Goal: Task Accomplishment & Management: Use online tool/utility

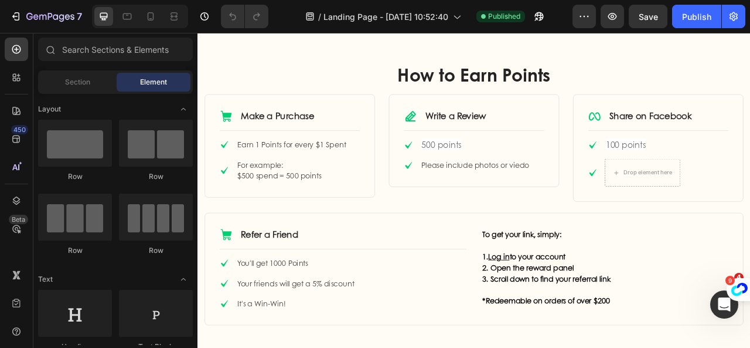
scroll to position [586, 0]
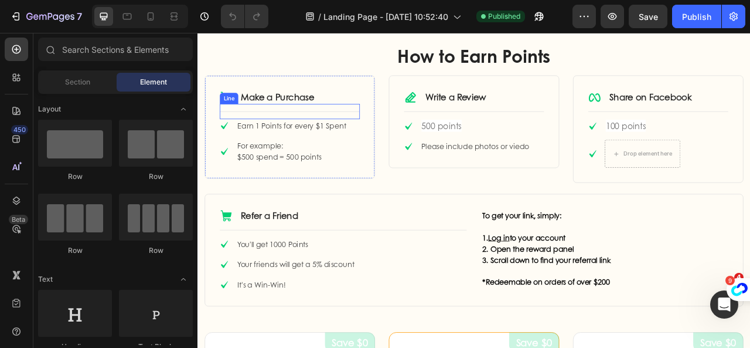
click at [312, 114] on link "Make a Purchase" at bounding box center [299, 114] width 93 height 16
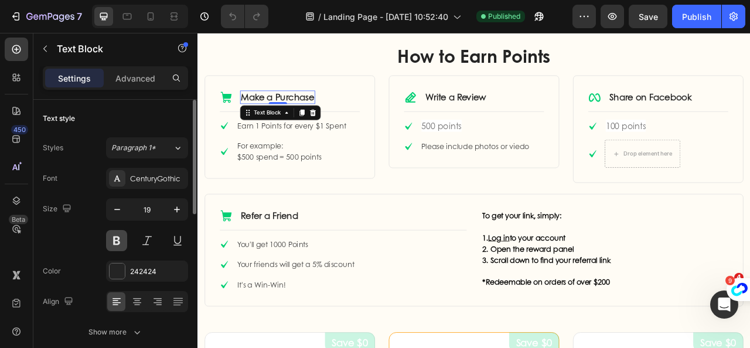
click at [117, 238] on button at bounding box center [116, 240] width 21 height 21
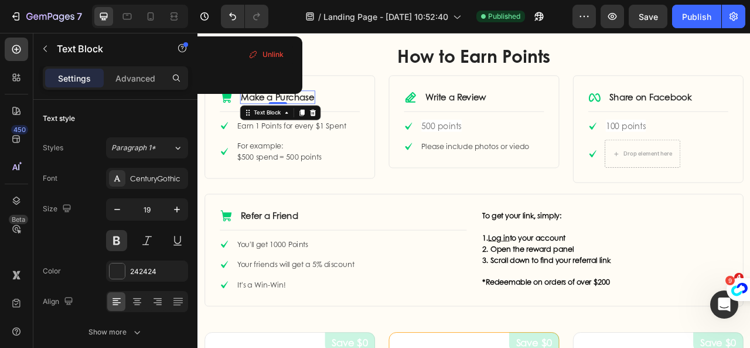
click at [305, 120] on link "Make a Purchase" at bounding box center [299, 114] width 93 height 16
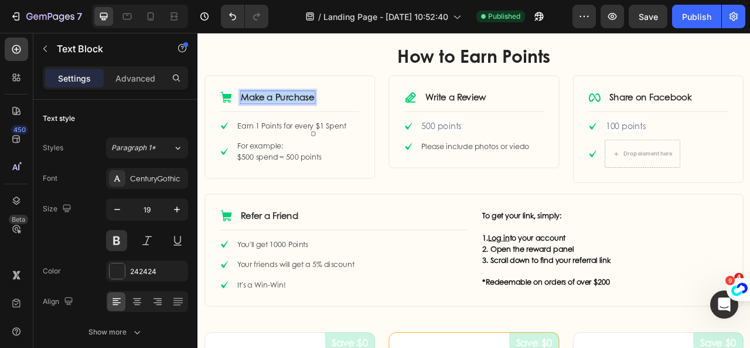
click at [305, 120] on link "Make a Purchase" at bounding box center [299, 114] width 93 height 16
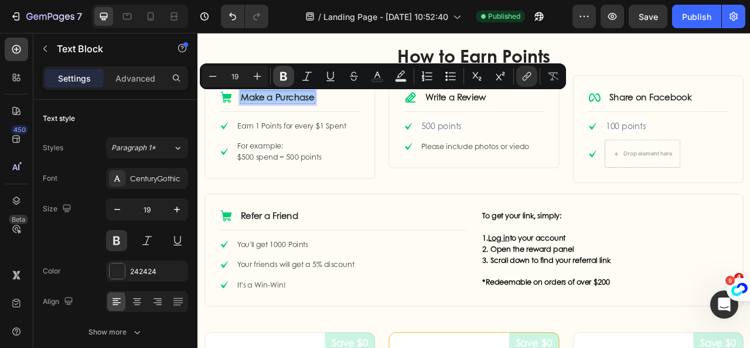
click at [285, 77] on icon "Editor contextual toolbar" at bounding box center [283, 76] width 7 height 9
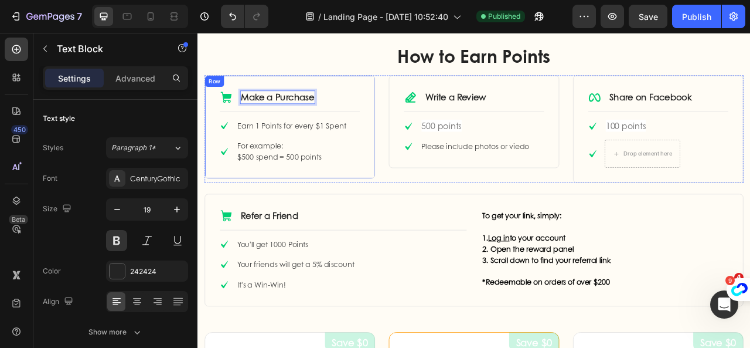
click at [409, 100] on div "Icon Make a Purchase Text Block 0 Row Title Line Icon Earn 1 Points for every $…" at bounding box center [314, 152] width 217 height 131
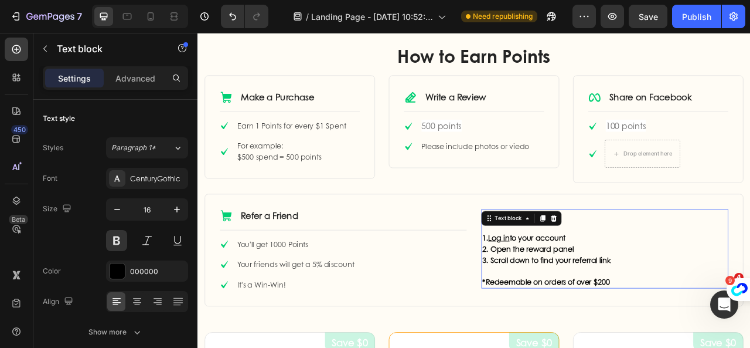
click at [629, 296] on p "1. Log in to your account" at bounding box center [716, 293] width 312 height 14
click at [615, 311] on p "2. Open the reward panel" at bounding box center [716, 307] width 312 height 14
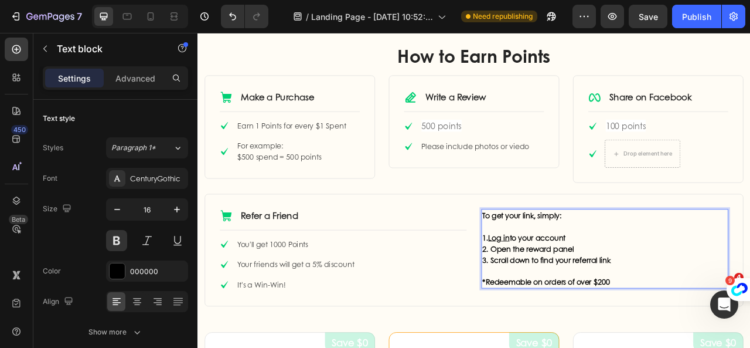
click at [614, 305] on p "2. Open the reward panel" at bounding box center [716, 307] width 312 height 14
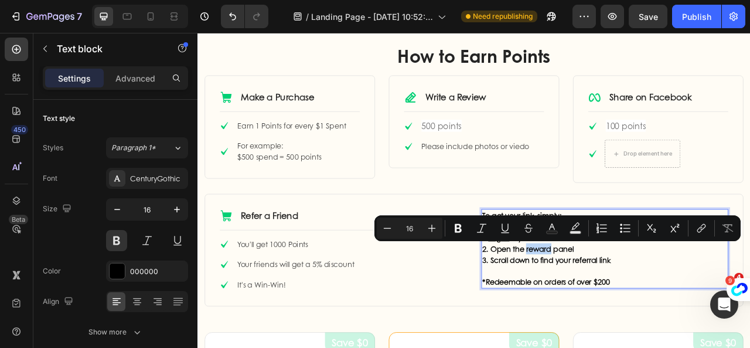
drag, startPoint x: 612, startPoint y: 305, endPoint x: 644, endPoint y: 311, distance: 32.1
click at [644, 311] on p "2. Open the reward panel" at bounding box center [716, 307] width 312 height 14
click at [613, 308] on p "2. Open the reward panel" at bounding box center [716, 307] width 312 height 14
drag, startPoint x: 568, startPoint y: 303, endPoint x: 745, endPoint y: 300, distance: 177.1
click at [745, 300] on p "2. Open the Loyalty Hub reward panel" at bounding box center [716, 307] width 312 height 14
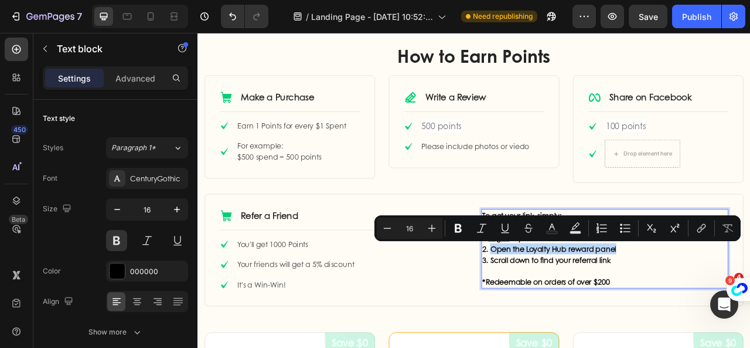
click at [660, 308] on p "2. Open the Loyalty Hub reward panel" at bounding box center [716, 307] width 312 height 14
drag, startPoint x: 614, startPoint y: 308, endPoint x: 662, endPoint y: 307, distance: 48.1
click at [662, 307] on p "2. Open the Loyalty Hub reward panel" at bounding box center [716, 307] width 312 height 14
click at [552, 230] on icon "Editor contextual toolbar" at bounding box center [552, 228] width 12 height 12
type input "000000"
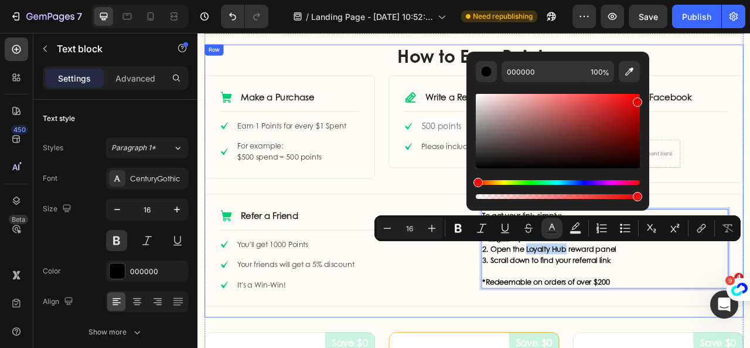
type input "EA0000"
drag, startPoint x: 675, startPoint y: 197, endPoint x: 789, endPoint y: 46, distance: 188.7
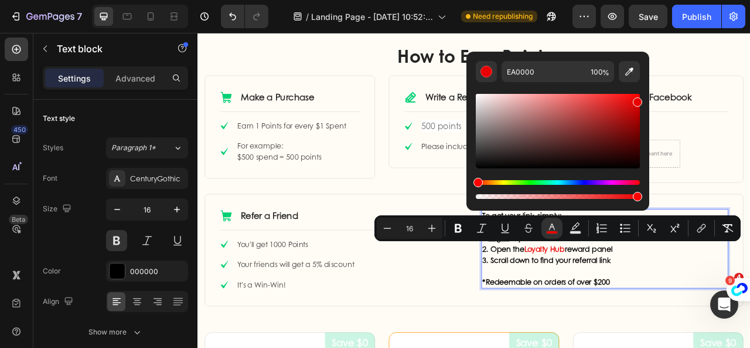
click at [647, 332] on p "Rich Text Editor. Editing area: main" at bounding box center [716, 335] width 312 height 14
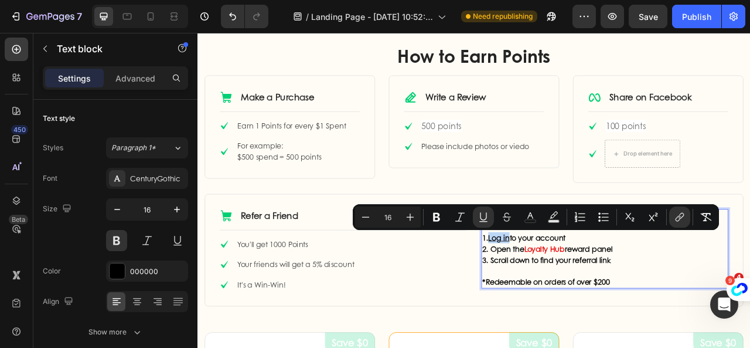
drag, startPoint x: 564, startPoint y: 292, endPoint x: 591, endPoint y: 287, distance: 27.5
click at [591, 287] on p "1. Log in to your account" at bounding box center [716, 293] width 312 height 14
click at [552, 219] on icon "Editor contextual toolbar" at bounding box center [554, 217] width 12 height 12
type input "000000"
type input "77"
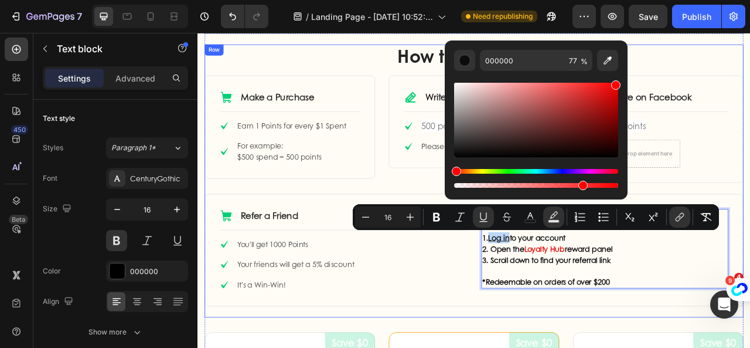
type input "FF0000"
drag, startPoint x: 657, startPoint y: 189, endPoint x: 822, endPoint y: 101, distance: 187.7
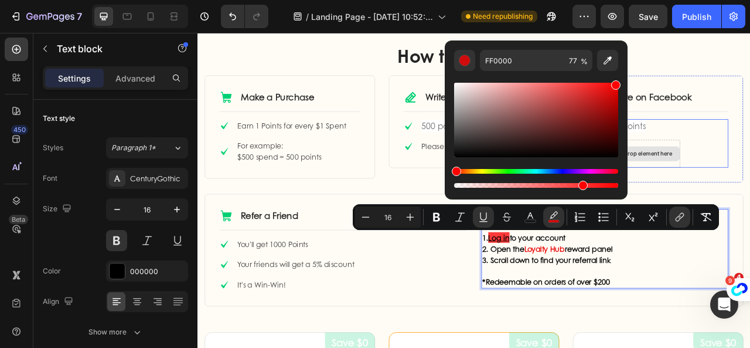
click at [750, 174] on div "Drop element here" at bounding box center [764, 186] width 96 height 35
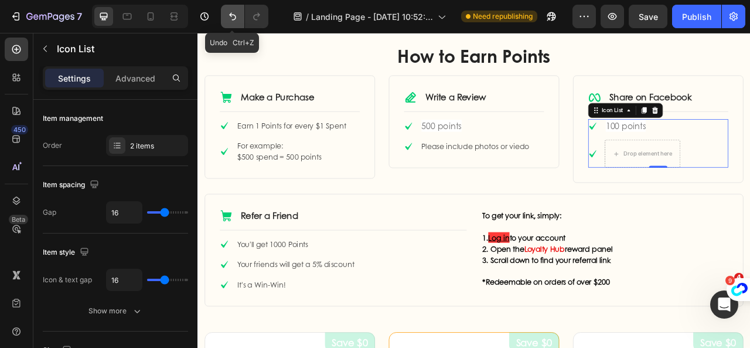
click at [230, 13] on icon "Undo/Redo" at bounding box center [233, 17] width 12 height 12
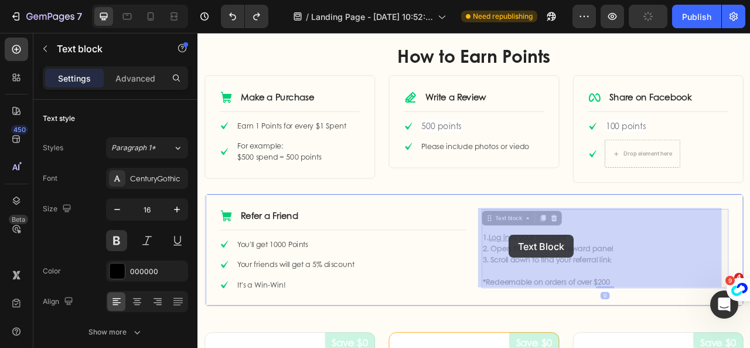
drag, startPoint x: 565, startPoint y: 292, endPoint x: 594, endPoint y: 290, distance: 28.8
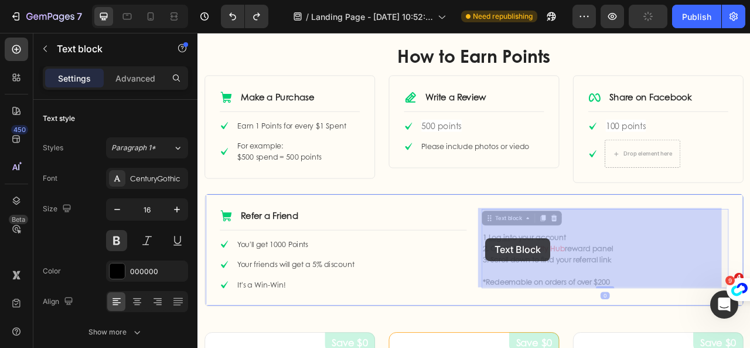
drag, startPoint x: 593, startPoint y: 295, endPoint x: 564, endPoint y: 294, distance: 28.7
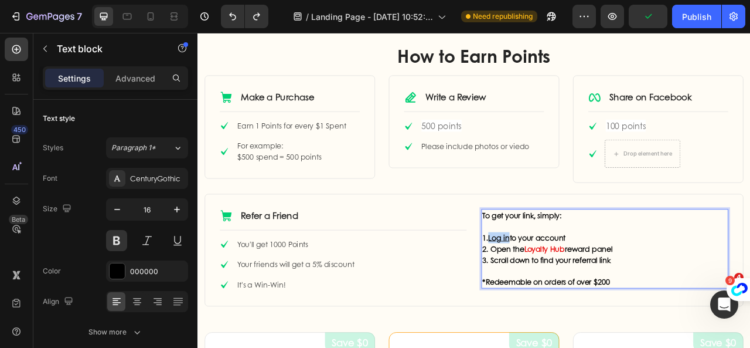
drag, startPoint x: 566, startPoint y: 286, endPoint x: 592, endPoint y: 288, distance: 25.9
click at [592, 288] on u "Log in" at bounding box center [580, 292] width 27 height 13
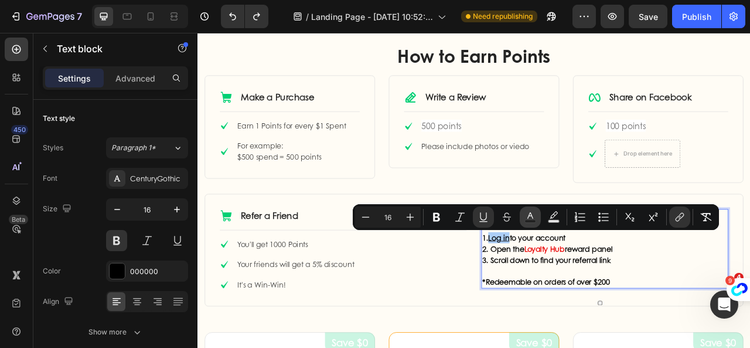
click at [528, 219] on icon "Editor contextual toolbar" at bounding box center [531, 217] width 12 height 12
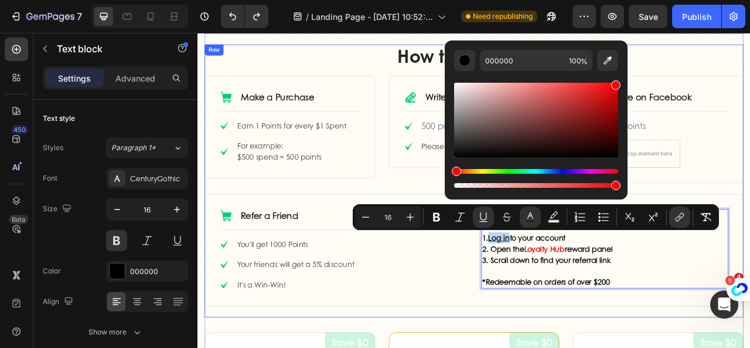
drag, startPoint x: 655, startPoint y: 188, endPoint x: 753, endPoint y: 70, distance: 154.0
type input "FF0000"
click at [750, 59] on div "How to Earn Points Heading Row Icon Make a Purchase Text Block Row Title Line I…" at bounding box center [549, 220] width 686 height 347
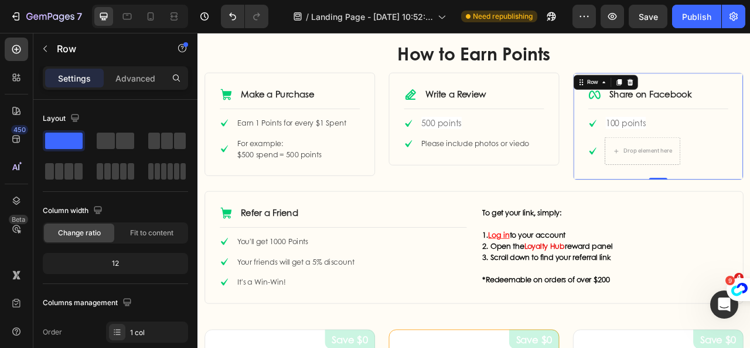
scroll to position [645, 0]
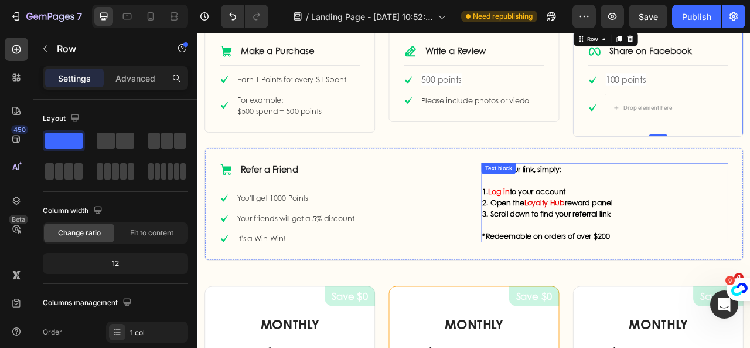
click at [716, 247] on p "2. Open the Loyalty Hub reward panel" at bounding box center [716, 249] width 312 height 14
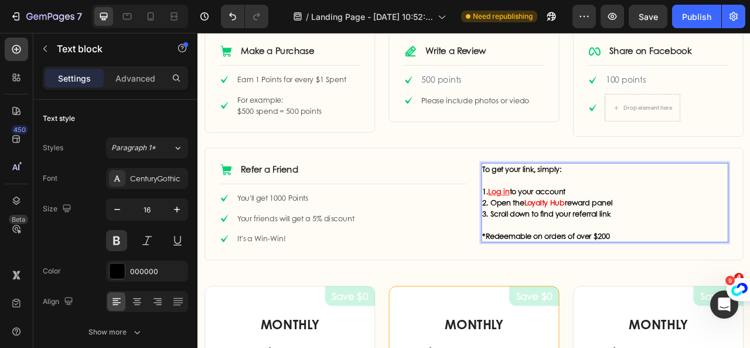
click at [725, 247] on p "2. Open the Loyalty Hub reward panel" at bounding box center [716, 249] width 312 height 14
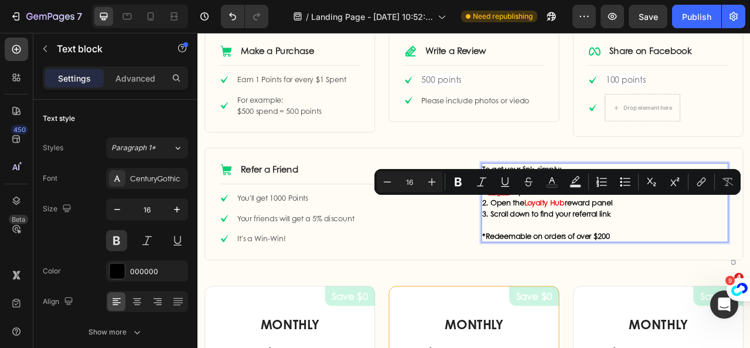
click at [727, 248] on p "2. Open the Loyalty Hub reward panel" at bounding box center [716, 249] width 312 height 14
drag, startPoint x: 730, startPoint y: 249, endPoint x: 565, endPoint y: 249, distance: 165.3
click at [565, 249] on p "2. Open the Loyalty Hub reward panel" at bounding box center [716, 249] width 312 height 14
click at [573, 263] on span "button" at bounding box center [573, 263] width 0 height 0
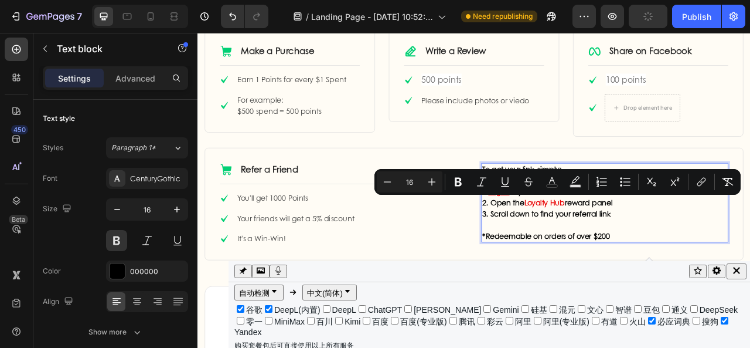
scroll to position [59, 0]
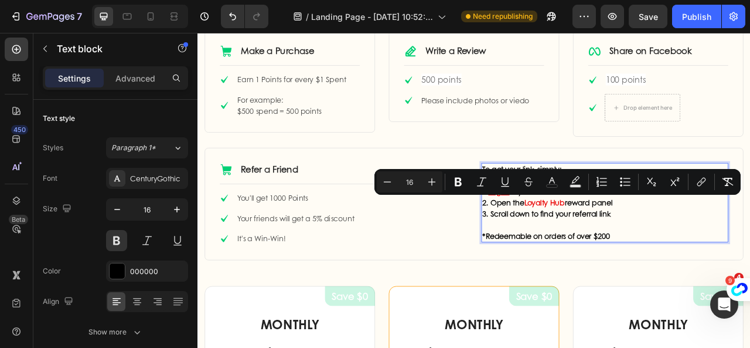
click at [688, 250] on p "2. Open the Loyalty Hub reward panel" at bounding box center [716, 249] width 312 height 14
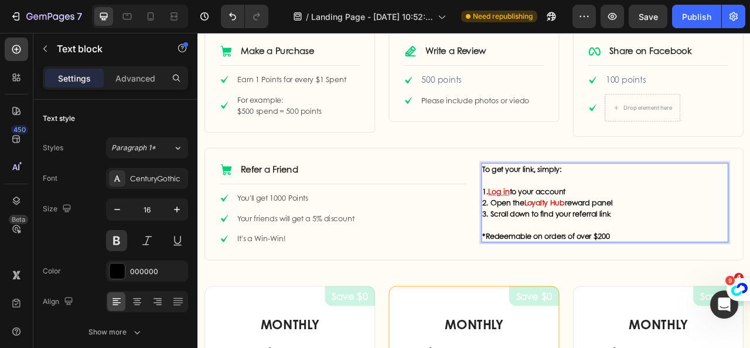
click at [665, 249] on p "2. Open the Loyalty Hub reward panel" at bounding box center [716, 249] width 312 height 14
drag, startPoint x: 565, startPoint y: 264, endPoint x: 679, endPoint y: 267, distance: 113.8
click at [679, 267] on p "3. Scroll down to find your referral link" at bounding box center [716, 263] width 312 height 14
click at [695, 264] on p "3. Scroll down to find your referral link" at bounding box center [716, 263] width 312 height 14
click at [616, 291] on p "*Redeemable on orders of over $200" at bounding box center [716, 291] width 312 height 14
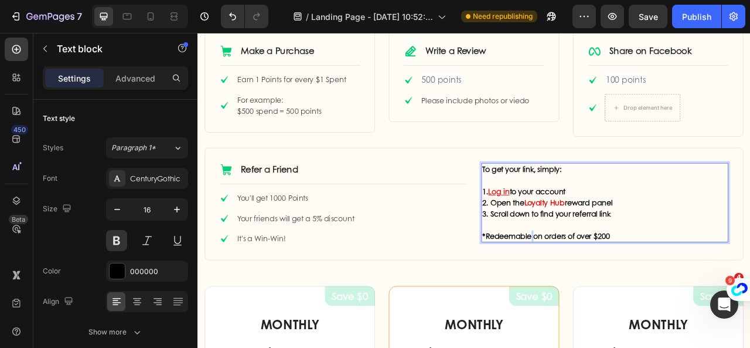
click at [616, 291] on p "*Redeemable on orders of over $200" at bounding box center [716, 291] width 312 height 14
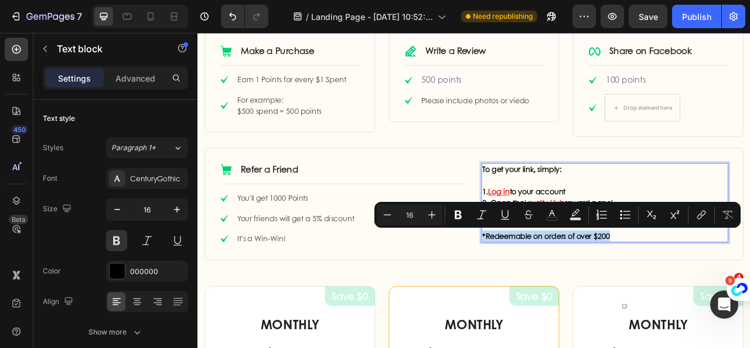
click at [608, 297] on div at bounding box center [608, 297] width 0 height 0
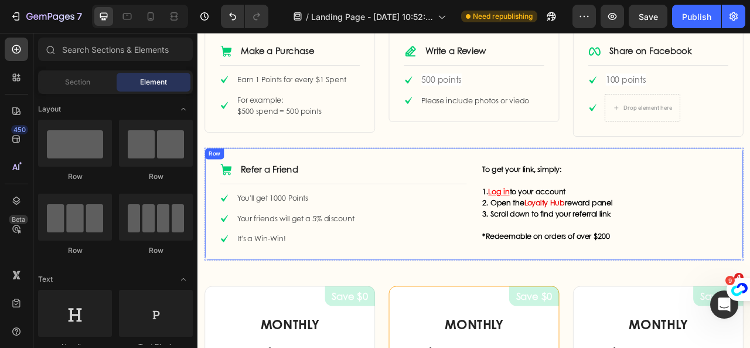
click at [609, 303] on div "Icon Refer a Friend Text Block Row Title Line Icon You'll get 1000 Points Text …" at bounding box center [549, 250] width 686 height 143
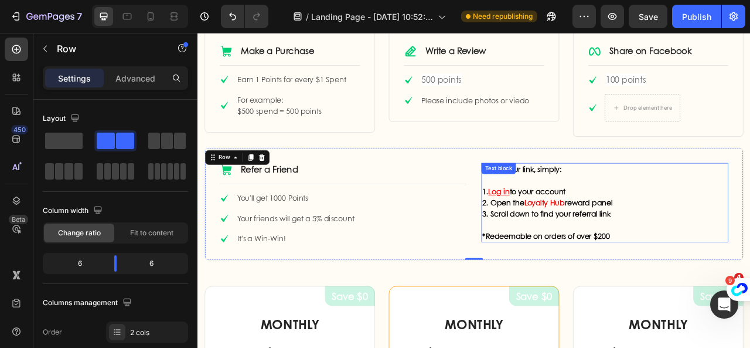
click at [750, 290] on p "*Redeemable on orders of over $200" at bounding box center [716, 291] width 312 height 14
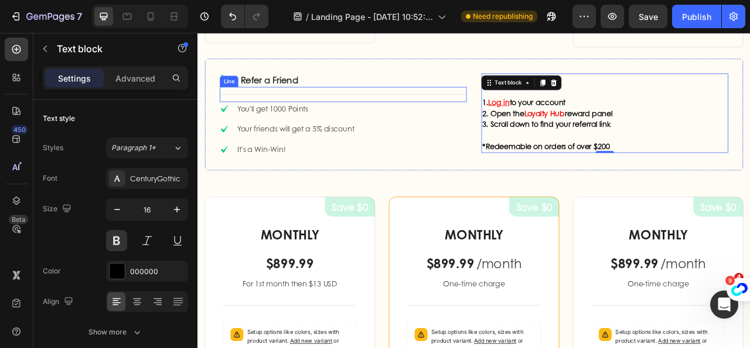
scroll to position [762, 0]
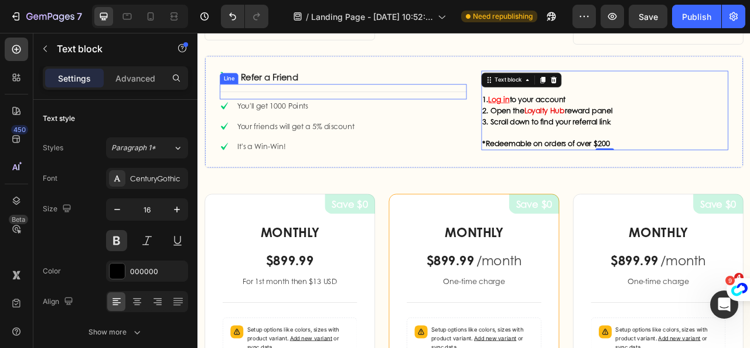
click at [501, 214] on div "How to Earn Points Heading Row Icon Make a Purchase Text Block Row Title Line I…" at bounding box center [549, 45] width 686 height 347
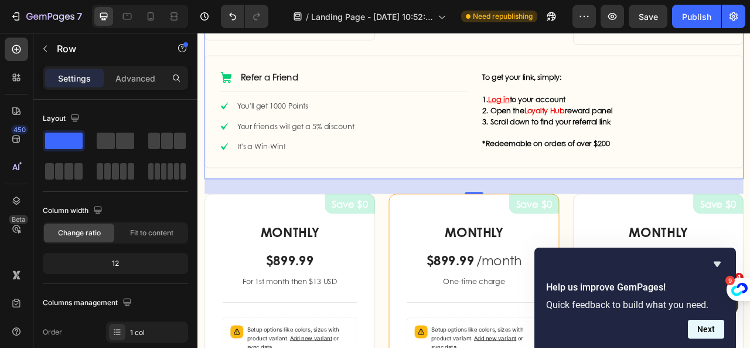
drag, startPoint x: 705, startPoint y: 325, endPoint x: 475, endPoint y: 113, distance: 312.3
click at [705, 325] on button "Next" at bounding box center [706, 328] width 36 height 19
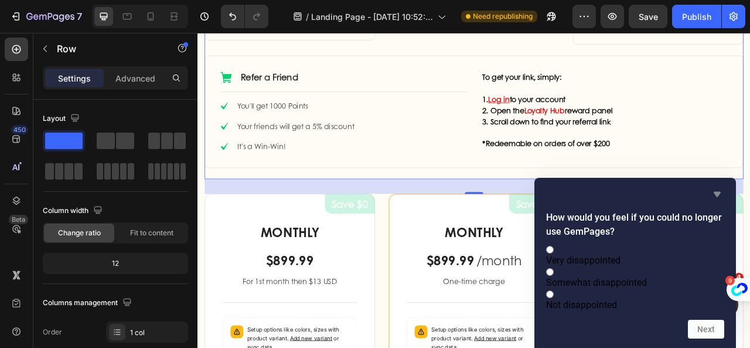
drag, startPoint x: 720, startPoint y: 181, endPoint x: 654, endPoint y: 158, distance: 70.6
click at [720, 187] on icon "Hide survey" at bounding box center [717, 194] width 14 height 14
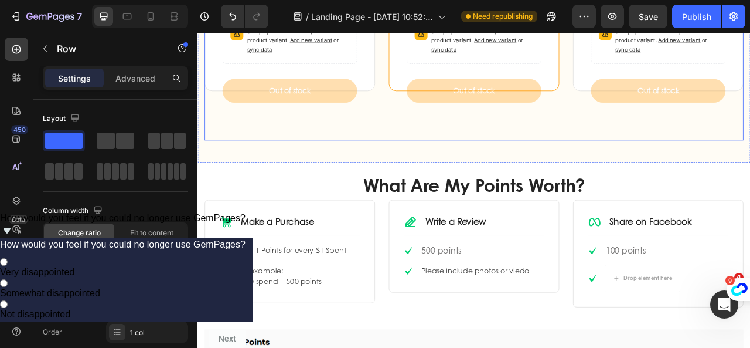
scroll to position [1114, 0]
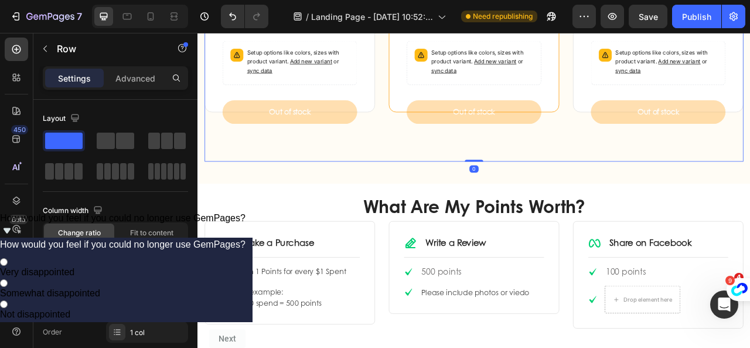
click at [592, 259] on h2 "What Are My Points Worth?" at bounding box center [549, 253] width 686 height 29
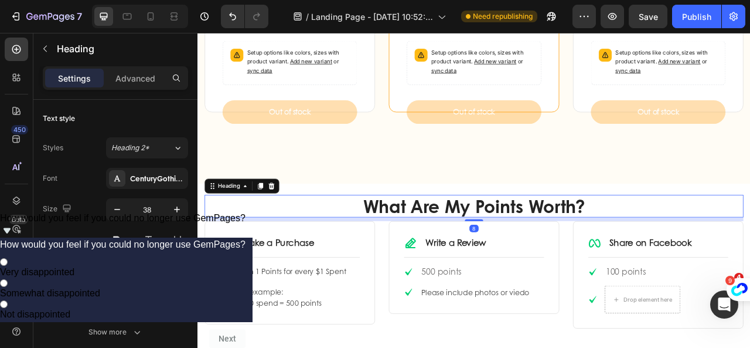
click at [134, 78] on p "Advanced" at bounding box center [135, 78] width 40 height 12
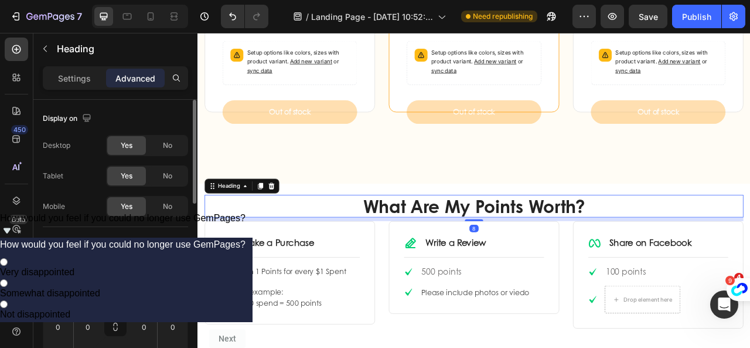
scroll to position [176, 0]
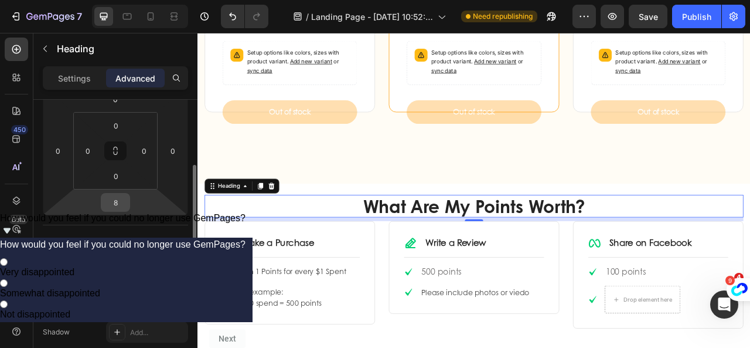
click at [124, 193] on div "8" at bounding box center [115, 202] width 29 height 19
click at [121, 198] on input "8" at bounding box center [115, 202] width 23 height 18
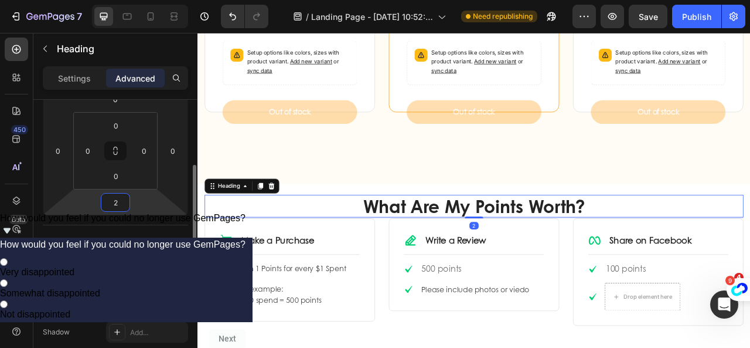
type input "20"
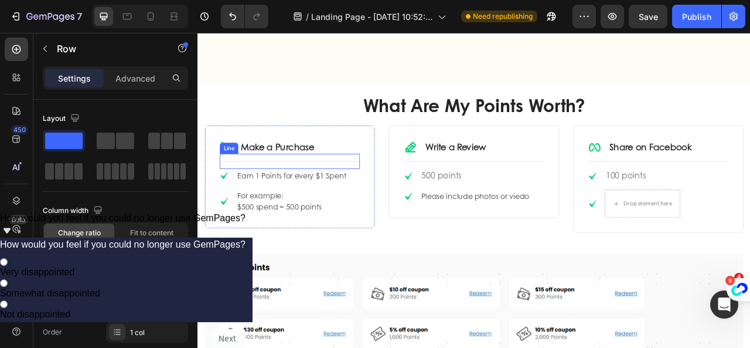
scroll to position [1172, 0]
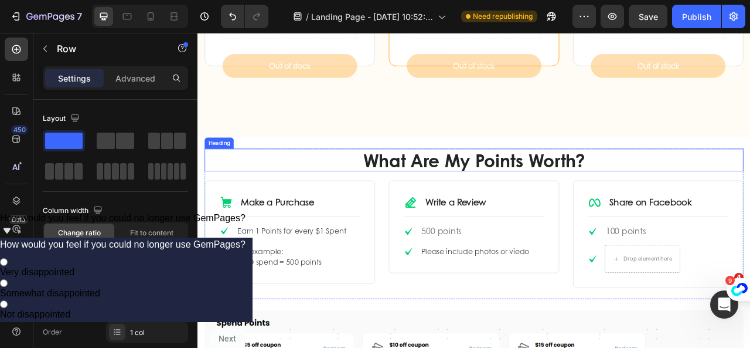
click at [499, 200] on h2 "What Are My Points Worth?" at bounding box center [549, 194] width 686 height 29
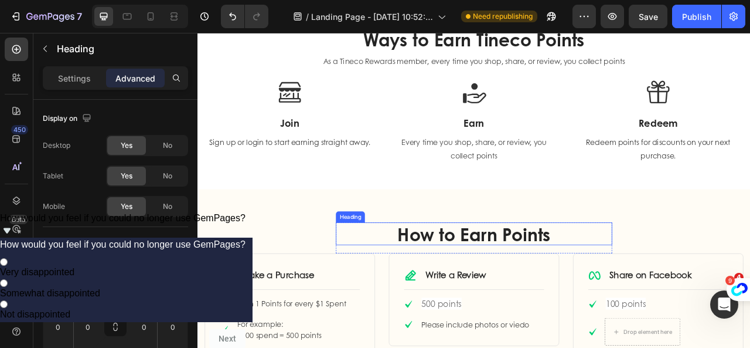
scroll to position [234, 0]
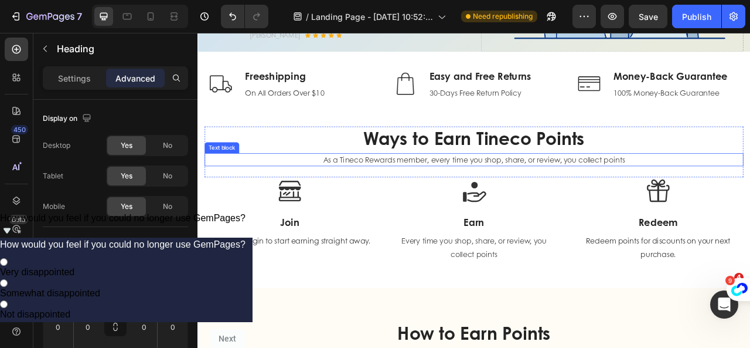
click at [530, 191] on p "As a Tineco Rewards member, every time you shop, share, or review, you collect …" at bounding box center [549, 194] width 683 height 14
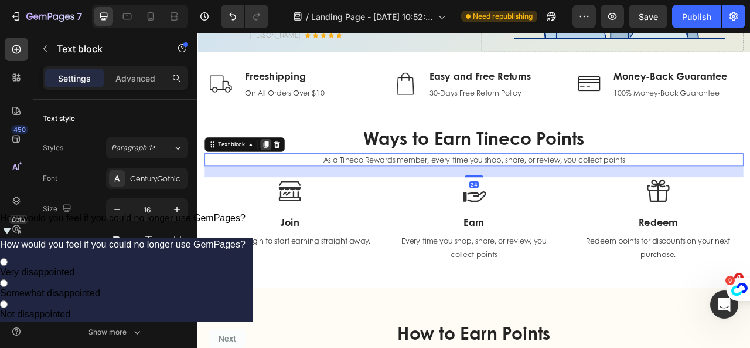
click at [285, 175] on icon at bounding box center [284, 175] width 6 height 8
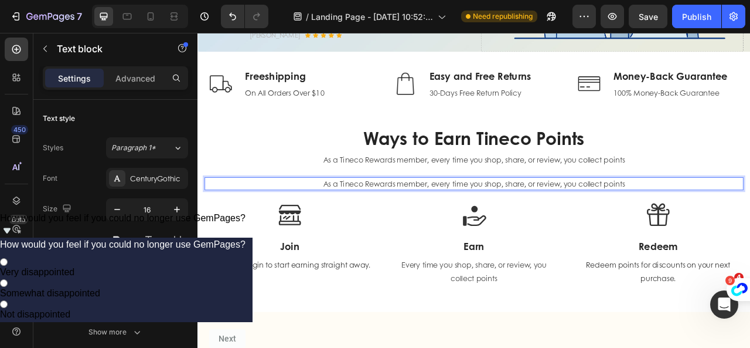
click at [310, 222] on p "As a Tineco Rewards member, every time you shop, share, or review, you collect …" at bounding box center [549, 224] width 683 height 14
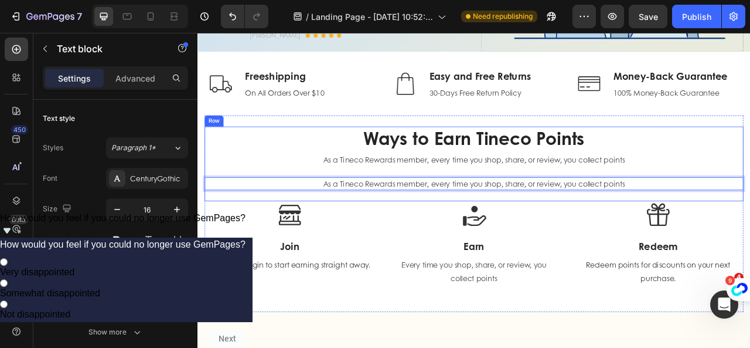
click at [271, 246] on div "Ways to Earn Tineco Points Heading As a Tineco Rewards member, every time you s…" at bounding box center [549, 199] width 686 height 95
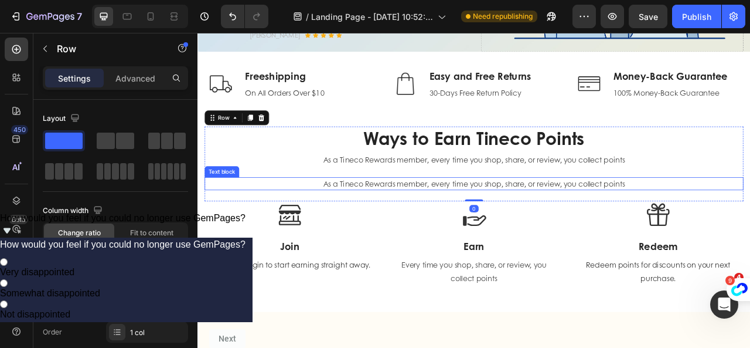
click at [285, 229] on p "As a Tineco Rewards member, every time you shop, share, or review, you collect …" at bounding box center [549, 224] width 683 height 14
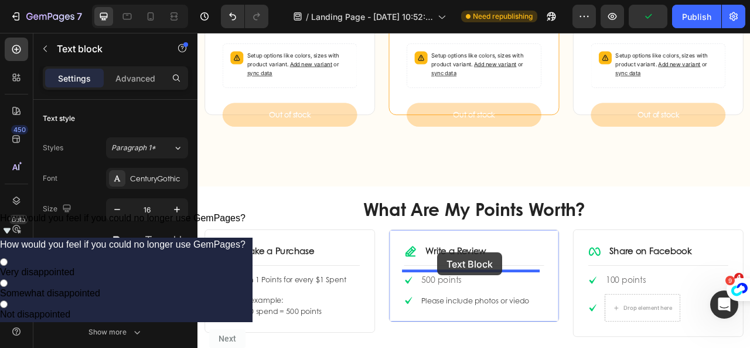
scroll to position [1163, 0]
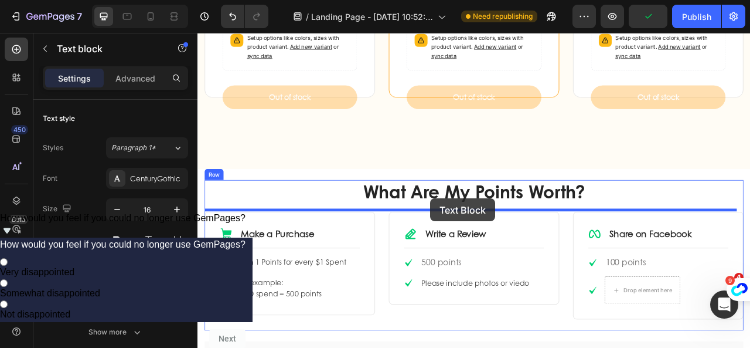
drag, startPoint x: 222, startPoint y: 208, endPoint x: 494, endPoint y: 243, distance: 274.2
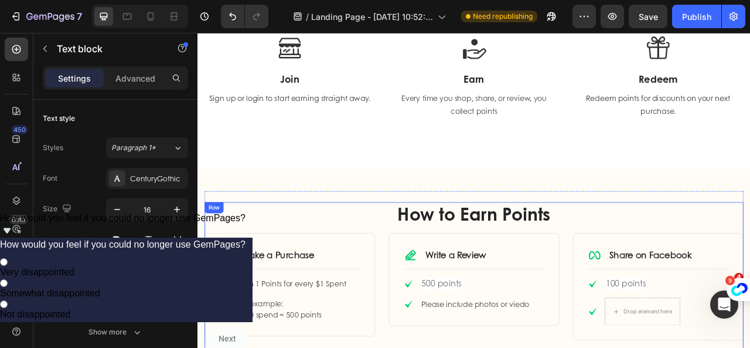
scroll to position [342, 0]
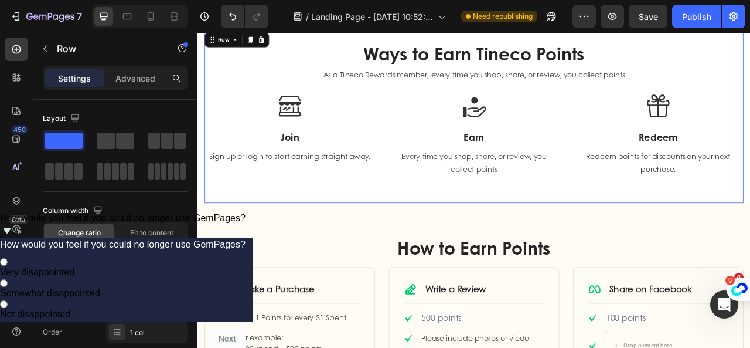
click at [500, 241] on div "Ways to Earn Tineco Points Heading As a Tineco Rewards member, every time you s…" at bounding box center [549, 139] width 686 height 219
click at [138, 72] on p "Advanced" at bounding box center [135, 78] width 40 height 12
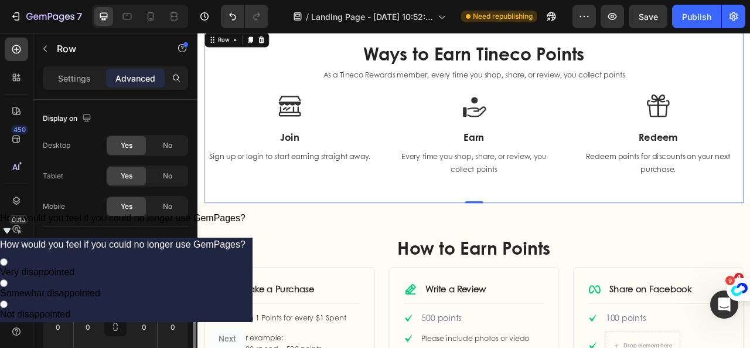
scroll to position [176, 0]
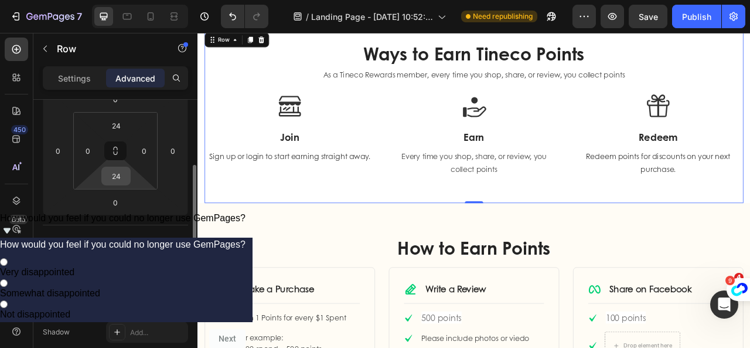
click at [116, 171] on input "24" at bounding box center [115, 176] width 23 height 18
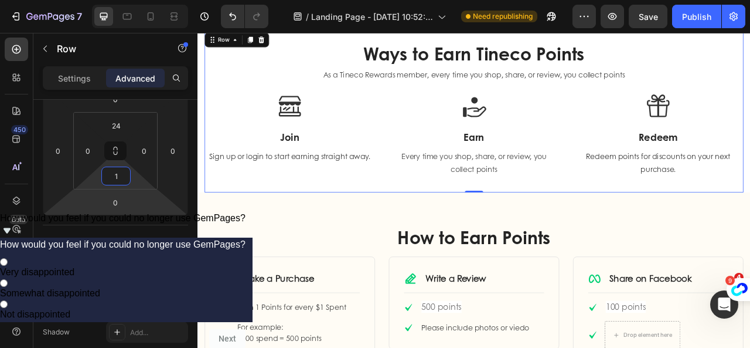
type input "15"
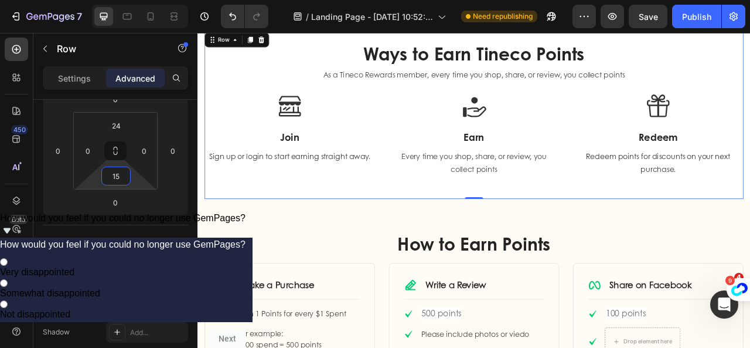
click at [618, 226] on div "Image Earn Heading Every time you shop, share, or review, you collect points Te…" at bounding box center [549, 171] width 217 height 127
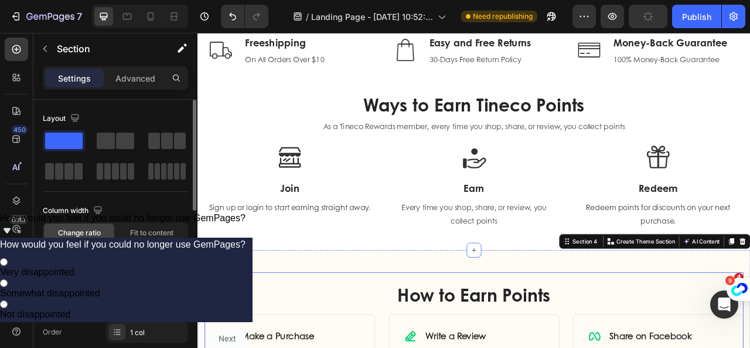
scroll to position [225, 0]
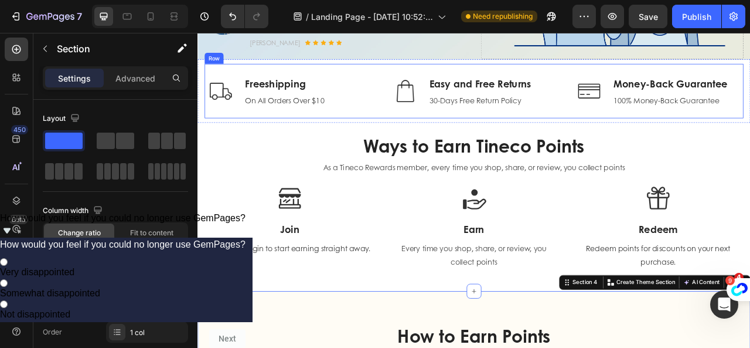
click at [370, 127] on div "Image Freeshipping Text block On All Orders Over $10 Text block Row Image Easy …" at bounding box center [549, 106] width 686 height 69
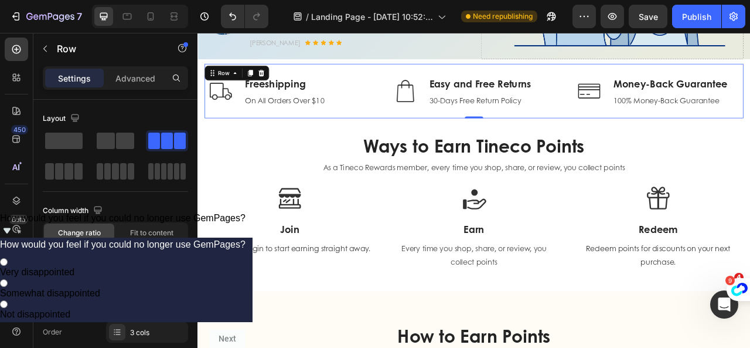
click at [326, 128] on div "Image Freeshipping Text block On All Orders Over $10 Text block Row Image Easy …" at bounding box center [549, 106] width 686 height 69
click at [124, 78] on p "Advanced" at bounding box center [135, 78] width 40 height 12
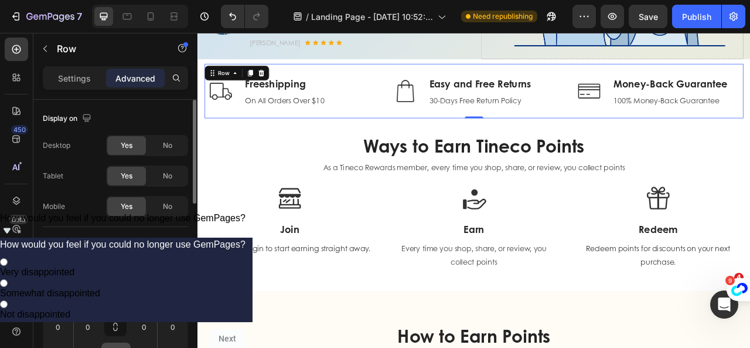
scroll to position [117, 0]
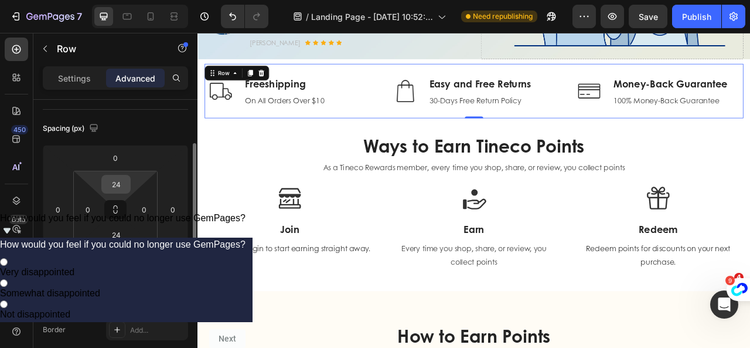
click at [123, 183] on input "24" at bounding box center [115, 184] width 23 height 18
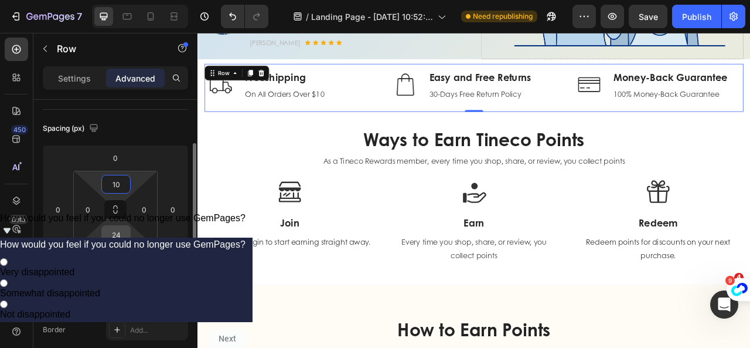
type input "10"
click at [116, 236] on input "24" at bounding box center [115, 235] width 23 height 18
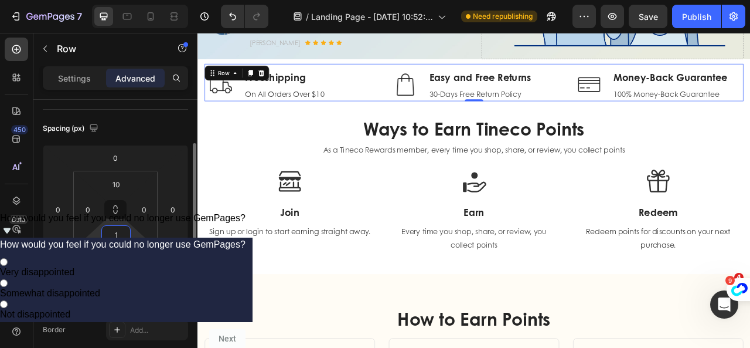
type input "10"
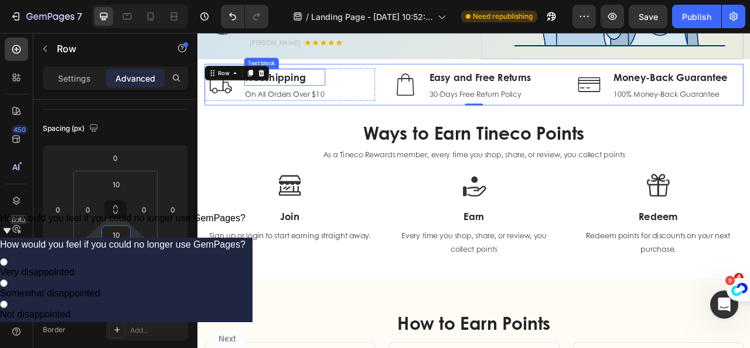
click at [321, 89] on p "Freeshipping" at bounding box center [308, 89] width 101 height 19
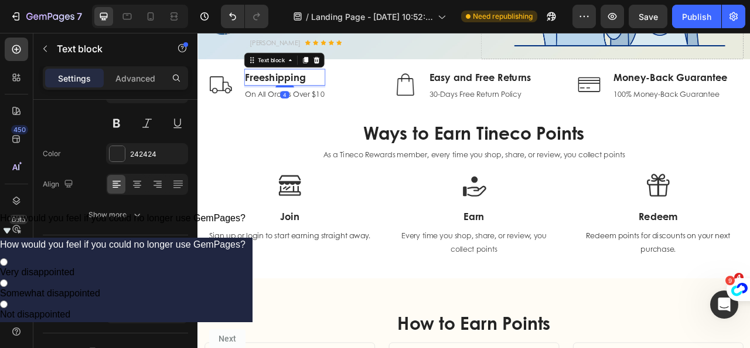
scroll to position [0, 0]
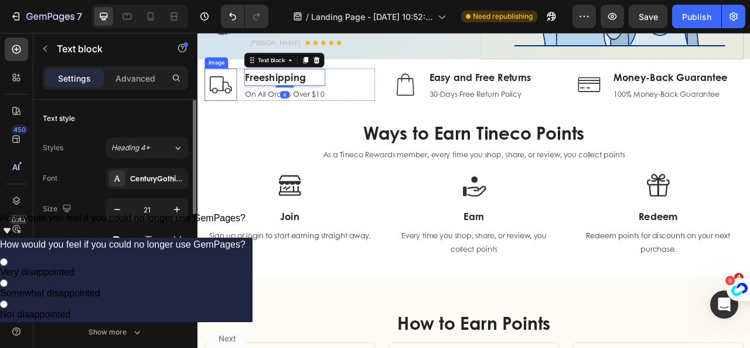
click at [236, 101] on img at bounding box center [226, 98] width 41 height 41
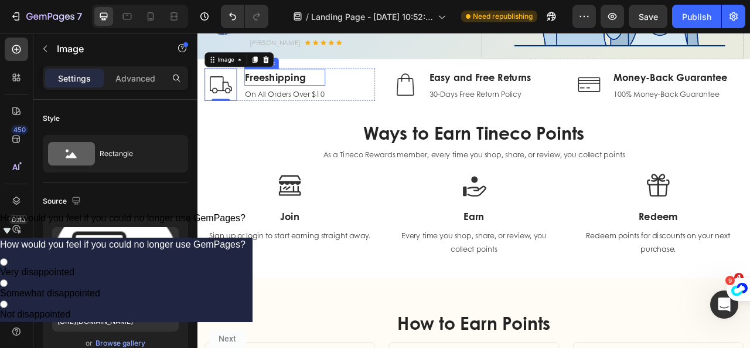
click at [284, 97] on p "Freeshipping" at bounding box center [308, 89] width 101 height 19
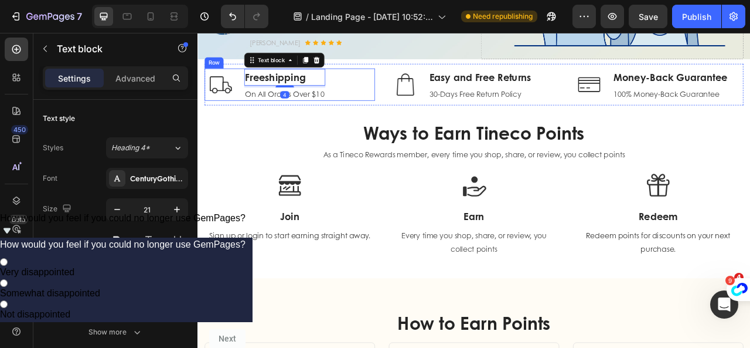
click at [400, 114] on div "Image Freeshipping Text block 4 On All Orders Over $10 Text block Row" at bounding box center [314, 98] width 217 height 41
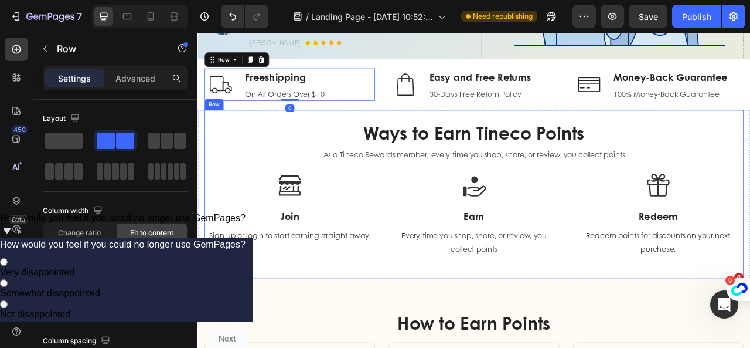
click at [750, 139] on div "Ways to Earn Tineco Points Heading As a Tineco Rewards member, every time you s…" at bounding box center [549, 238] width 686 height 214
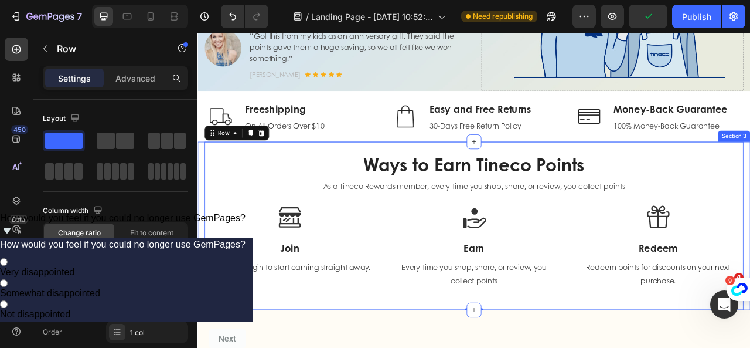
scroll to position [166, 0]
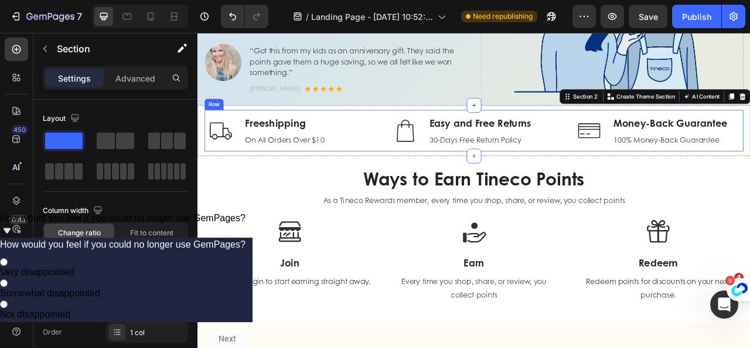
click at [632, 182] on div "Image Freeshipping Text block On All Orders Over $10 Text block Row Image Easy …" at bounding box center [549, 157] width 686 height 53
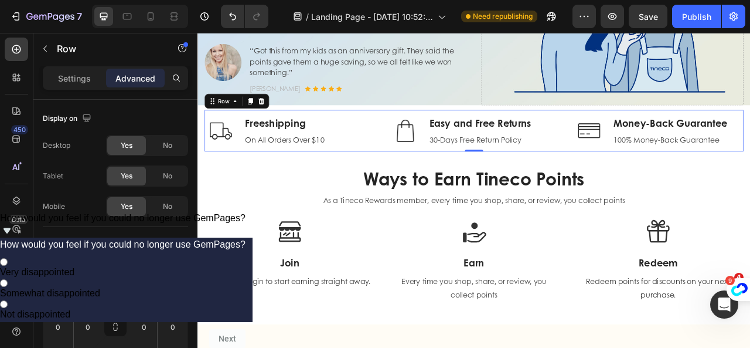
click at [628, 178] on div "Image Freeshipping Text block On All Orders Over $10 Text block Row Image Easy …" at bounding box center [549, 157] width 686 height 53
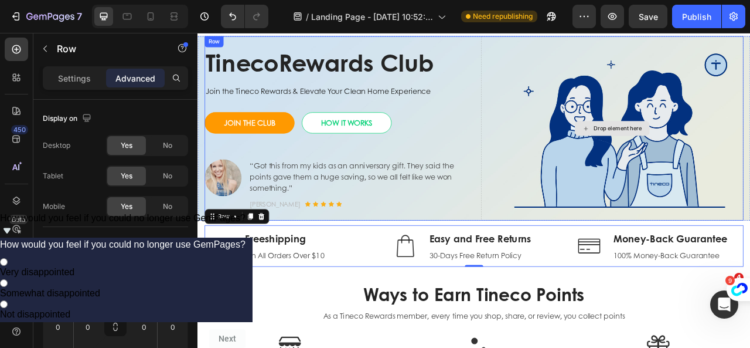
scroll to position [0, 0]
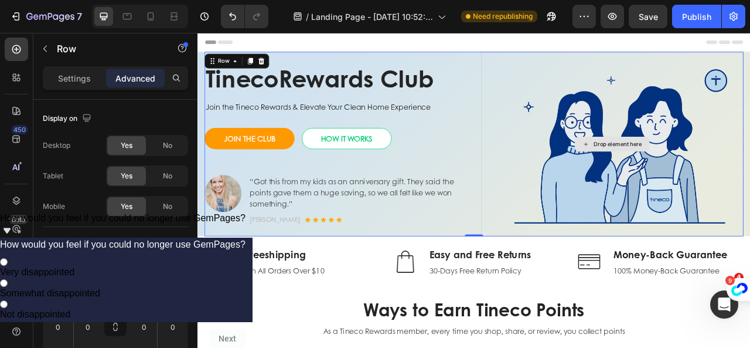
click at [750, 139] on div "Drop element here" at bounding box center [725, 174] width 334 height 234
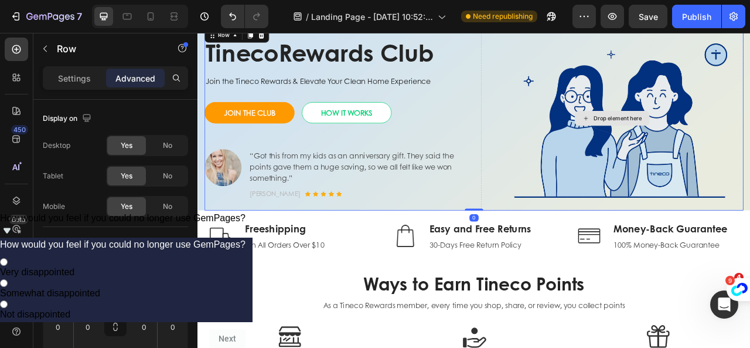
scroll to position [59, 0]
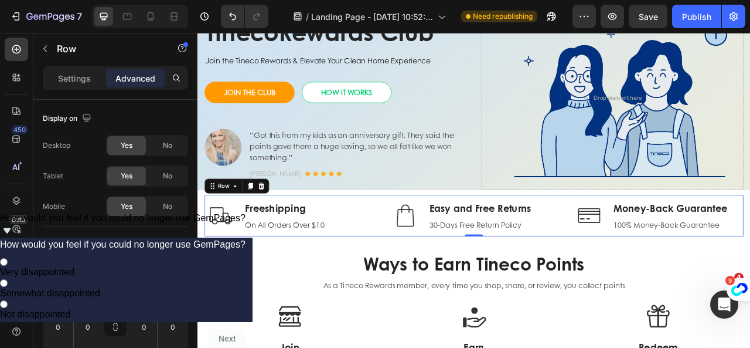
click at [667, 280] on div "Image Freeshipping Text block On All Orders Over $10 Text block Row Image Easy …" at bounding box center [549, 265] width 686 height 53
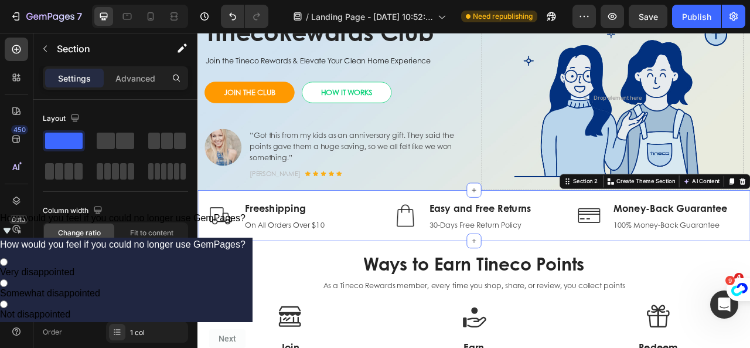
click at [392, 234] on div "Image Freeshipping Text block On All Orders Over $10 Text block Row Image Easy …" at bounding box center [549, 265] width 703 height 64
click at [144, 82] on p "Advanced" at bounding box center [135, 78] width 40 height 12
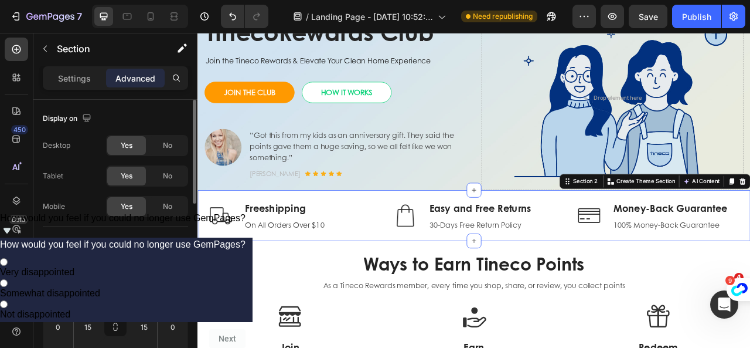
scroll to position [117, 0]
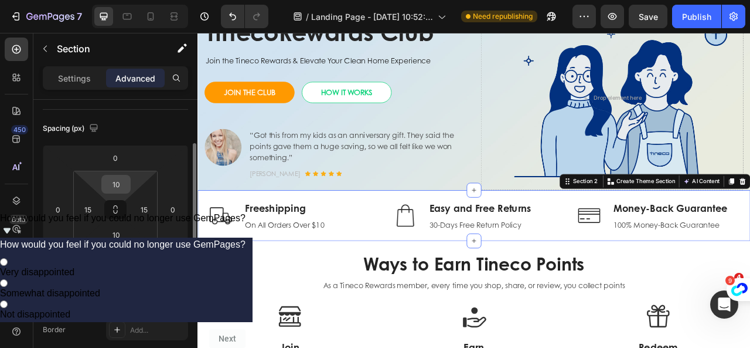
click at [125, 185] on input "10" at bounding box center [115, 184] width 23 height 18
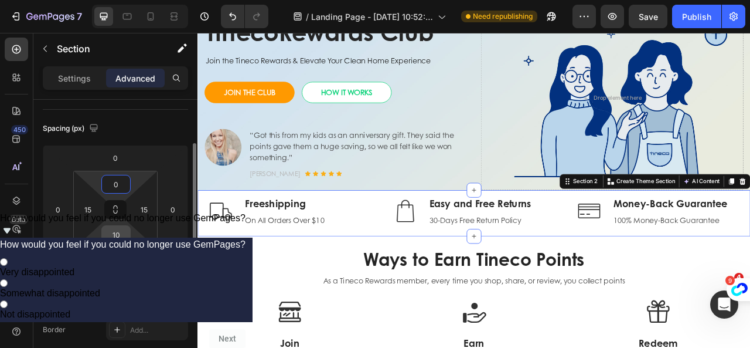
type input "0"
click at [122, 232] on input "10" at bounding box center [115, 235] width 23 height 18
type input "0"
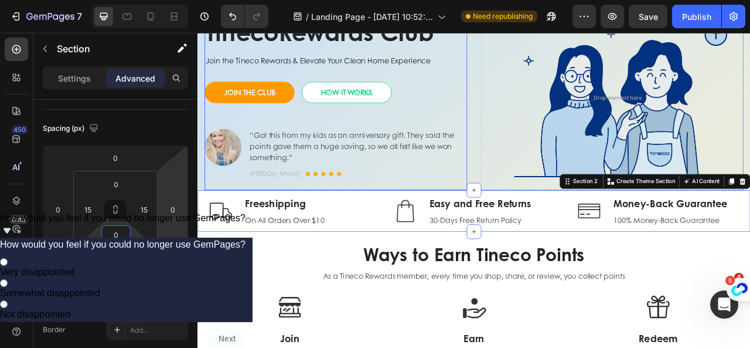
click at [501, 203] on div "“Got this from my kids as an anniversary gift. They said the points gave them a…" at bounding box center [402, 187] width 278 height 64
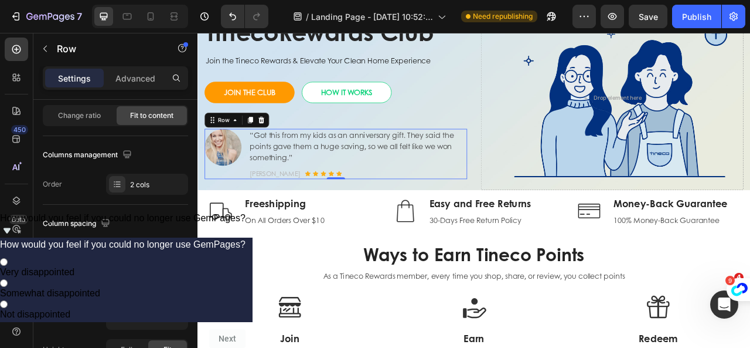
scroll to position [0, 0]
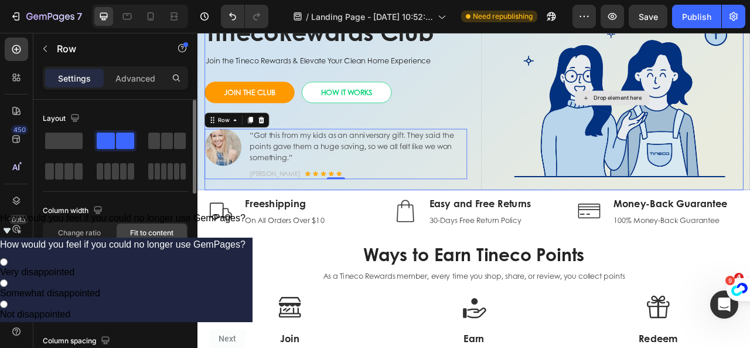
click at [669, 149] on div "Drop element here" at bounding box center [725, 115] width 334 height 234
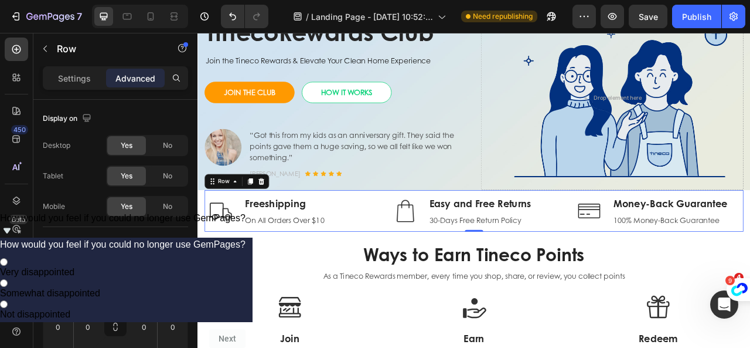
click at [657, 274] on div "Image Freeshipping Text block On All Orders Over $10 Text block Row Image Easy …" at bounding box center [549, 259] width 686 height 53
click at [202, 254] on div "Image Freeshipping Text block On All Orders Over $10 Text block Row Image Easy …" at bounding box center [549, 259] width 703 height 53
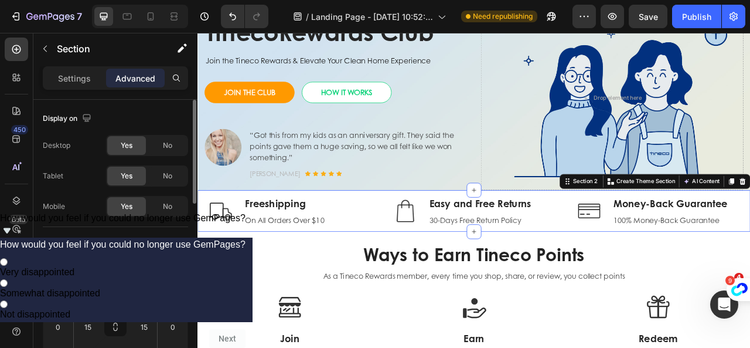
scroll to position [59, 0]
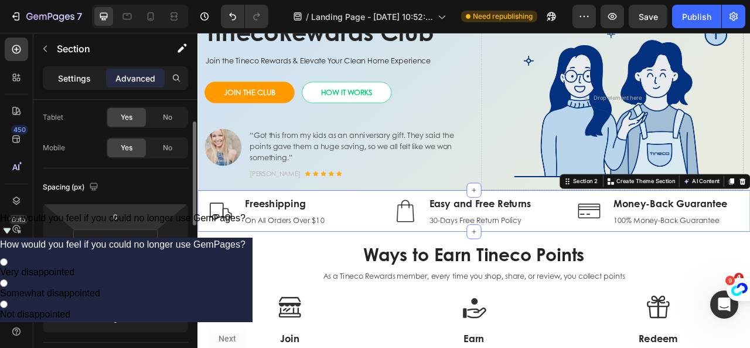
click at [73, 79] on p "Settings" at bounding box center [74, 78] width 33 height 12
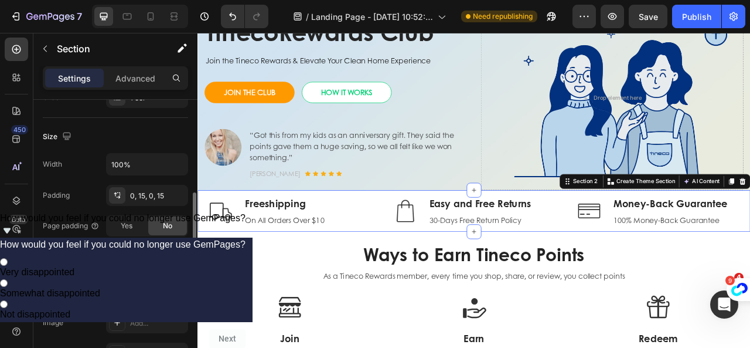
scroll to position [293, 0]
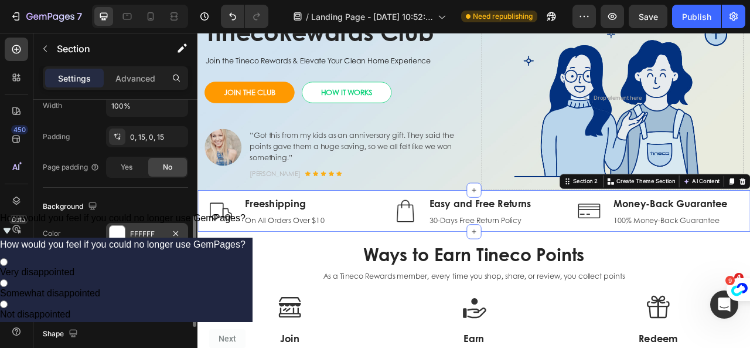
click at [120, 234] on div at bounding box center [117, 233] width 15 height 15
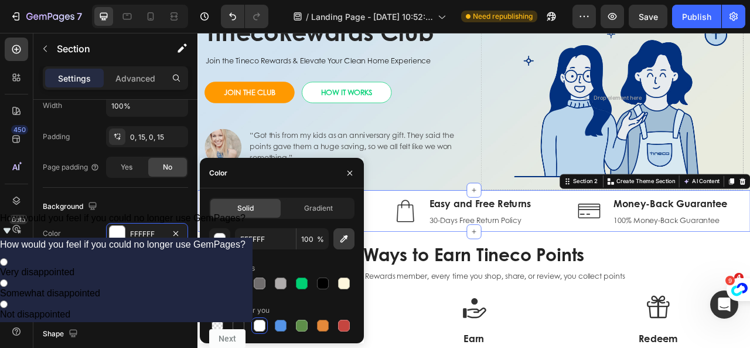
click at [344, 241] on icon "button" at bounding box center [344, 239] width 12 height 12
type input "E2E8E1"
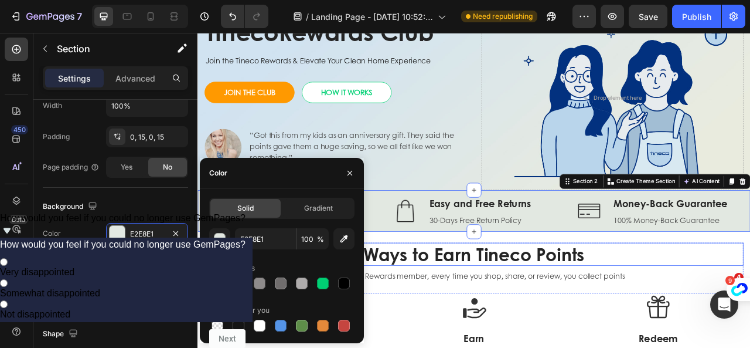
click at [644, 304] on h2 "Ways to Earn Tineco Points" at bounding box center [549, 314] width 686 height 29
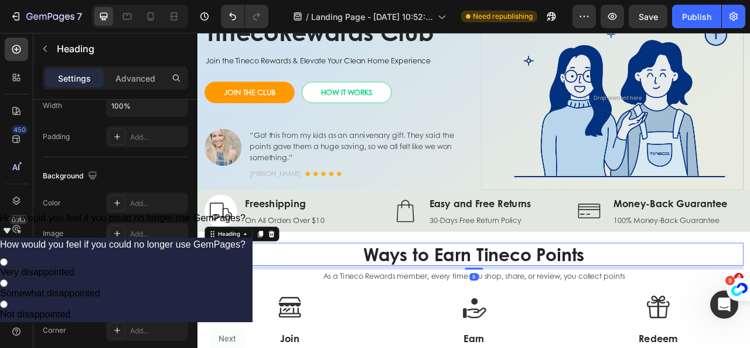
scroll to position [0, 0]
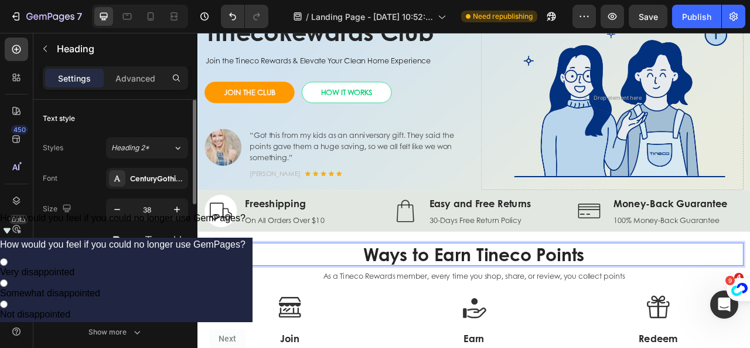
click at [750, 326] on h2 "Ways to Earn Tineco Points" at bounding box center [549, 314] width 686 height 29
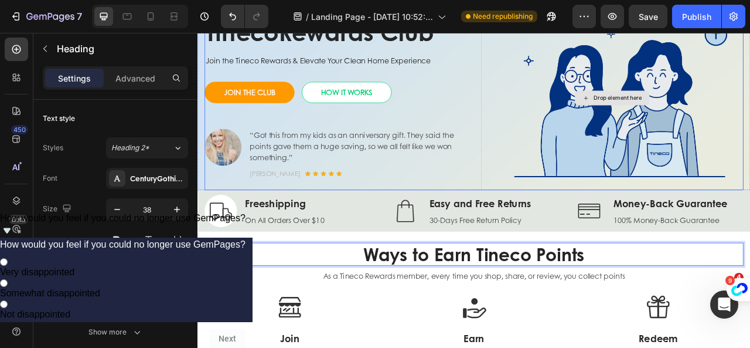
click at [750, 139] on div "Drop element here" at bounding box center [725, 115] width 334 height 234
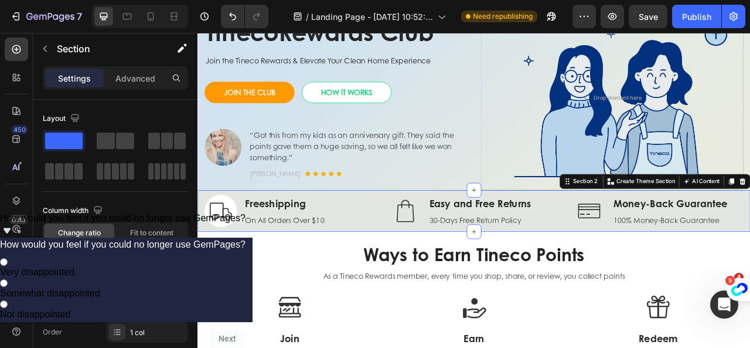
click at [203, 243] on div "Image Freeshipping Text block On All Orders Over $10 Text block Row Image Easy …" at bounding box center [549, 259] width 703 height 53
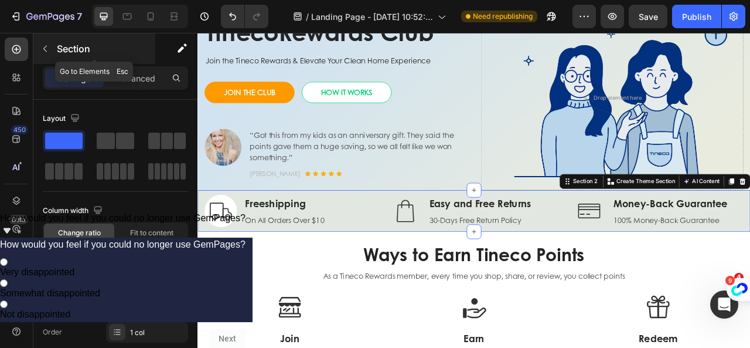
click at [49, 50] on icon "button" at bounding box center [44, 48] width 9 height 9
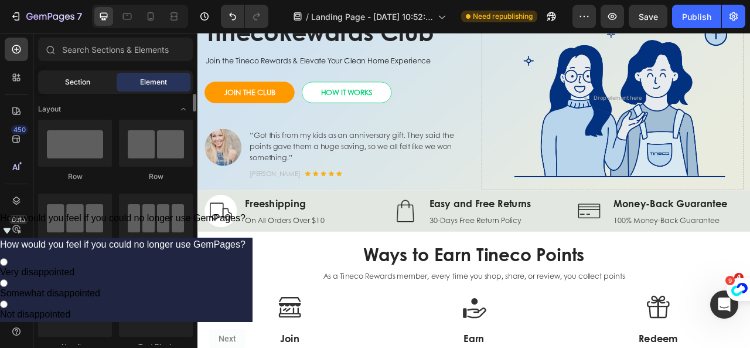
click at [76, 80] on span "Section" at bounding box center [77, 82] width 25 height 11
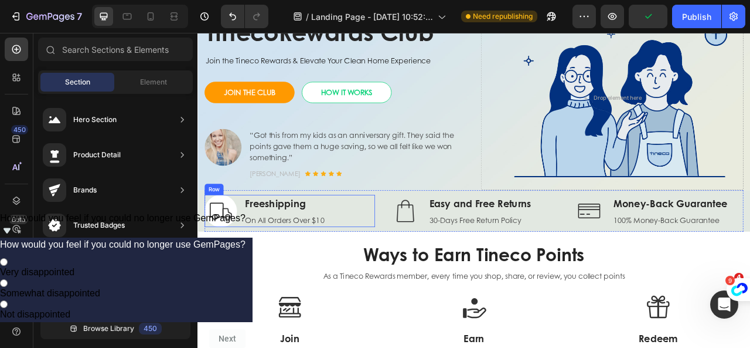
click at [369, 240] on div "Image Freeshipping Text block On All Orders Over $10 Text block Row" at bounding box center [314, 259] width 217 height 41
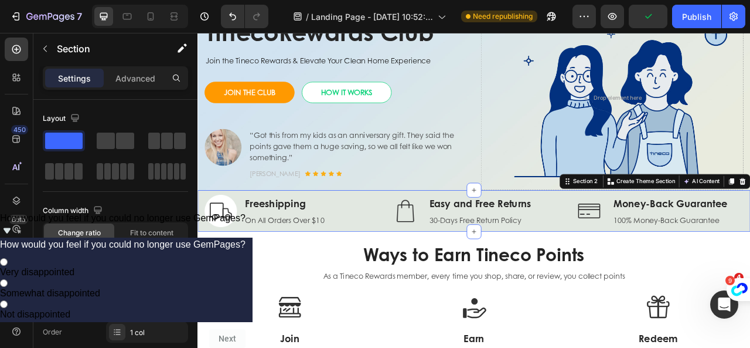
click at [201, 241] on div "Image Freeshipping Text block On All Orders Over $10 Text block Row Image Easy …" at bounding box center [549, 259] width 703 height 53
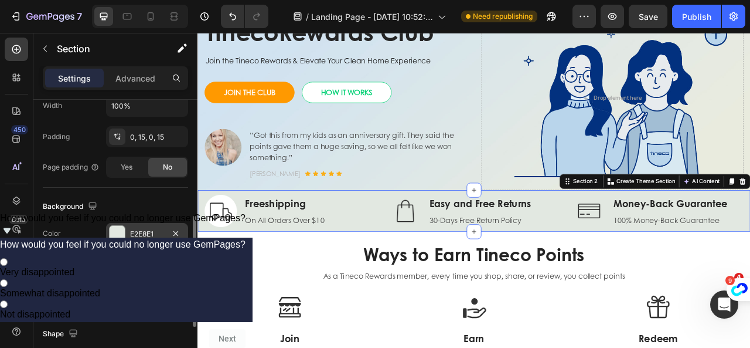
click at [113, 232] on div at bounding box center [117, 233] width 15 height 15
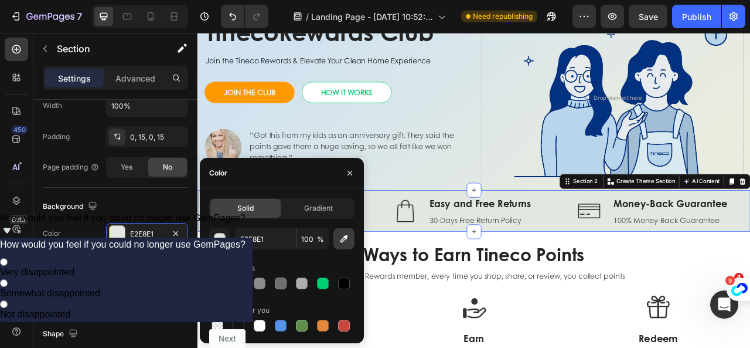
click at [347, 239] on icon "button" at bounding box center [344, 239] width 12 height 12
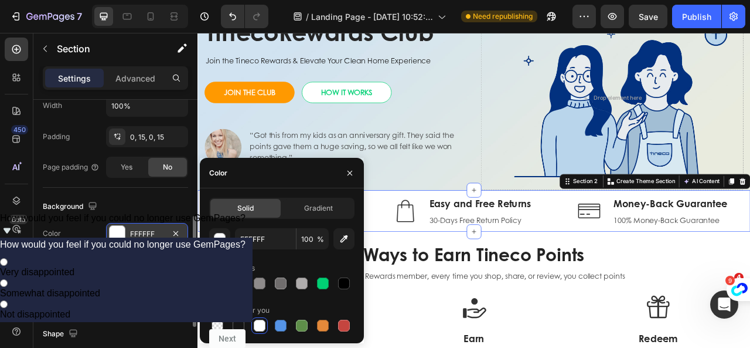
click at [118, 232] on div at bounding box center [117, 233] width 15 height 15
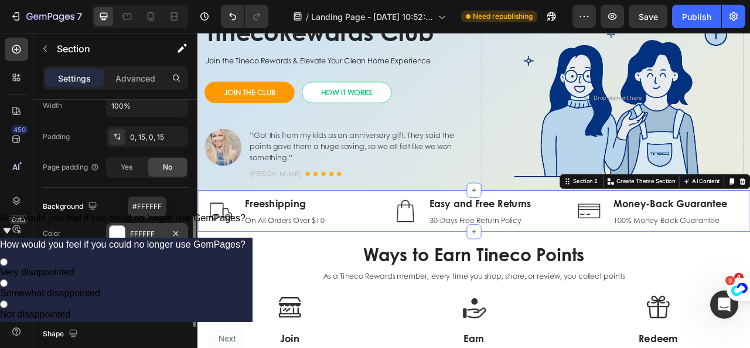
click at [118, 232] on div at bounding box center [117, 233] width 15 height 15
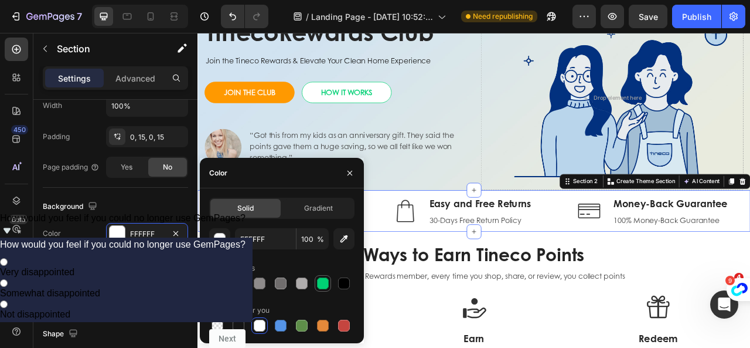
click at [322, 284] on div at bounding box center [323, 283] width 12 height 12
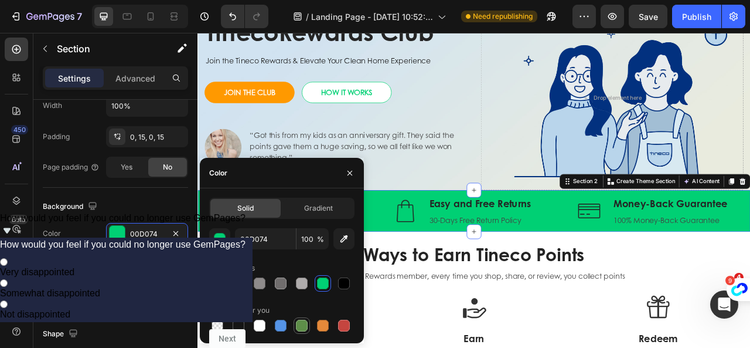
click at [306, 321] on div at bounding box center [302, 325] width 12 height 12
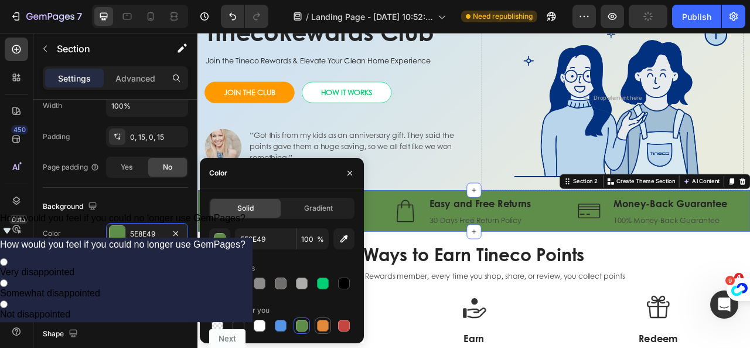
click at [329, 324] on div at bounding box center [323, 325] width 14 height 14
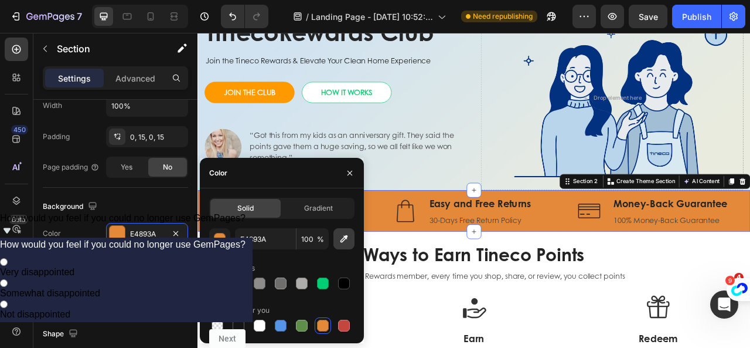
click at [345, 237] on icon "button" at bounding box center [345, 239] width 8 height 8
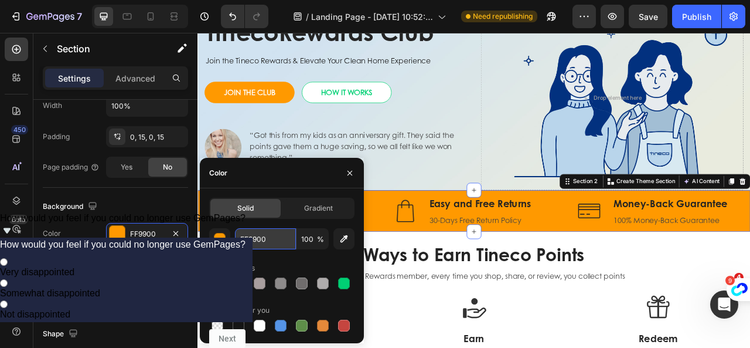
click at [260, 239] on input "FF9900" at bounding box center [265, 238] width 61 height 21
click at [239, 282] on div at bounding box center [239, 283] width 12 height 12
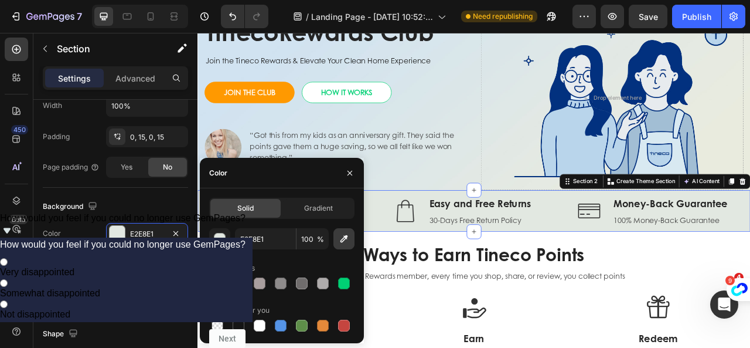
click at [343, 240] on icon "button" at bounding box center [345, 239] width 8 height 8
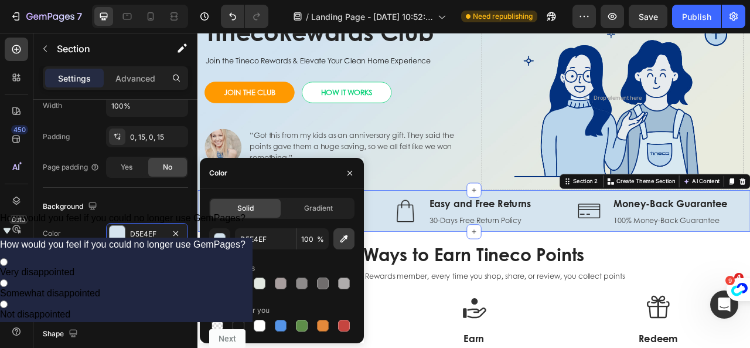
click at [341, 241] on icon "button" at bounding box center [345, 239] width 8 height 8
type input "DFE8E7"
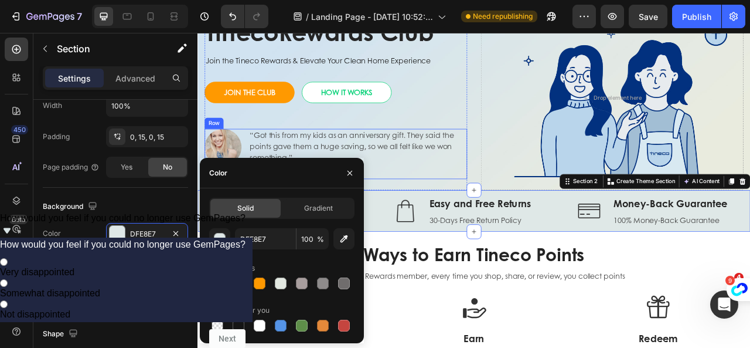
click at [583, 176] on div "Drop element here" at bounding box center [725, 115] width 334 height 234
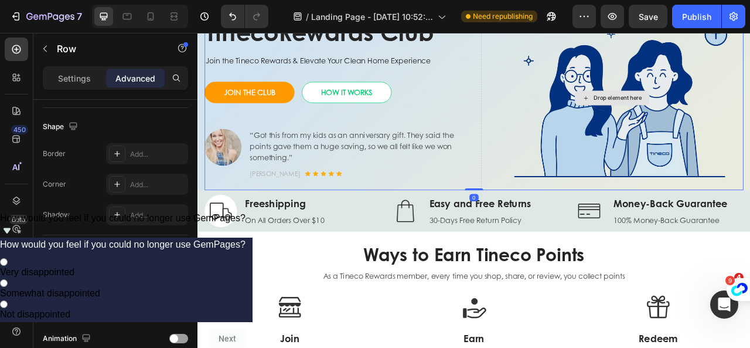
scroll to position [0, 0]
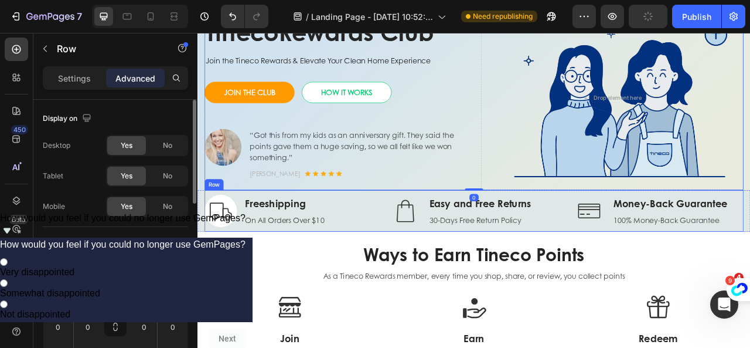
click at [750, 308] on p "Ways to Earn Tineco Points" at bounding box center [549, 314] width 683 height 27
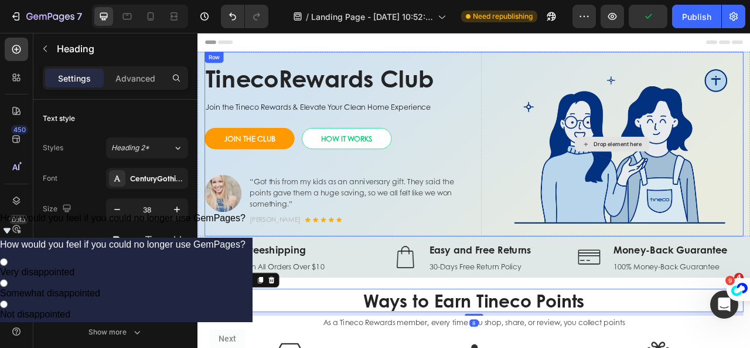
click at [647, 96] on div "Drop element here" at bounding box center [725, 174] width 334 height 234
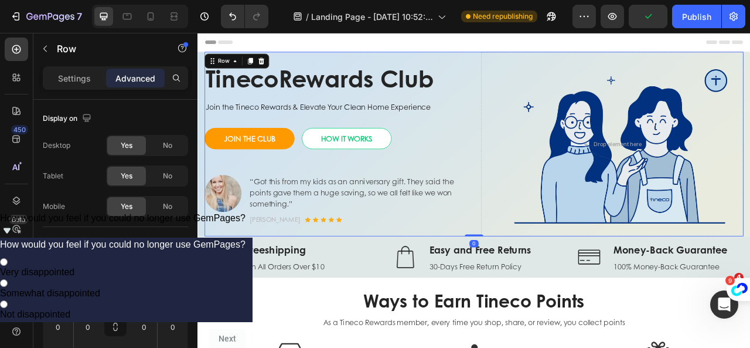
click at [722, 67] on div "Drop element here" at bounding box center [725, 174] width 334 height 234
click at [572, 175] on div "Drop element here" at bounding box center [725, 174] width 334 height 234
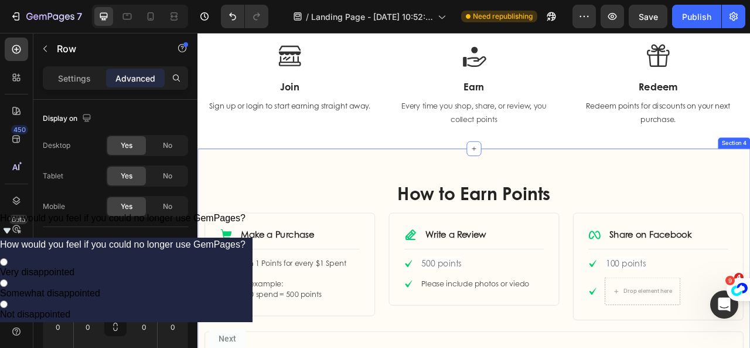
scroll to position [352, 0]
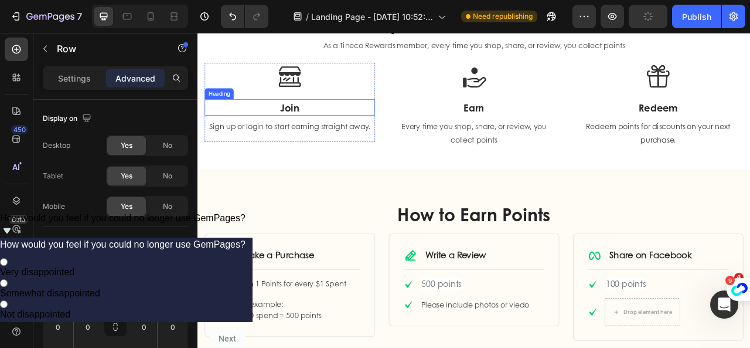
click at [312, 126] on strong "Join" at bounding box center [314, 127] width 25 height 18
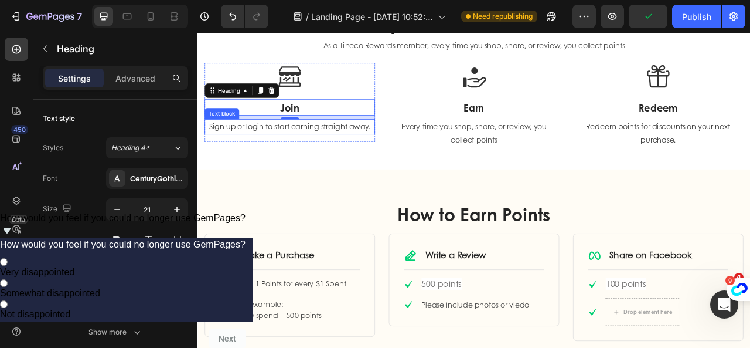
click at [369, 153] on span "Sign up or login to start earning straight away." at bounding box center [315, 151] width 206 height 13
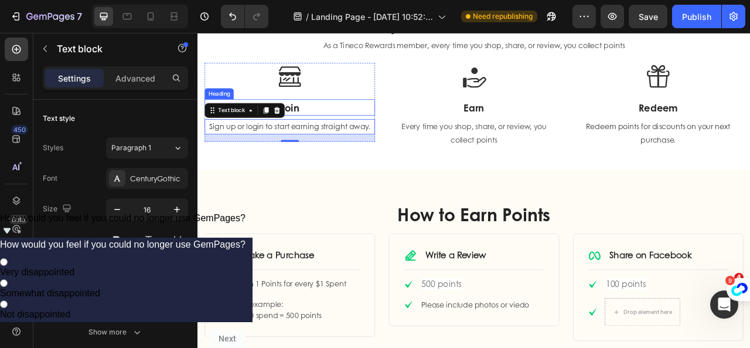
click at [321, 129] on strong "Join" at bounding box center [314, 127] width 25 height 18
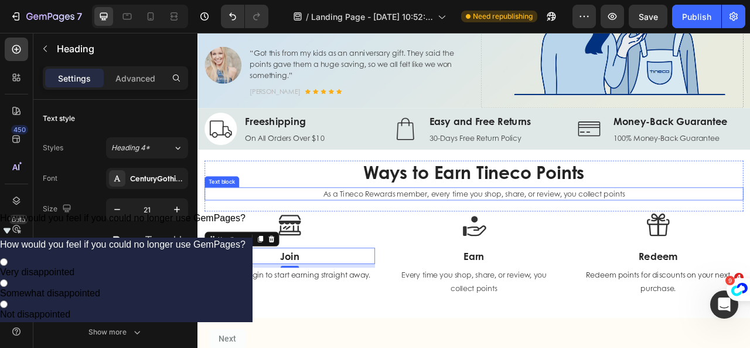
scroll to position [117, 0]
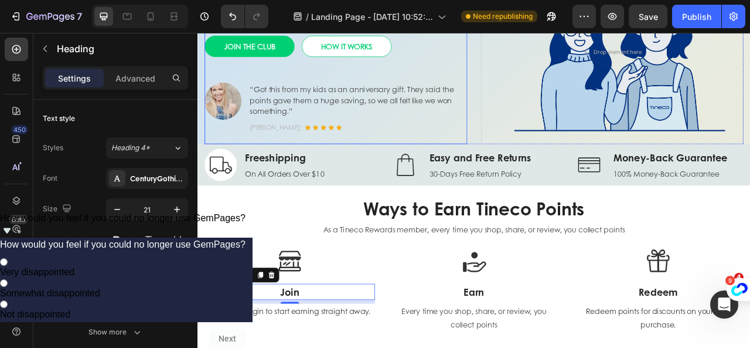
click at [295, 60] on link "JOIN THE CLUB" at bounding box center [263, 49] width 114 height 27
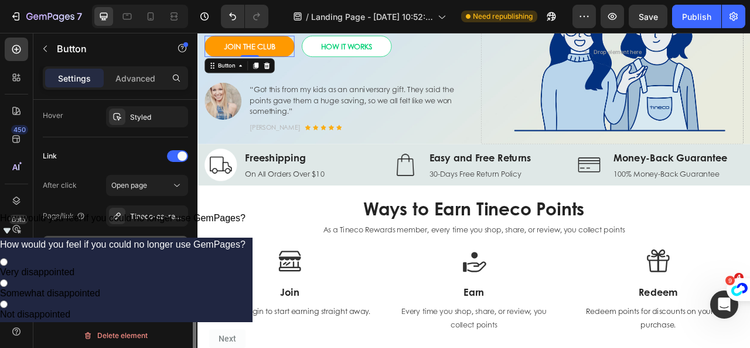
scroll to position [648, 0]
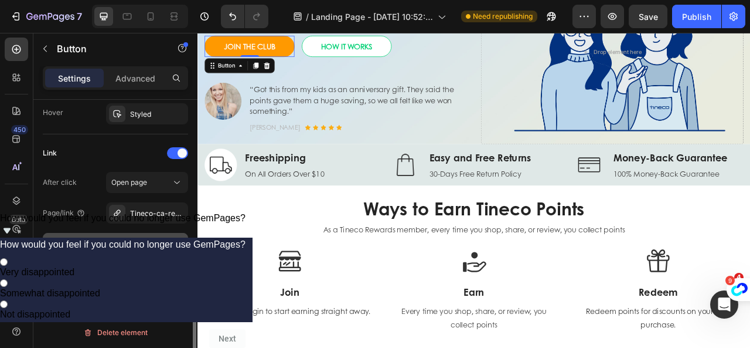
click at [132, 246] on icon "button" at bounding box center [137, 243] width 12 height 12
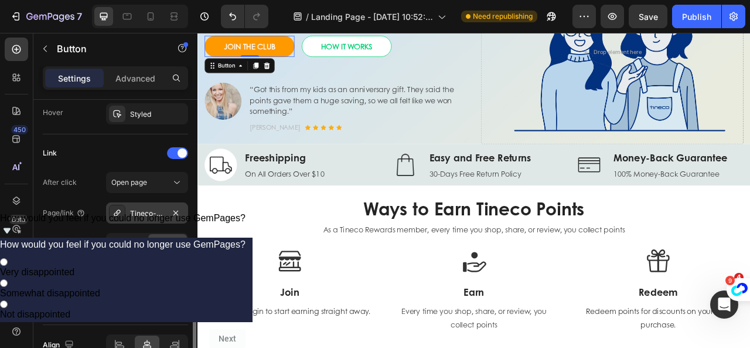
click at [113, 209] on icon at bounding box center [117, 212] width 9 height 9
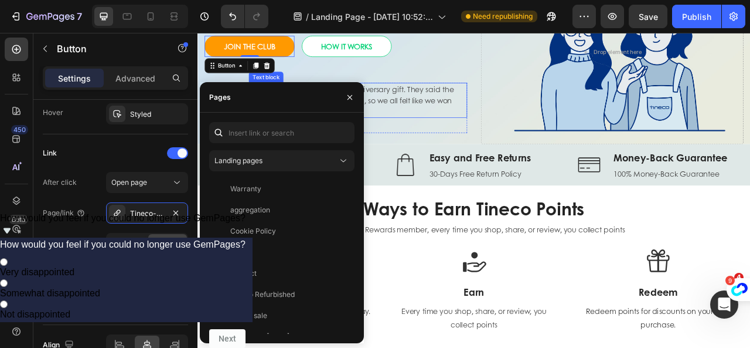
click at [461, 106] on p "“Got this from my kids as an anniversary gift. They said the points gave them a…" at bounding box center [401, 118] width 275 height 42
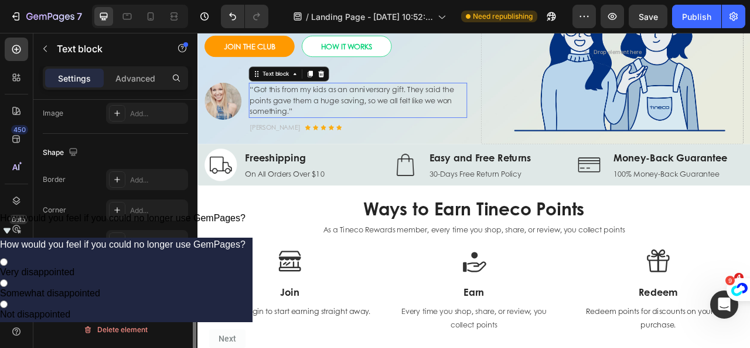
scroll to position [0, 0]
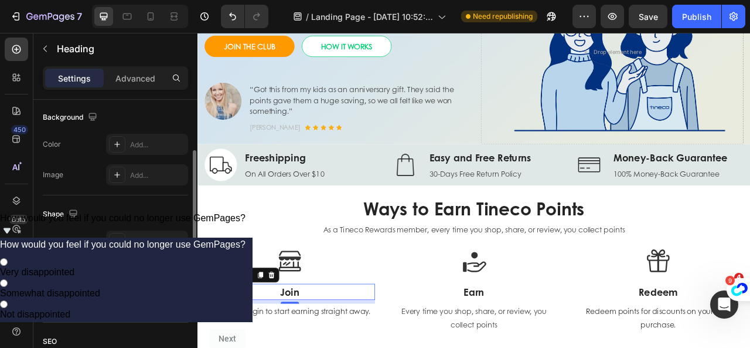
scroll to position [293, 0]
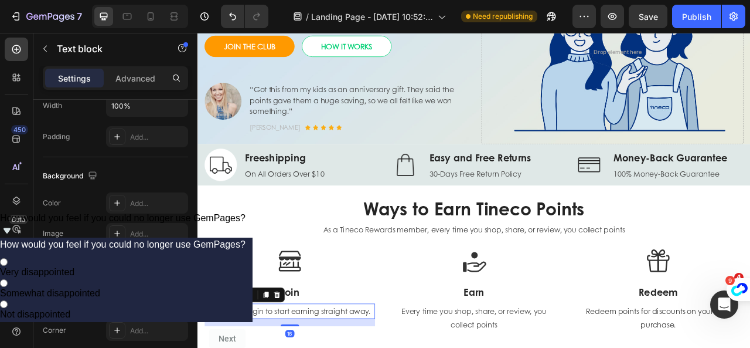
scroll to position [0, 0]
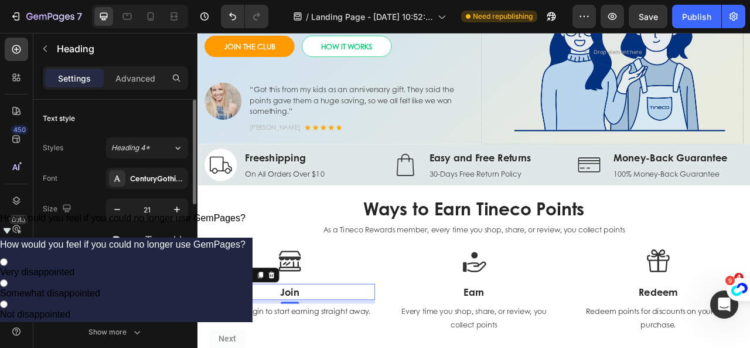
click at [263, 341] on div "Heading" at bounding box center [237, 341] width 56 height 14
click at [257, 341] on icon at bounding box center [257, 340] width 9 height 9
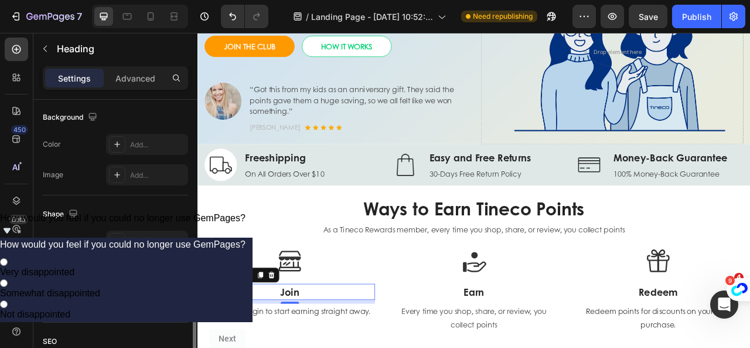
scroll to position [410, 0]
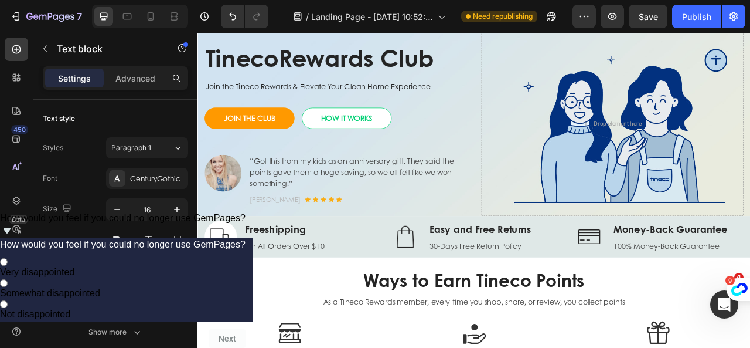
scroll to position [0, 0]
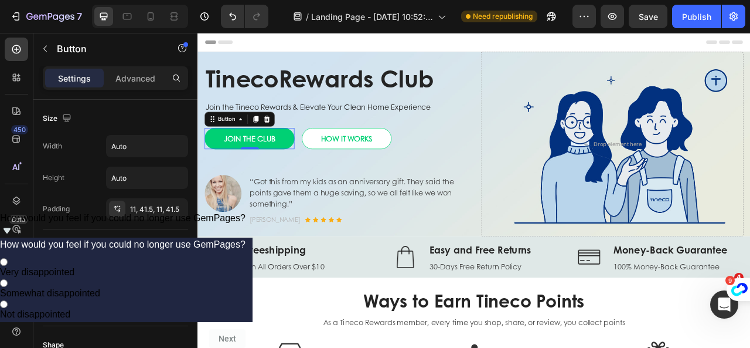
click at [311, 165] on link "JOIN THE CLUB" at bounding box center [263, 167] width 114 height 27
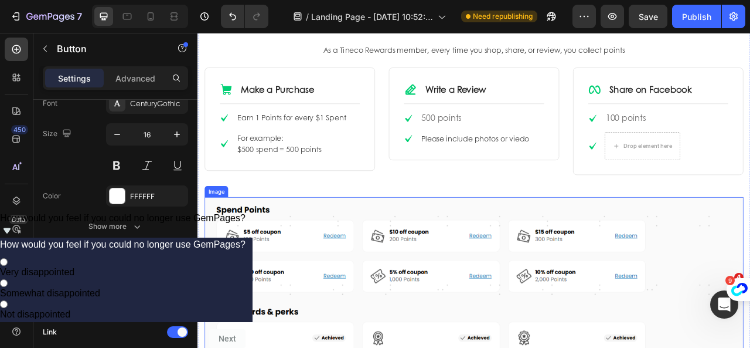
scroll to position [1114, 0]
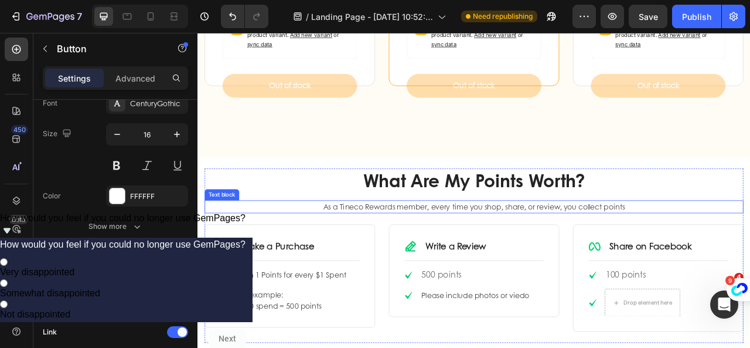
click at [502, 247] on p "As a Tineco Rewards member, every time you shop, share, or review, you collect …" at bounding box center [549, 254] width 683 height 14
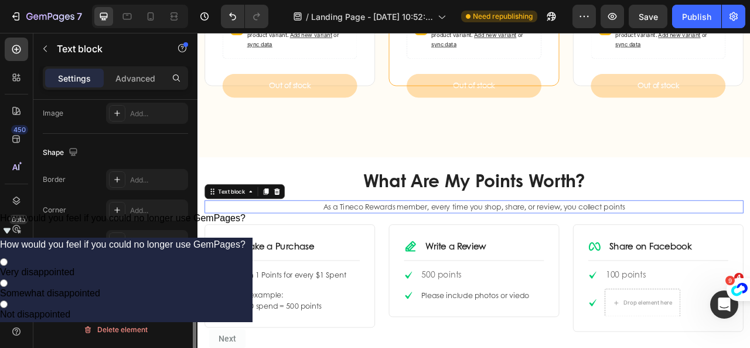
scroll to position [0, 0]
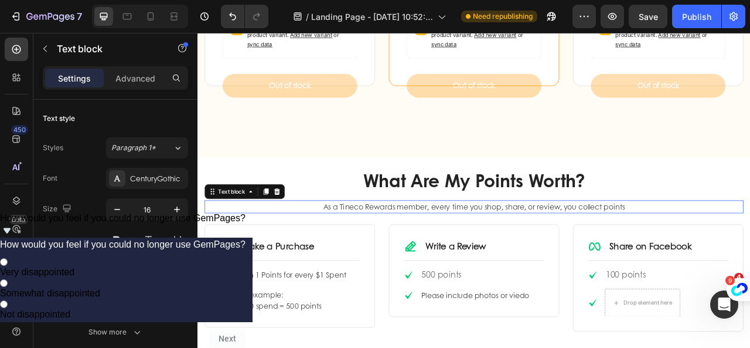
click at [502, 247] on p "As a Tineco Rewards member, every time you shop, share, or review, you collect …" at bounding box center [549, 254] width 683 height 14
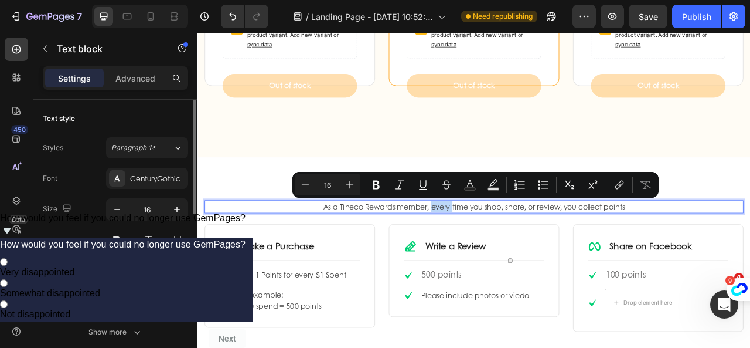
click at [502, 247] on p "As a Tineco Rewards member, every time you shop, share, or review, you collect …" at bounding box center [549, 254] width 683 height 14
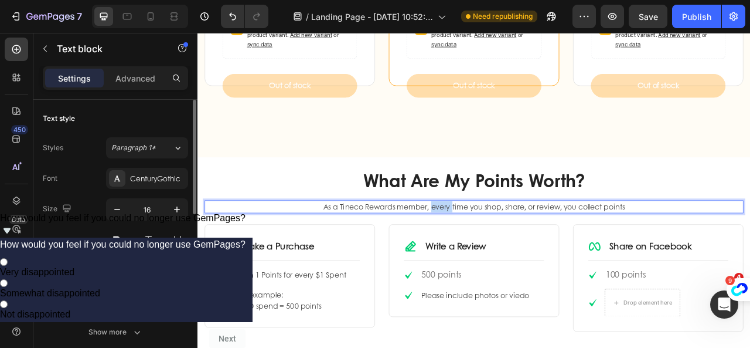
click at [502, 247] on p "As a Tineco Rewards member, every time you shop, share, or review, you collect …" at bounding box center [549, 254] width 683 height 14
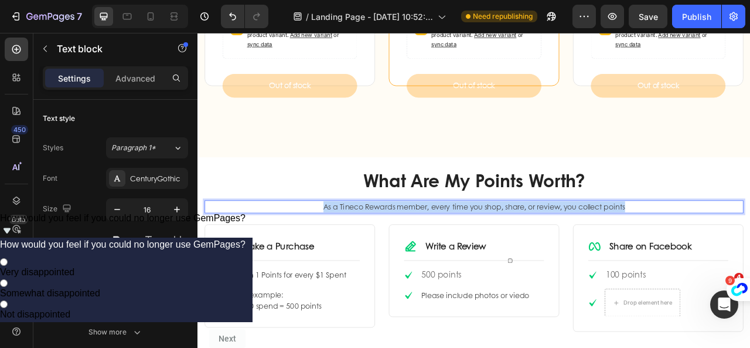
click at [502, 247] on p "As a Tineco Rewards member, every time you shop, share, or review, you collect …" at bounding box center [549, 254] width 683 height 14
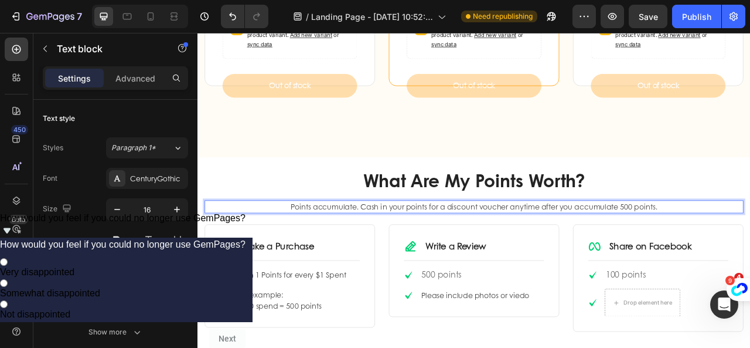
click at [311, 250] on p "Points accumulate. Cash in your points for a discount voucher anytime after you…" at bounding box center [549, 254] width 683 height 14
drag, startPoint x: 311, startPoint y: 250, endPoint x: 457, endPoint y: 253, distance: 146.6
click at [457, 253] on p "Points accumulate. Cash in your points for a discount voucher anytime after you…" at bounding box center [549, 254] width 683 height 14
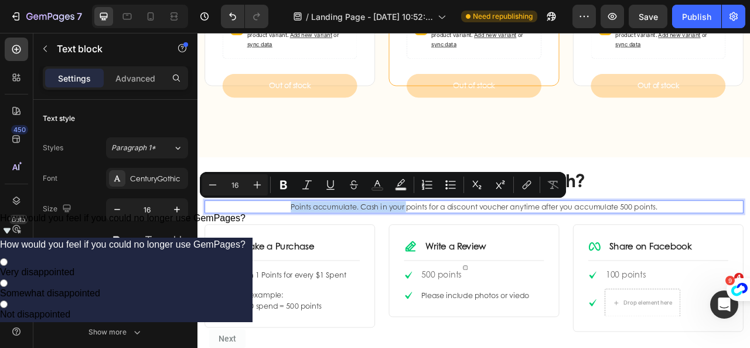
click at [408, 254] on p "Points accumulate. Cash in your points for a discount voucher anytime after you…" at bounding box center [549, 254] width 683 height 14
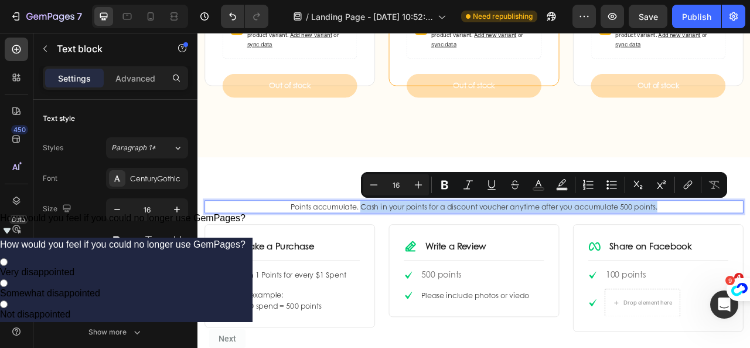
drag, startPoint x: 400, startPoint y: 250, endPoint x: 798, endPoint y: 255, distance: 398.0
click at [750, 255] on p "Points accumulate. Cash in your points for a discount voucher anytime after you…" at bounding box center [549, 254] width 683 height 14
click at [748, 256] on p "Points accumulate. Cash in your points for a discount voucher anytime after you…" at bounding box center [549, 254] width 683 height 14
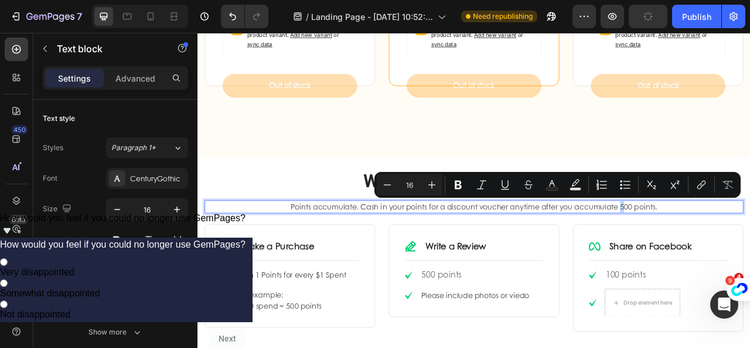
click at [734, 252] on p "Points accumulate. Cash in your points for a discount voucher anytime after you…" at bounding box center [549, 254] width 683 height 14
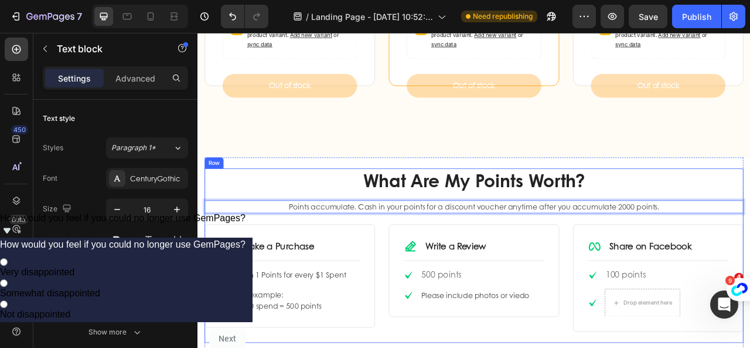
scroll to position [1172, 0]
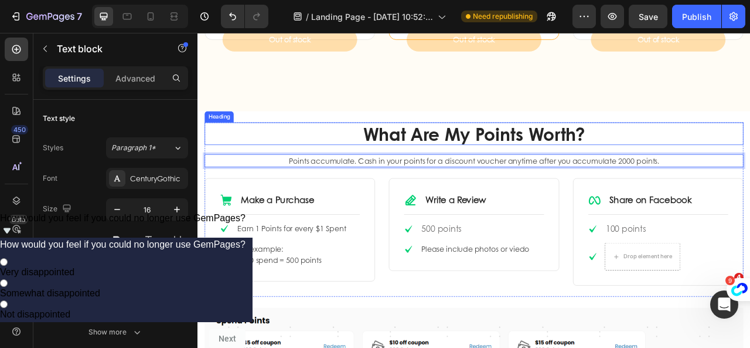
click at [750, 155] on h2 "What Are My Points Worth?" at bounding box center [549, 161] width 686 height 29
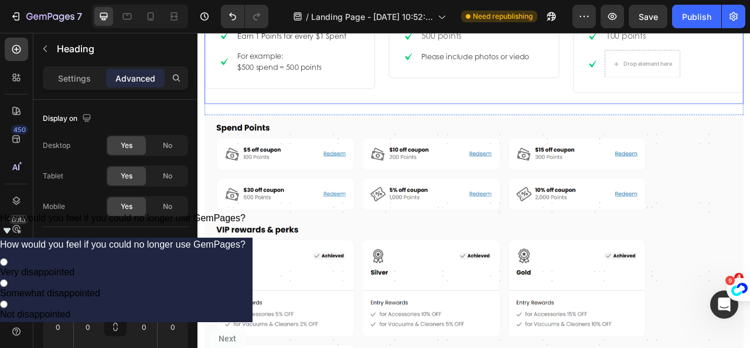
scroll to position [1231, 0]
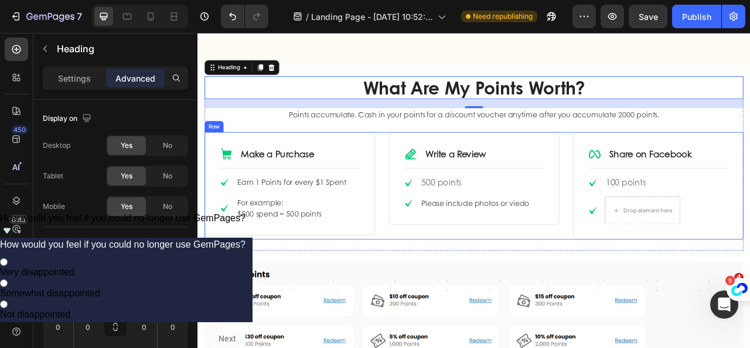
click at [441, 278] on div "Icon Write a Review Text Block Row Title Line Icon 500 points Text block Icon P…" at bounding box center [549, 227] width 217 height 137
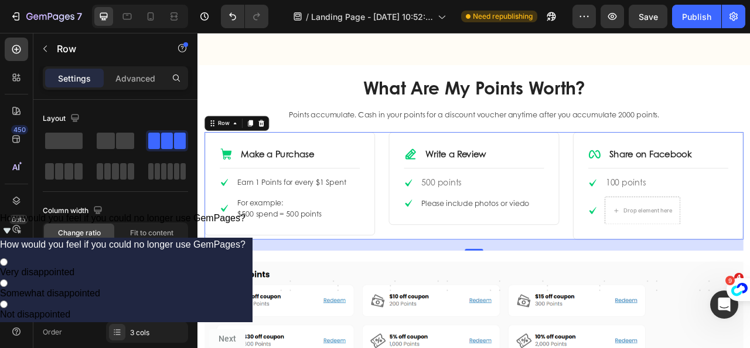
scroll to position [1290, 0]
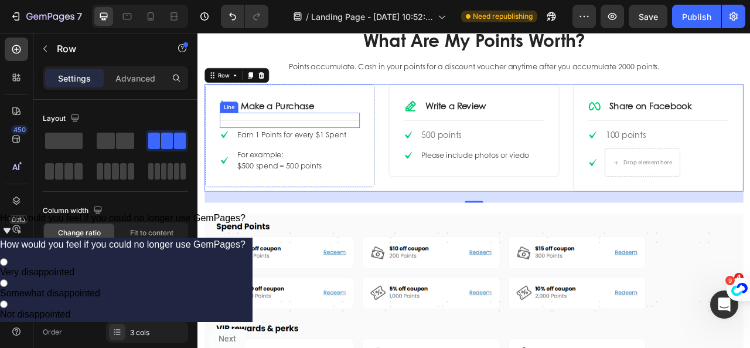
click at [242, 131] on div "Icon Make a Purchase Text Block Row Title Line Icon Earn 1 Points for every $1 …" at bounding box center [315, 163] width 178 height 93
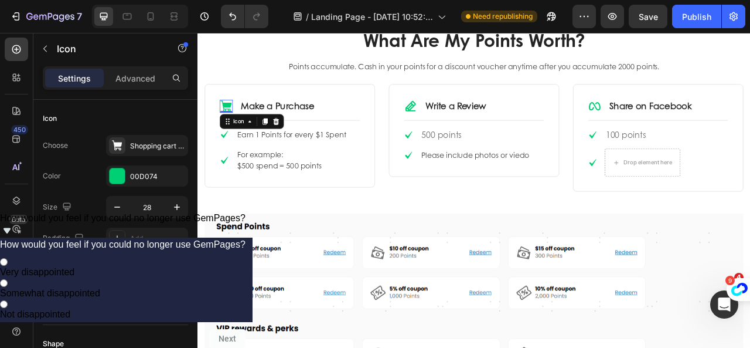
click at [236, 121] on icon at bounding box center [234, 126] width 14 height 14
click at [118, 145] on icon at bounding box center [117, 145] width 10 height 10
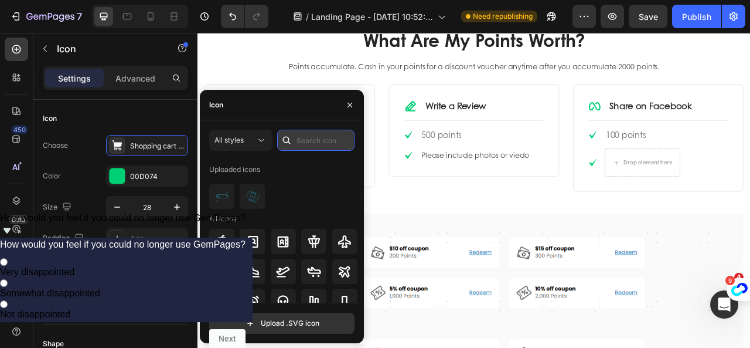
click at [312, 135] on input "text" at bounding box center [315, 140] width 77 height 21
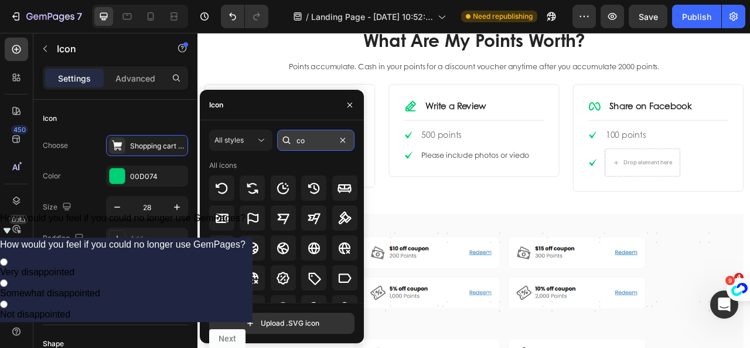
type input "c"
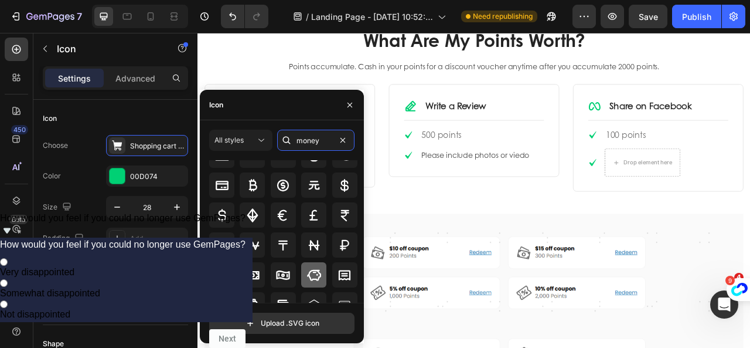
scroll to position [59, 0]
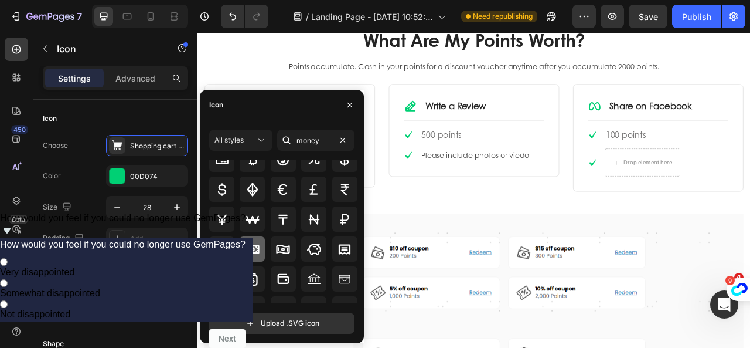
click at [259, 254] on div at bounding box center [252, 248] width 25 height 25
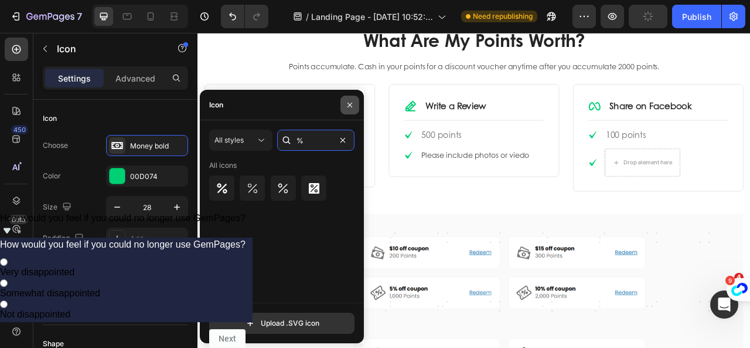
type input "%"
click at [349, 107] on icon "button" at bounding box center [349, 104] width 9 height 9
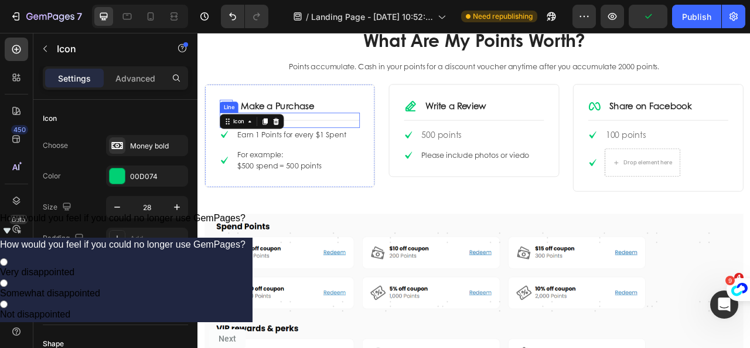
scroll to position [1231, 0]
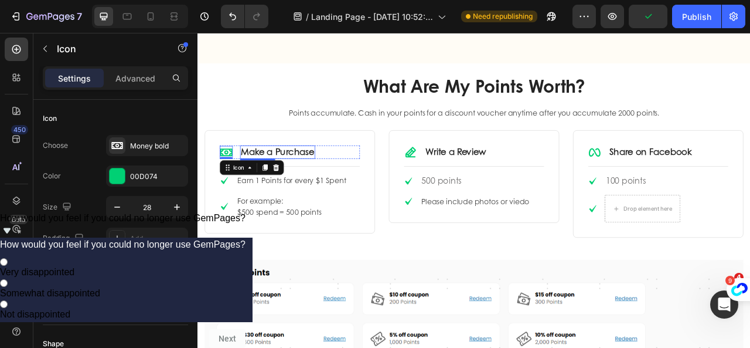
click at [341, 185] on link "Make a Purchase" at bounding box center [299, 184] width 93 height 16
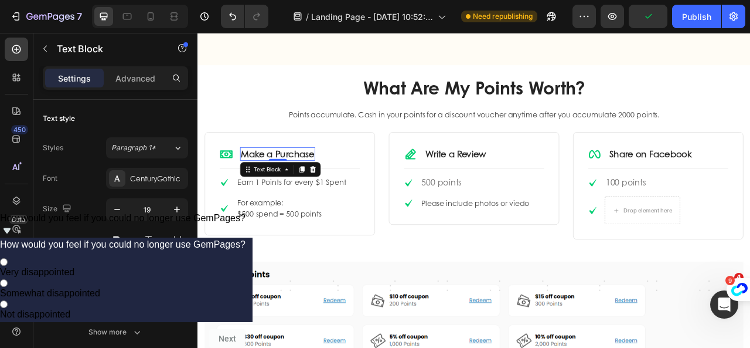
click at [341, 185] on link "Make a Purchase" at bounding box center [299, 186] width 93 height 16
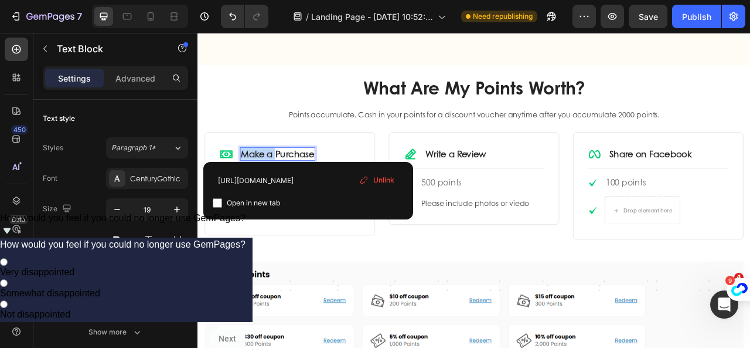
click at [341, 185] on body "Header How to Earn Points Heading Row Icon Make a Purchase Text Block Row Title…" at bounding box center [549, 17] width 703 height 2430
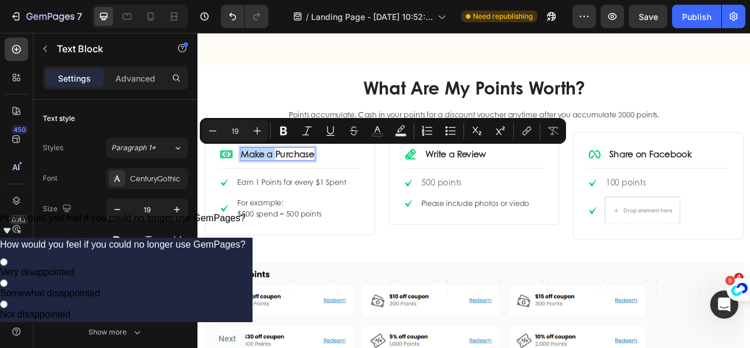
click at [315, 185] on link "Make a Purchase" at bounding box center [299, 186] width 93 height 16
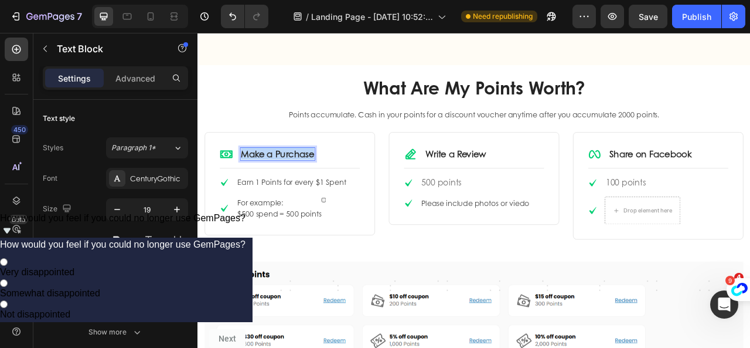
click at [315, 185] on link "Make a Purchase" at bounding box center [299, 186] width 93 height 16
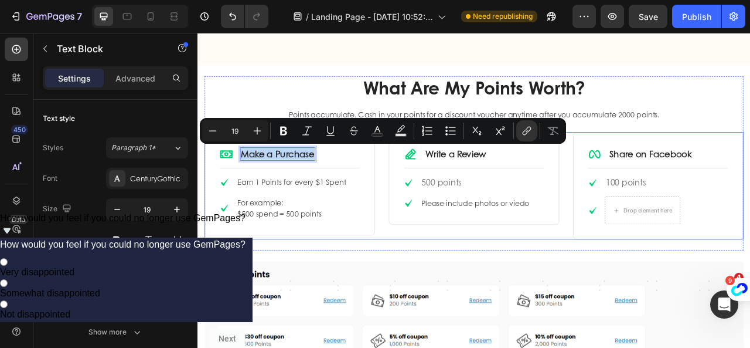
click at [624, 288] on div "Icon Write a Review Text Block Row Title Line Icon 500 points Text block Icon P…" at bounding box center [549, 227] width 217 height 137
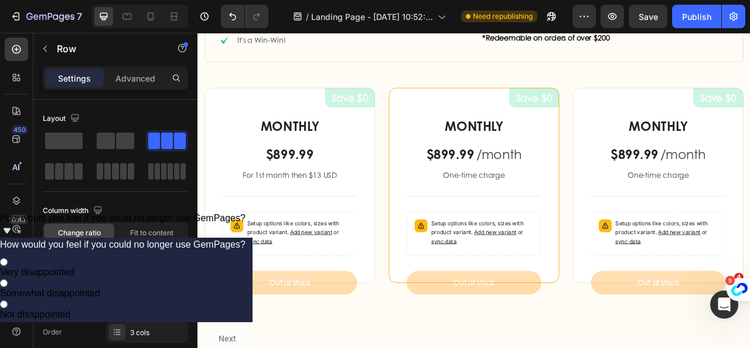
scroll to position [1055, 0]
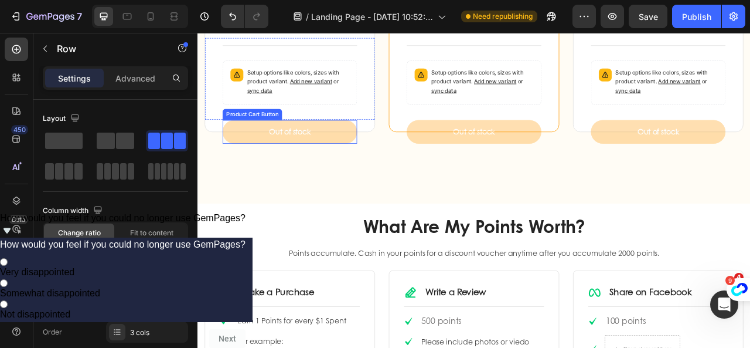
click at [353, 146] on button "Out of stock" at bounding box center [314, 159] width 171 height 30
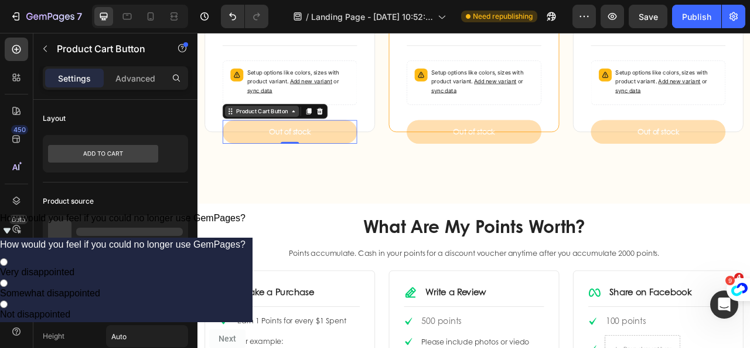
click at [283, 135] on div "Product Cart Button" at bounding box center [279, 132] width 71 height 11
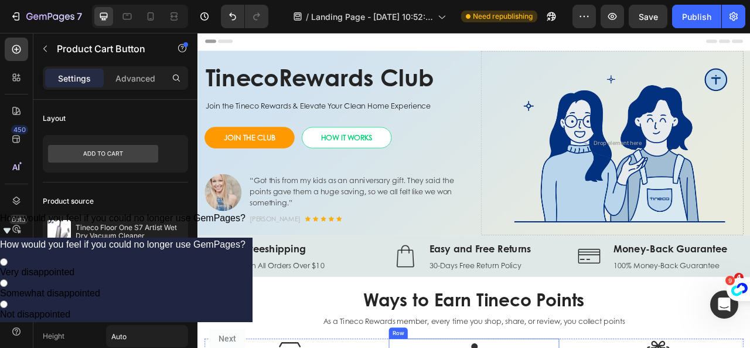
scroll to position [0, 0]
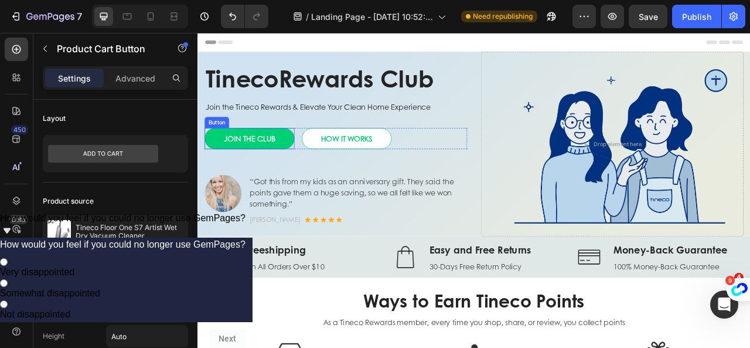
click at [313, 165] on link "JOIN THE CLUB" at bounding box center [263, 167] width 114 height 27
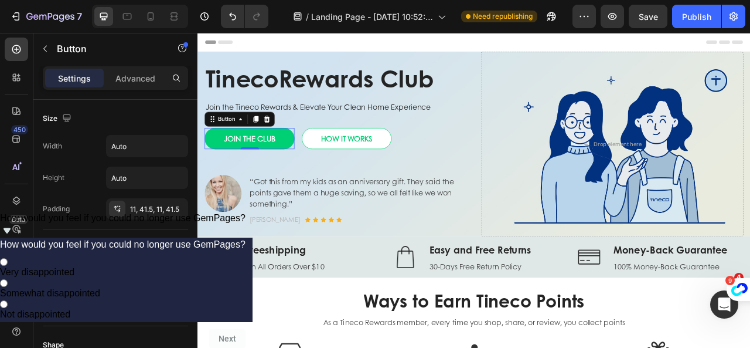
drag, startPoint x: 271, startPoint y: 143, endPoint x: 273, endPoint y: 156, distance: 13.1
click at [271, 143] on icon at bounding box center [271, 142] width 6 height 8
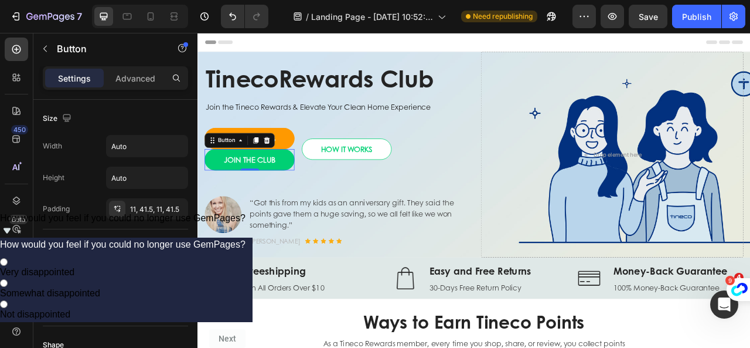
click at [220, 199] on link "JOIN THE CLUB" at bounding box center [263, 194] width 114 height 27
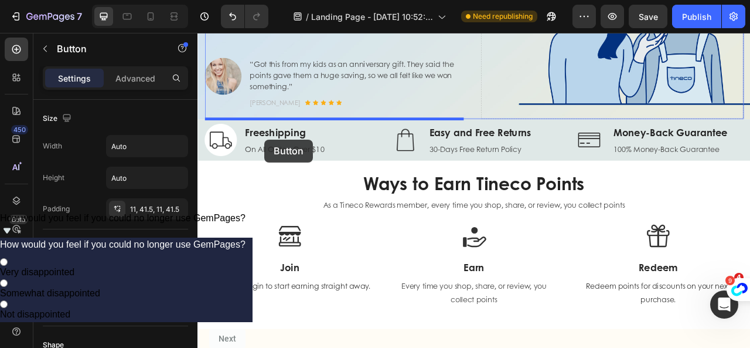
drag, startPoint x: 213, startPoint y: 169, endPoint x: 283, endPoint y: 169, distance: 69.2
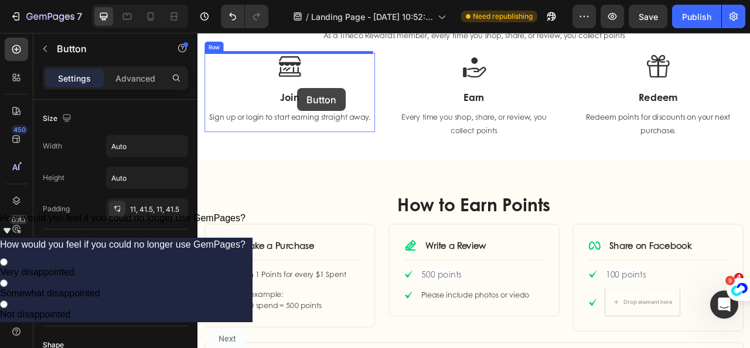
scroll to position [356, 0]
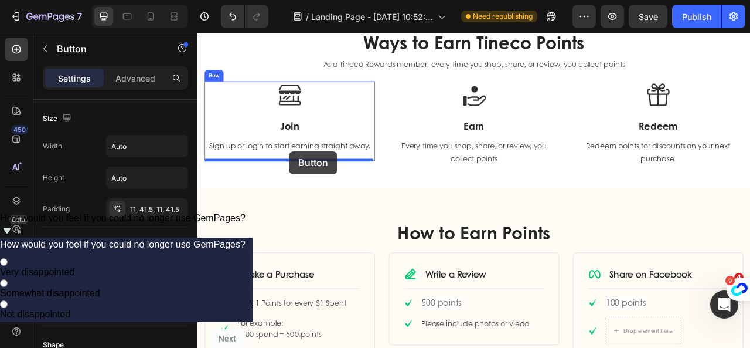
drag, startPoint x: 268, startPoint y: 280, endPoint x: 314, endPoint y: 183, distance: 106.2
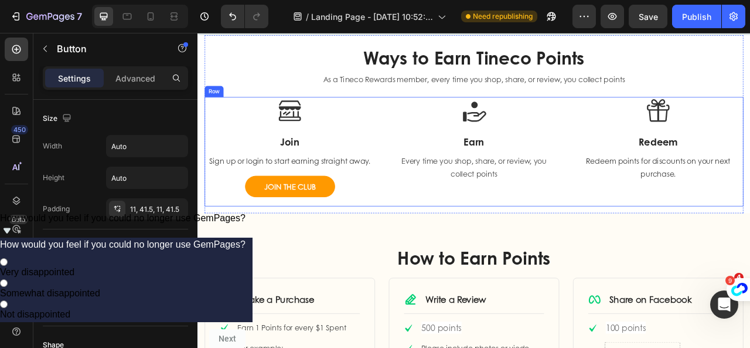
scroll to position [297, 0]
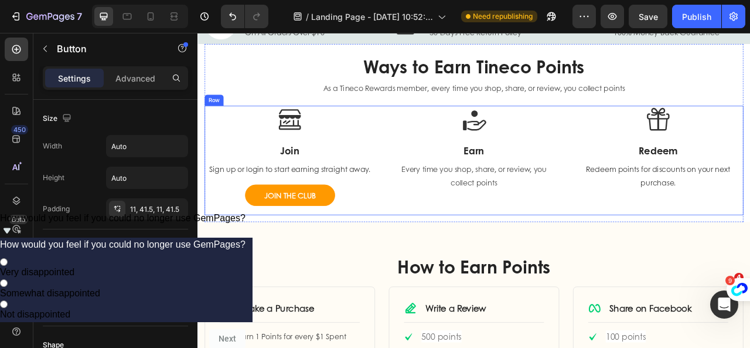
click at [423, 165] on div "Image Join Heading Sign up or login to start earning straight away. Text block …" at bounding box center [549, 194] width 686 height 139
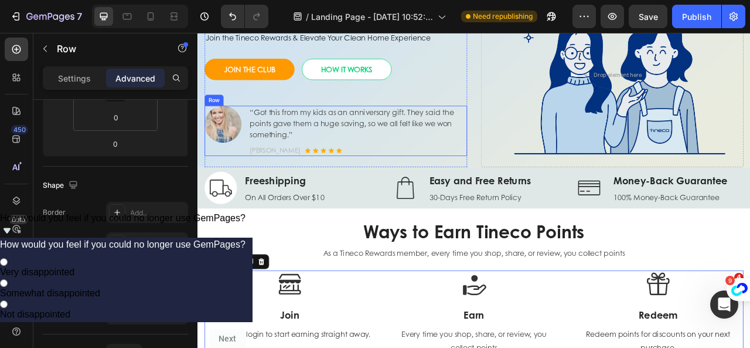
scroll to position [63, 0]
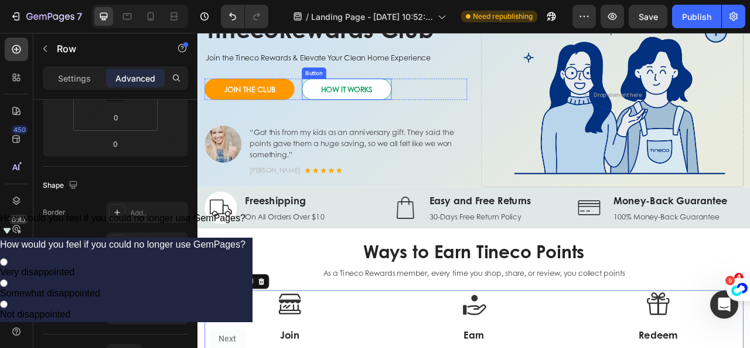
click at [431, 106] on link "HOW IT WORKS" at bounding box center [387, 104] width 114 height 27
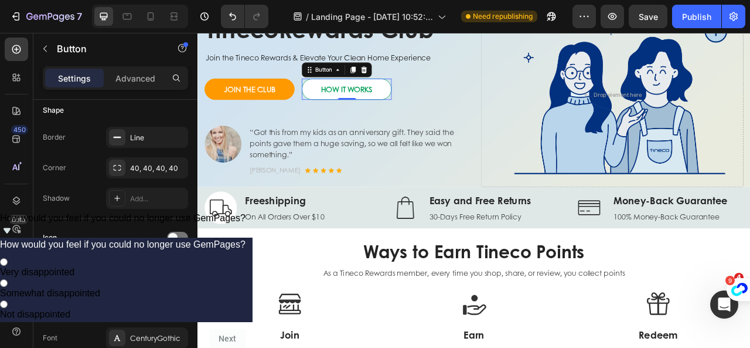
scroll to position [0, 0]
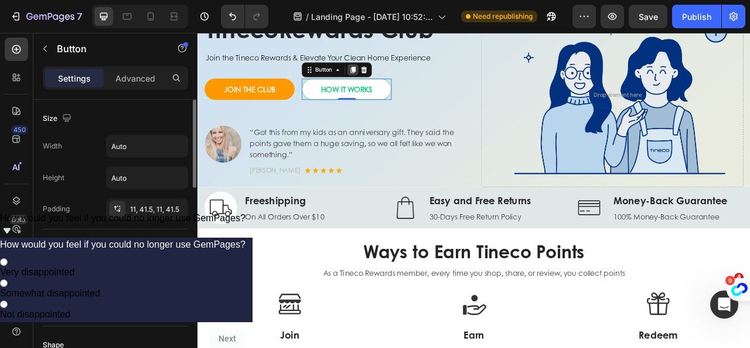
click at [393, 82] on icon at bounding box center [394, 79] width 9 height 9
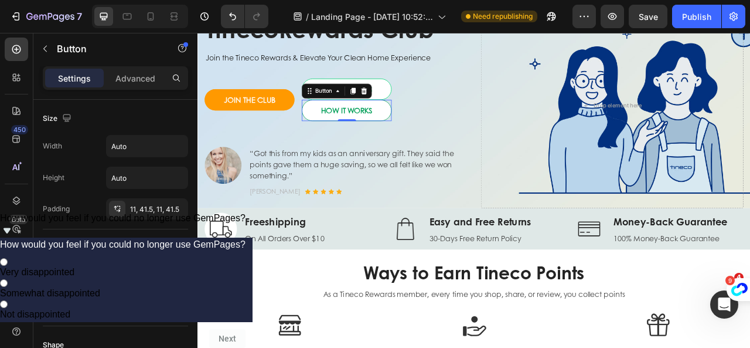
click at [335, 128] on link "HOW IT WORKS" at bounding box center [387, 131] width 114 height 27
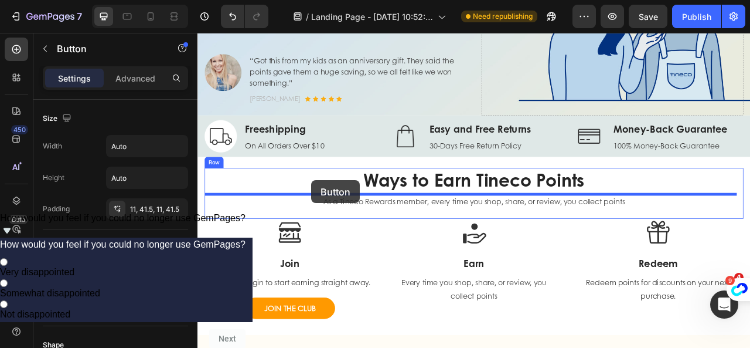
scroll to position [239, 0]
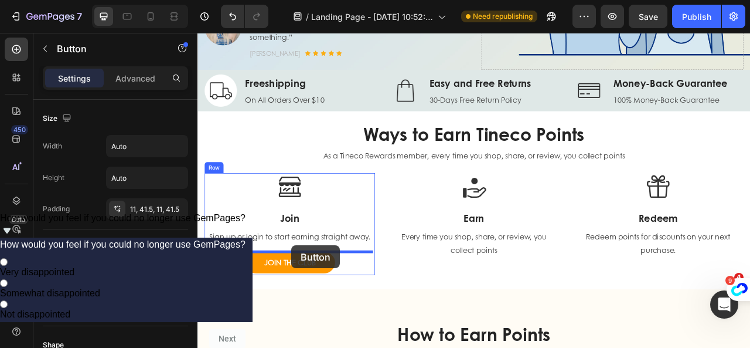
drag, startPoint x: 339, startPoint y: 108, endPoint x: 317, endPoint y: 303, distance: 195.8
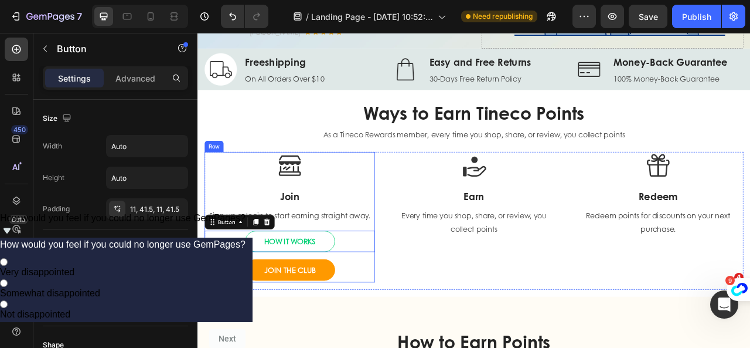
scroll to position [212, 0]
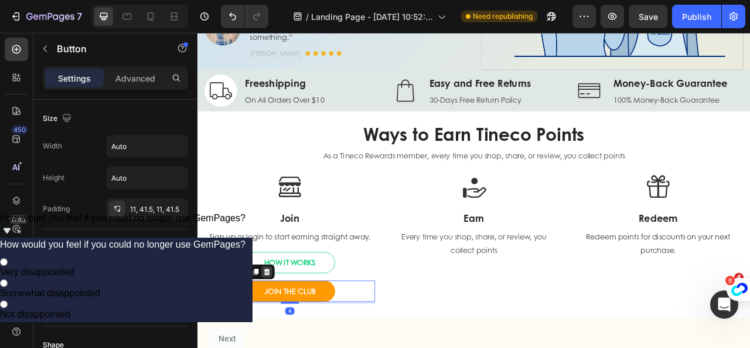
click at [286, 336] on icon at bounding box center [285, 336] width 9 height 9
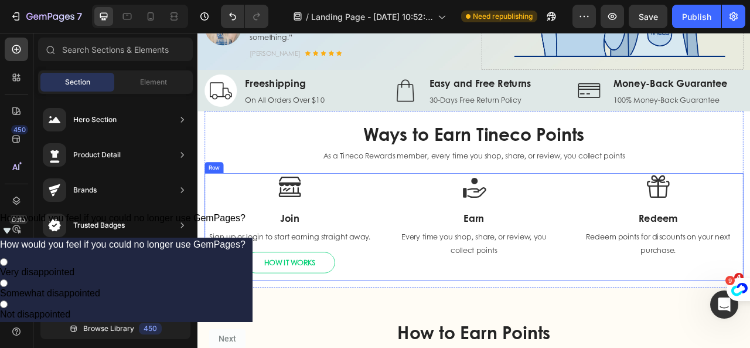
scroll to position [153, 0]
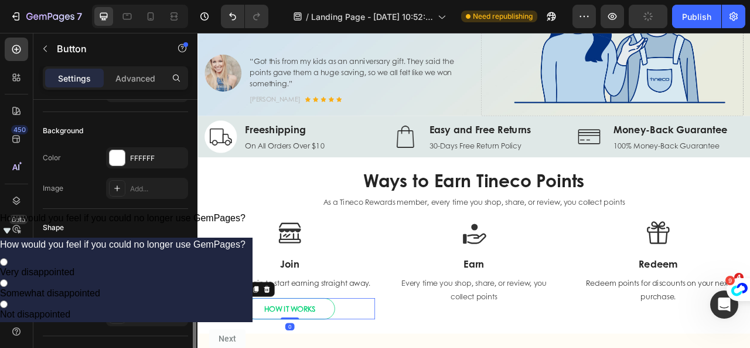
scroll to position [234, 0]
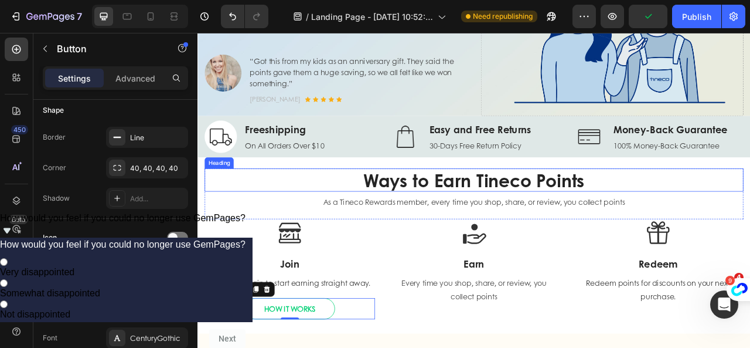
click at [489, 205] on h2 "Ways to Earn Tineco Points" at bounding box center [549, 219] width 686 height 29
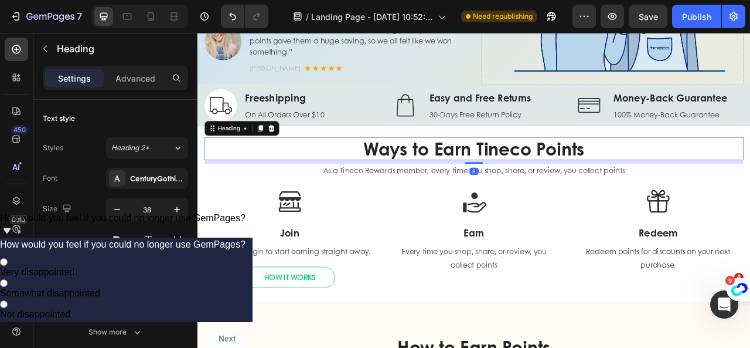
scroll to position [212, 0]
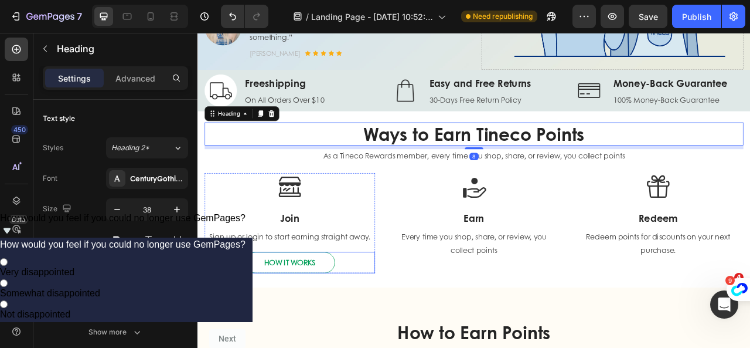
click at [363, 325] on link "HOW IT WORKS" at bounding box center [315, 324] width 114 height 27
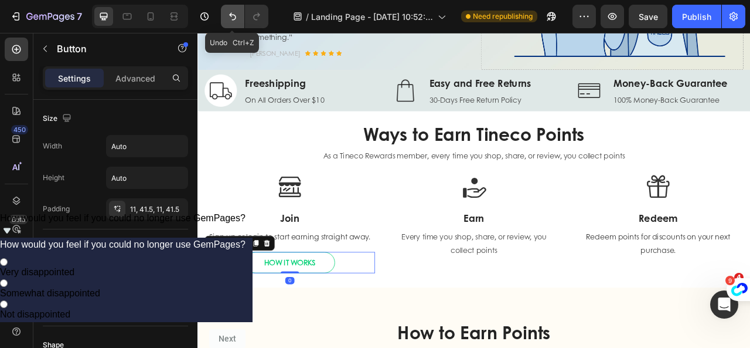
click at [229, 15] on icon "Undo/Redo" at bounding box center [233, 17] width 12 height 12
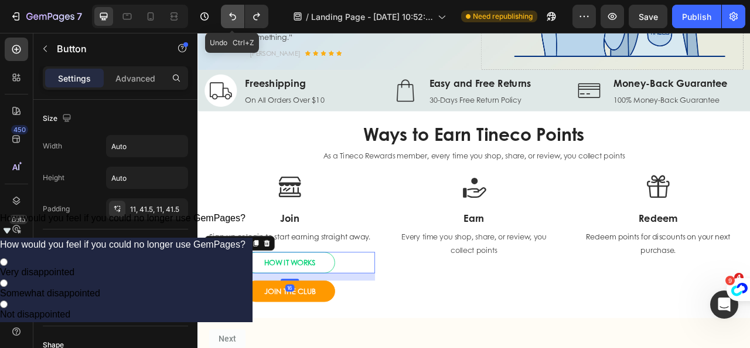
click at [229, 15] on icon "Undo/Redo" at bounding box center [233, 17] width 12 height 12
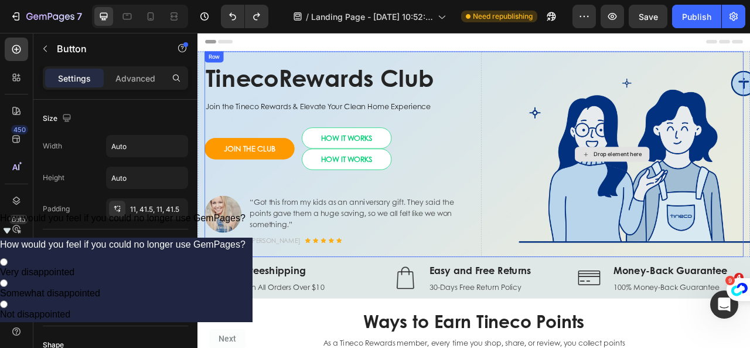
scroll to position [0, 0]
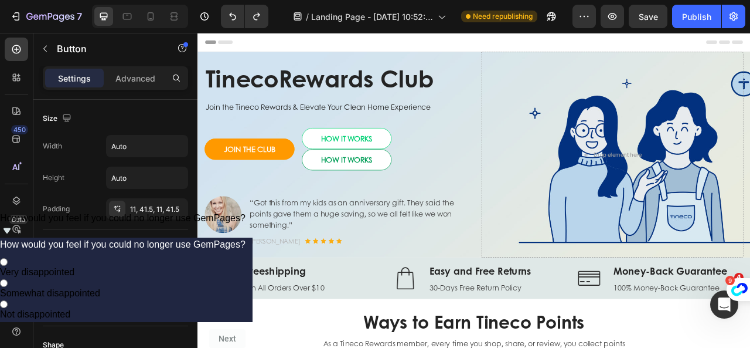
click at [428, 191] on link "HOW IT WORKS" at bounding box center [387, 194] width 114 height 27
click at [326, 193] on div "JOIN THE CLUB Button HOW IT WORKS Button HOW IT WORKS Button Row" at bounding box center [373, 181] width 334 height 54
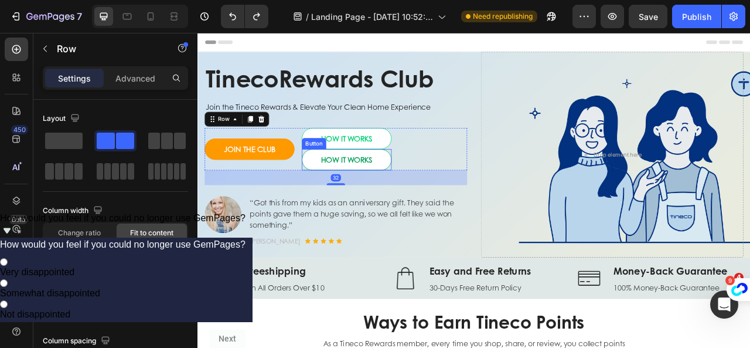
click at [335, 193] on link "HOW IT WORKS" at bounding box center [387, 194] width 114 height 27
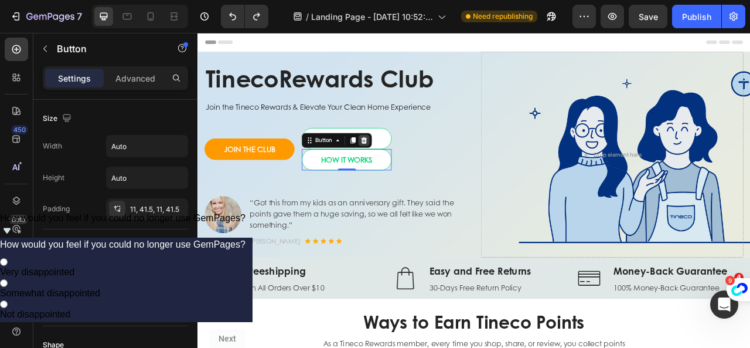
click at [407, 169] on icon at bounding box center [410, 169] width 8 height 8
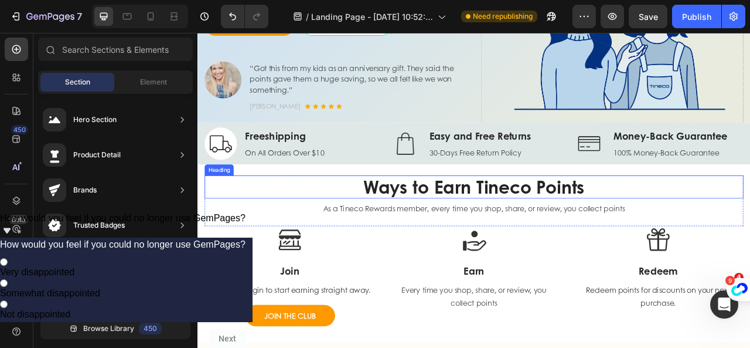
scroll to position [176, 0]
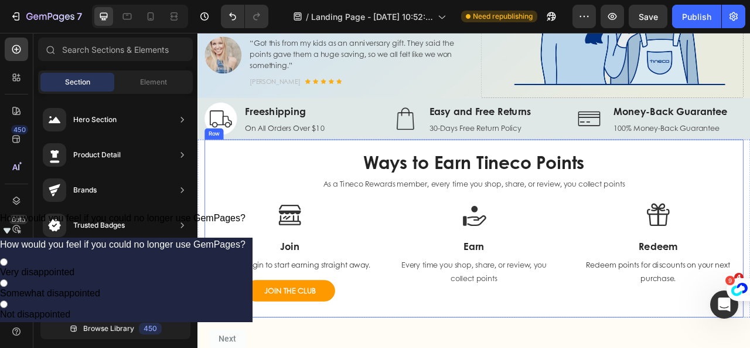
click at [326, 178] on div "Ways to Earn Tineco Points Heading As a Tineco Rewards member, every time you s…" at bounding box center [549, 281] width 686 height 226
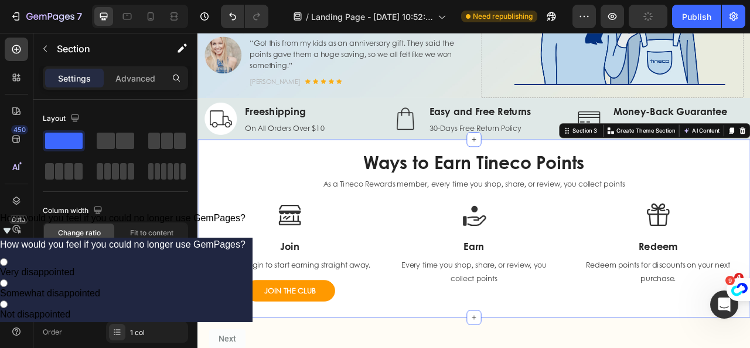
click at [201, 178] on div "Ways to Earn Tineco Points Heading As a Tineco Rewards member, every time you s…" at bounding box center [549, 281] width 703 height 226
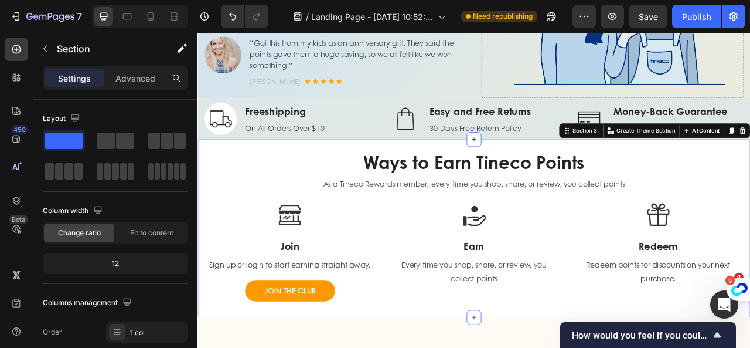
scroll to position [59, 0]
click at [679, 157] on div "Section 3" at bounding box center [690, 157] width 36 height 11
click at [681, 159] on div "Section 3" at bounding box center [690, 157] width 36 height 11
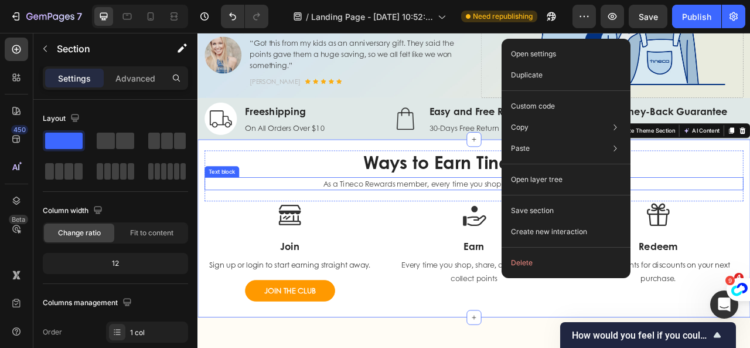
click at [750, 218] on p "As a Tineco Rewards member, every time you shop, share, or review, you collect …" at bounding box center [549, 224] width 683 height 14
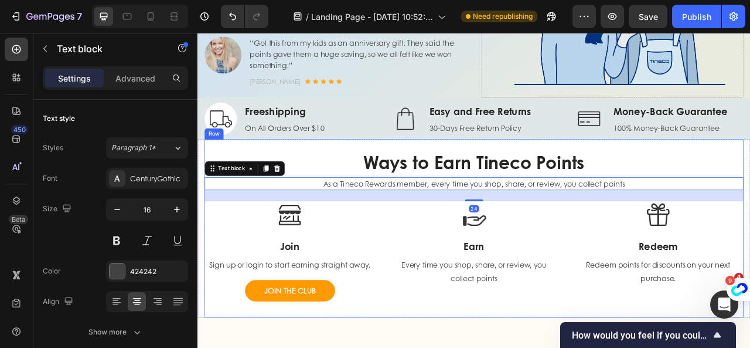
click at [723, 174] on div "Ways to Earn Tineco Points Heading As a Tineco Rewards member, every time you s…" at bounding box center [549, 281] width 686 height 226
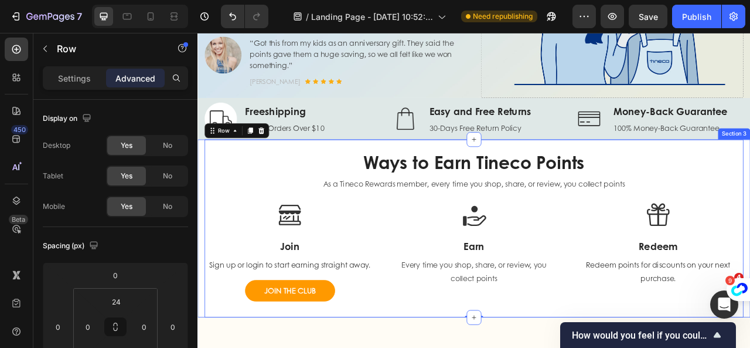
click at [750, 189] on div "Ways to Earn Tineco Points Heading As a Tineco Rewards member, every time you s…" at bounding box center [549, 281] width 703 height 226
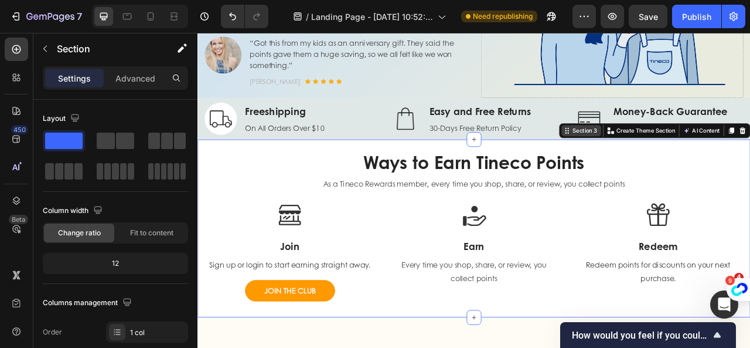
click at [682, 156] on div "Section 3" at bounding box center [690, 157] width 36 height 11
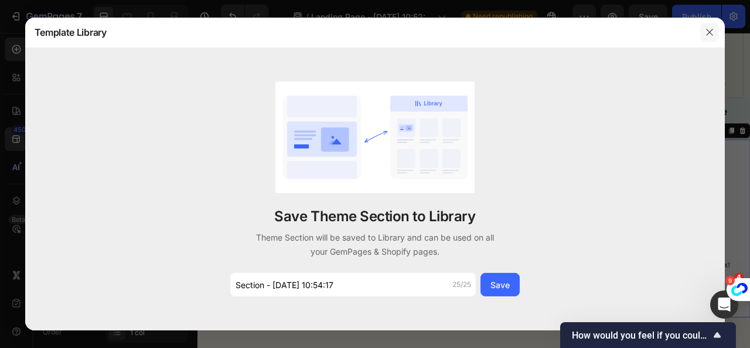
click at [706, 33] on icon "button" at bounding box center [709, 32] width 9 height 9
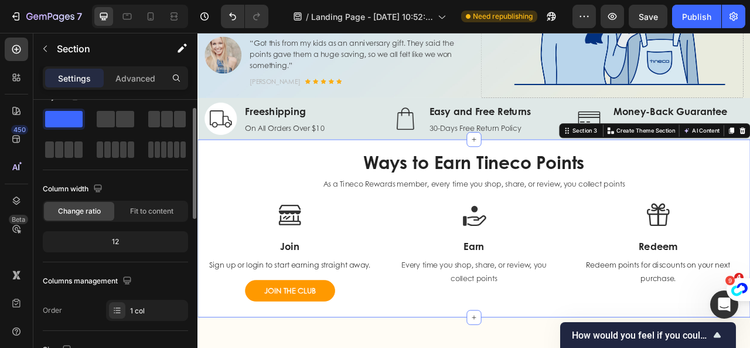
scroll to position [0, 0]
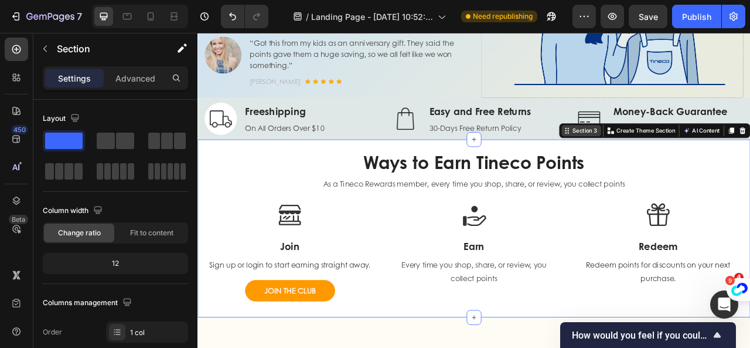
click at [663, 155] on icon at bounding box center [667, 156] width 9 height 9
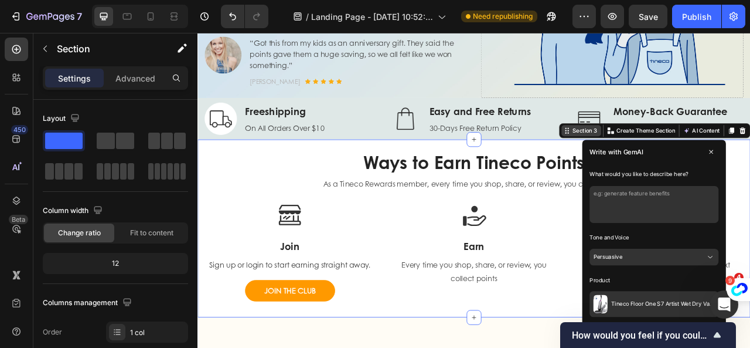
click at [685, 157] on div "Section 3" at bounding box center [690, 157] width 36 height 11
click at [678, 162] on div "Section 3" at bounding box center [686, 157] width 50 height 14
click at [605, 176] on div "Ways to Earn Tineco Points Heading As a Tineco Rewards member, every time you s…" at bounding box center [549, 281] width 686 height 226
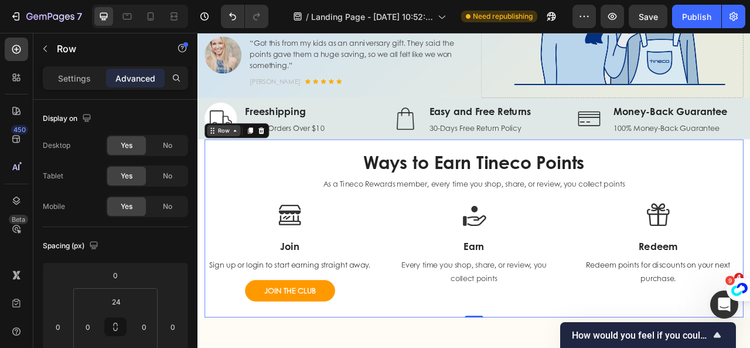
click at [209, 162] on div "Row" at bounding box center [230, 157] width 43 height 14
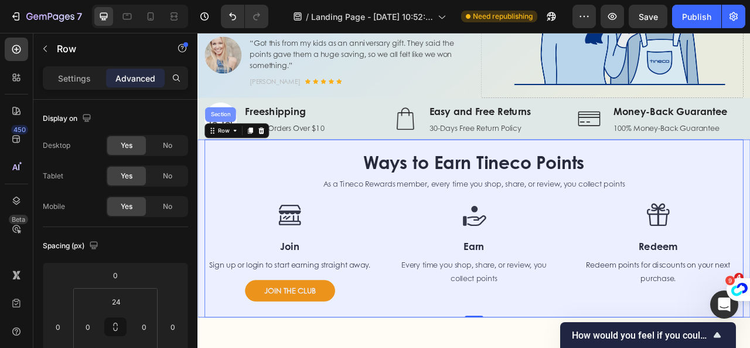
click at [223, 142] on div "Section" at bounding box center [226, 136] width 39 height 19
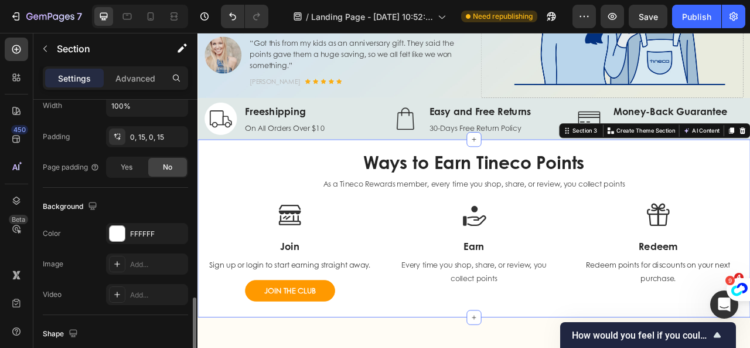
scroll to position [432, 0]
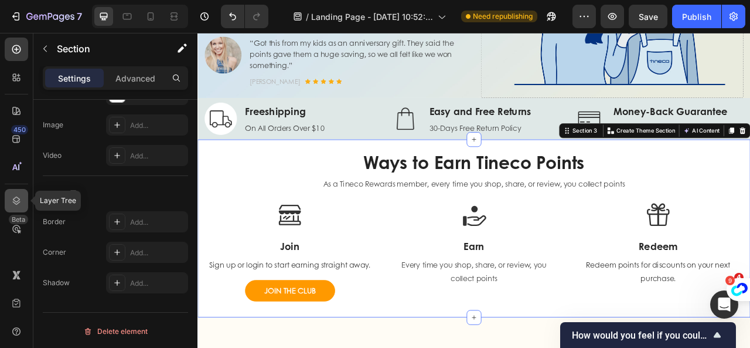
click at [19, 202] on icon at bounding box center [17, 200] width 8 height 8
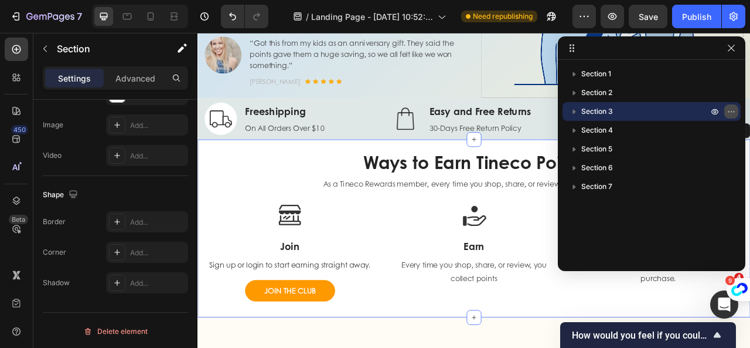
click at [727, 113] on icon "button" at bounding box center [731, 111] width 9 height 9
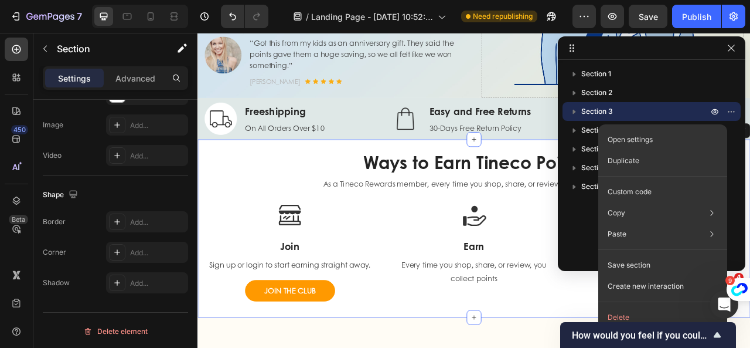
click at [573, 113] on icon "button" at bounding box center [574, 112] width 3 height 5
click at [182, 45] on icon "button" at bounding box center [182, 48] width 12 height 12
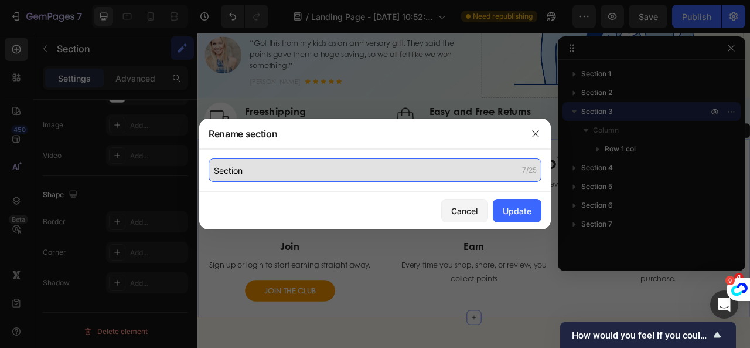
click at [272, 176] on input "Section" at bounding box center [375, 169] width 333 height 23
click at [265, 173] on input "Section" at bounding box center [375, 169] width 333 height 23
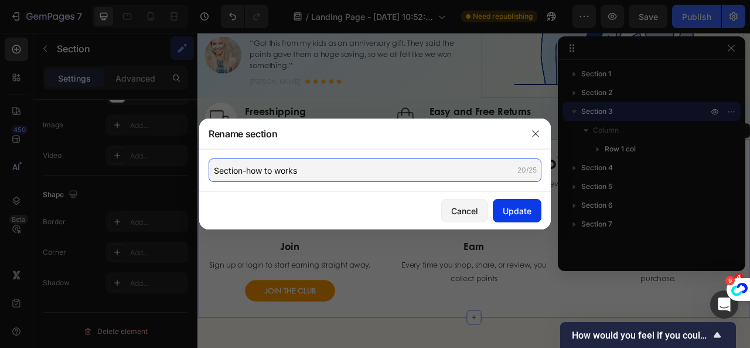
type input "Section-how to works"
click at [506, 208] on div "Update" at bounding box center [517, 211] width 29 height 12
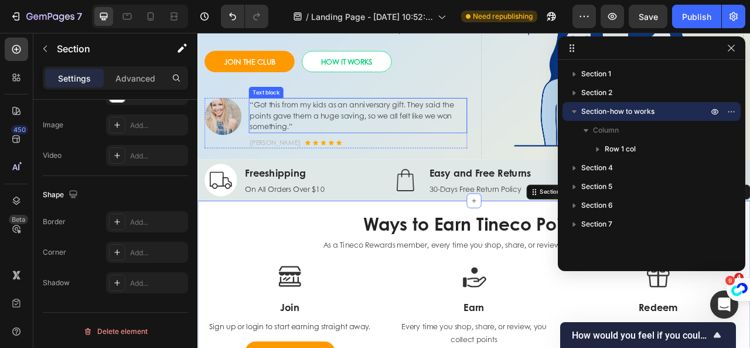
scroll to position [59, 0]
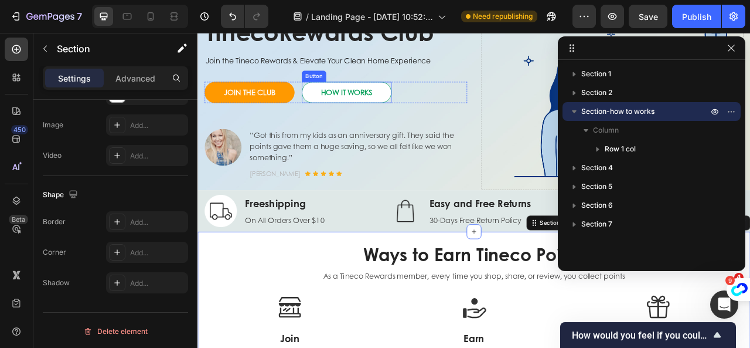
click at [435, 107] on link "HOW IT WORKS" at bounding box center [387, 108] width 114 height 27
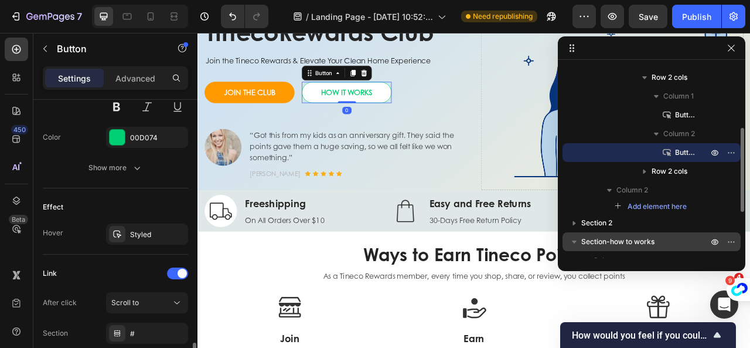
scroll to position [586, 0]
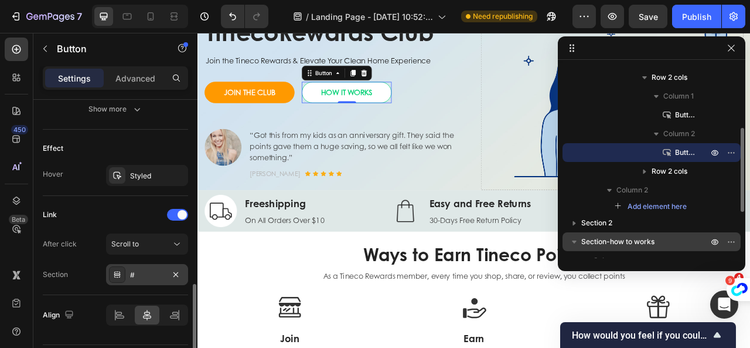
click at [117, 275] on icon at bounding box center [117, 274] width 9 height 9
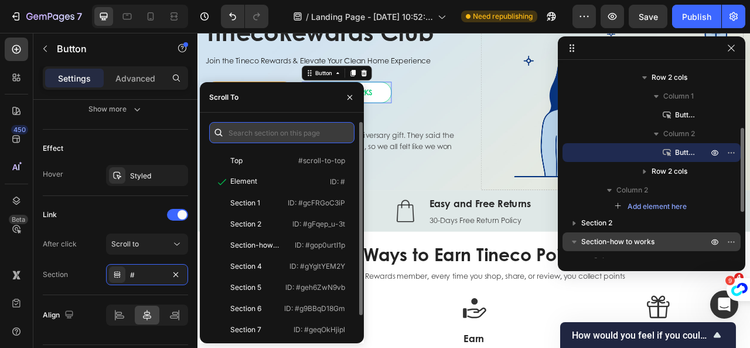
click at [267, 137] on input "text" at bounding box center [281, 132] width 145 height 21
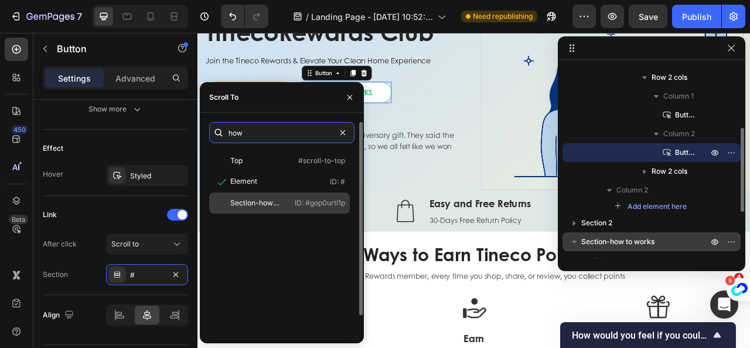
type input "how"
click at [263, 207] on div "Section-how to works" at bounding box center [254, 203] width 49 height 11
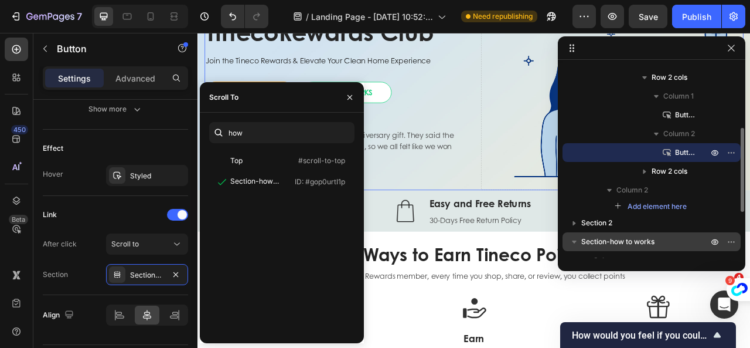
click at [559, 140] on div "Drop element here" at bounding box center [725, 115] width 334 height 234
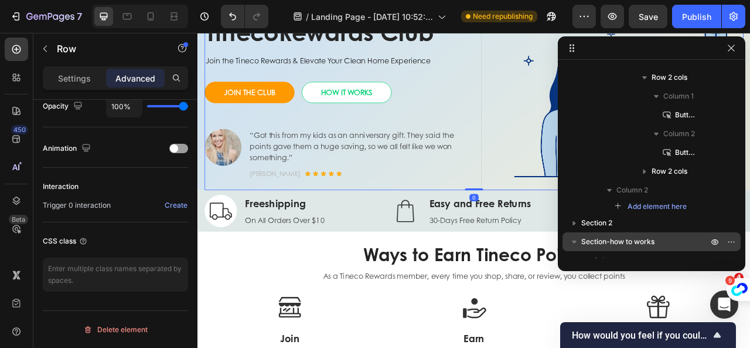
scroll to position [0, 0]
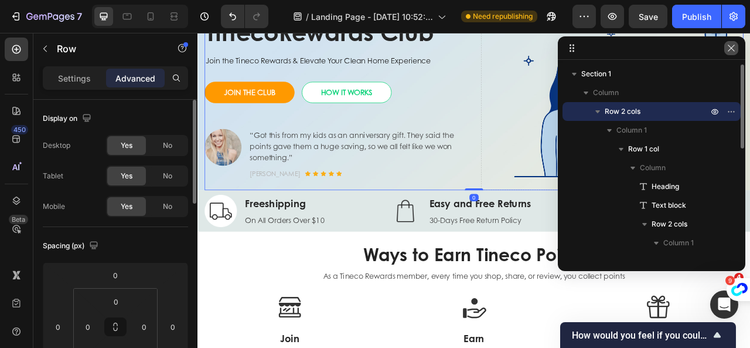
click at [730, 52] on icon "button" at bounding box center [731, 47] width 9 height 9
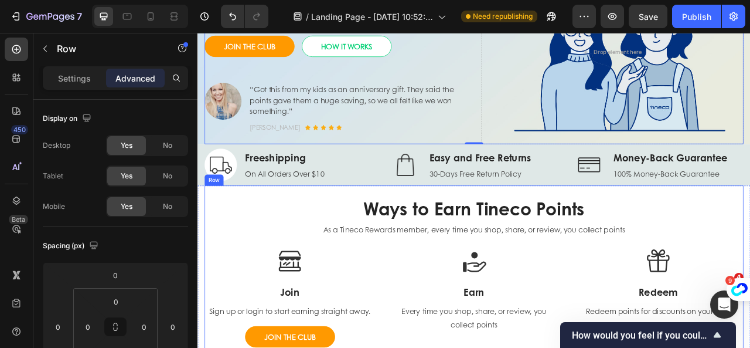
scroll to position [234, 0]
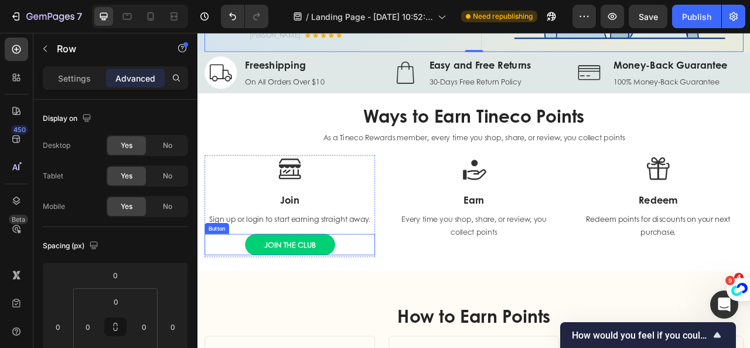
click at [358, 301] on link "JOIN THE CLUB" at bounding box center [315, 301] width 114 height 27
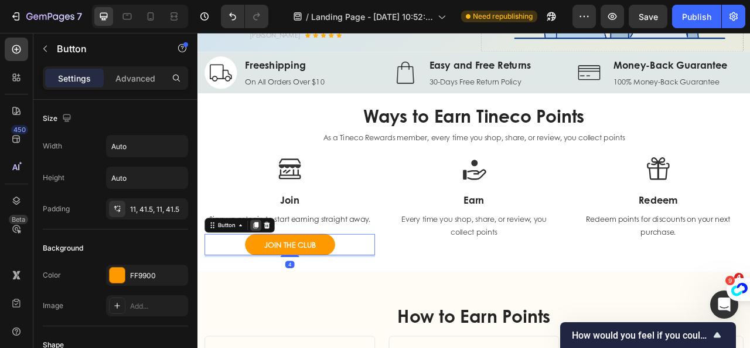
click at [270, 277] on icon at bounding box center [271, 277] width 6 height 8
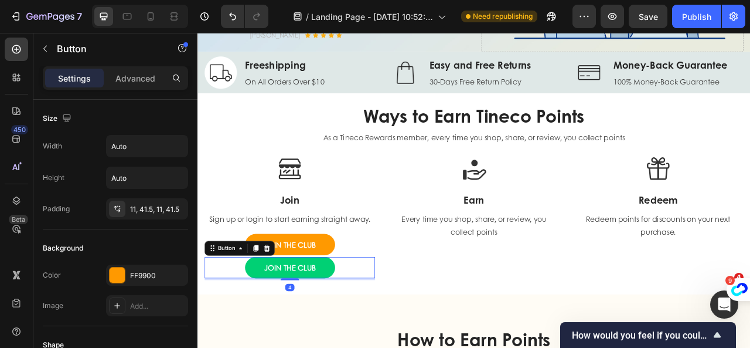
click at [264, 329] on link "JOIN THE CLUB" at bounding box center [315, 331] width 114 height 27
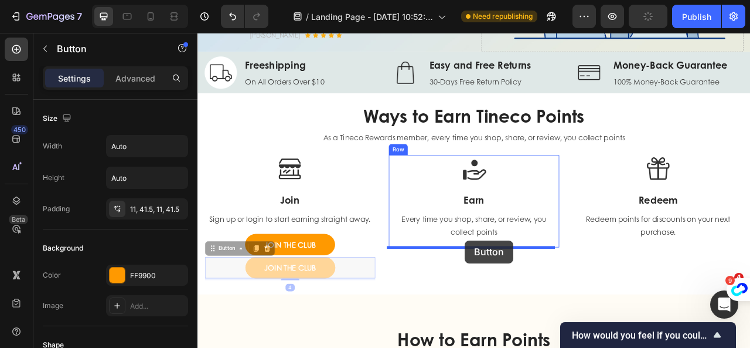
drag, startPoint x: 218, startPoint y: 309, endPoint x: 538, endPoint y: 297, distance: 319.7
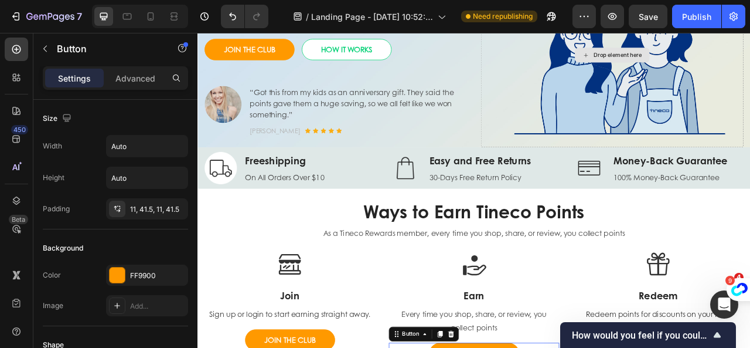
scroll to position [293, 0]
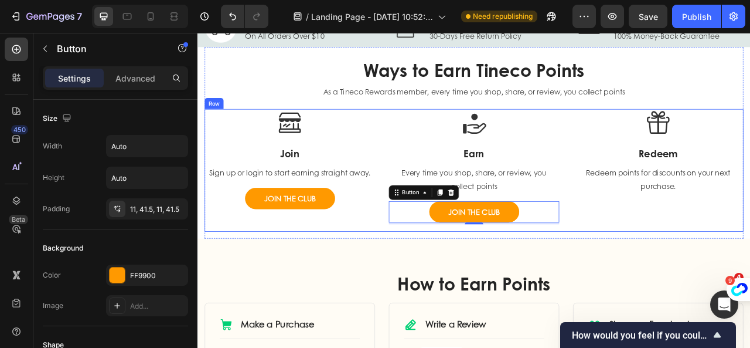
click at [409, 267] on div "Image Join Heading Sign up or login to start earning straight away. Text block …" at bounding box center [314, 208] width 217 height 156
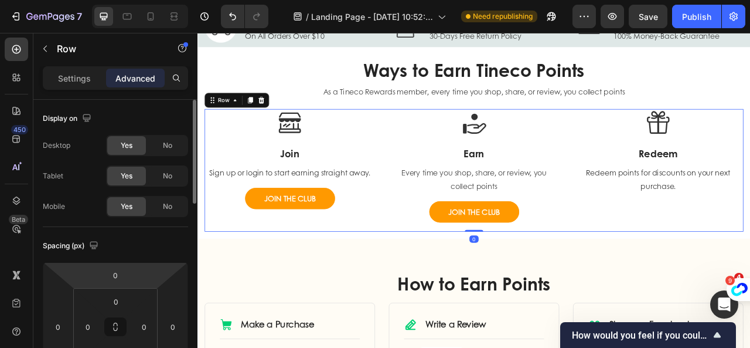
scroll to position [352, 0]
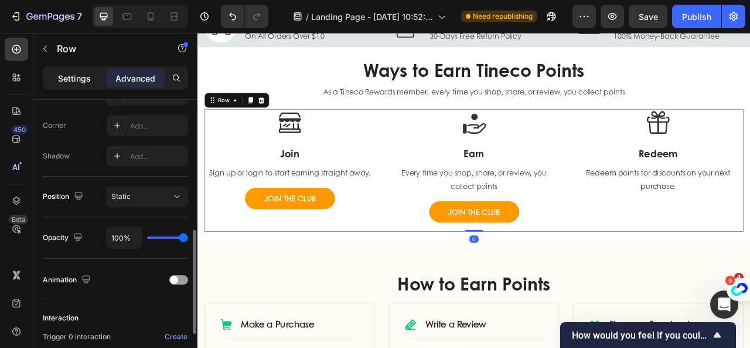
click at [77, 79] on p "Settings" at bounding box center [74, 78] width 33 height 12
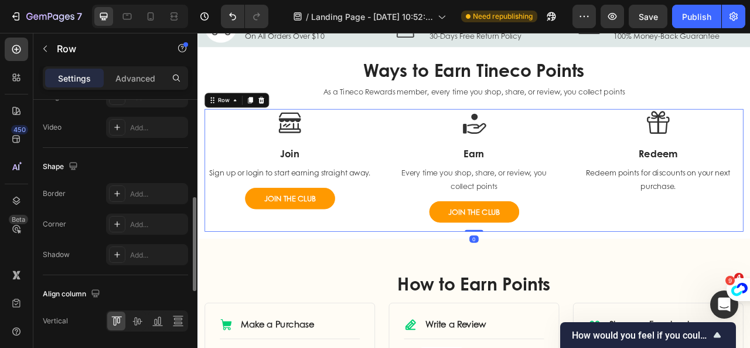
scroll to position [565, 0]
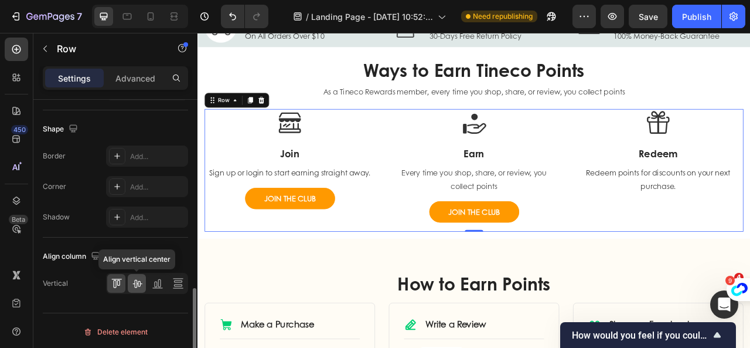
click at [142, 287] on div at bounding box center [137, 283] width 18 height 19
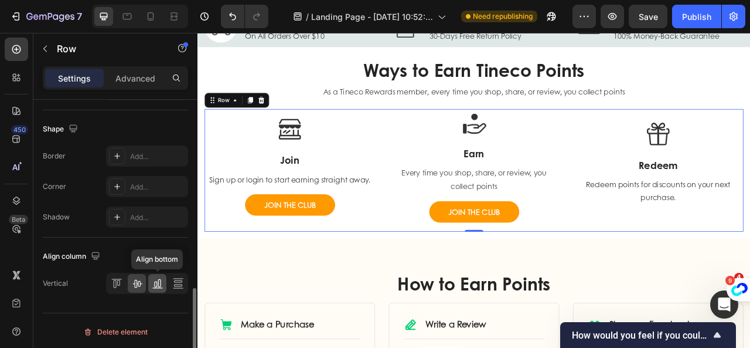
click at [159, 283] on icon at bounding box center [158, 283] width 12 height 12
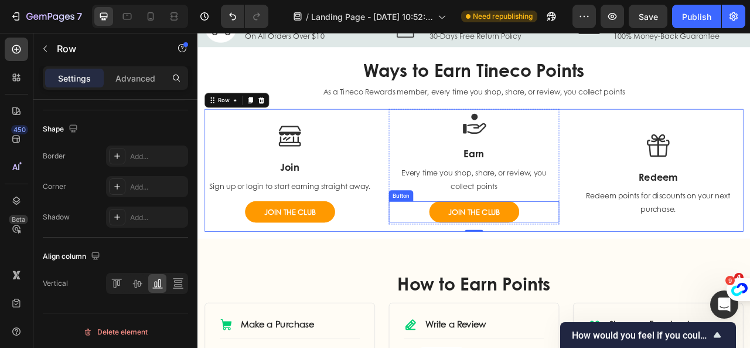
click at [606, 266] on div "JOIN THE CLUB Button" at bounding box center [549, 260] width 217 height 27
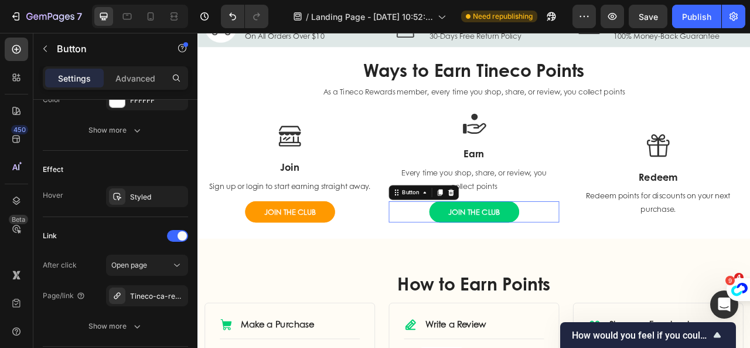
scroll to position [0, 0]
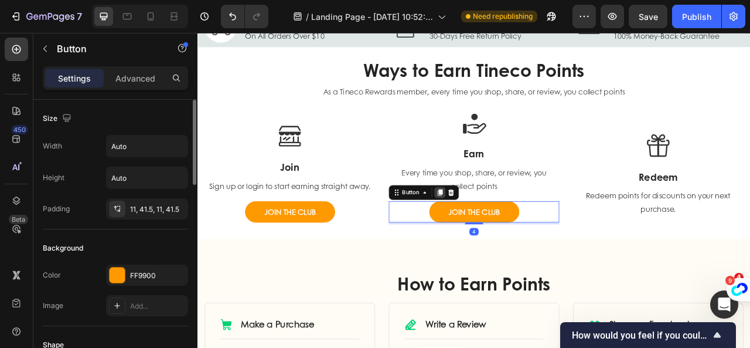
click at [507, 239] on icon at bounding box center [505, 235] width 9 height 9
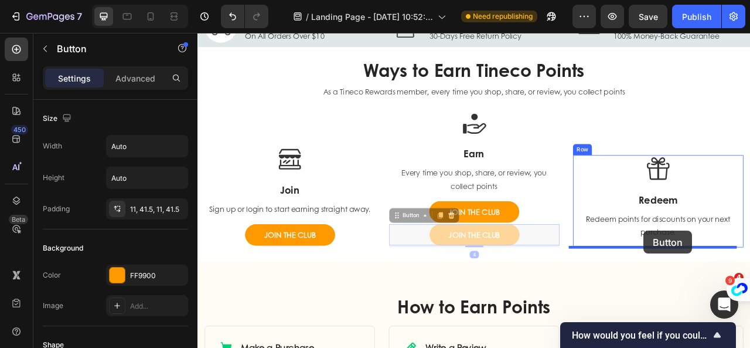
drag, startPoint x: 456, startPoint y: 265, endPoint x: 766, endPoint y: 284, distance: 310.1
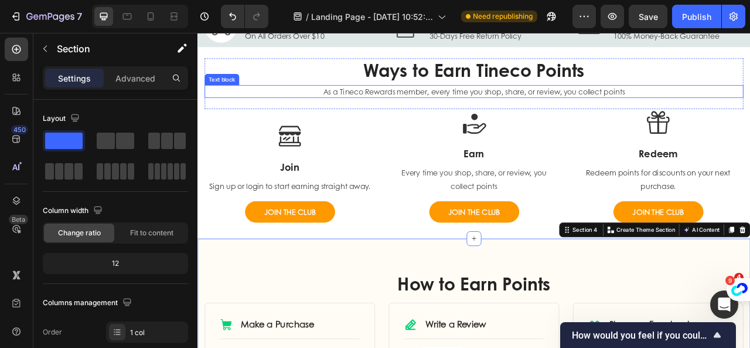
click at [750, 108] on p "As a Tineco Rewards member, every time you shop, share, or review, you collect …" at bounding box center [549, 107] width 683 height 14
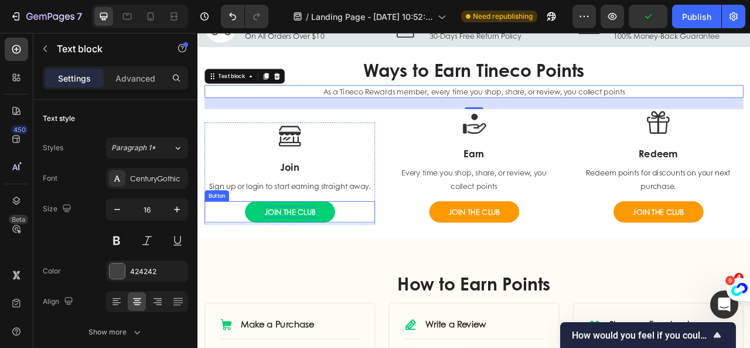
click at [328, 264] on div "JOIN THE CLUB" at bounding box center [315, 260] width 66 height 14
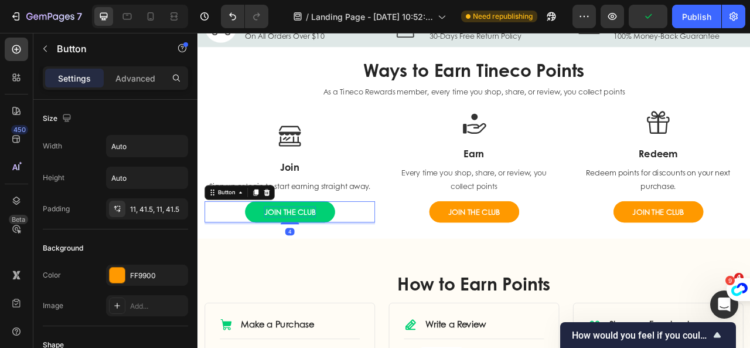
click at [328, 264] on div "JOIN THE CLUB" at bounding box center [315, 260] width 66 height 14
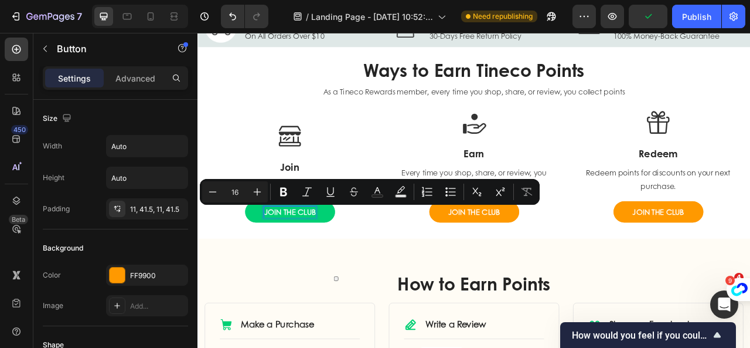
click at [312, 261] on p "JOIN THE CLUB" at bounding box center [315, 260] width 66 height 14
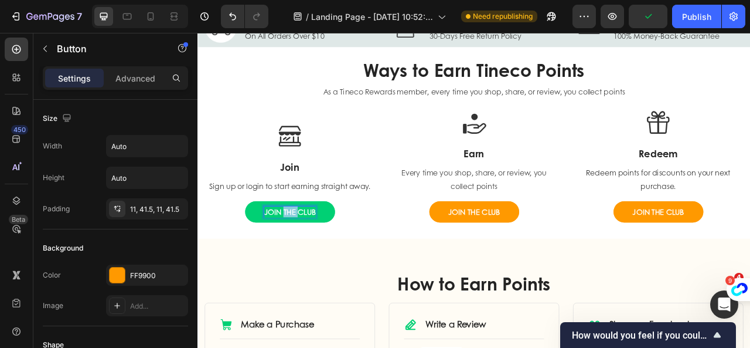
click at [312, 261] on p "JOIN THE CLUB" at bounding box center [315, 260] width 66 height 14
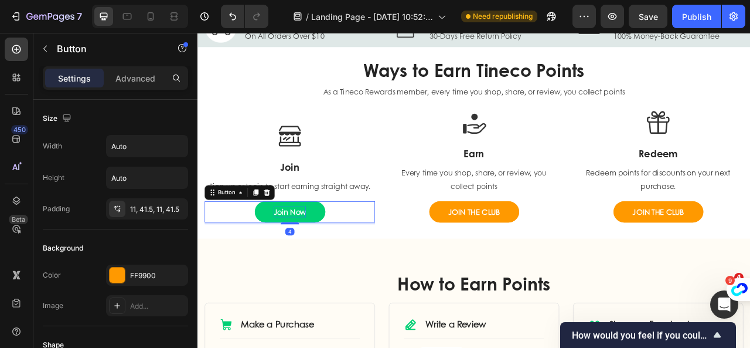
click at [352, 267] on link "Join Now" at bounding box center [315, 260] width 90 height 27
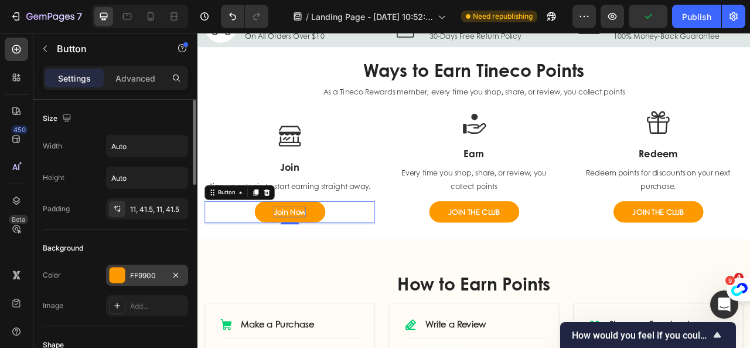
click at [120, 274] on div at bounding box center [117, 274] width 15 height 15
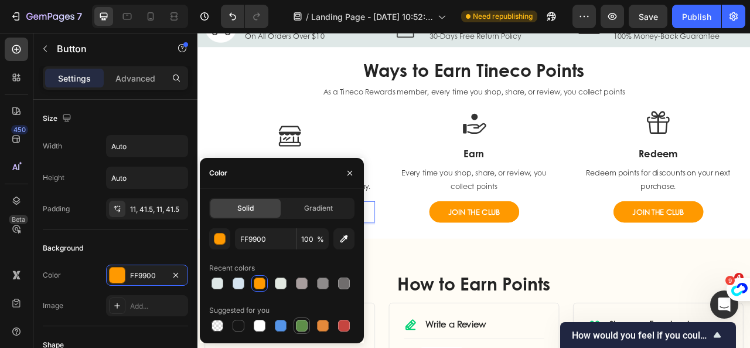
click at [302, 327] on div at bounding box center [302, 325] width 12 height 12
type input "5E8E49"
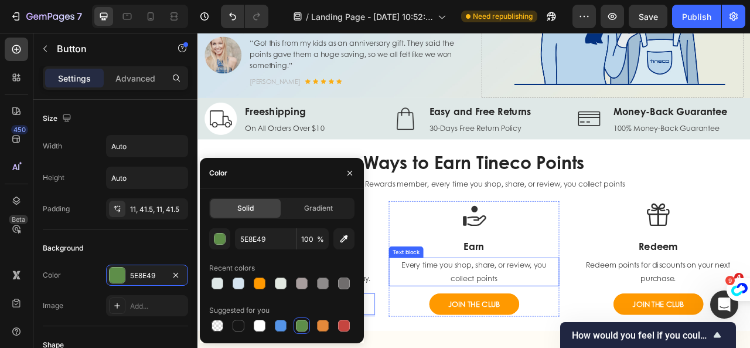
click at [463, 336] on p "Every time you shop, share, or review, you collect points" at bounding box center [549, 336] width 215 height 34
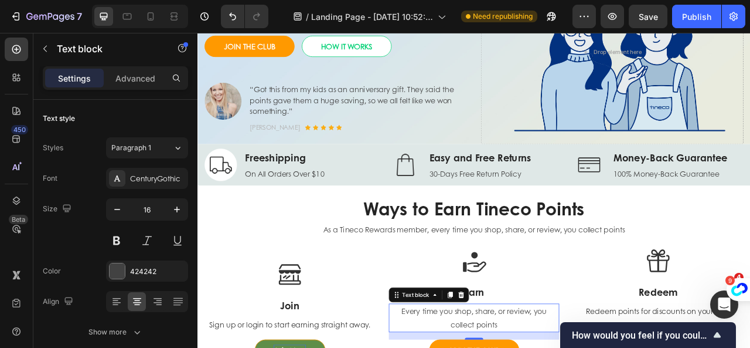
scroll to position [352, 0]
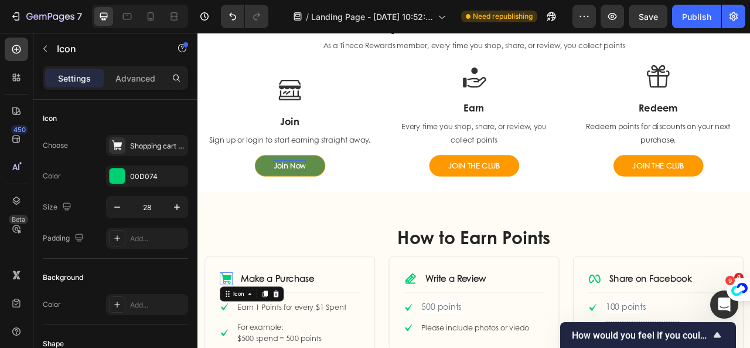
click at [236, 343] on icon at bounding box center [234, 345] width 14 height 14
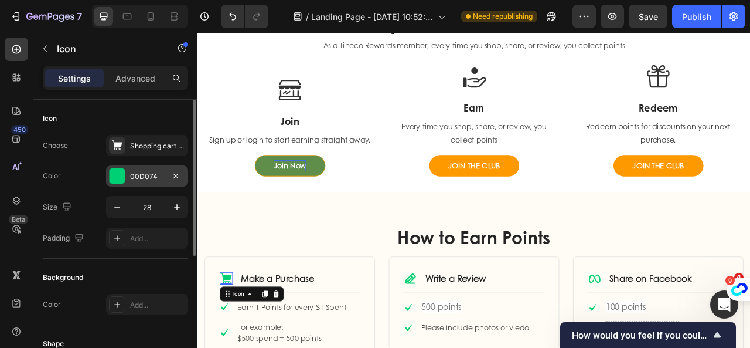
click at [145, 176] on div "00D074" at bounding box center [147, 176] width 34 height 11
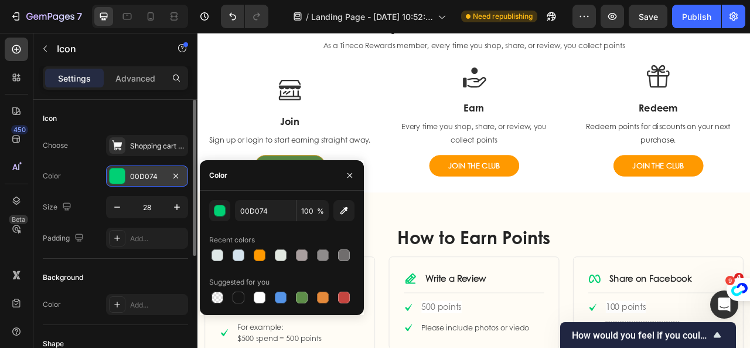
click at [145, 176] on div "00D074" at bounding box center [147, 176] width 34 height 11
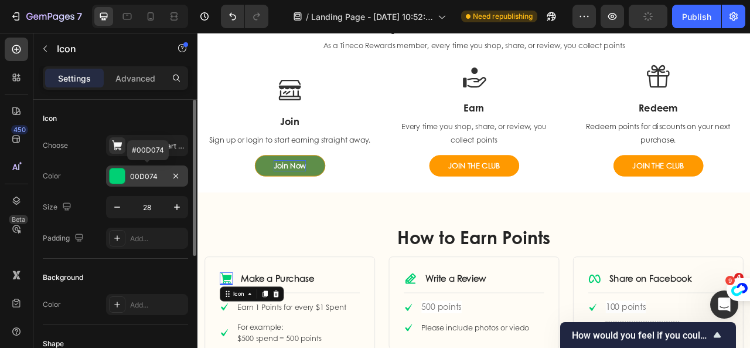
click at [149, 176] on div "00D074" at bounding box center [147, 176] width 34 height 11
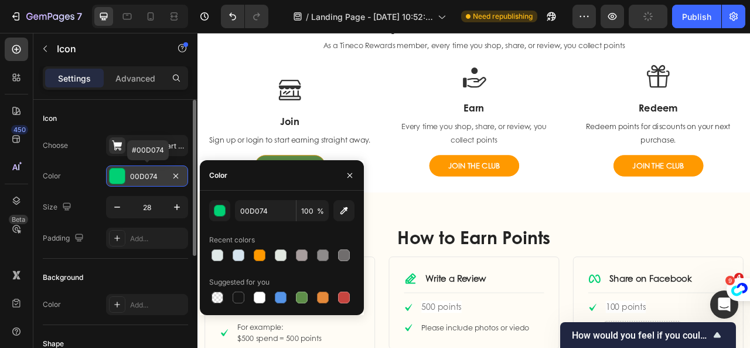
click at [149, 176] on div "00D074" at bounding box center [147, 176] width 34 height 11
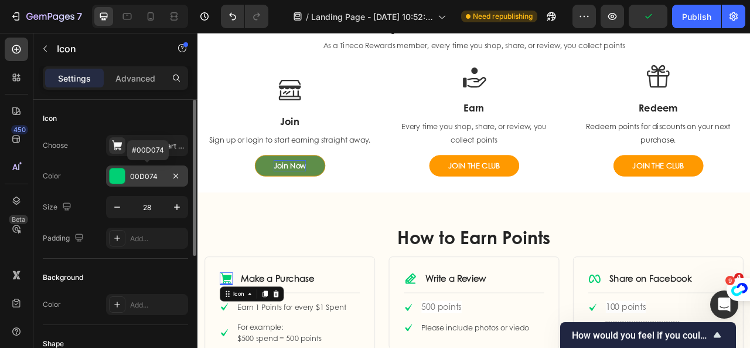
click at [149, 176] on div "00D074" at bounding box center [147, 176] width 34 height 11
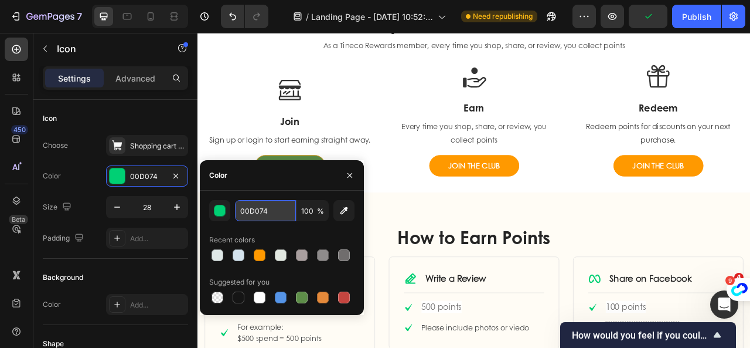
click at [245, 206] on input "00D074" at bounding box center [265, 210] width 61 height 21
click at [348, 174] on icon "button" at bounding box center [349, 175] width 9 height 9
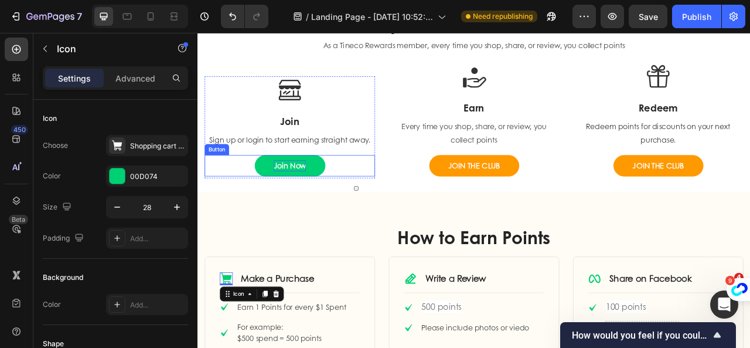
click at [342, 203] on link "Join Now" at bounding box center [315, 201] width 90 height 27
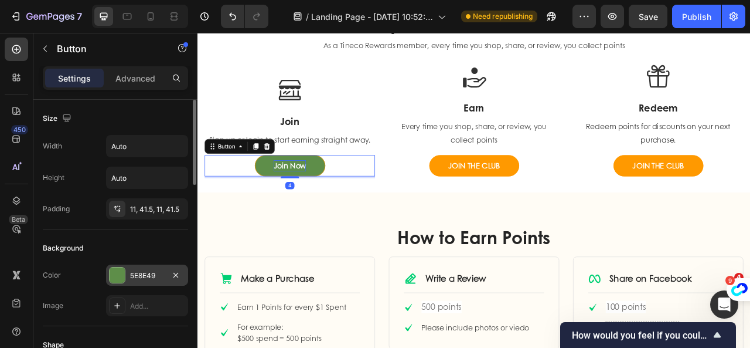
click at [122, 274] on div at bounding box center [117, 274] width 15 height 15
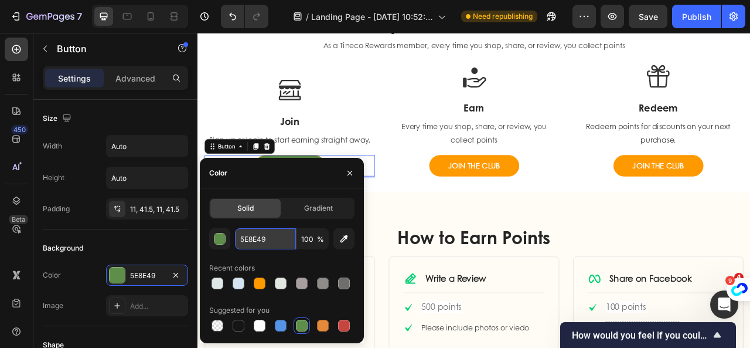
click at [268, 242] on input "5E8E49" at bounding box center [265, 238] width 61 height 21
paste input "00D074"
type input "00D074"
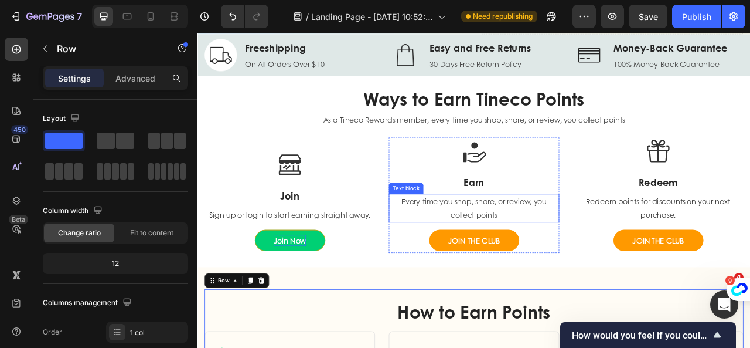
scroll to position [234, 0]
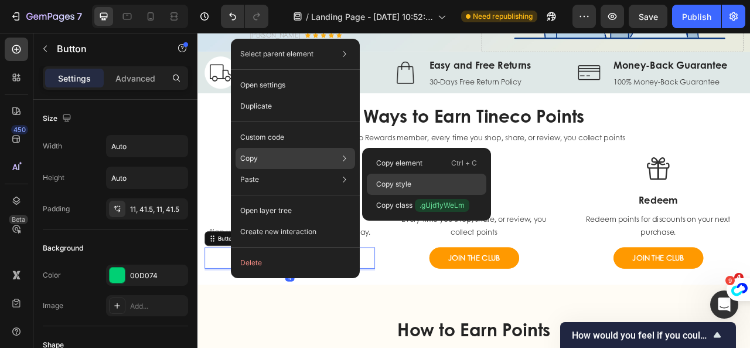
click at [398, 183] on p "Copy style" at bounding box center [393, 184] width 35 height 11
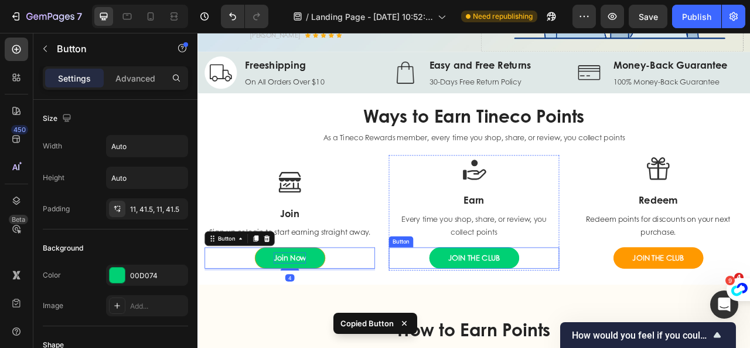
click at [503, 321] on link "JOIN THE CLUB" at bounding box center [549, 318] width 114 height 27
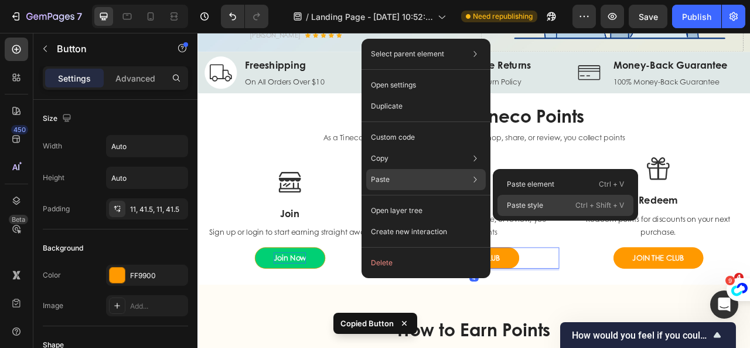
click at [529, 209] on p "Paste style" at bounding box center [525, 205] width 36 height 11
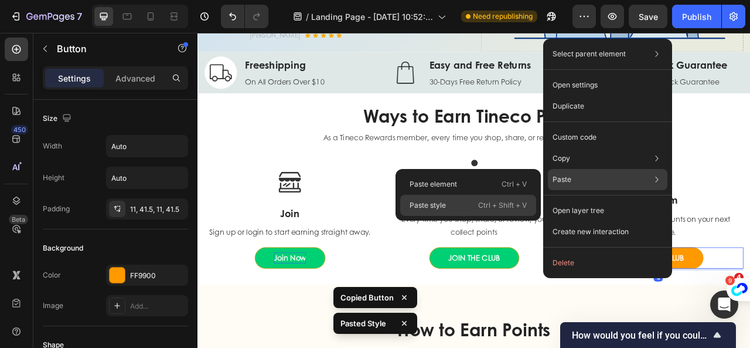
click at [464, 208] on div "Paste style Ctrl + Shift + V" at bounding box center [468, 205] width 136 height 21
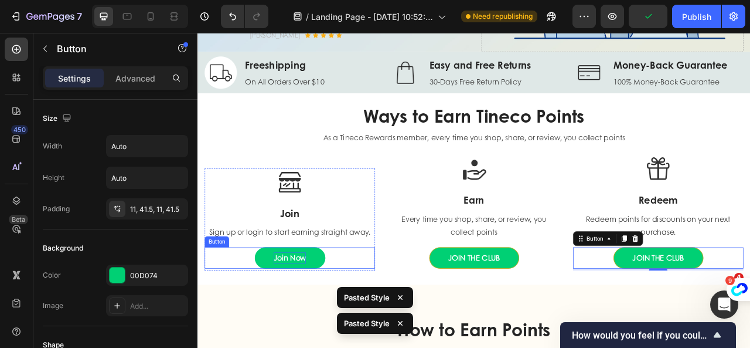
click at [342, 321] on link "Join Now" at bounding box center [315, 318] width 90 height 27
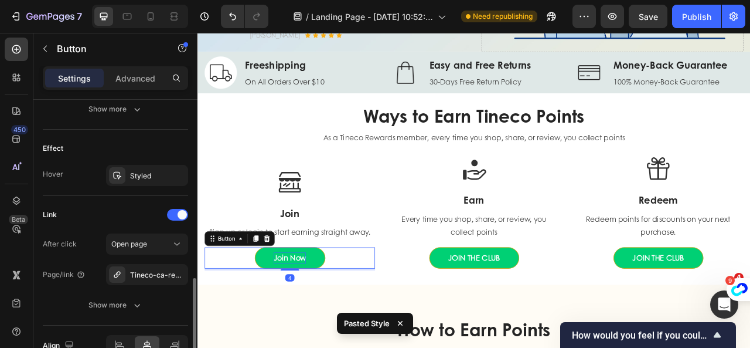
scroll to position [645, 0]
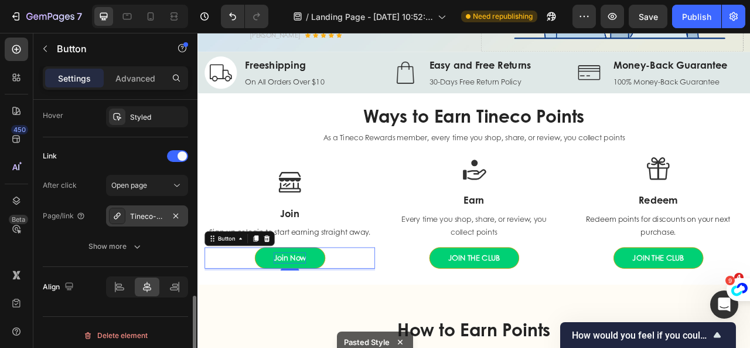
click at [117, 215] on icon at bounding box center [117, 215] width 9 height 9
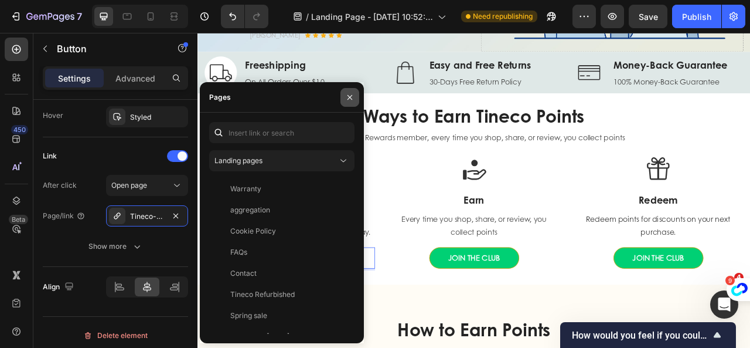
click at [354, 96] on button "button" at bounding box center [350, 97] width 19 height 19
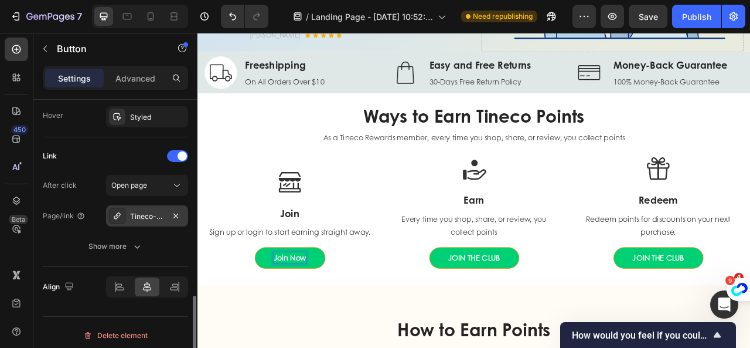
click at [120, 215] on icon at bounding box center [117, 215] width 9 height 9
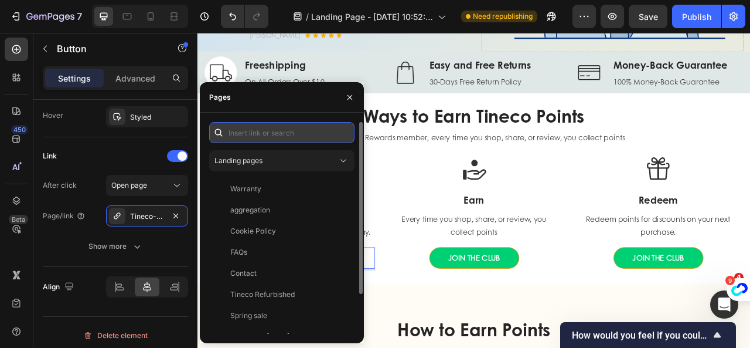
paste input "/account/register#smile-home"
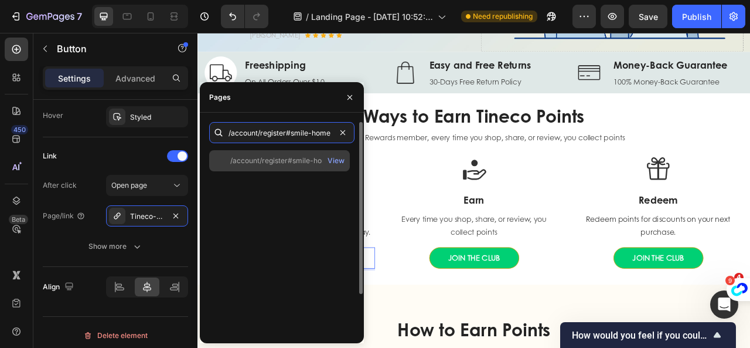
type input "/account/register#smile-home"
click at [310, 159] on div "/account/register#smile-home" at bounding box center [281, 160] width 102 height 11
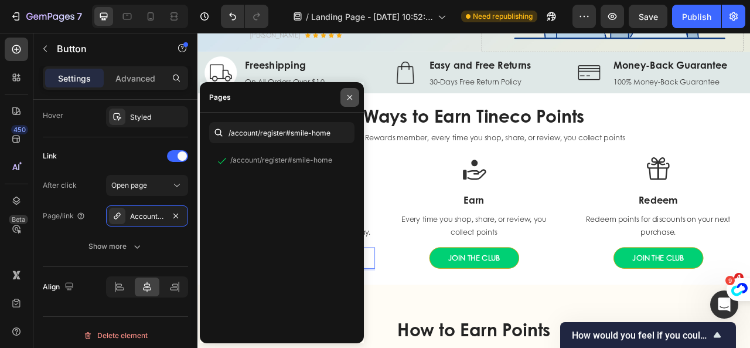
click at [355, 95] on button "button" at bounding box center [350, 97] width 19 height 19
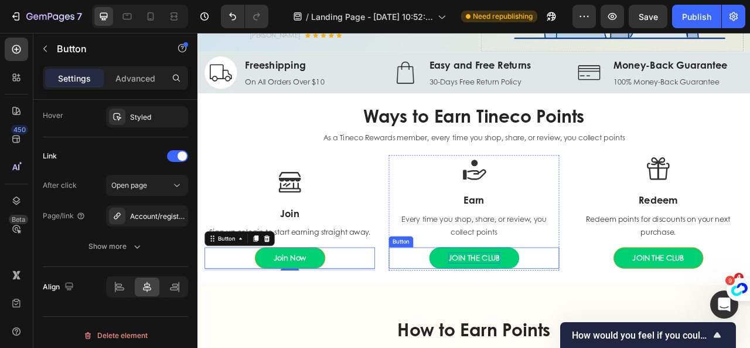
click at [516, 316] on div "JOIN THE CLUB" at bounding box center [549, 319] width 66 height 14
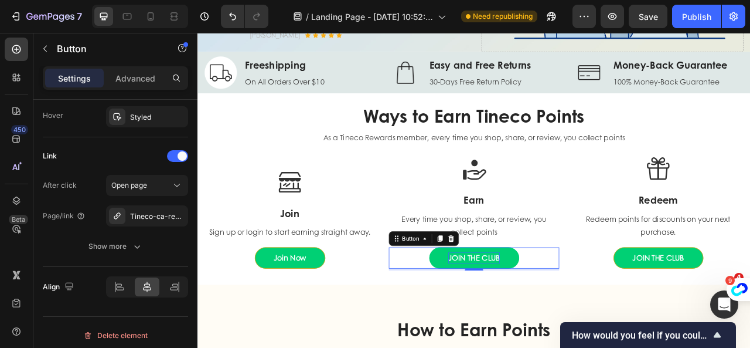
click at [540, 318] on div "JOIN THE CLUB" at bounding box center [549, 319] width 66 height 14
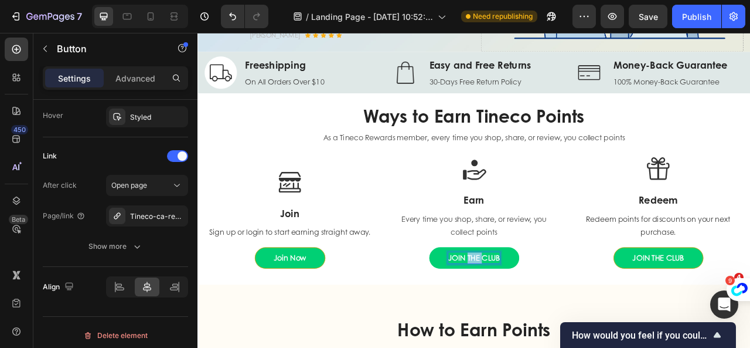
click at [540, 318] on p "JOIN THE CLUB" at bounding box center [549, 319] width 66 height 14
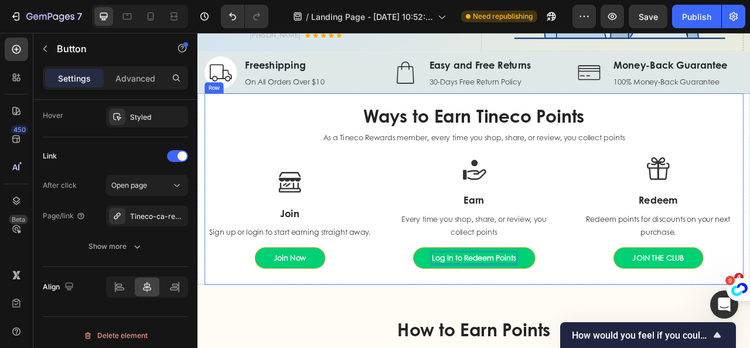
click at [607, 347] on div "Ways to Earn Tineco Points Heading As a Tineco Rewards member, every time you s…" at bounding box center [549, 231] width 686 height 243
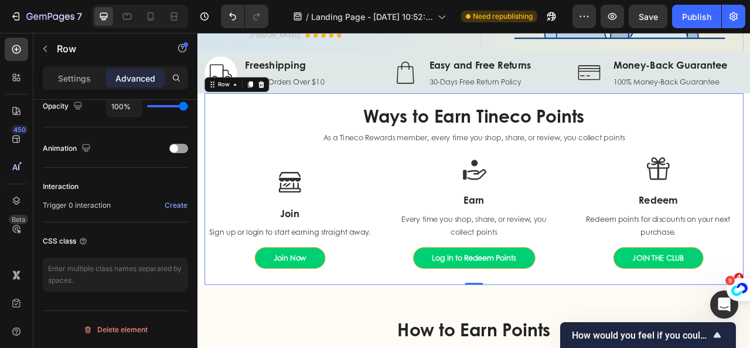
scroll to position [0, 0]
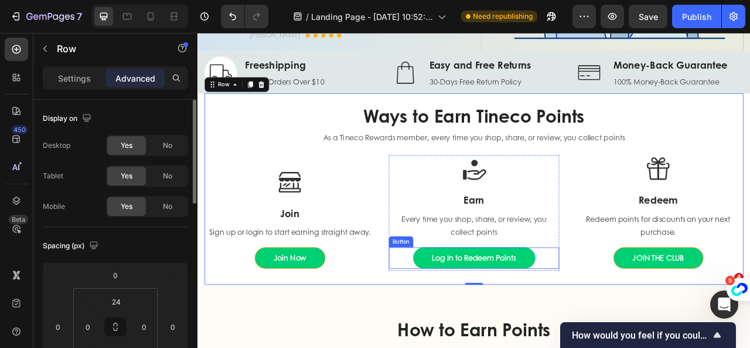
click at [621, 319] on link "Log In to Redeem Points" at bounding box center [549, 318] width 155 height 27
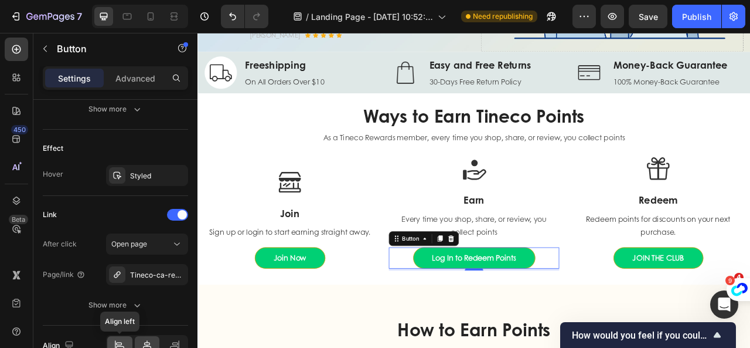
scroll to position [645, 0]
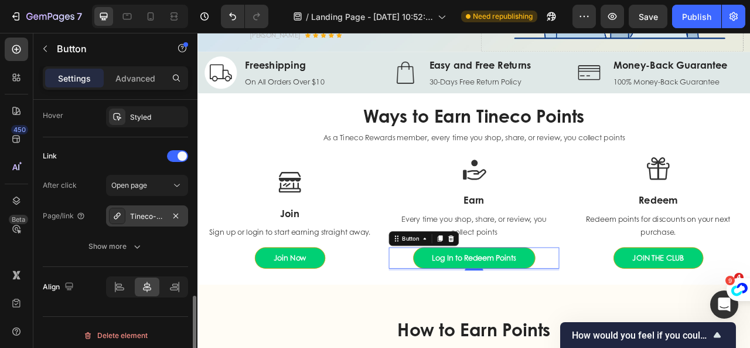
click at [115, 215] on icon at bounding box center [117, 215] width 6 height 6
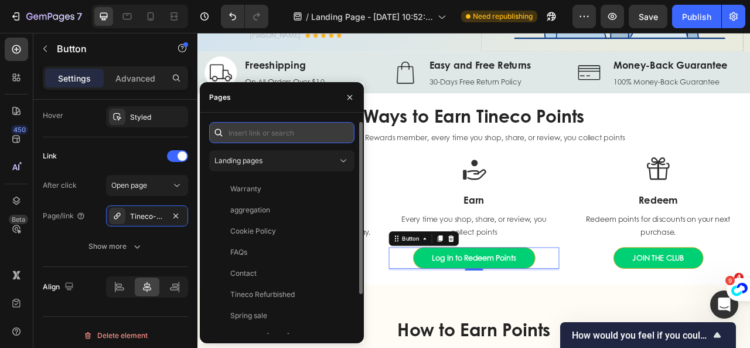
click at [259, 139] on input "text" at bounding box center [281, 132] width 145 height 21
paste input "/account/login#smile-home"
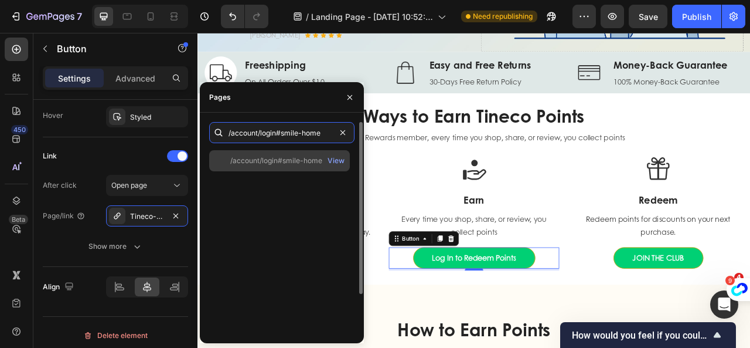
type input "/account/login#smile-home"
click at [280, 160] on div "/account/login#smile-home" at bounding box center [276, 160] width 92 height 11
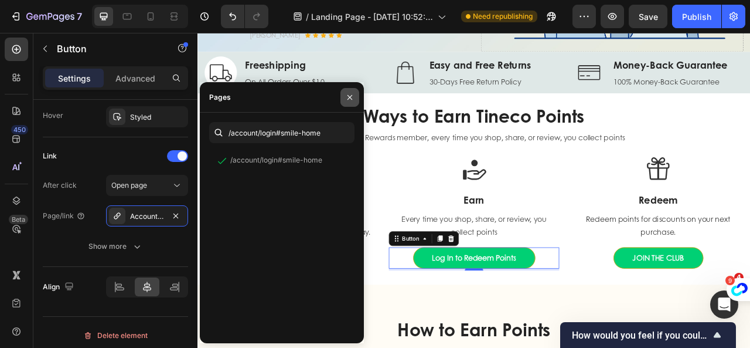
click at [352, 97] on icon "button" at bounding box center [349, 97] width 9 height 9
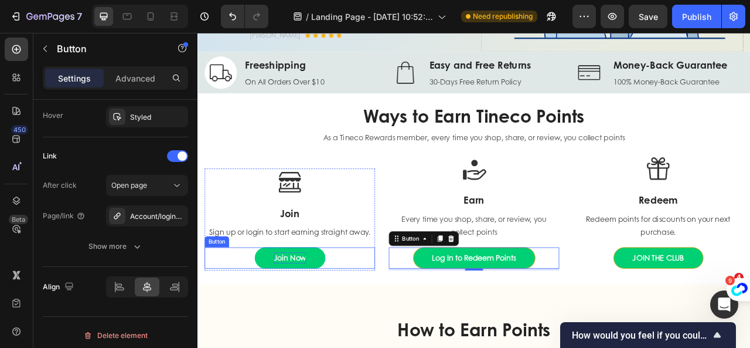
click at [327, 320] on p "Join Now" at bounding box center [314, 319] width 41 height 14
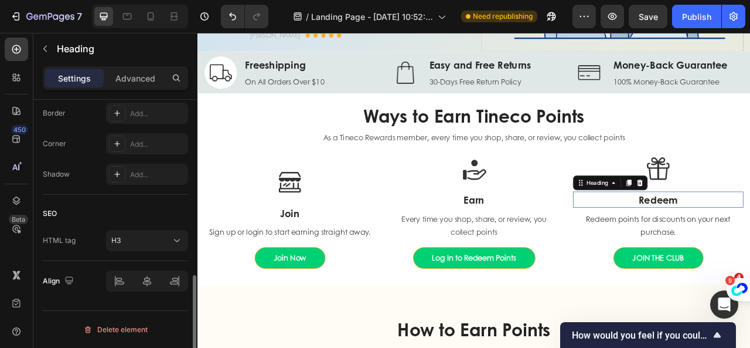
scroll to position [0, 0]
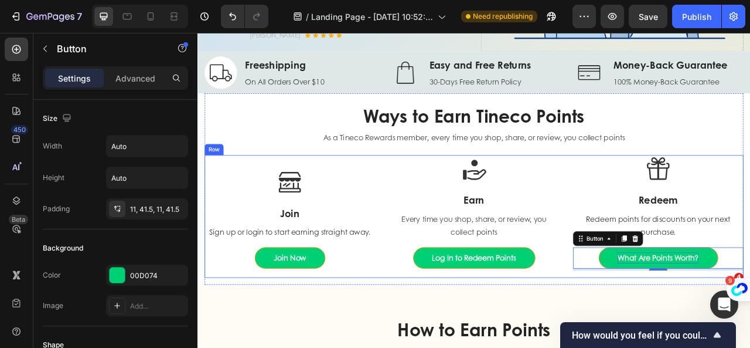
scroll to position [352, 0]
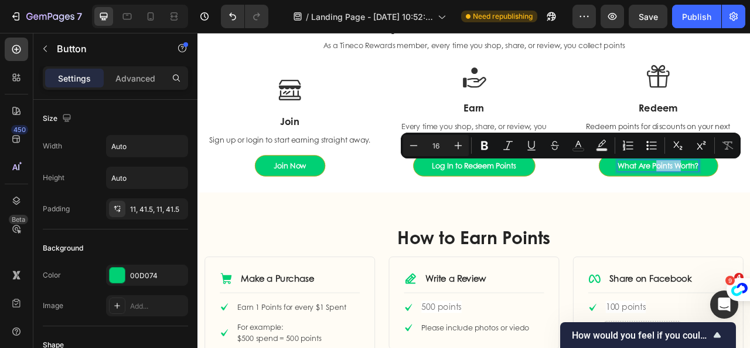
copy p "What Are Points Worth?"
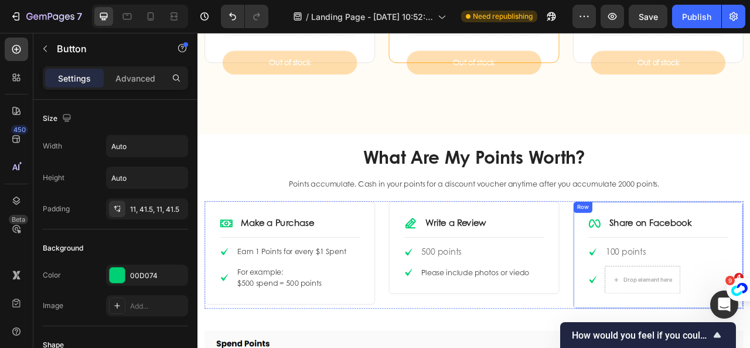
scroll to position [1172, 0]
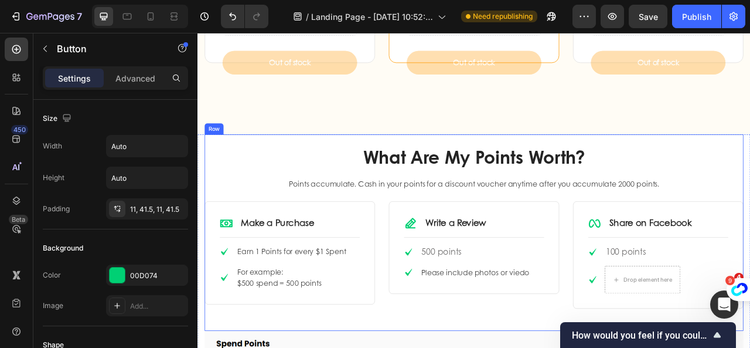
click at [727, 167] on div "What Are My Points Worth? Heading Points accumulate. Cash in your points for a …" at bounding box center [549, 287] width 686 height 250
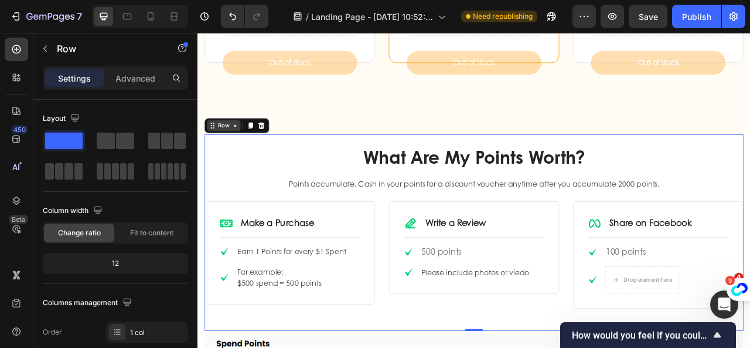
click at [217, 146] on icon at bounding box center [216, 150] width 9 height 9
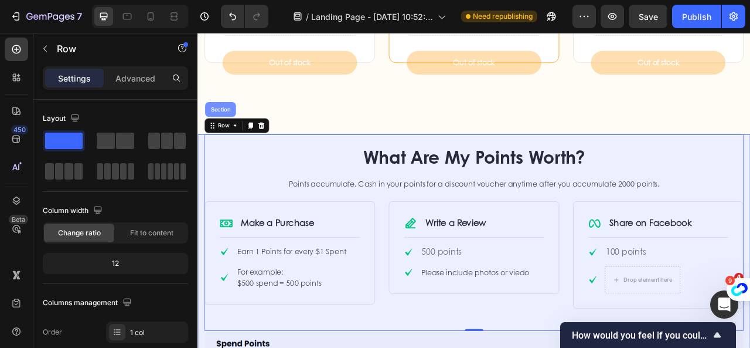
click at [225, 134] on div "Section" at bounding box center [226, 130] width 39 height 19
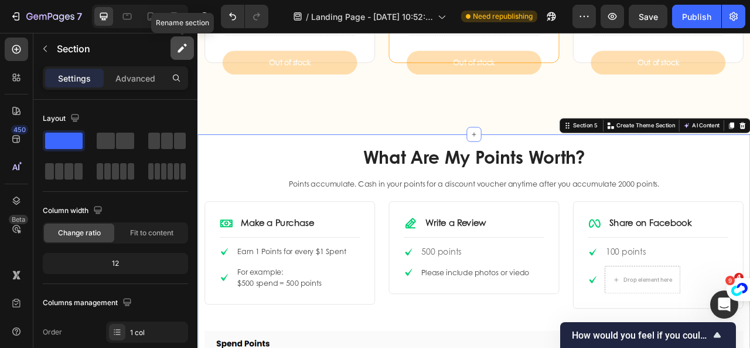
click at [181, 47] on icon "button" at bounding box center [182, 48] width 12 height 12
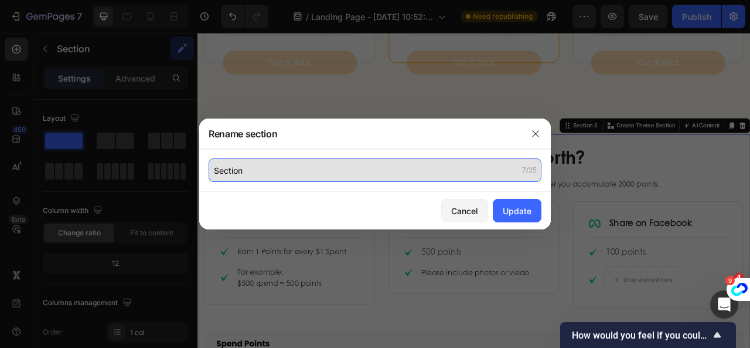
click at [312, 171] on input "Section" at bounding box center [375, 169] width 333 height 23
paste input "What Are Points"
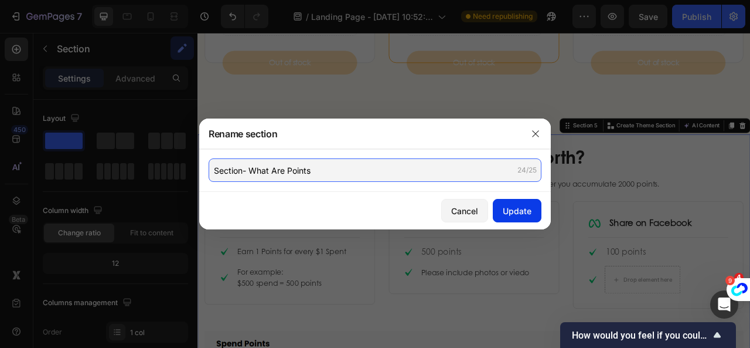
type input "Section- What Are Points"
click at [510, 215] on div "Update" at bounding box center [517, 211] width 29 height 12
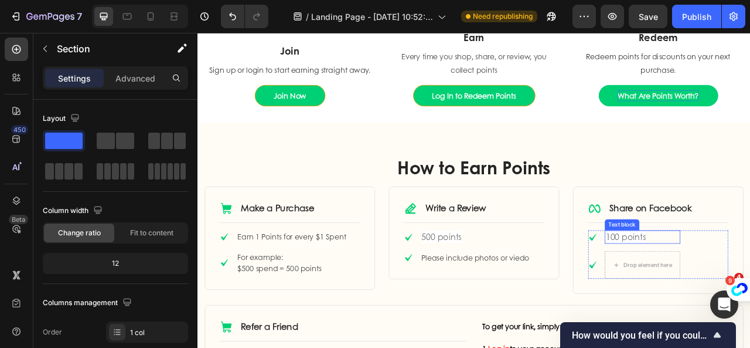
scroll to position [352, 0]
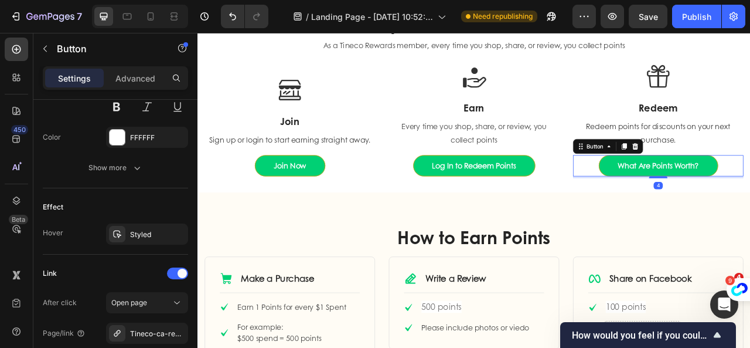
scroll to position [648, 0]
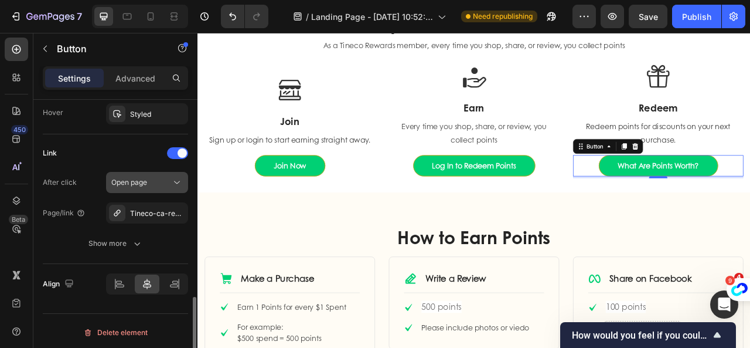
click at [138, 181] on span "Open page" at bounding box center [129, 182] width 36 height 9
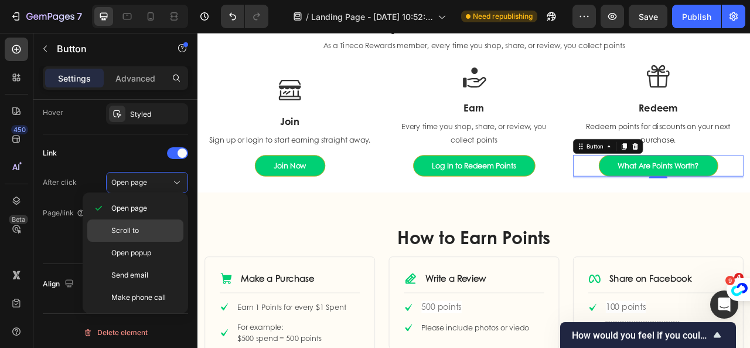
click at [149, 230] on p "Scroll to" at bounding box center [144, 230] width 67 height 11
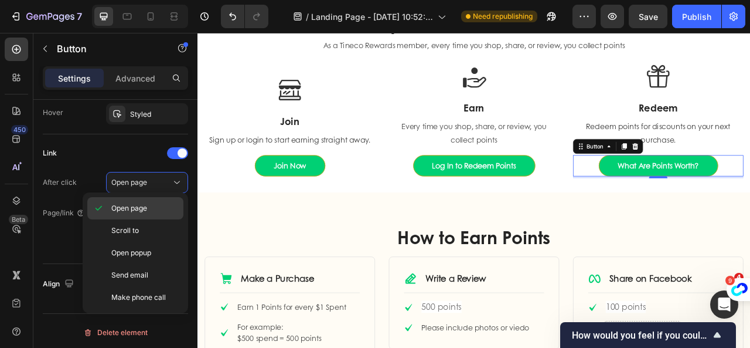
scroll to position [617, 0]
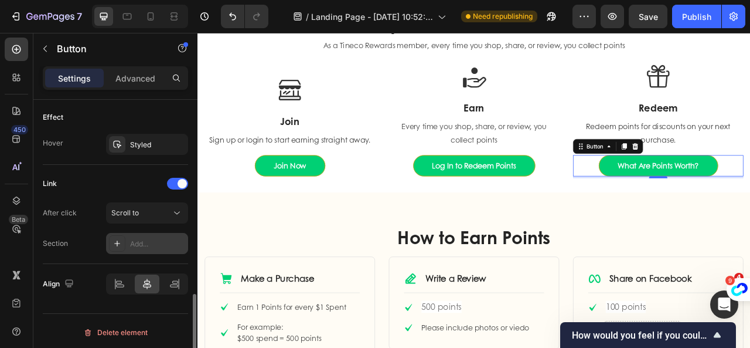
click at [154, 243] on div "Add..." at bounding box center [157, 244] width 55 height 11
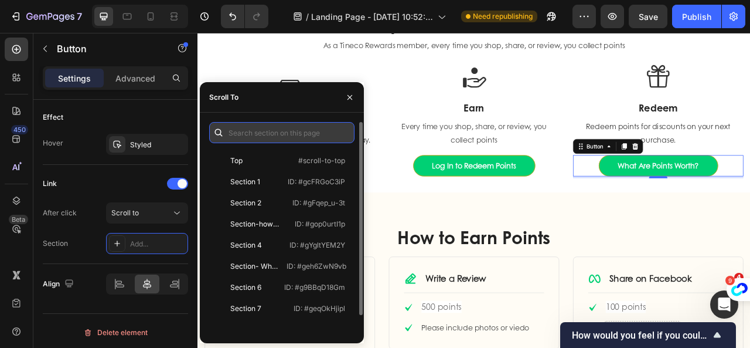
click at [290, 127] on input "text" at bounding box center [281, 132] width 145 height 21
paste input "What Are Points Worth?"
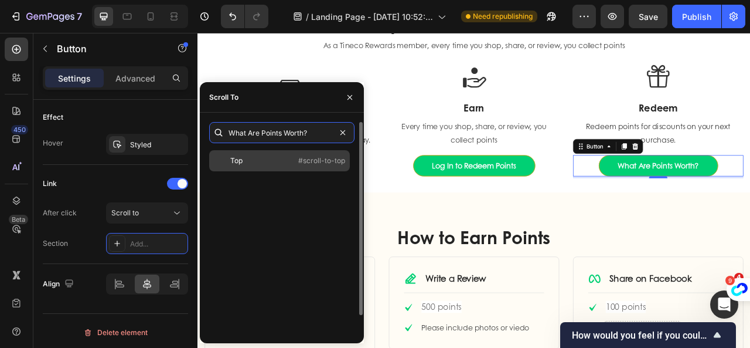
type input "What Are Points Worth?"
click at [263, 161] on div "Top" at bounding box center [248, 160] width 68 height 11
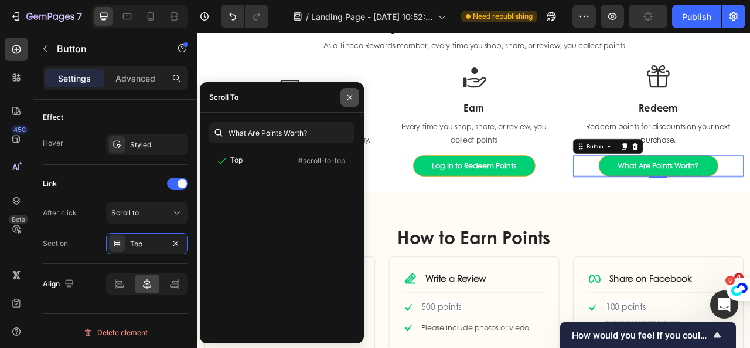
click at [351, 96] on icon "button" at bounding box center [350, 96] width 5 height 5
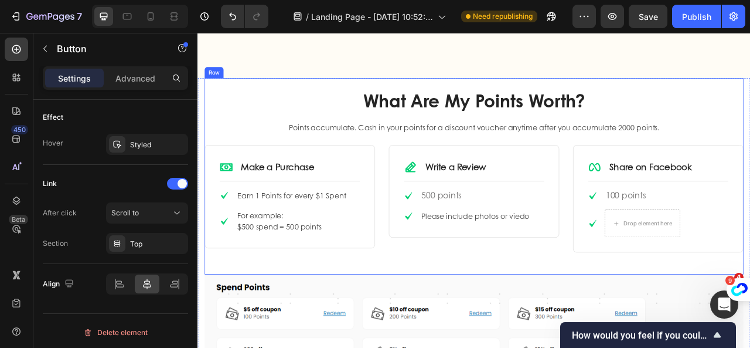
scroll to position [1172, 0]
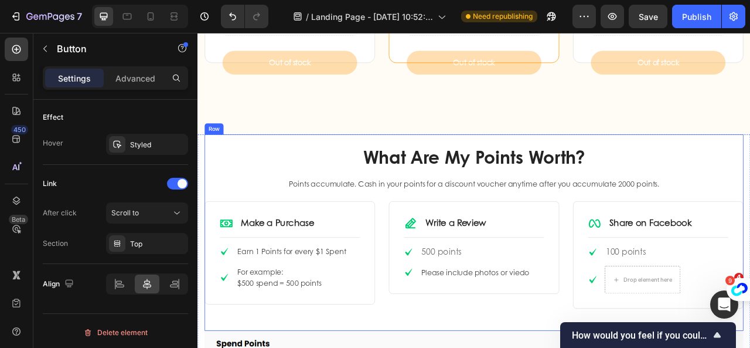
click at [727, 165] on div "What Are My Points Worth? Heading Points accumulate. Cash in your points for a …" at bounding box center [549, 287] width 686 height 250
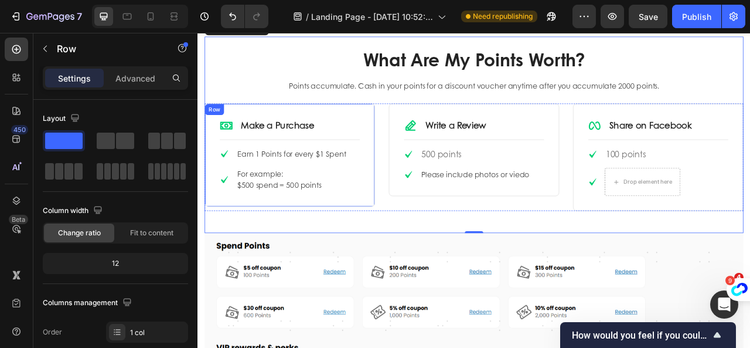
scroll to position [1290, 0]
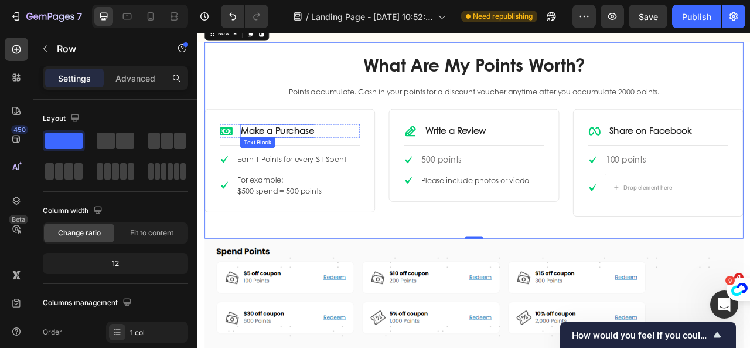
click at [312, 155] on link "Make a Purchase" at bounding box center [299, 157] width 93 height 16
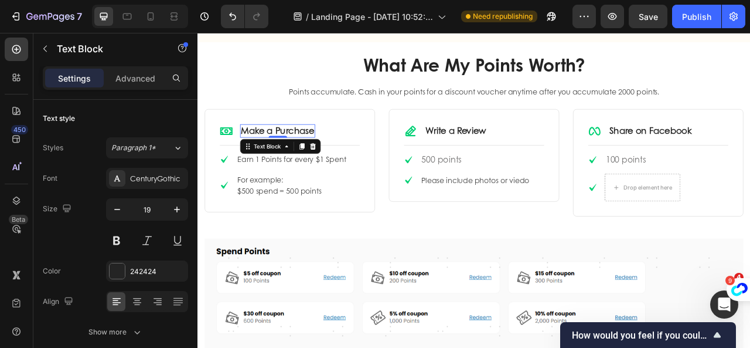
click at [312, 155] on link "Make a Purchase" at bounding box center [299, 157] width 93 height 16
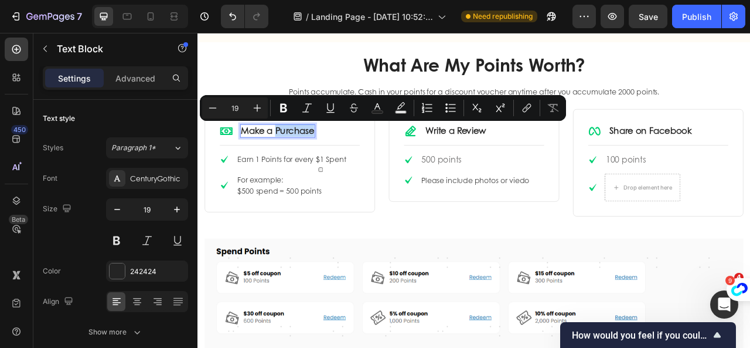
click at [312, 155] on link "Make a Purchase" at bounding box center [299, 157] width 93 height 16
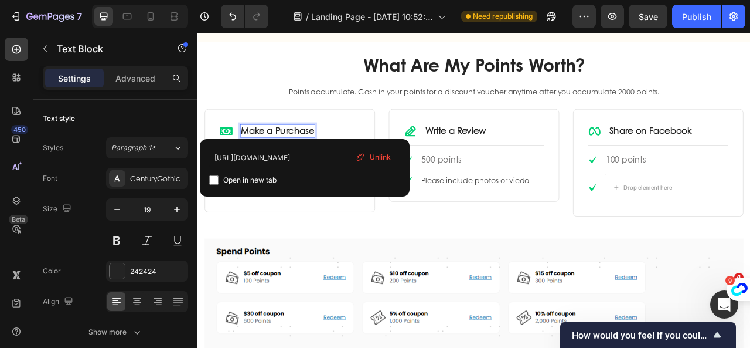
click at [276, 155] on link "Make a Purchase" at bounding box center [299, 157] width 93 height 16
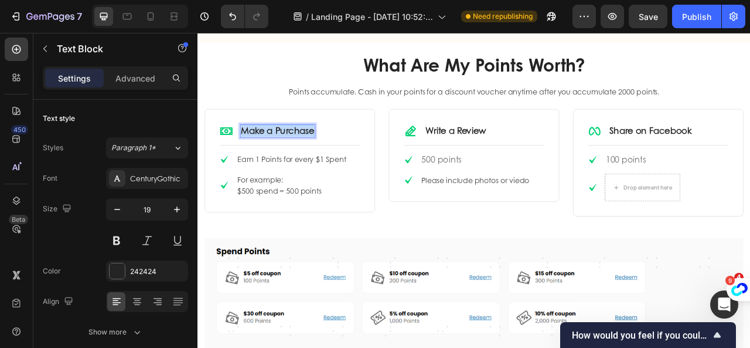
click at [276, 155] on link "Make a Purchase" at bounding box center [299, 157] width 93 height 16
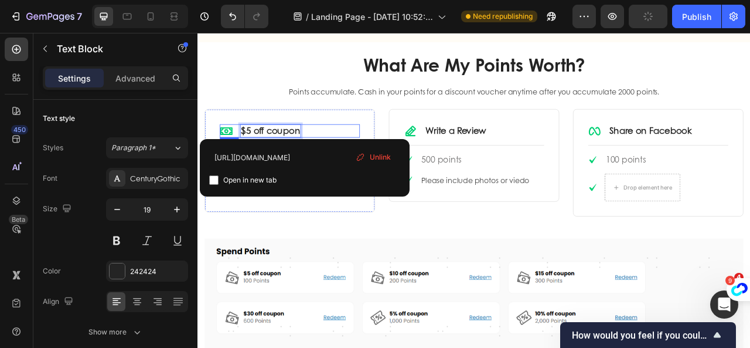
click at [376, 152] on div "Icon $5 off coupon Text Block 0 Row" at bounding box center [315, 157] width 178 height 17
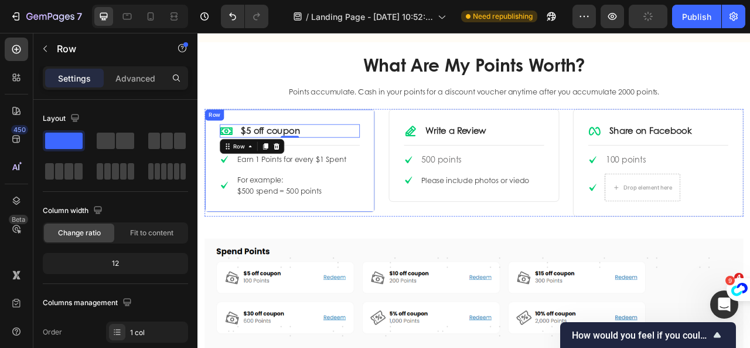
click at [416, 145] on div "Icon $5 off coupon Text Block Row 0 Title Line Icon Earn 1 Points for every $1 …" at bounding box center [314, 195] width 217 height 131
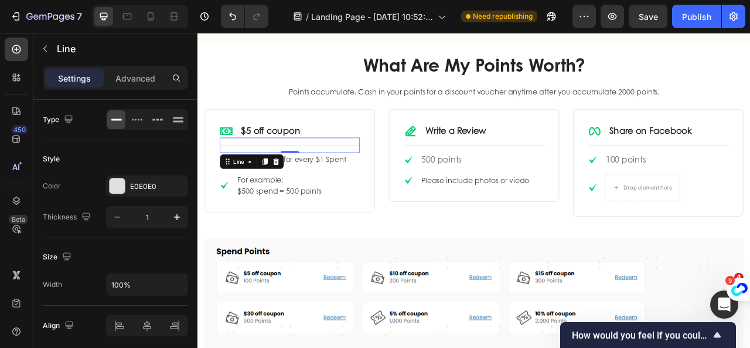
click at [334, 171] on div "Title Line 0" at bounding box center [315, 175] width 178 height 19
click at [373, 152] on div "Icon $5 off coupon Text Block Row" at bounding box center [315, 157] width 178 height 17
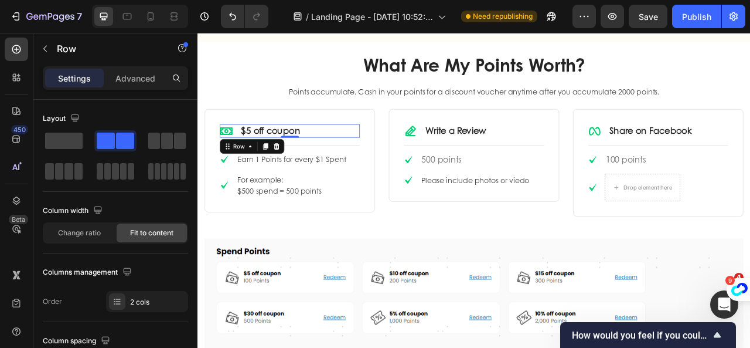
click at [373, 152] on div "Icon $5 off coupon Text Block Row 0" at bounding box center [315, 157] width 178 height 17
click at [325, 158] on link "$5 off coupon" at bounding box center [290, 157] width 75 height 16
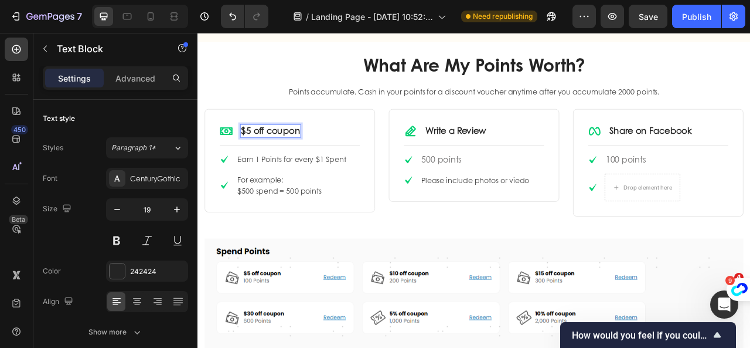
click at [324, 156] on link "$5 off coupon" at bounding box center [290, 157] width 75 height 16
click at [326, 155] on div "$5 off coupon ⁠⁠⁠⁠⁠⁠⁠" at bounding box center [289, 157] width 77 height 17
click at [331, 158] on u "()" at bounding box center [332, 157] width 8 height 16
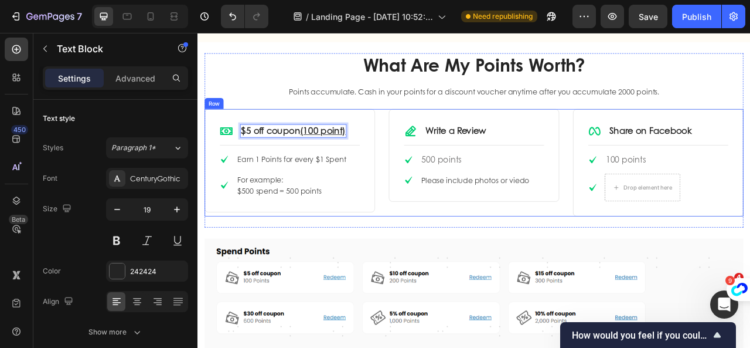
click at [390, 259] on div "Icon $5 off coupon (100 point) Text Block 0 Row Title Line Icon Earn 1 Points f…" at bounding box center [314, 198] width 217 height 137
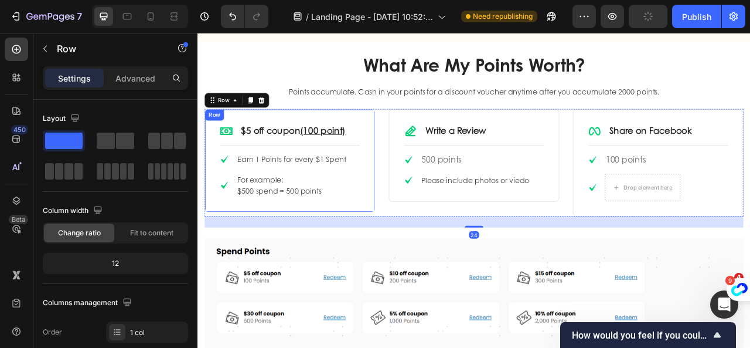
click at [408, 230] on div "Icon $5 off coupon (100 point) Text Block Row Title Line Icon Earn 1 Points for…" at bounding box center [314, 195] width 217 height 131
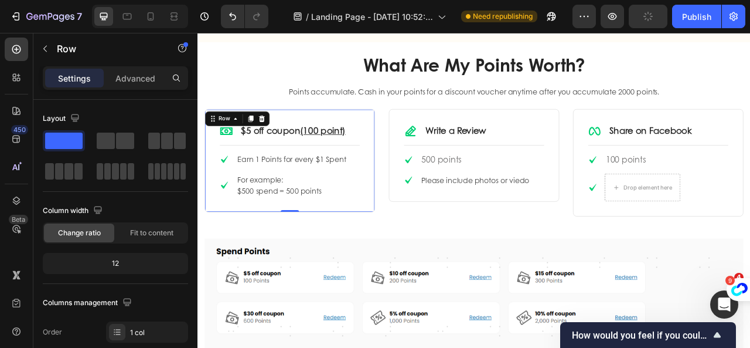
click at [403, 214] on div "Icon $5 off coupon (100 point) Text Block Row Title Line Icon Earn 1 Points for…" at bounding box center [314, 195] width 217 height 131
click at [392, 198] on div "Icon Earn 1 Points for every $1 Spent Text block Icon For example: $500 spend =…" at bounding box center [315, 213] width 178 height 56
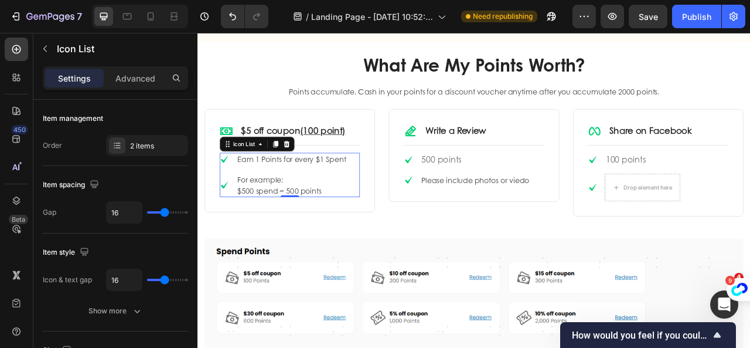
click at [317, 174] on div at bounding box center [311, 174] width 14 height 14
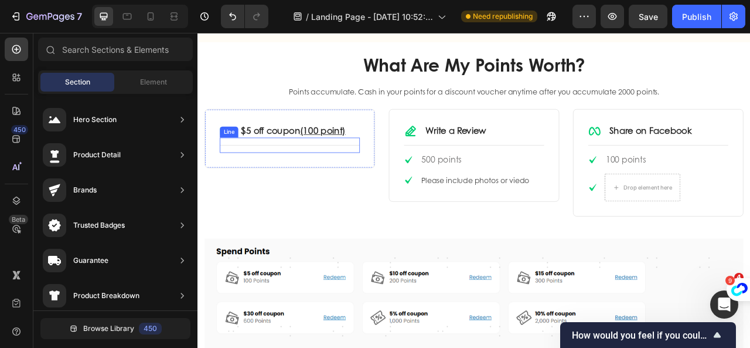
click at [317, 172] on div "Title Line" at bounding box center [315, 175] width 178 height 19
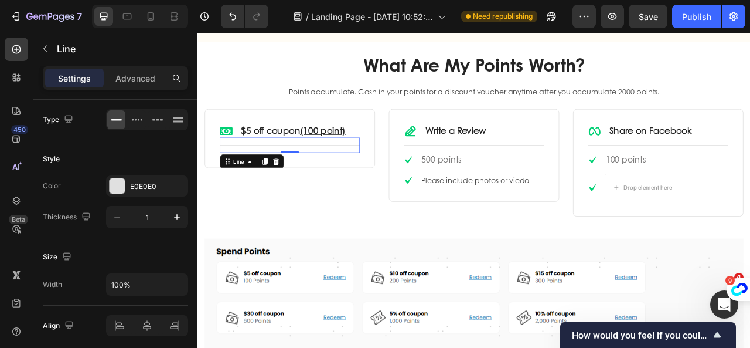
click at [304, 191] on div "Line" at bounding box center [266, 196] width 81 height 19
click at [298, 193] on icon at bounding box center [296, 196] width 9 height 9
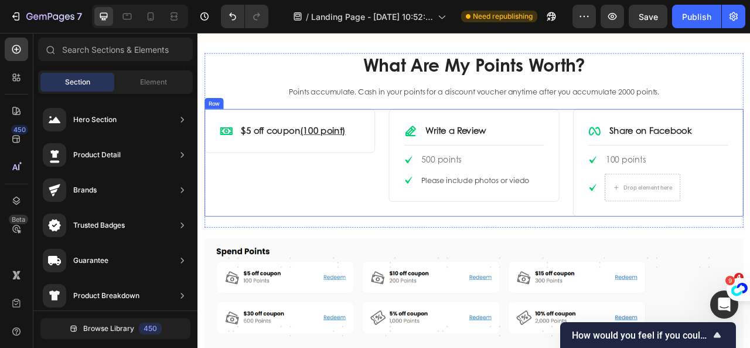
click at [313, 204] on div "Icon $5 off coupon (100 point) Text Block Row Row" at bounding box center [314, 198] width 217 height 137
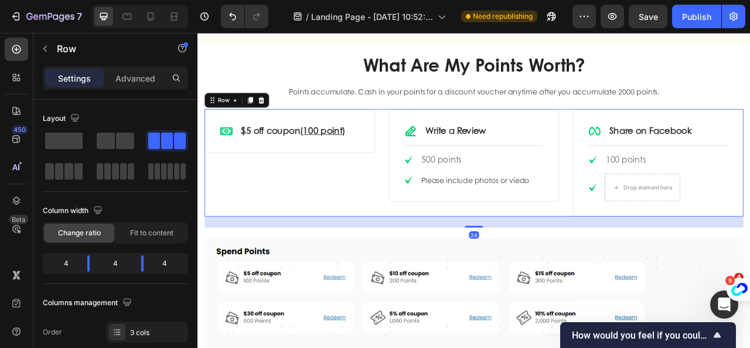
click at [426, 153] on div "Icon $5 off coupon (100 point) Text Block Row Row Icon Write a Review Text Bloc…" at bounding box center [549, 198] width 686 height 137
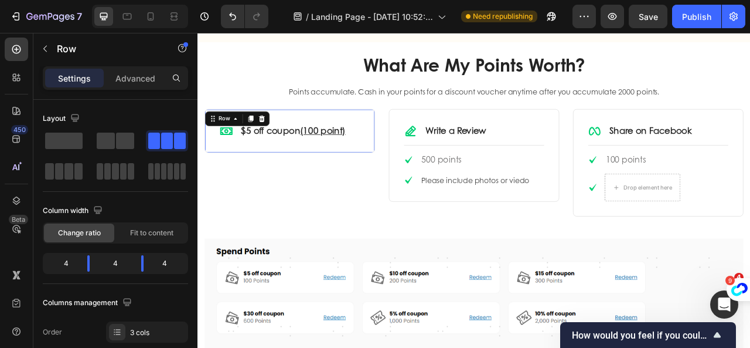
click at [366, 169] on div "Icon $5 off coupon (100 point) Text Block Row Row 0" at bounding box center [314, 158] width 217 height 56
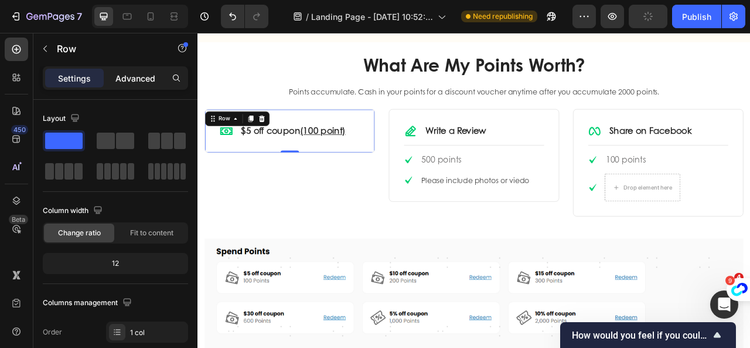
click at [135, 76] on p "Advanced" at bounding box center [135, 78] width 40 height 12
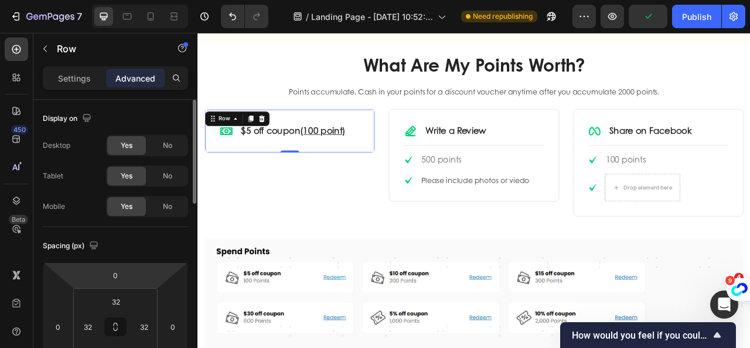
scroll to position [117, 0]
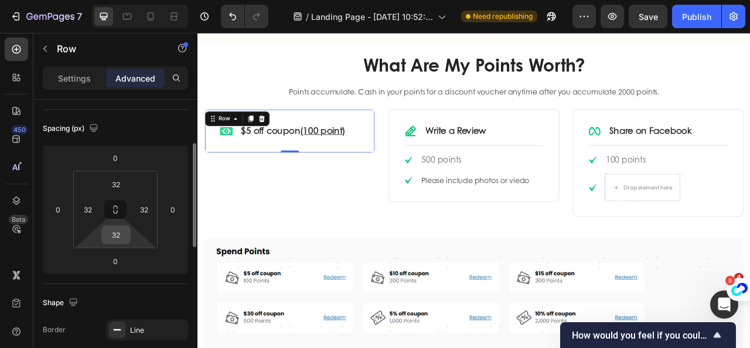
click at [118, 232] on input "32" at bounding box center [115, 235] width 23 height 18
drag, startPoint x: 118, startPoint y: 235, endPoint x: 106, endPoint y: 233, distance: 12.5
click at [106, 233] on input "20" at bounding box center [115, 235] width 23 height 18
type input "10"
click at [111, 181] on input "32" at bounding box center [115, 184] width 23 height 18
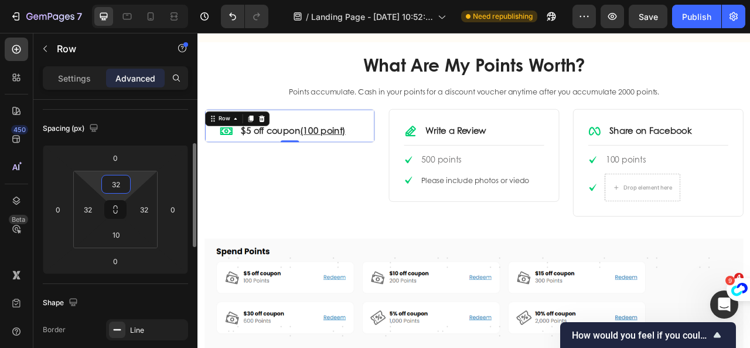
click at [111, 181] on input "32" at bounding box center [115, 184] width 23 height 18
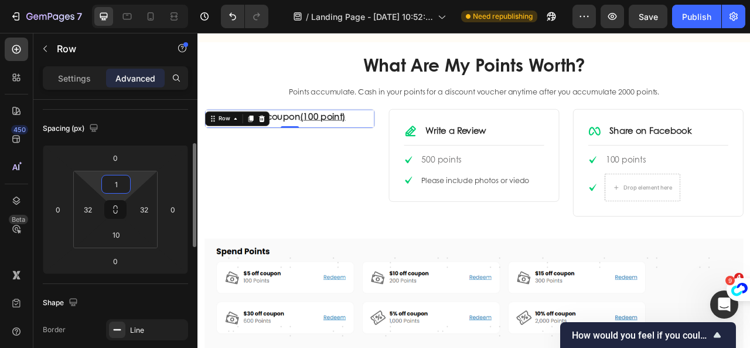
type input "10"
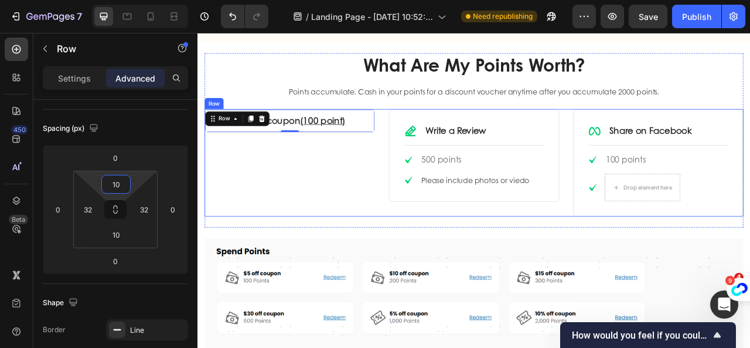
click at [281, 222] on div "Icon $5 off coupon (100 point) Text Block Row Row 0" at bounding box center [314, 198] width 217 height 137
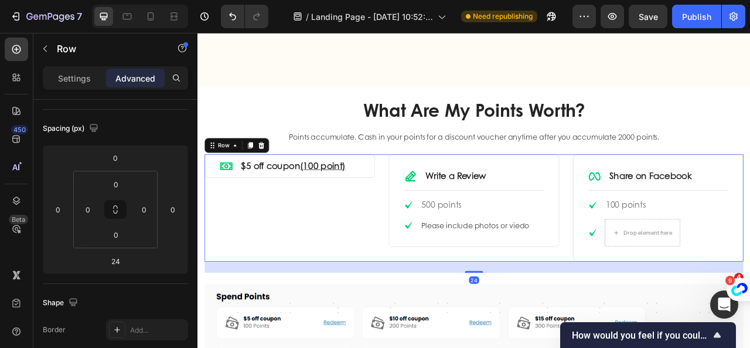
scroll to position [1172, 0]
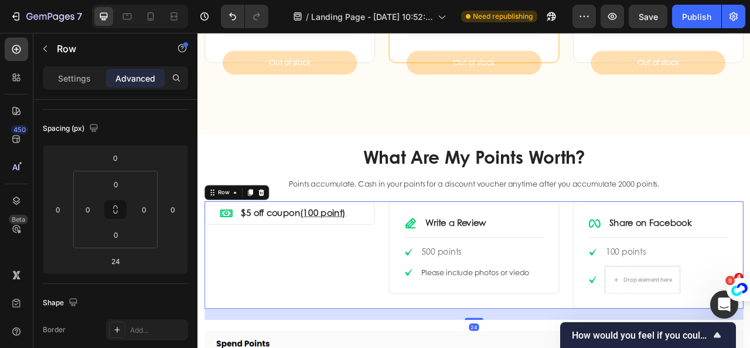
click at [435, 257] on div "Icon $5 off coupon (100 point) Text Block Row Row Icon Write a Review Text Bloc…" at bounding box center [549, 315] width 686 height 137
click at [445, 268] on div "Icon Write a Review Text Block Row Title Line Icon 500 points Text block Icon P…" at bounding box center [549, 306] width 217 height 118
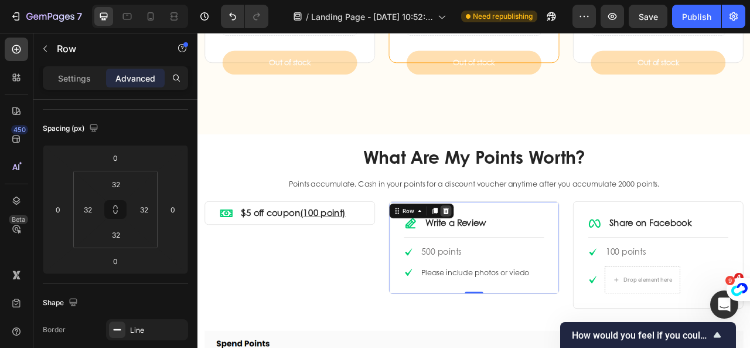
click at [510, 257] on icon at bounding box center [514, 259] width 8 height 8
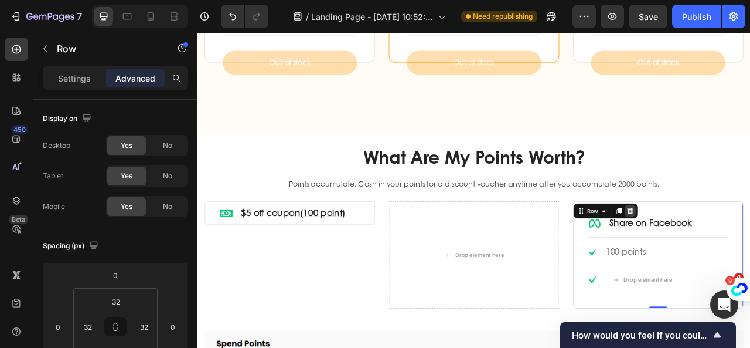
click at [744, 258] on icon at bounding box center [748, 259] width 8 height 8
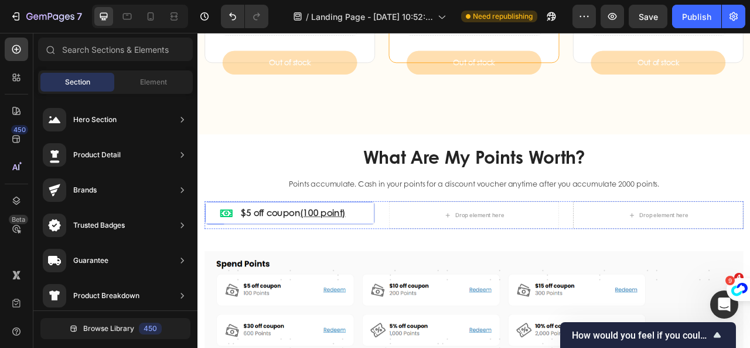
click at [394, 267] on div "Icon $5 off coupon (100 point) Text Block Row" at bounding box center [315, 261] width 178 height 17
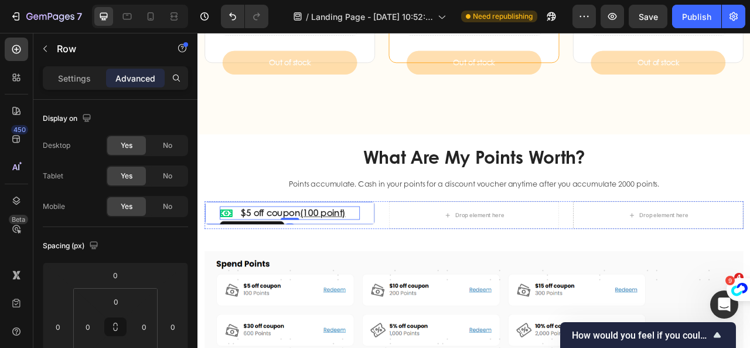
click at [409, 261] on div "Icon $5 off coupon (100 point) Text Block Row 0 Row" at bounding box center [314, 262] width 217 height 30
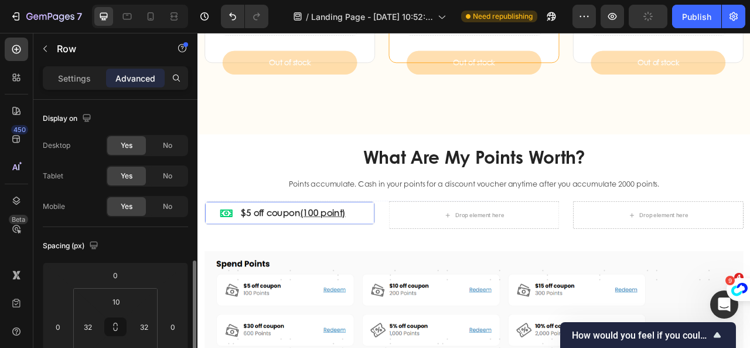
scroll to position [117, 0]
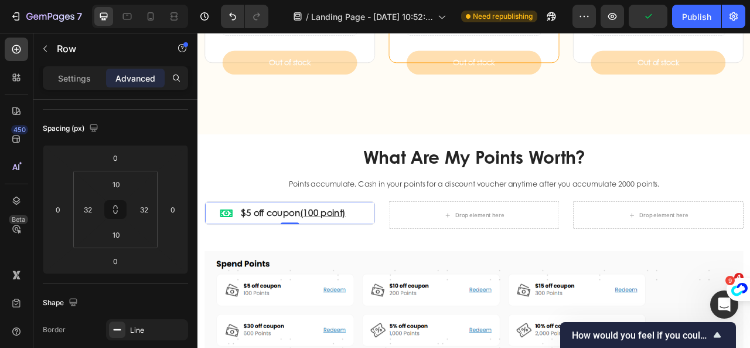
click at [401, 259] on div "Icon $5 off coupon (100 point) Text Block Row Row 0" at bounding box center [314, 262] width 217 height 30
click at [216, 265] on div "Icon $5 off coupon (100 point) Text Block Row Row 0" at bounding box center [314, 262] width 217 height 30
click at [416, 257] on div "Icon $5 off coupon (100 point) Text Block Row Row 0" at bounding box center [314, 262] width 217 height 30
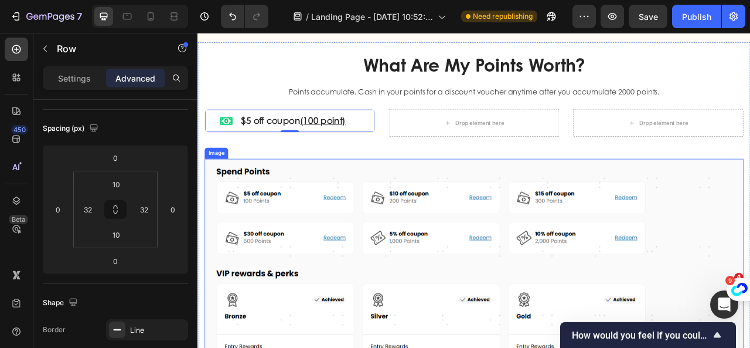
click at [428, 183] on div "What Are My Points Worth? Heading Points accumulate. Cash in your points for a …" at bounding box center [549, 119] width 686 height 149
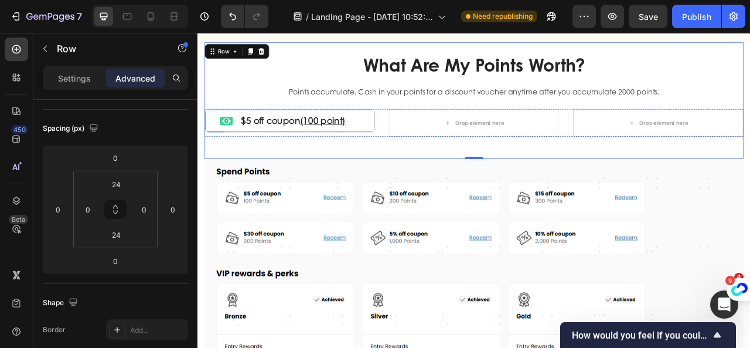
click at [419, 142] on div "Icon $5 off coupon (100 point) Text Block Row Row" at bounding box center [314, 145] width 217 height 30
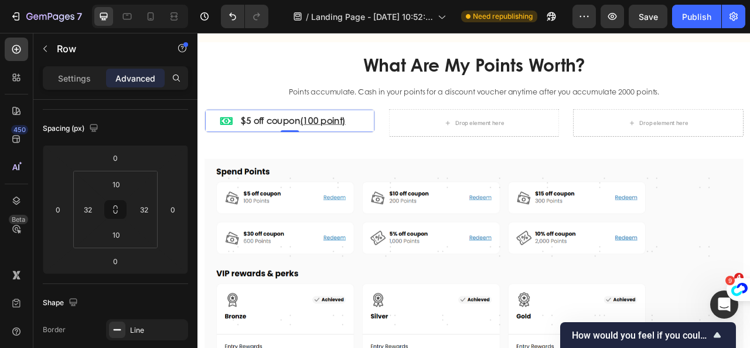
click at [215, 131] on div "Icon $5 off coupon (100 point) Text Block Row Row 0" at bounding box center [314, 145] width 217 height 30
click at [387, 145] on div "Icon $5 off coupon (100 point) Text Block Row" at bounding box center [315, 144] width 178 height 17
click at [235, 155] on div "Row" at bounding box center [267, 164] width 82 height 19
click at [266, 155] on div "Row" at bounding box center [267, 164] width 82 height 19
click at [281, 155] on div "Row" at bounding box center [267, 164] width 82 height 19
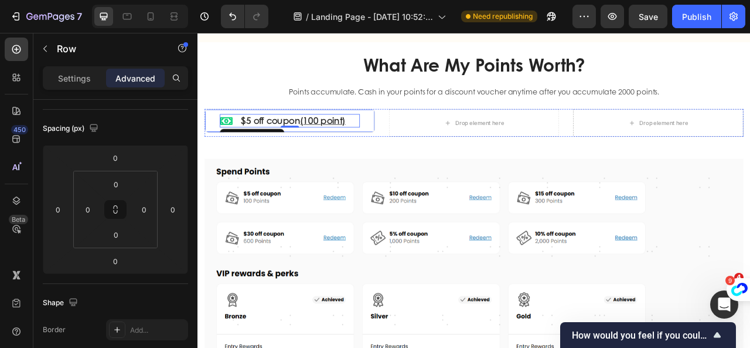
click at [400, 138] on div "Icon $5 off coupon (100 point) Text Block Row 0" at bounding box center [315, 144] width 178 height 17
click at [397, 140] on div "Icon $5 off coupon (100 point) Text Block Row 0" at bounding box center [315, 144] width 178 height 17
click at [234, 16] on icon "Undo/Redo" at bounding box center [233, 17] width 12 height 12
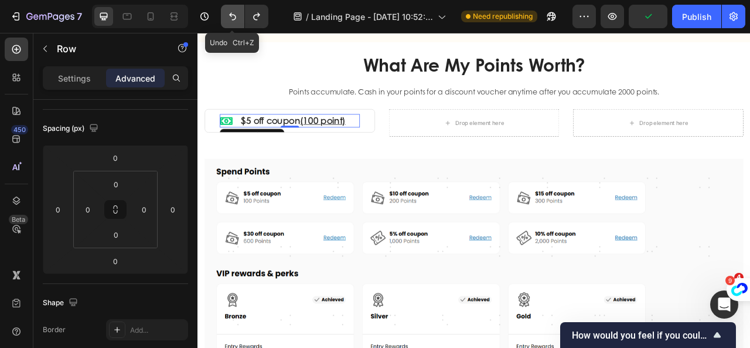
click at [234, 16] on icon "Undo/Redo" at bounding box center [233, 17] width 12 height 12
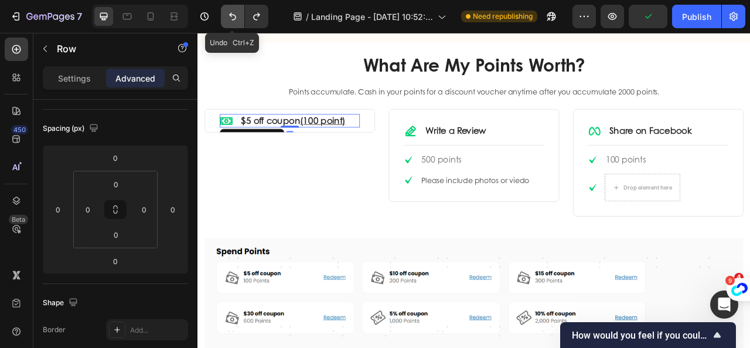
click at [234, 16] on icon "Undo/Redo" at bounding box center [233, 17] width 12 height 12
click at [227, 19] on icon "Undo/Redo" at bounding box center [233, 17] width 12 height 12
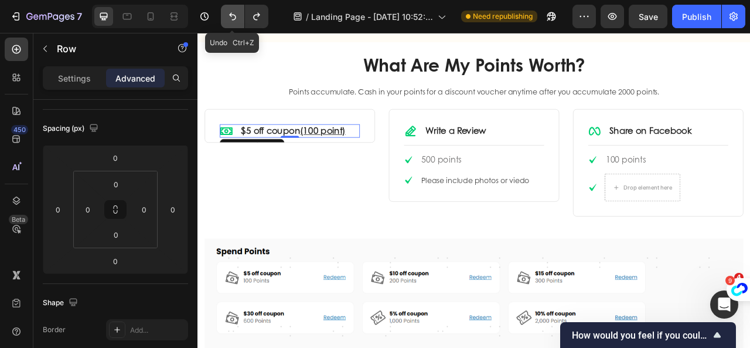
click at [227, 19] on icon "Undo/Redo" at bounding box center [233, 17] width 12 height 12
click at [287, 176] on icon at bounding box center [283, 176] width 9 height 9
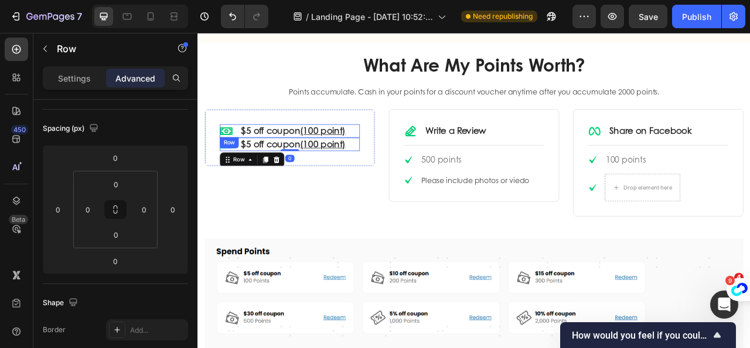
click at [404, 142] on div "Icon $5 off coupon (100 point) Text Block Row Icon $5 off coupon (100 point) Te…" at bounding box center [314, 166] width 217 height 72
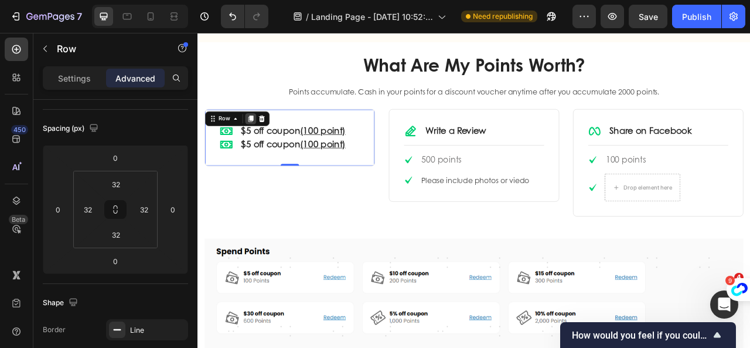
click at [264, 140] on icon at bounding box center [265, 142] width 6 height 8
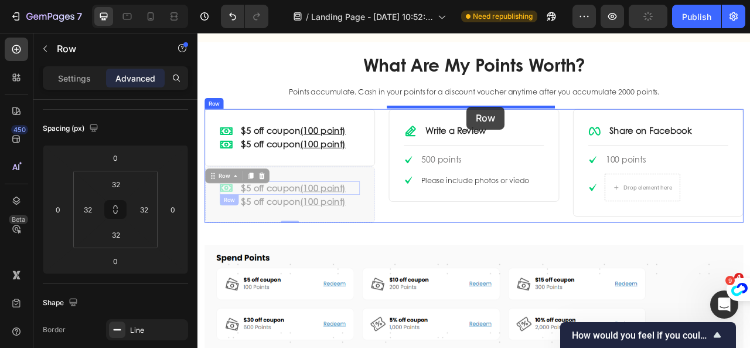
drag, startPoint x: 216, startPoint y: 213, endPoint x: 540, endPoint y: 127, distance: 335.0
type input "16"
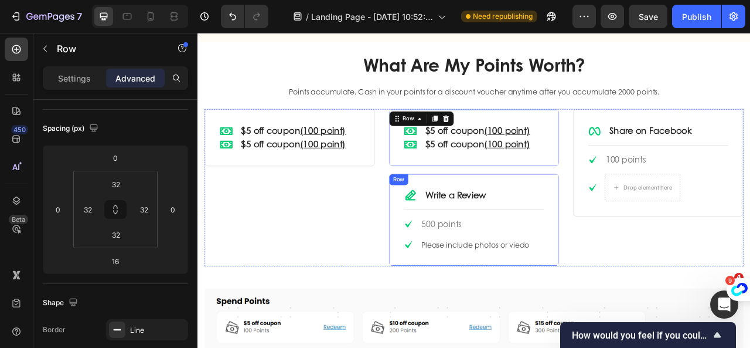
click at [645, 219] on div "Icon Write a Review Text Block Row Title Line Icon 500 points Text block Icon P…" at bounding box center [549, 271] width 217 height 118
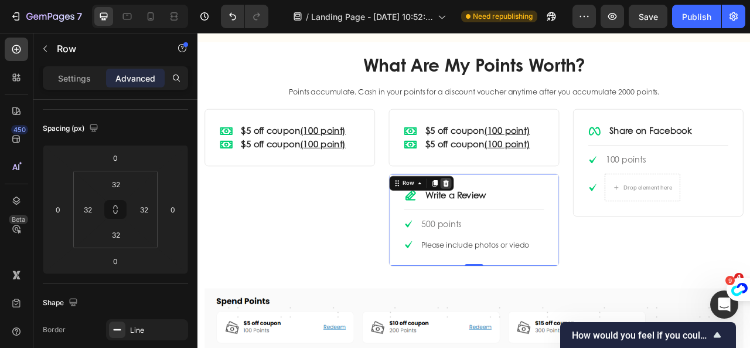
click at [512, 221] on icon at bounding box center [514, 224] width 8 height 8
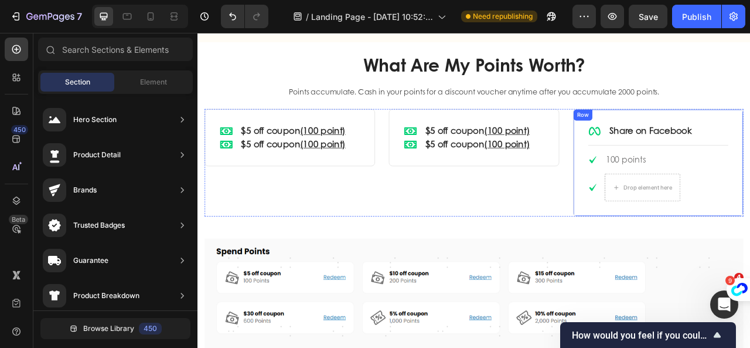
click at [683, 138] on div "Row" at bounding box center [687, 137] width 19 height 11
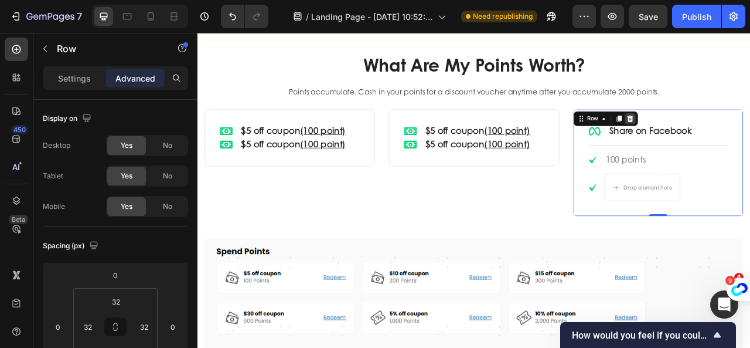
click at [743, 137] on icon at bounding box center [747, 141] width 9 height 9
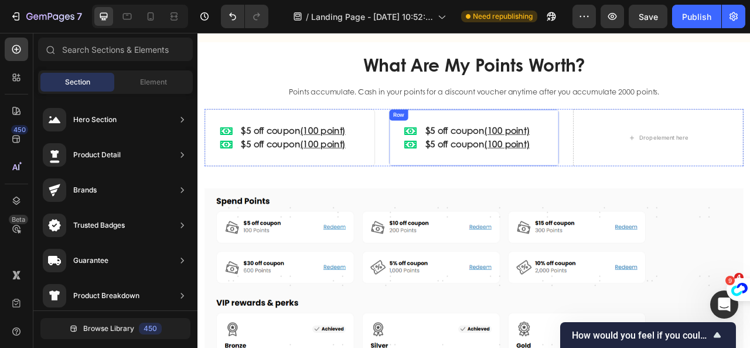
drag, startPoint x: 640, startPoint y: 152, endPoint x: 614, endPoint y: 157, distance: 26.7
click at [639, 152] on div "Icon $5 off coupon (100 point) Text Block Row Icon $5 off coupon (100 point) Te…" at bounding box center [549, 166] width 217 height 72
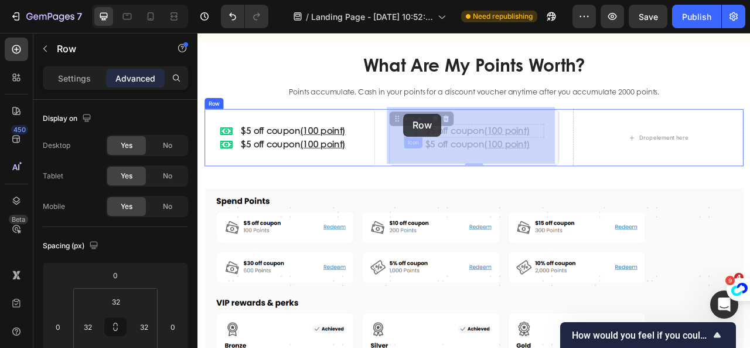
drag, startPoint x: 454, startPoint y: 137, endPoint x: 460, endPoint y: 135, distance: 6.1
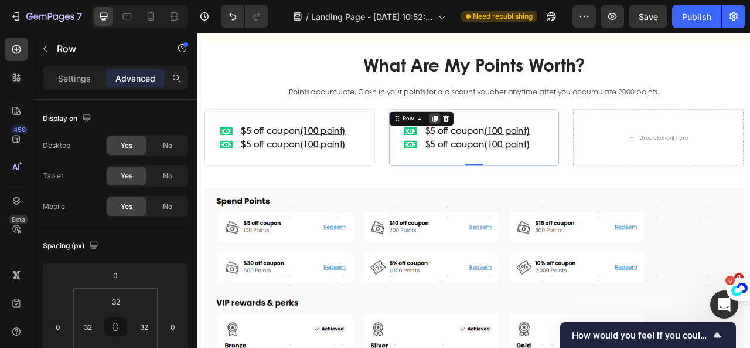
click at [497, 138] on icon at bounding box center [499, 142] width 6 height 8
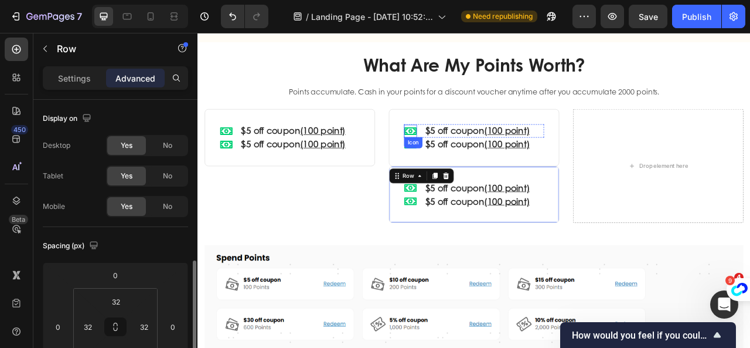
scroll to position [117, 0]
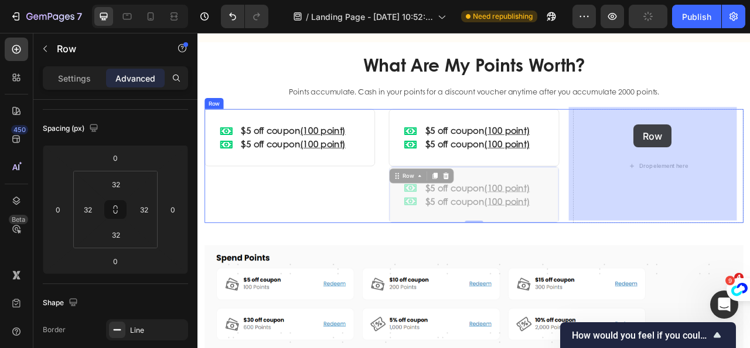
drag, startPoint x: 449, startPoint y: 206, endPoint x: 739, endPoint y: 241, distance: 292.3
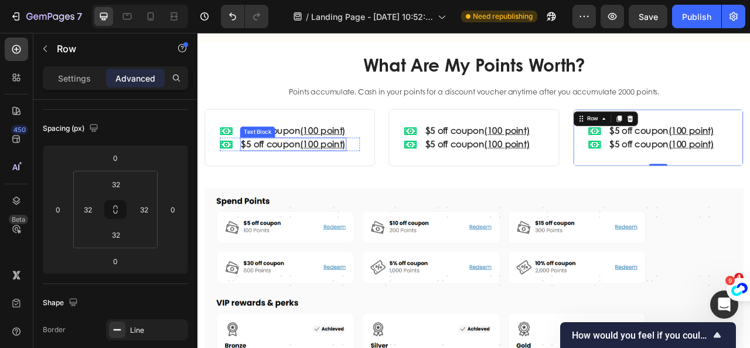
click at [301, 174] on link "$5 off coupon" at bounding box center [290, 174] width 75 height 16
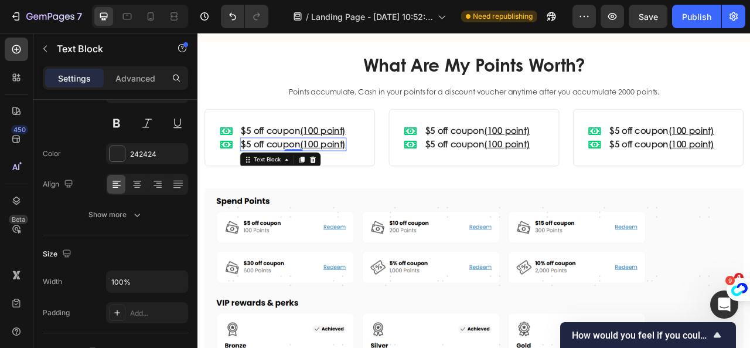
scroll to position [0, 0]
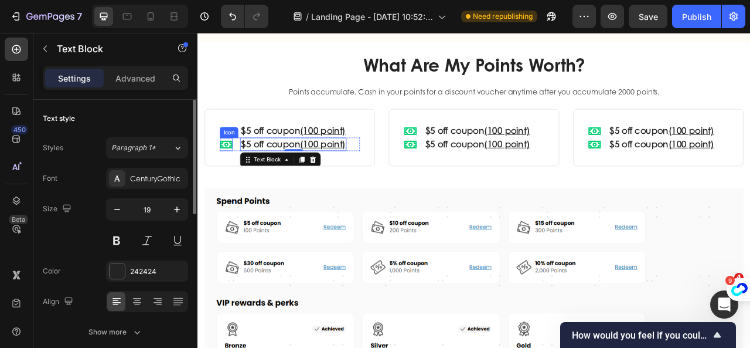
click at [229, 175] on icon at bounding box center [234, 174] width 16 height 10
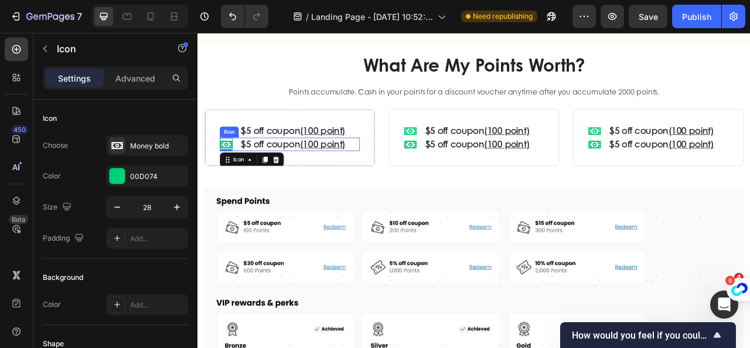
click at [247, 176] on div "Icon 0 $5 off coupon (100 point) Text Block Row" at bounding box center [315, 174] width 178 height 17
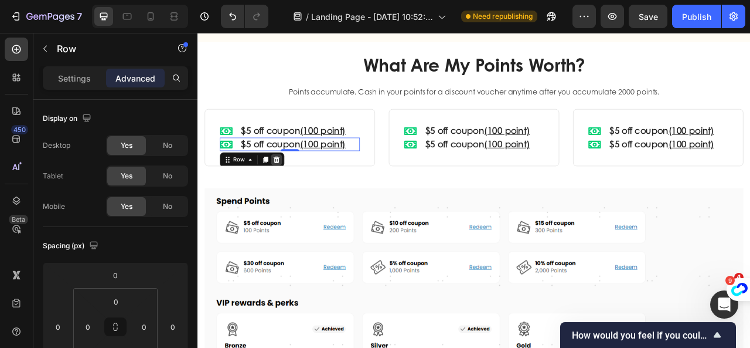
click at [296, 189] on icon at bounding box center [297, 193] width 9 height 9
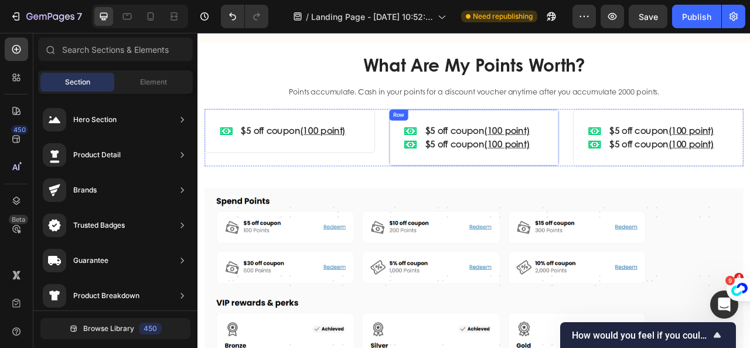
click at [453, 165] on div "Icon $5 off coupon (100 point) Text Block Row Icon $5 off coupon (100 point) Te…" at bounding box center [549, 166] width 217 height 72
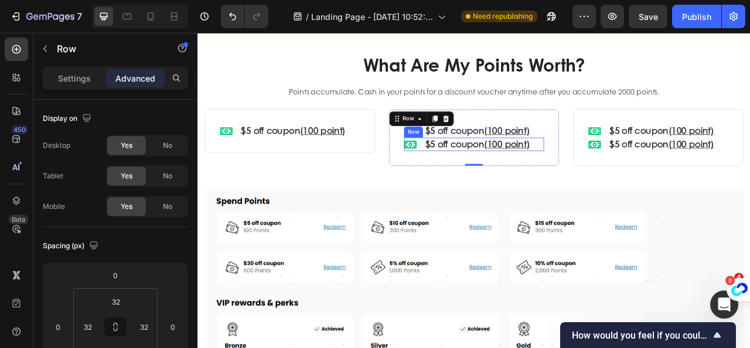
click at [621, 172] on div "Icon $5 off coupon (100 point) Text Block Row" at bounding box center [549, 174] width 178 height 17
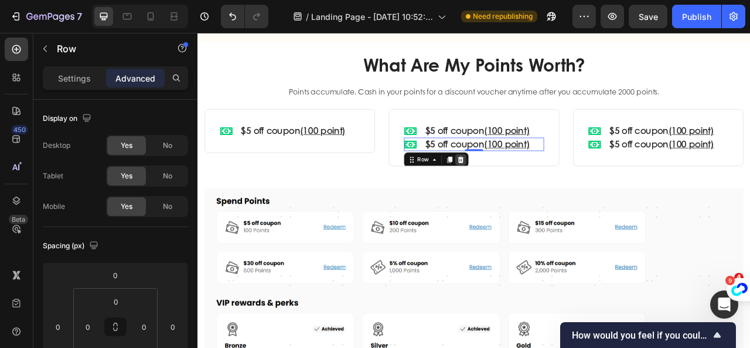
click at [530, 189] on icon at bounding box center [532, 193] width 9 height 9
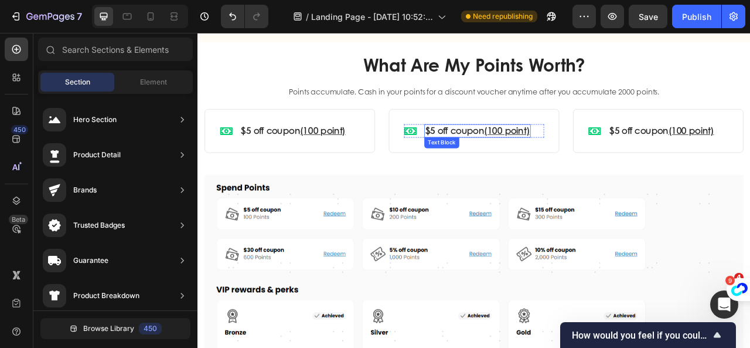
click at [495, 156] on link "$5 off coupon" at bounding box center [524, 157] width 75 height 16
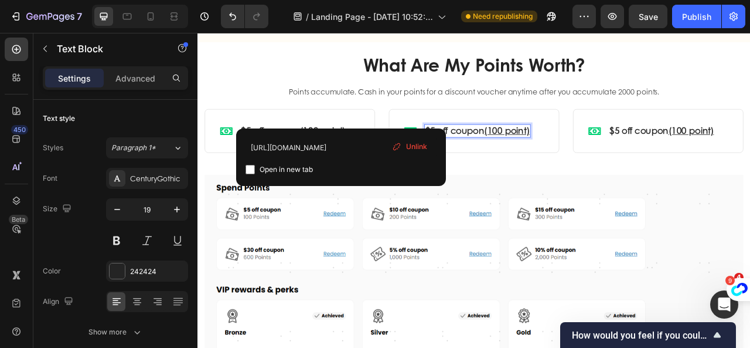
click at [495, 156] on link "$5 off coupon" at bounding box center [524, 157] width 75 height 16
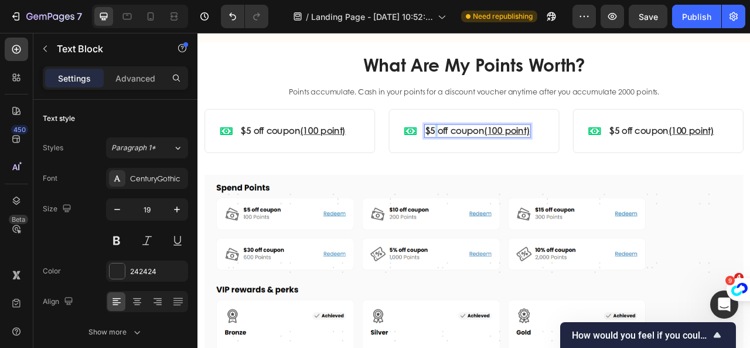
click at [495, 156] on link "$5 off coupon" at bounding box center [524, 157] width 75 height 16
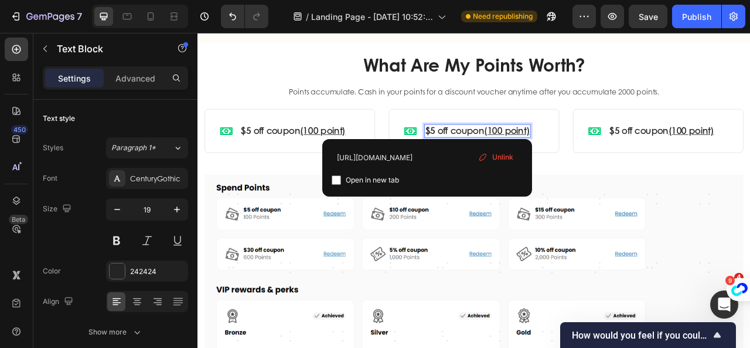
click at [489, 155] on link "$5 off coupon" at bounding box center [524, 157] width 75 height 16
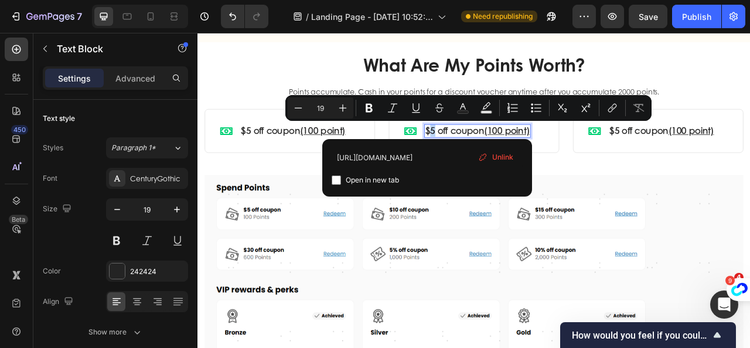
click at [495, 154] on link "$5 off coupon" at bounding box center [524, 157] width 75 height 16
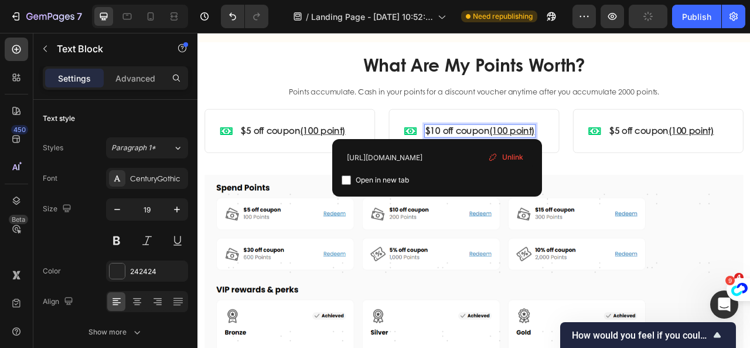
click at [584, 149] on u "(100 point)" at bounding box center [598, 157] width 58 height 16
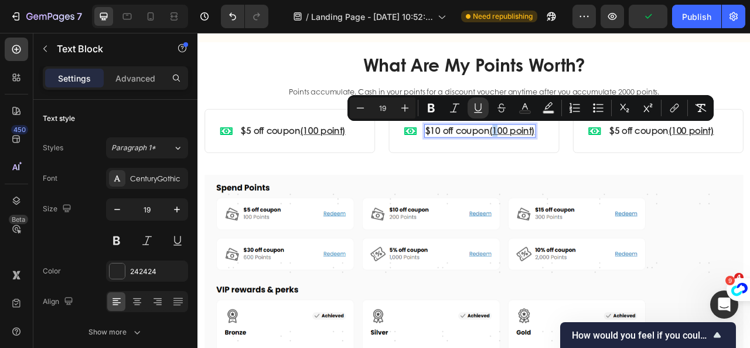
click at [570, 152] on u "(100 point)" at bounding box center [598, 157] width 58 height 16
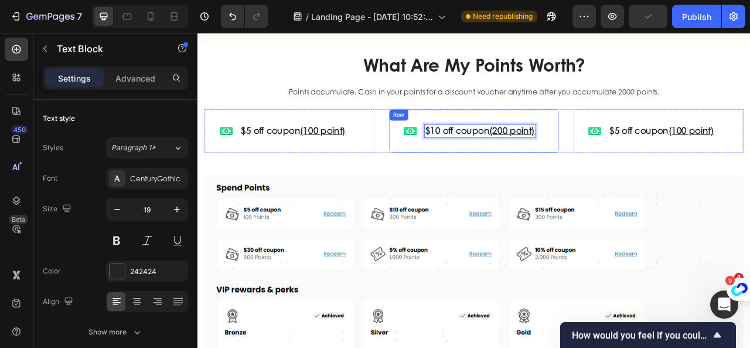
click at [599, 182] on div "Icon $10 off coupon (200 point) Text Block 0 Row Row" at bounding box center [549, 158] width 217 height 56
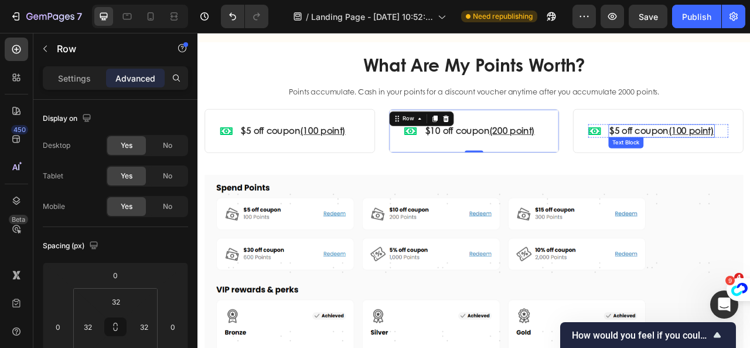
click at [750, 159] on link "$5 off coupon" at bounding box center [759, 157] width 75 height 16
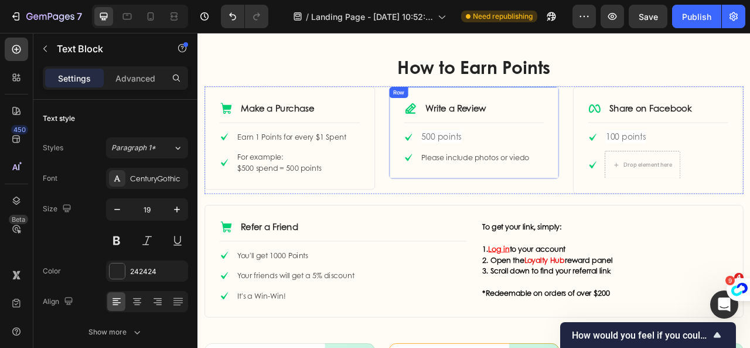
scroll to position [586, 0]
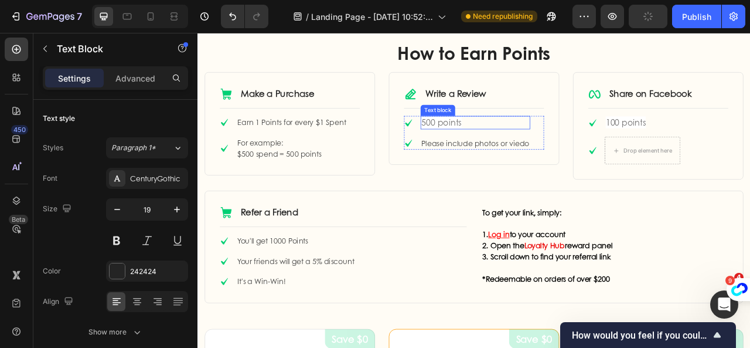
click at [496, 145] on span "500 points" at bounding box center [507, 146] width 51 height 15
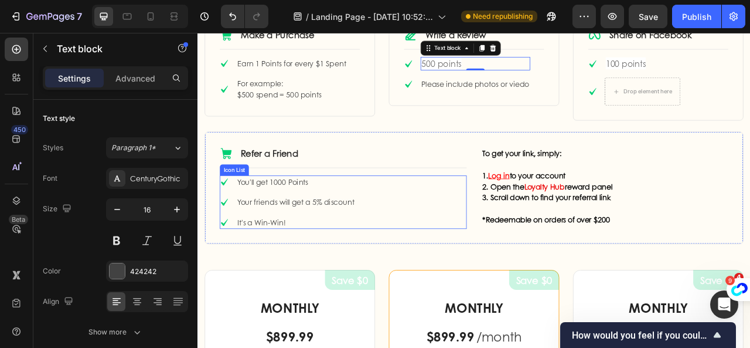
scroll to position [528, 0]
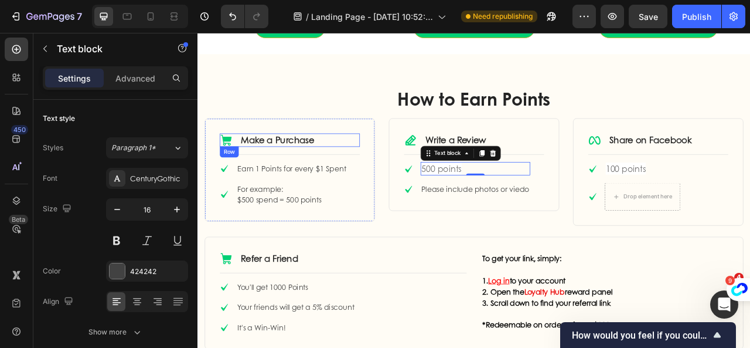
click at [363, 171] on div "Icon Make a Purchase Text Block Row" at bounding box center [315, 169] width 178 height 17
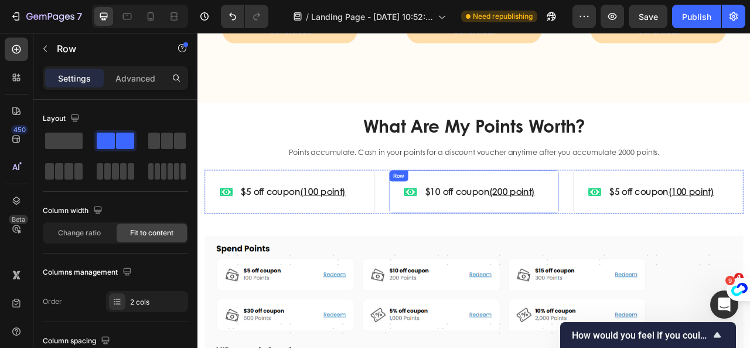
scroll to position [1231, 0]
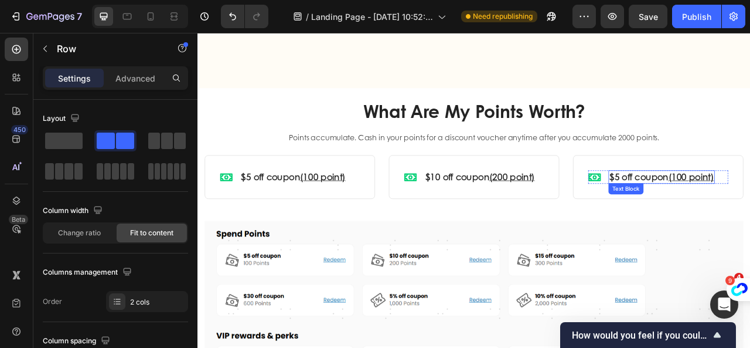
click at [750, 211] on link "$5 off coupon" at bounding box center [759, 216] width 75 height 16
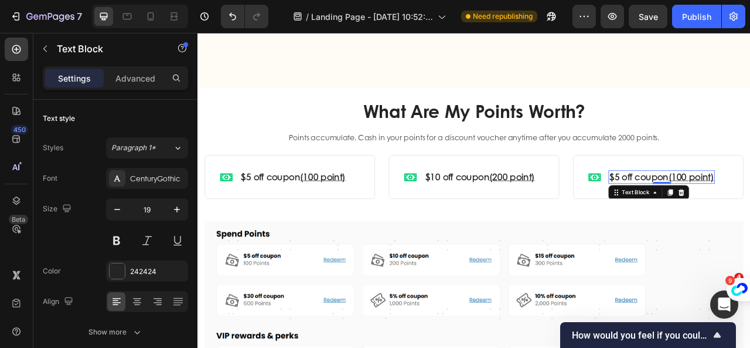
click at [727, 216] on link "$5 off coupon" at bounding box center [759, 216] width 75 height 16
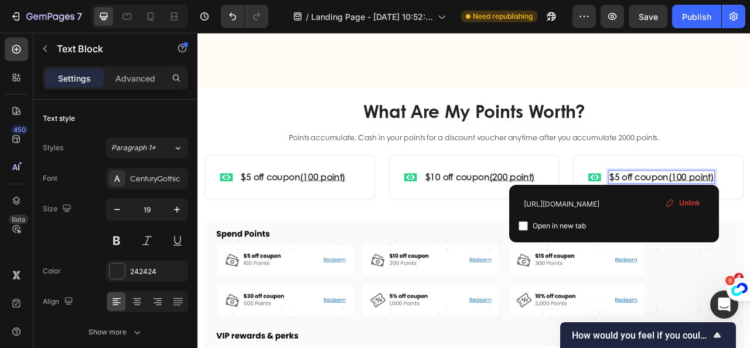
click at [723, 216] on link "$5 off coupon" at bounding box center [759, 216] width 75 height 16
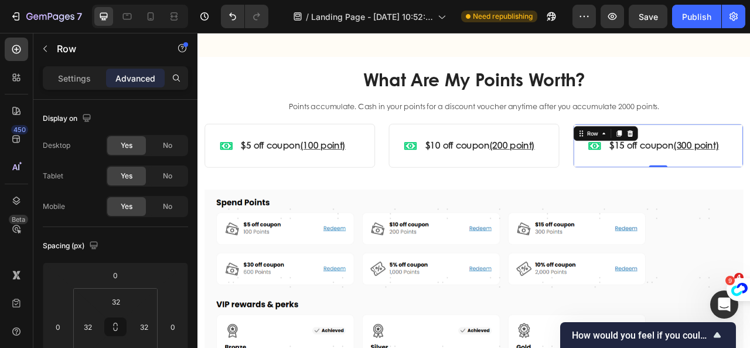
scroll to position [1290, 0]
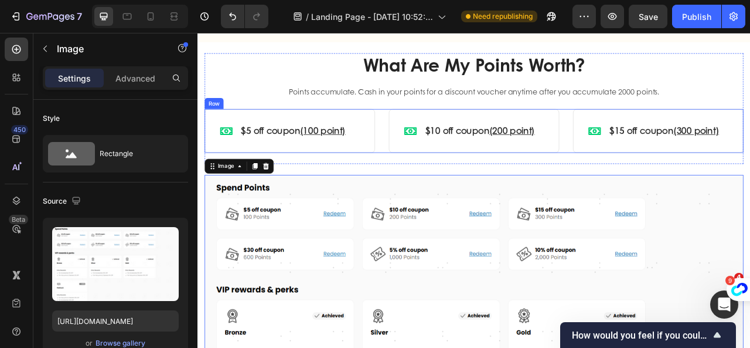
click at [420, 179] on div "Icon $5 off coupon (100 point) Text Block Row Row Icon $10 off coupon (200 poin…" at bounding box center [549, 158] width 686 height 56
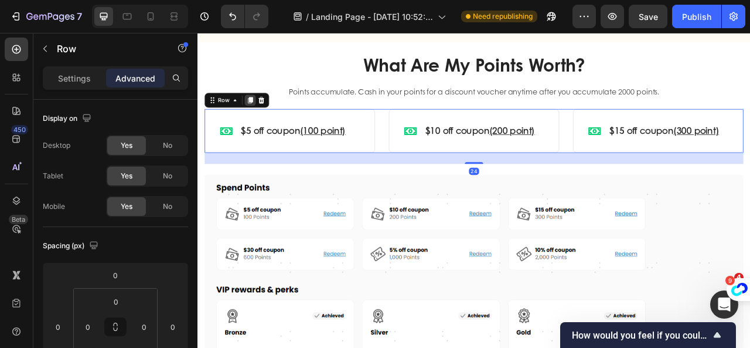
click at [263, 120] on icon at bounding box center [264, 119] width 6 height 8
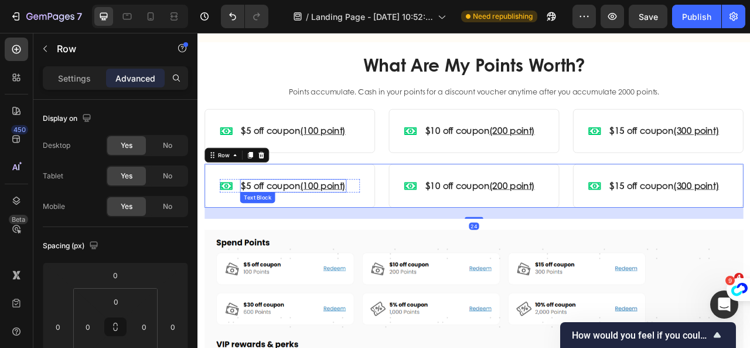
click at [263, 227] on link "$5 off coupon" at bounding box center [290, 227] width 75 height 16
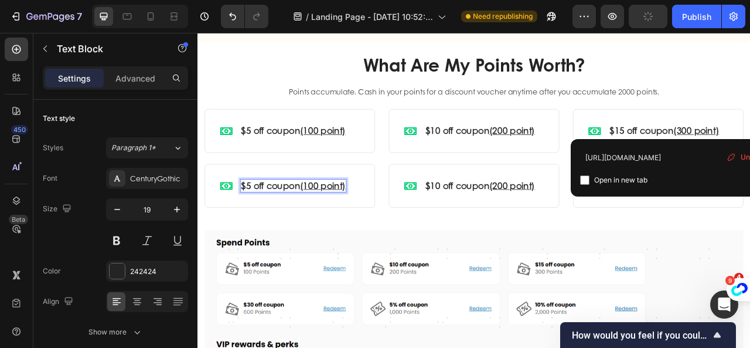
click at [261, 225] on link "$5 off coupon" at bounding box center [290, 227] width 75 height 16
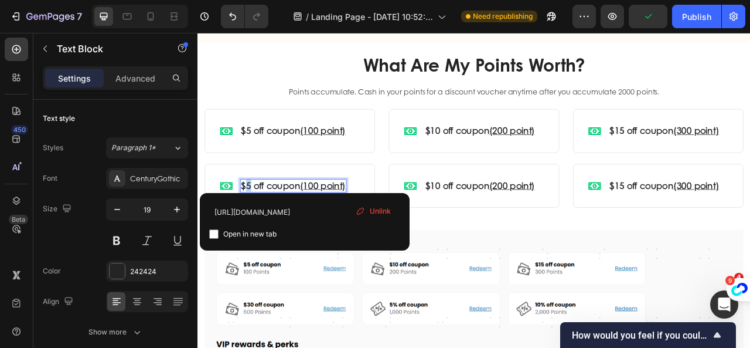
click at [264, 223] on link "$5 off coupon" at bounding box center [290, 227] width 75 height 16
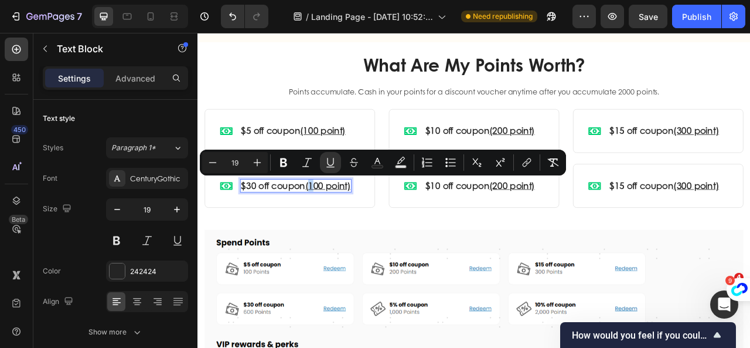
click at [339, 226] on u "(100 point)" at bounding box center [363, 227] width 58 height 16
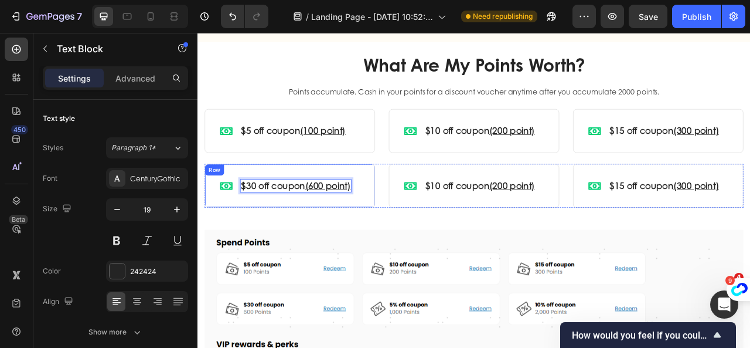
click at [359, 239] on div "Icon $30 off coupon (600 point) Text Block 0 Row Row" at bounding box center [314, 227] width 217 height 56
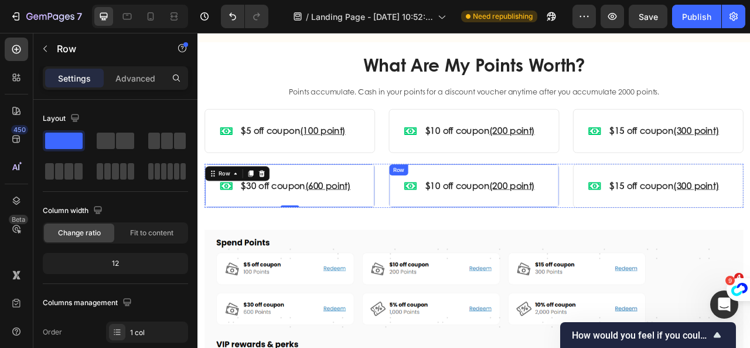
click at [451, 241] on div "Icon $10 off coupon (200 point) Text Block Row Row" at bounding box center [549, 227] width 217 height 56
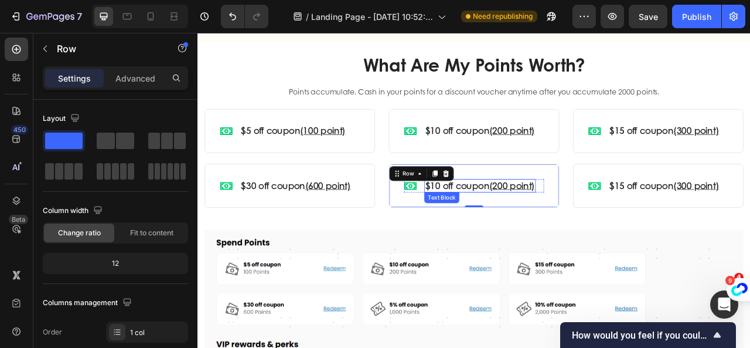
click at [487, 231] on link "$10 off coupon" at bounding box center [527, 227] width 81 height 16
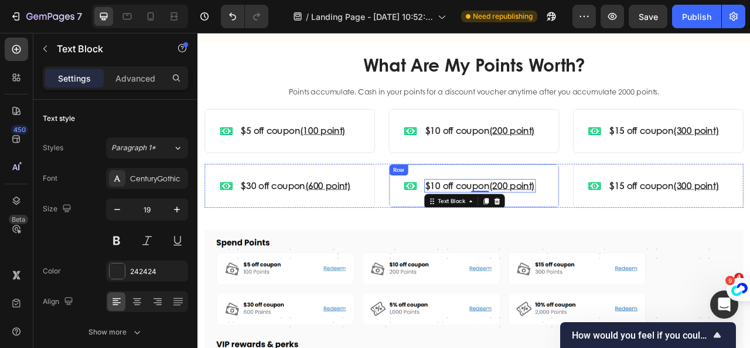
click at [462, 237] on div "Icon $10 off coupon (200 point) Text Block 0 Row Row" at bounding box center [549, 227] width 217 height 56
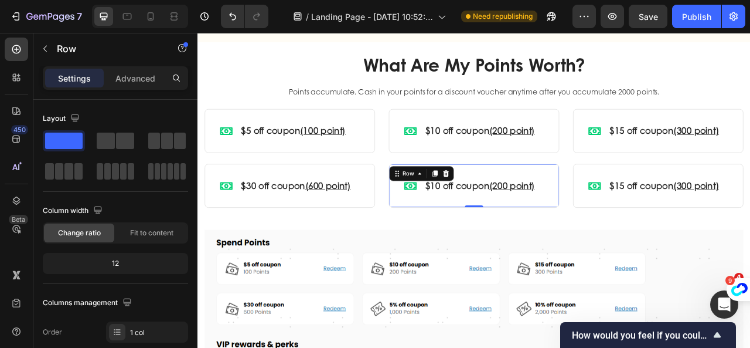
click at [462, 237] on div "Icon $10 off coupon (200 point) Text Block Row Row 0" at bounding box center [549, 227] width 217 height 56
click at [492, 226] on link "$10 off coupon" at bounding box center [527, 227] width 81 height 16
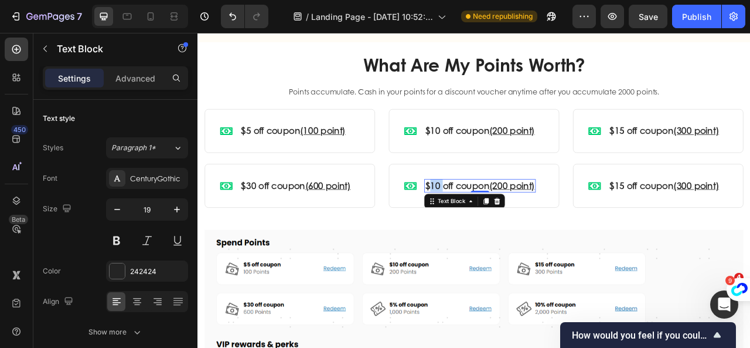
click at [492, 226] on link "$10 off coupon" at bounding box center [527, 227] width 81 height 16
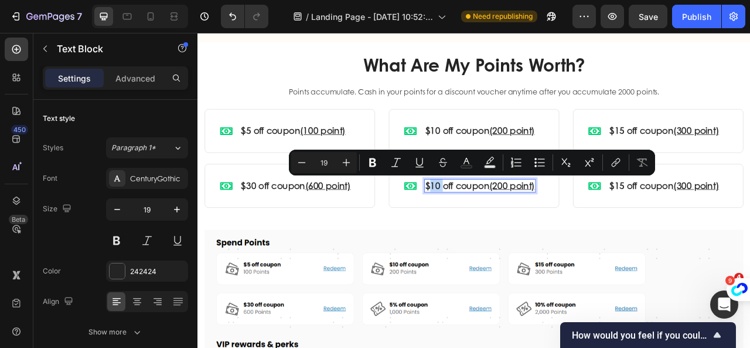
click at [494, 227] on link "$10 off coupon" at bounding box center [527, 227] width 81 height 16
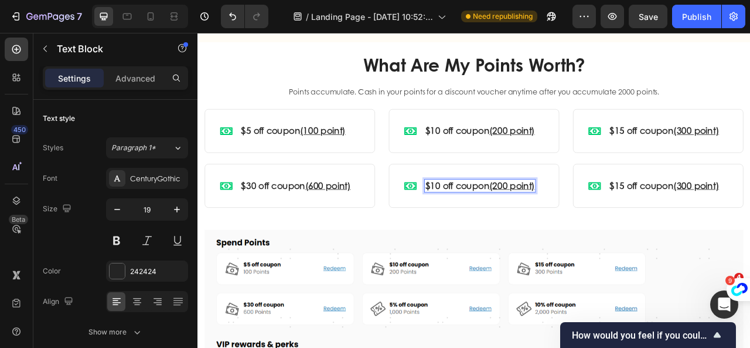
click at [579, 224] on u "(200 point)" at bounding box center [598, 227] width 58 height 16
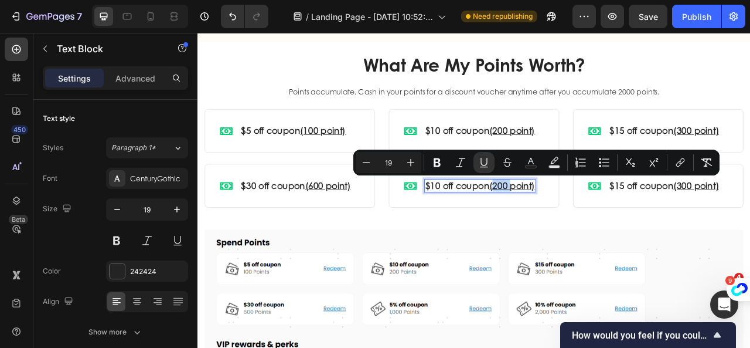
click at [577, 225] on u "(200 point)" at bounding box center [598, 227] width 58 height 16
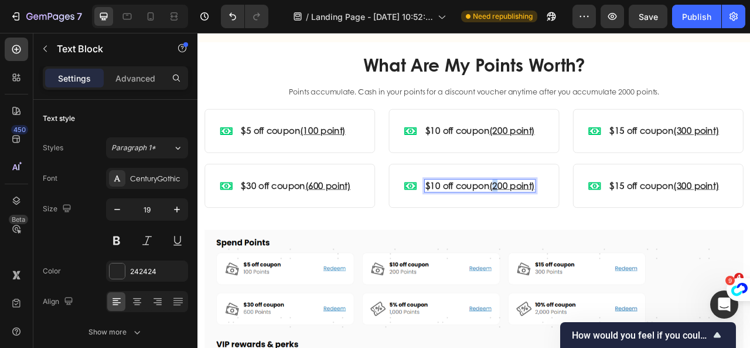
click at [572, 227] on u "(200 point)" at bounding box center [598, 227] width 58 height 16
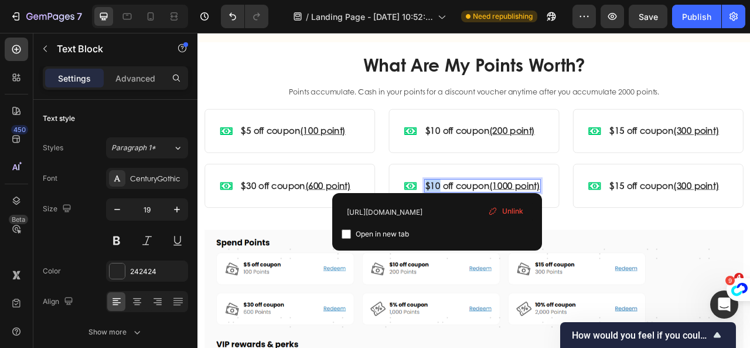
drag, startPoint x: 502, startPoint y: 226, endPoint x: 485, endPoint y: 226, distance: 16.4
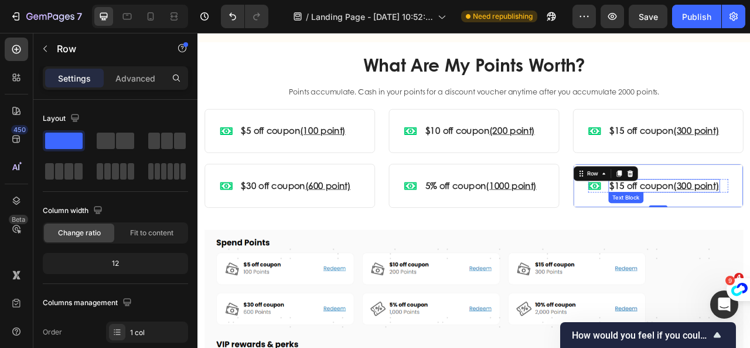
click at [739, 229] on link "$15 off coupon" at bounding box center [762, 227] width 81 height 16
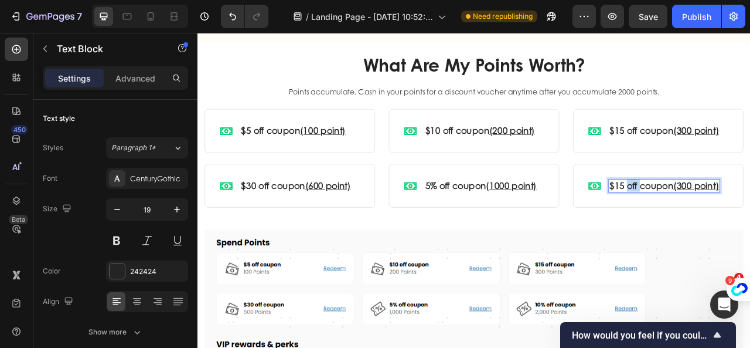
click at [739, 229] on link "$15 off coupon" at bounding box center [762, 227] width 81 height 16
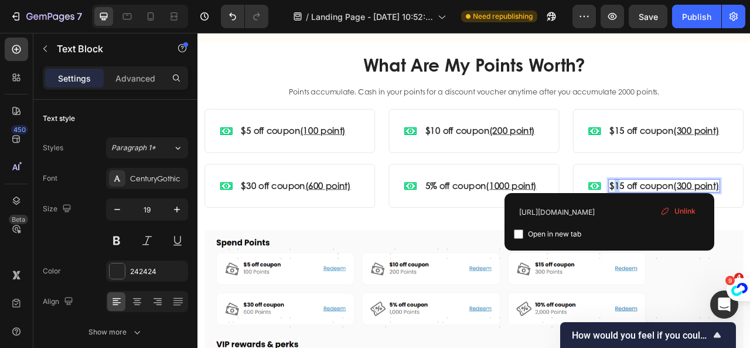
click at [725, 225] on link "$15 off coupon" at bounding box center [762, 227] width 81 height 16
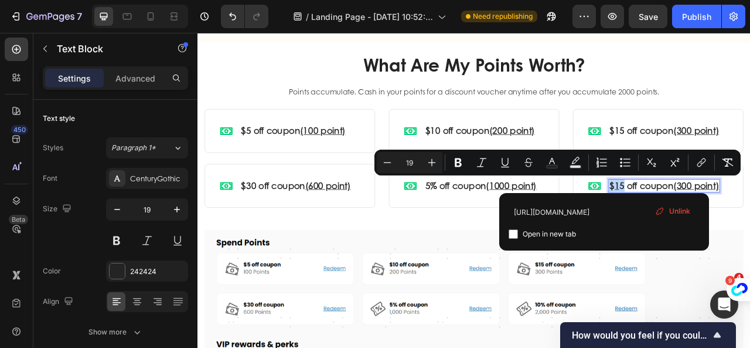
drag, startPoint x: 717, startPoint y: 225, endPoint x: 731, endPoint y: 225, distance: 14.1
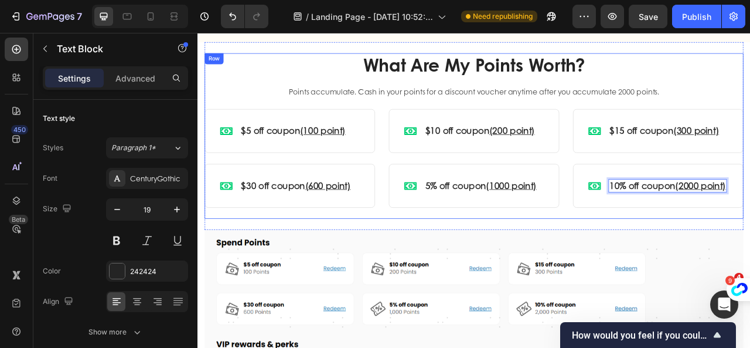
click at [750, 257] on div "What Are My Points Worth? Heading Points accumulate. Cash in your points for a …" at bounding box center [549, 164] width 686 height 210
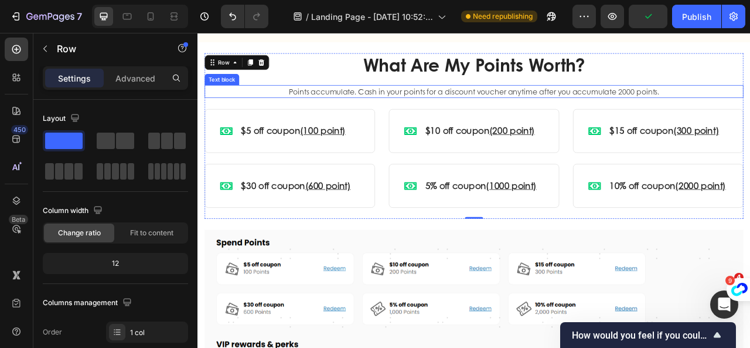
click at [358, 108] on p "Points accumulate. Cash in your points for a discount voucher anytime after you…" at bounding box center [549, 107] width 683 height 14
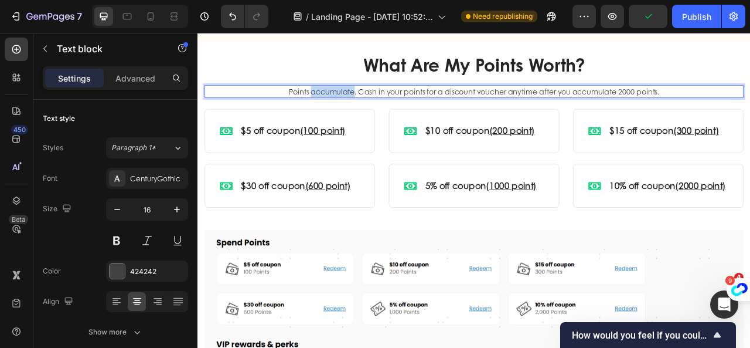
click at [358, 108] on p "Points accumulate. Cash in your points for a discount voucher anytime after you…" at bounding box center [549, 107] width 683 height 14
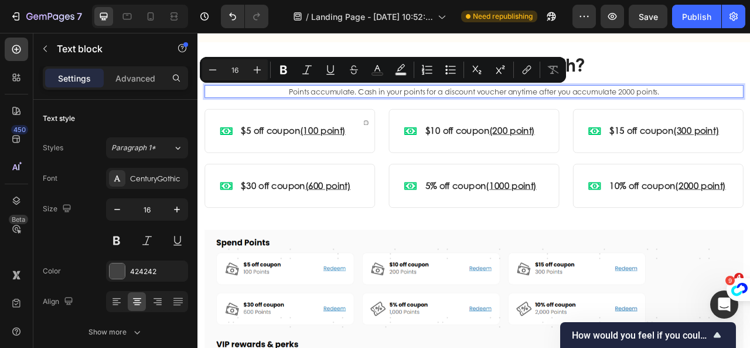
click at [480, 106] on p "Points accumulate. Cash in your points for a discount voucher anytime after you…" at bounding box center [549, 107] width 683 height 14
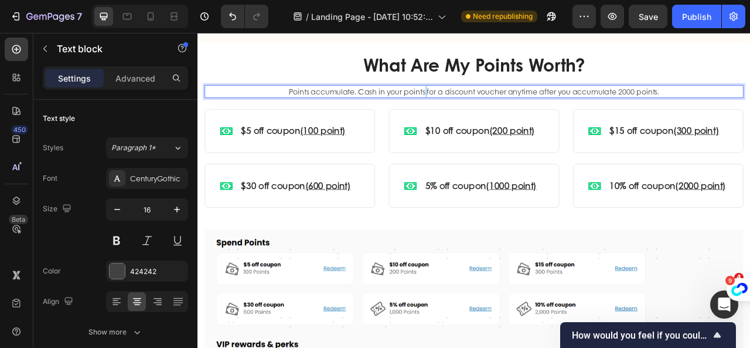
click at [480, 106] on p "Points accumulate. Cash in your points for a discount voucher anytime after you…" at bounding box center [549, 107] width 683 height 14
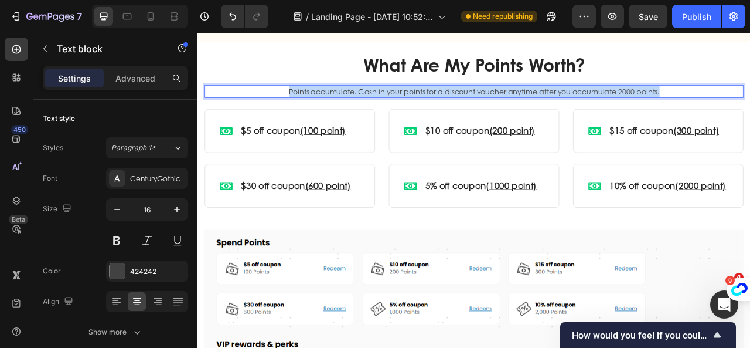
click at [480, 106] on p "Points accumulate. Cash in your points for a discount voucher anytime after you…" at bounding box center [549, 107] width 683 height 14
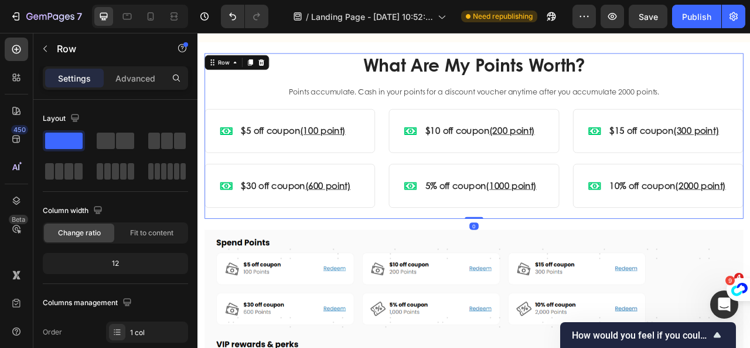
click at [468, 116] on div "What Are My Points Worth? Heading Points accumulate. Cash in your points for a …" at bounding box center [549, 164] width 686 height 210
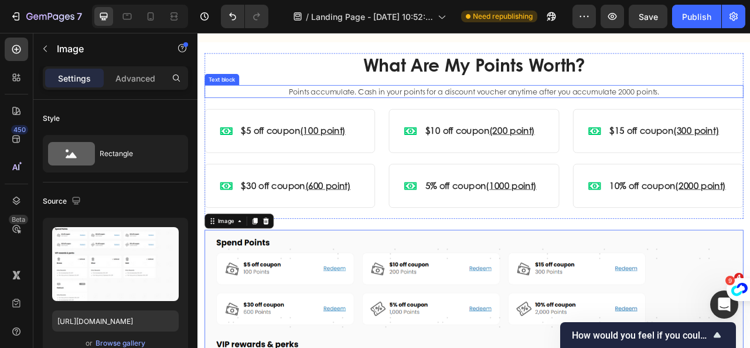
click at [438, 108] on p "Points accumulate. Cash in your points for a discount voucher anytime after you…" at bounding box center [549, 107] width 683 height 14
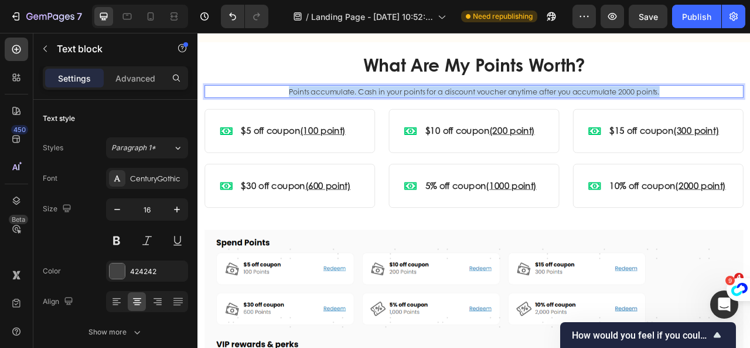
click at [438, 108] on p "Points accumulate. Cash in your points for a discount voucher anytime after you…" at bounding box center [549, 107] width 683 height 14
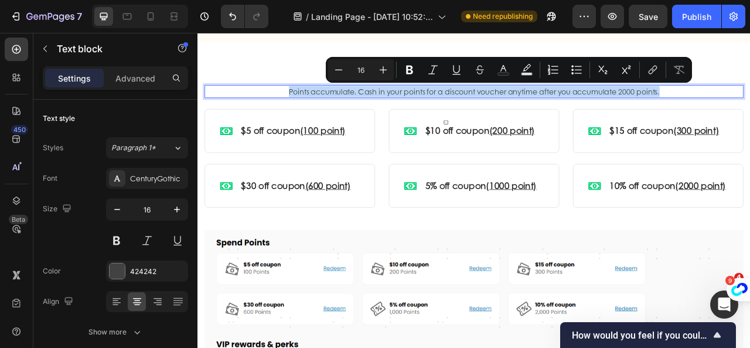
click at [430, 113] on div at bounding box center [430, 113] width 0 height 0
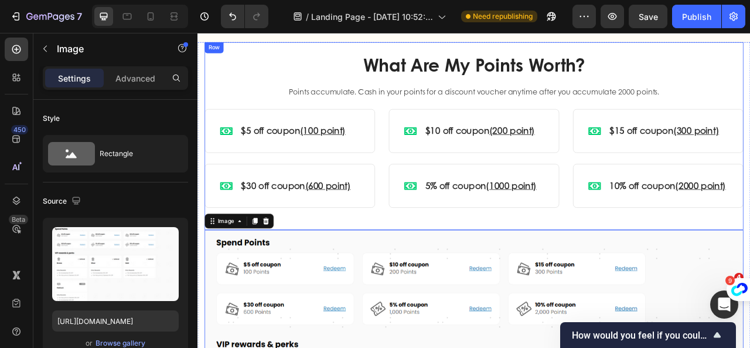
click at [750, 267] on div "What Are My Points Worth? Heading Points accumulate. Cash in your points for a …" at bounding box center [549, 164] width 686 height 239
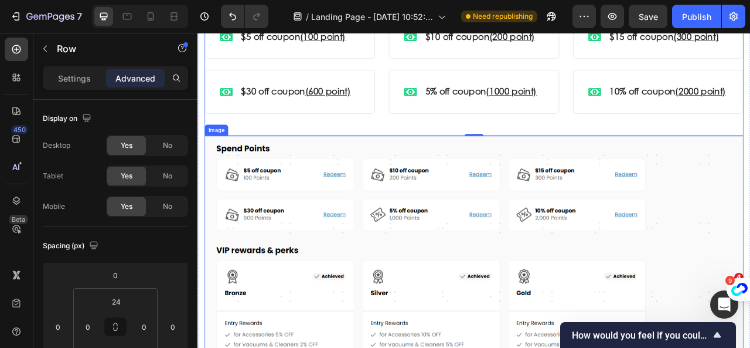
scroll to position [1465, 0]
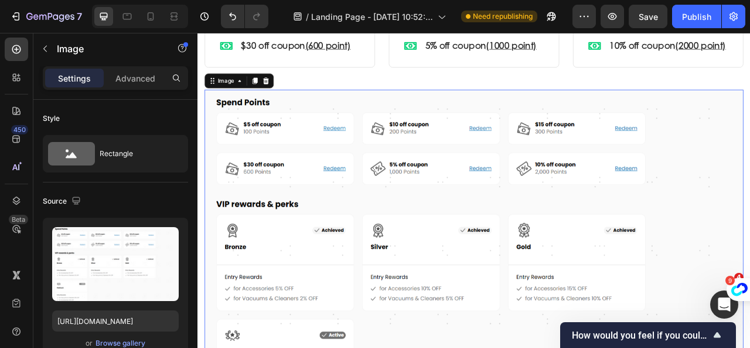
click at [750, 223] on img at bounding box center [549, 310] width 686 height 410
click at [281, 96] on icon at bounding box center [284, 93] width 9 height 9
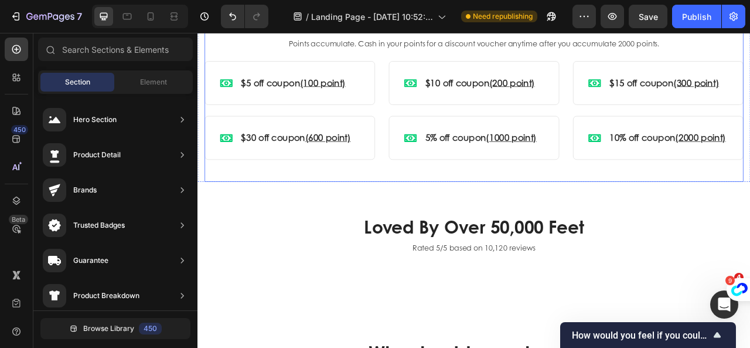
scroll to position [1348, 0]
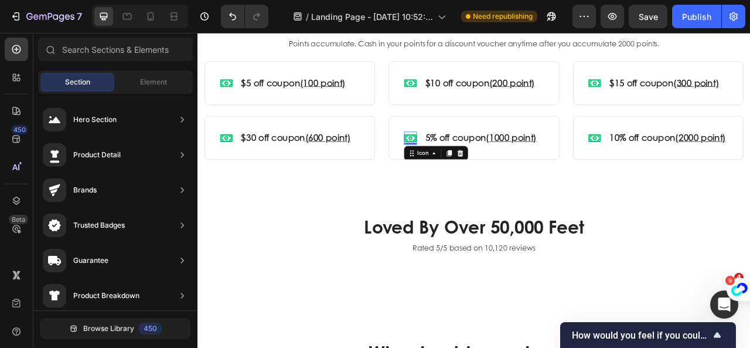
click at [464, 166] on icon at bounding box center [468, 166] width 16 height 10
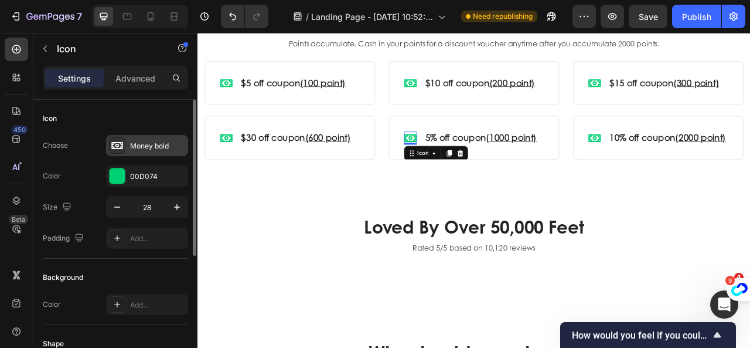
click at [117, 147] on icon at bounding box center [116, 145] width 11 height 7
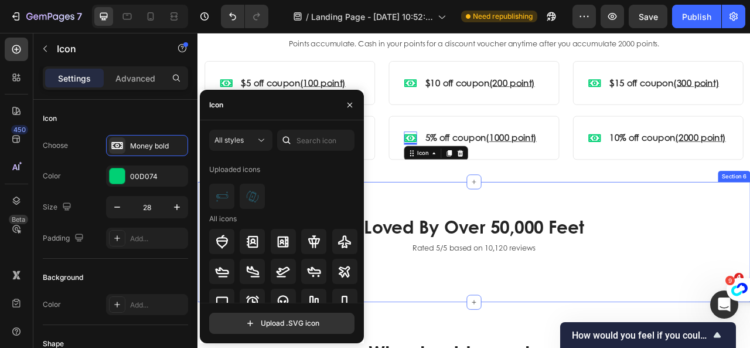
click at [517, 223] on div "Loved By Over 50,000 Feet Heading Rated 5/5 based on 10,120 reviews Text block …" at bounding box center [549, 299] width 703 height 154
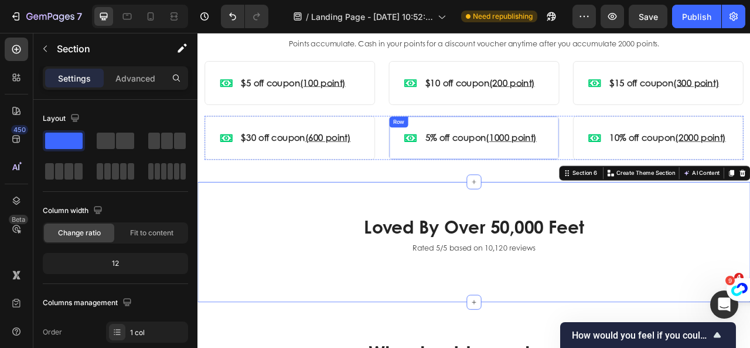
click at [460, 169] on icon at bounding box center [468, 166] width 16 height 10
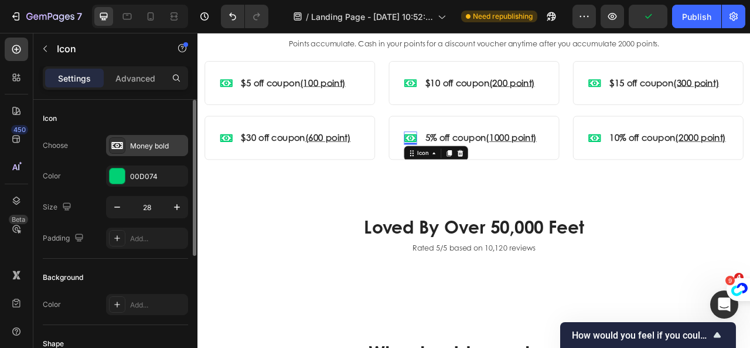
click at [115, 145] on icon at bounding box center [117, 146] width 12 height 12
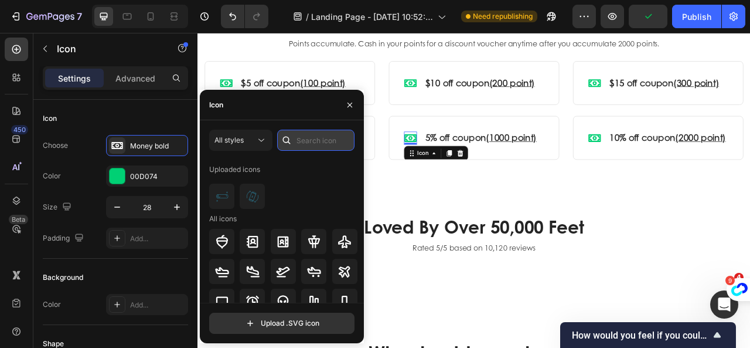
click at [304, 137] on input "text" at bounding box center [315, 140] width 77 height 21
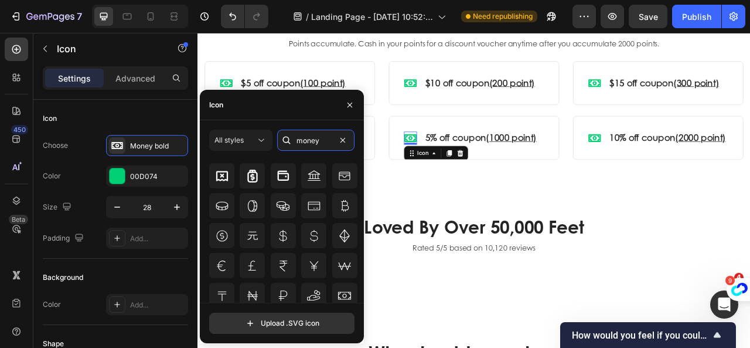
scroll to position [98, 0]
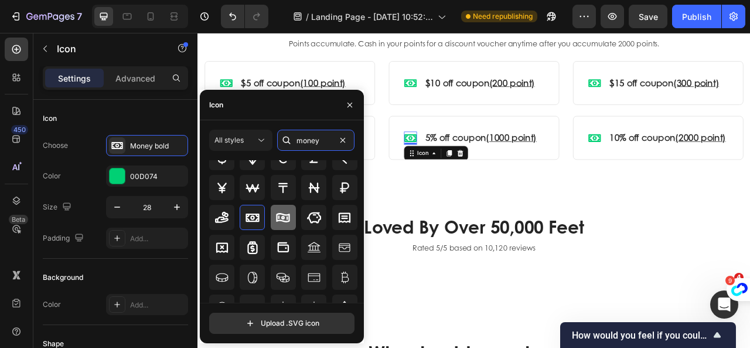
type input "money"
click at [276, 220] on icon at bounding box center [283, 217] width 14 height 14
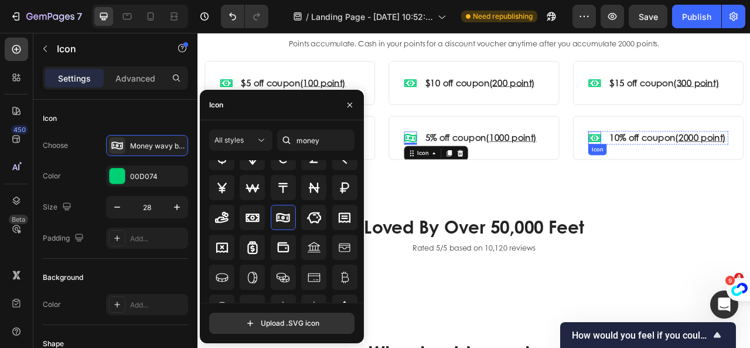
click at [695, 165] on icon at bounding box center [703, 166] width 16 height 10
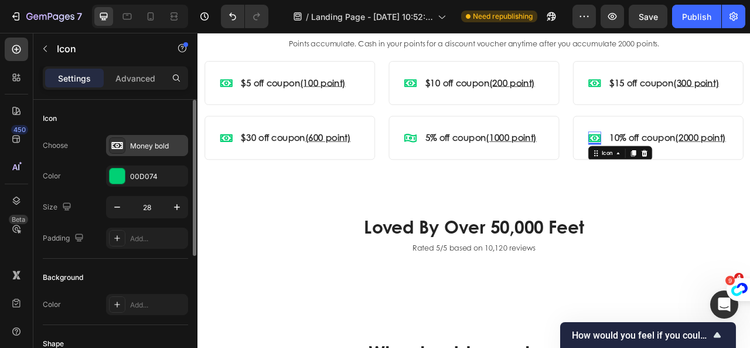
click at [115, 144] on icon at bounding box center [117, 146] width 12 height 12
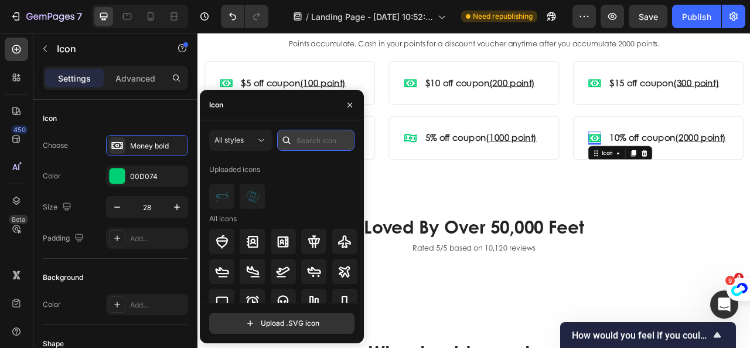
click at [305, 139] on input "text" at bounding box center [315, 140] width 77 height 21
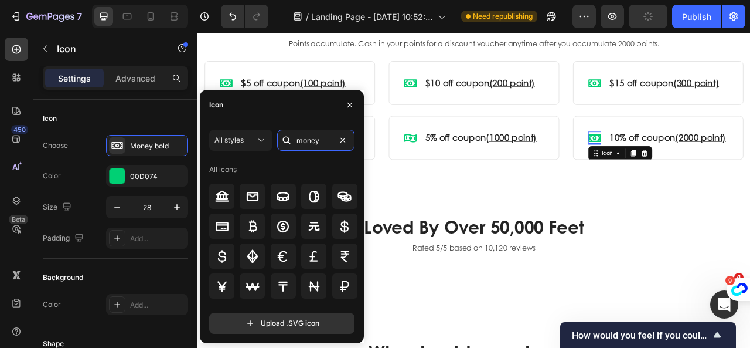
scroll to position [117, 0]
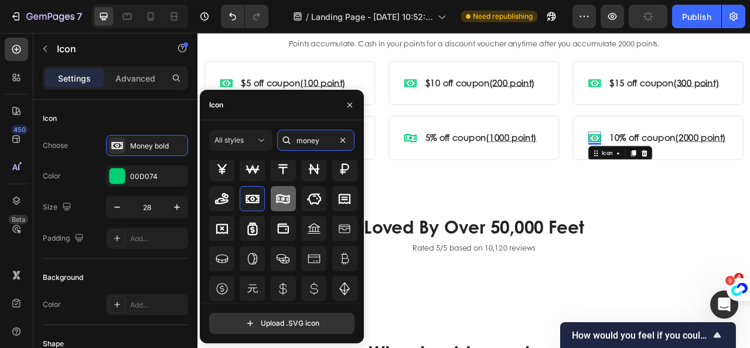
type input "money"
click at [281, 194] on icon at bounding box center [283, 199] width 14 height 14
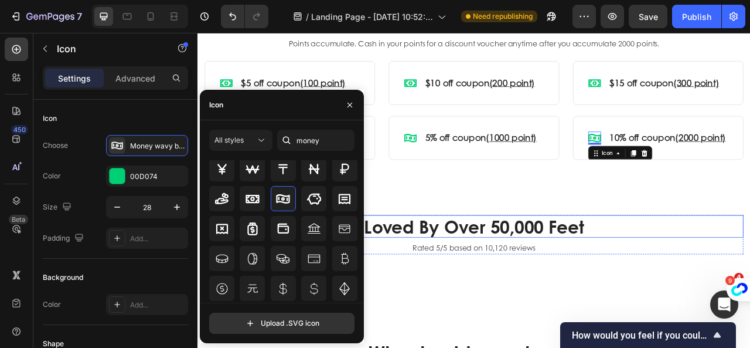
click at [750, 263] on div "Loved By Over 50,000 Feet Heading Rated 5/5 based on 10,120 reviews Text block …" at bounding box center [549, 298] width 686 height 97
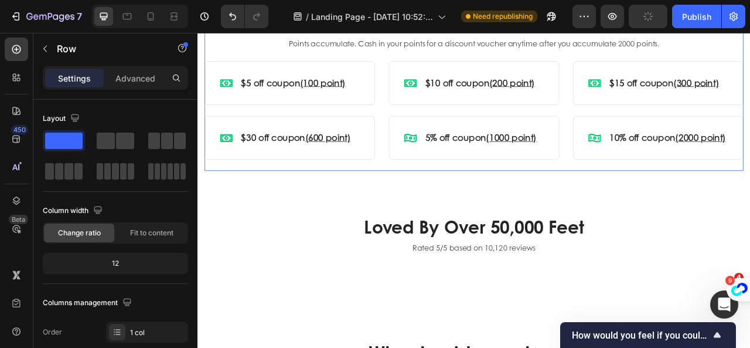
click at [522, 198] on div "What Are My Points Worth? Heading Points accumulate. Cash in your points for a …" at bounding box center [549, 103] width 686 height 210
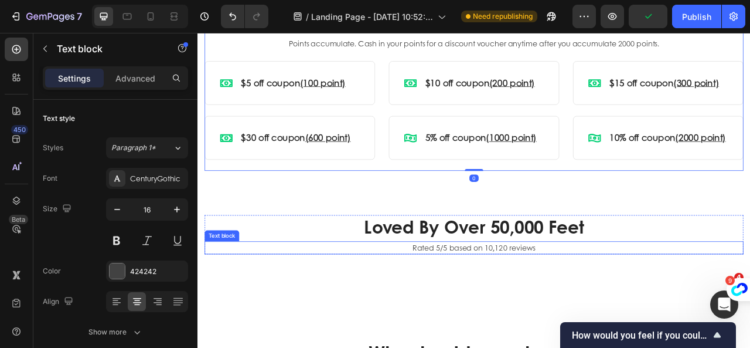
click at [492, 309] on p "Rated 5/5 based on 10,120 reviews" at bounding box center [549, 306] width 683 height 14
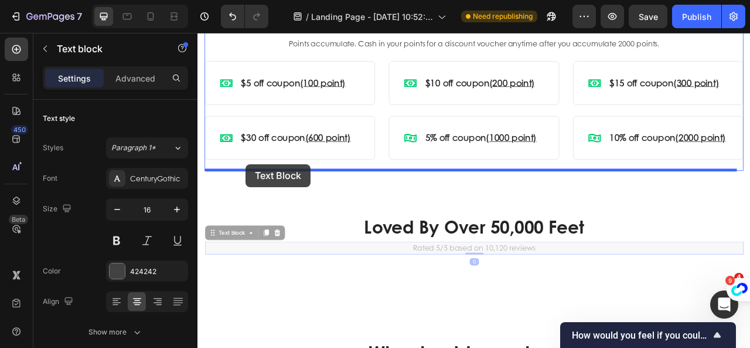
drag, startPoint x: 216, startPoint y: 290, endPoint x: 258, endPoint y: 200, distance: 99.4
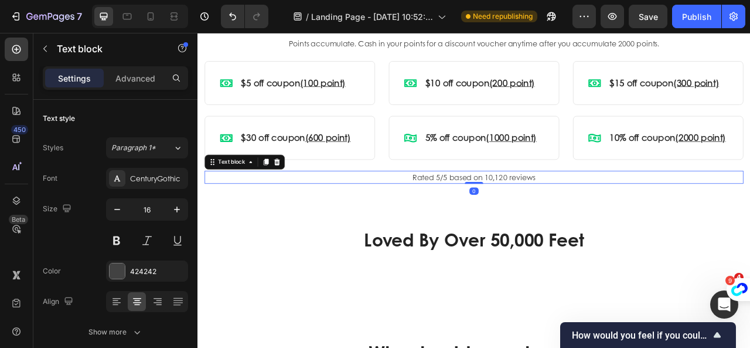
click at [482, 213] on p "Rated 5/5 based on 10,120 reviews" at bounding box center [549, 216] width 683 height 14
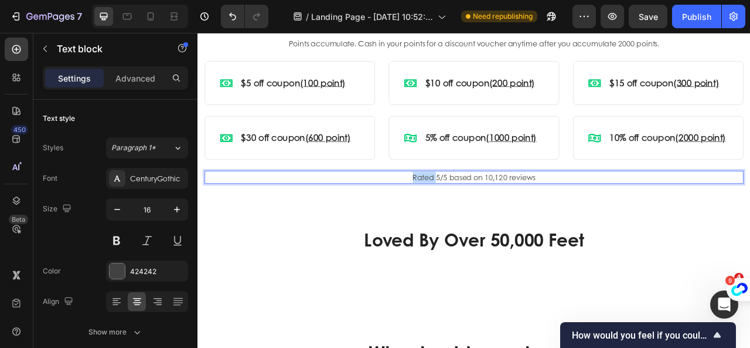
click at [482, 213] on p "Rated 5/5 based on 10,120 reviews" at bounding box center [549, 216] width 683 height 14
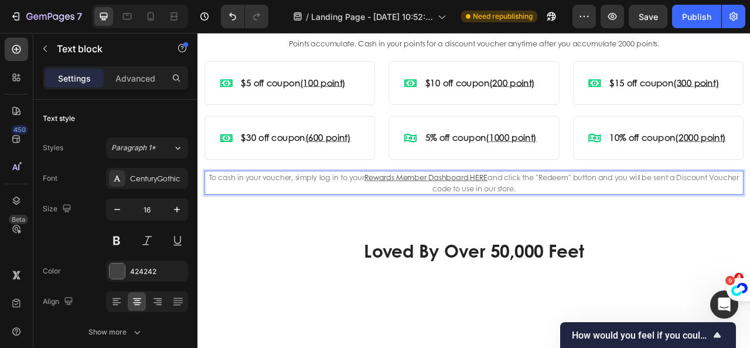
click at [387, 219] on span "To cash in your voucher, simply log in to your" at bounding box center [311, 215] width 198 height 13
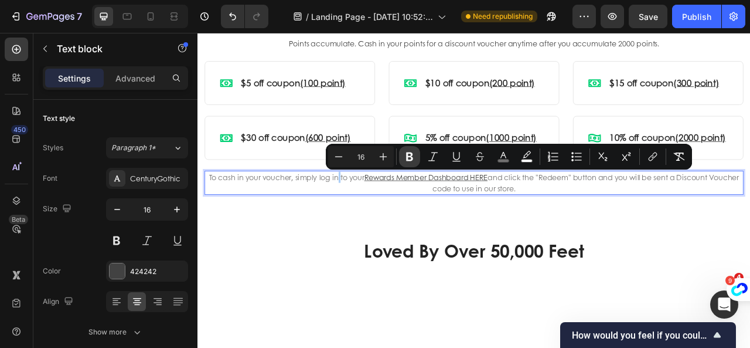
click at [412, 156] on icon "Editor contextual toolbar" at bounding box center [410, 157] width 12 height 12
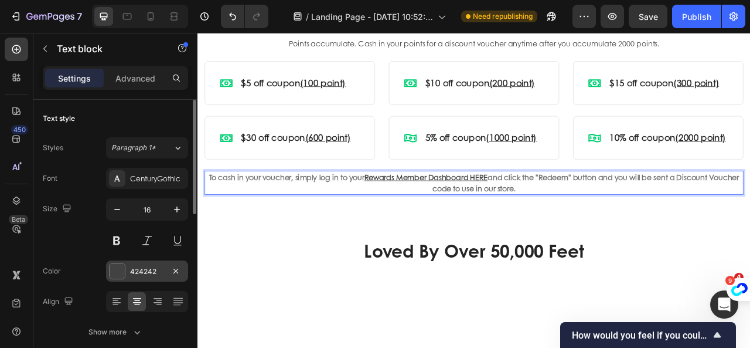
click at [124, 273] on div at bounding box center [117, 270] width 15 height 15
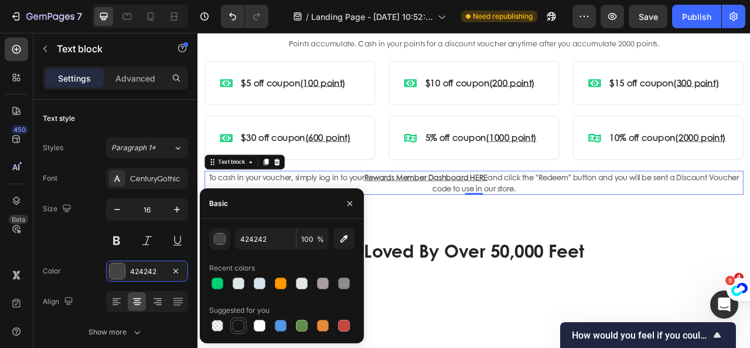
click at [243, 331] on div at bounding box center [239, 325] width 12 height 12
type input "151515"
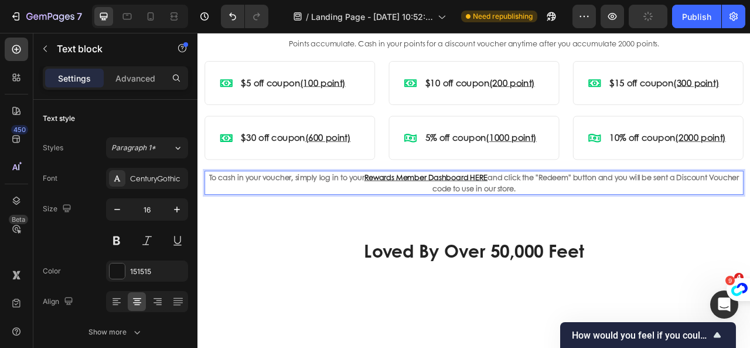
click at [404, 215] on strong "To cash in your voucher, simply log in to your" at bounding box center [311, 215] width 198 height 13
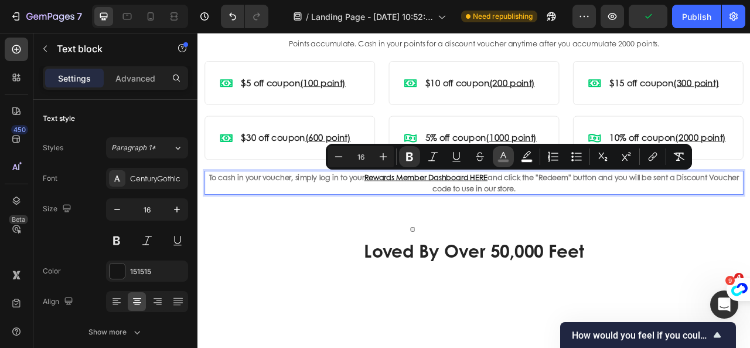
click at [499, 161] on rect "Editor contextual toolbar" at bounding box center [503, 160] width 11 height 3
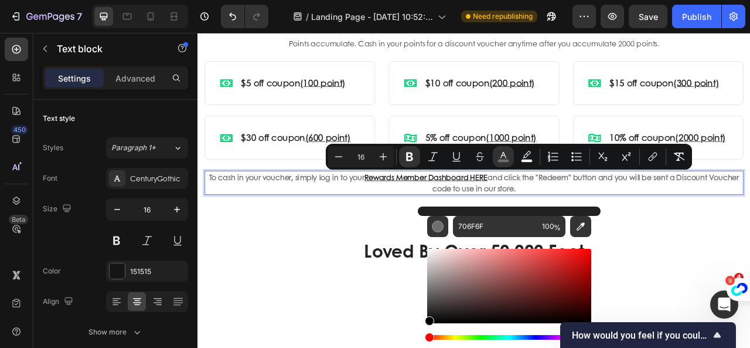
type input "000000"
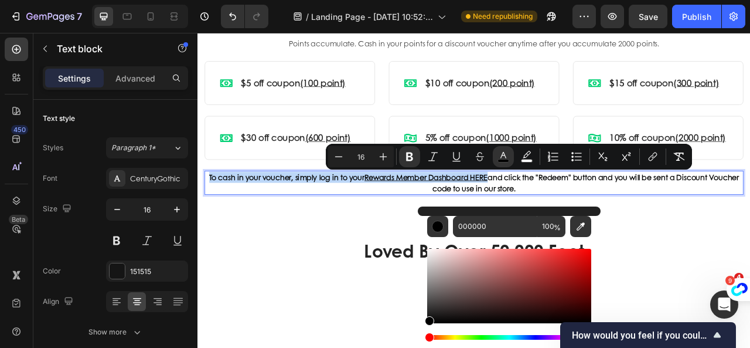
drag, startPoint x: 429, startPoint y: 293, endPoint x: 410, endPoint y: 367, distance: 76.3
click at [410, 0] on html "7 Version history / Landing Page - Sep 19, 10:52:40 Need republishing Preview S…" at bounding box center [375, 0] width 750 height 0
click at [376, 347] on div "Loved By Over 50,000 Feet Heading Row Row Section 6" at bounding box center [549, 321] width 703 height 137
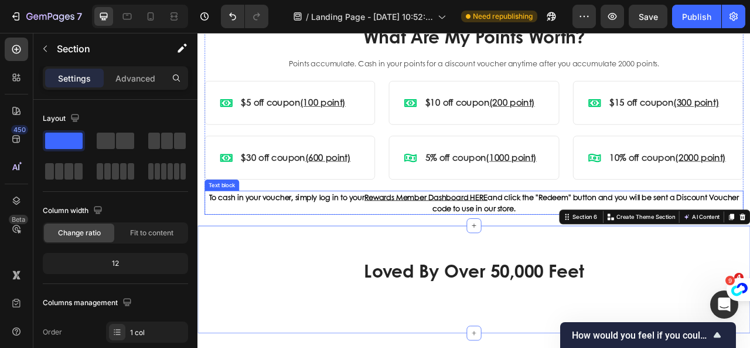
scroll to position [1290, 0]
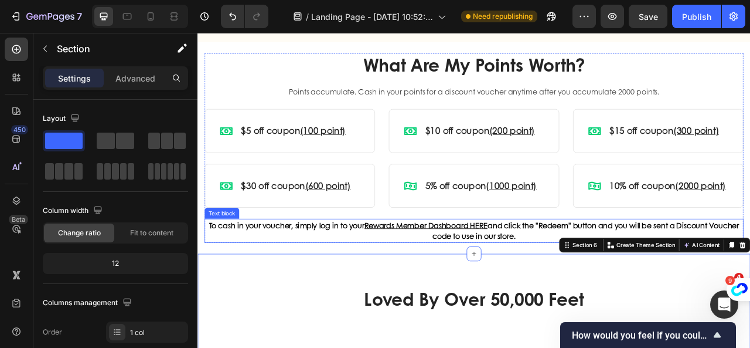
click at [433, 275] on u "Rewards Member Dashboard HERE" at bounding box center [488, 276] width 157 height 13
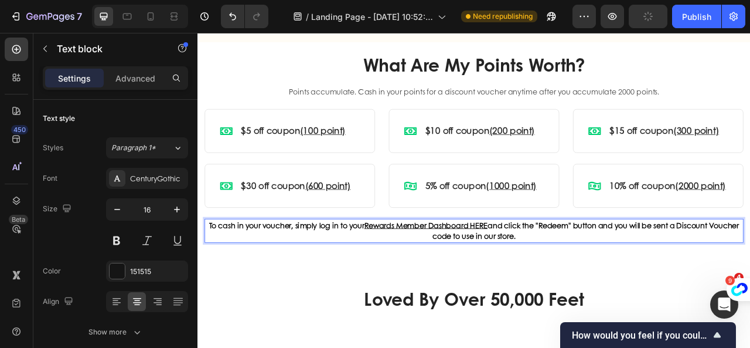
click at [376, 286] on p "To cash in your voucher, simply log in to your Rewards Member Dashboard HERE an…" at bounding box center [549, 284] width 683 height 28
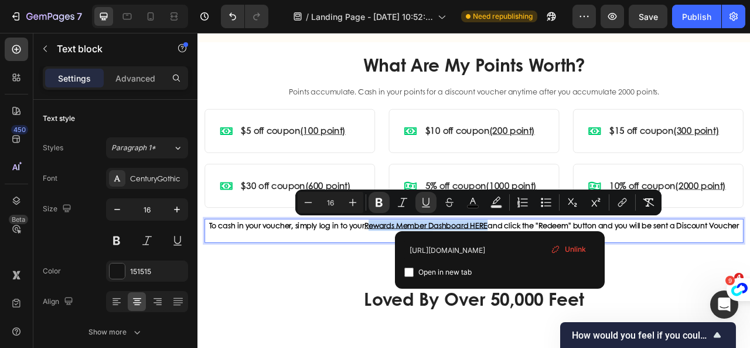
drag, startPoint x: 581, startPoint y: 274, endPoint x: 427, endPoint y: 271, distance: 154.2
click at [427, 271] on u "Rewards Member Dashboard HERE" at bounding box center [488, 276] width 157 height 13
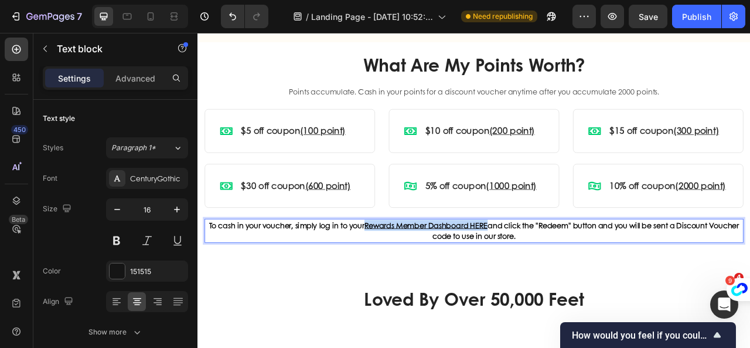
drag, startPoint x: 424, startPoint y: 277, endPoint x: 581, endPoint y: 276, distance: 156.5
click at [567, 276] on u "Rewards Member Dashboard HERE" at bounding box center [488, 276] width 157 height 13
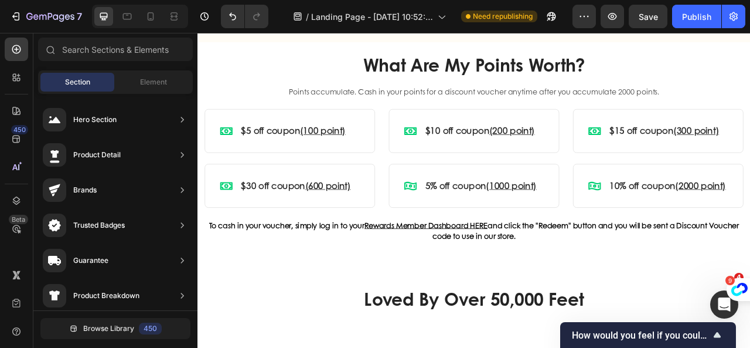
click at [573, 281] on div at bounding box center [573, 281] width 0 height 0
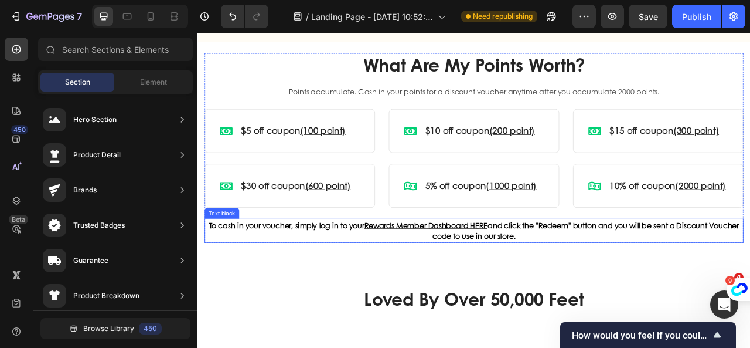
click at [515, 294] on strong "and click the "Redeem" button and you will be sent a Discount Voucher code to u…" at bounding box center [691, 284] width 390 height 28
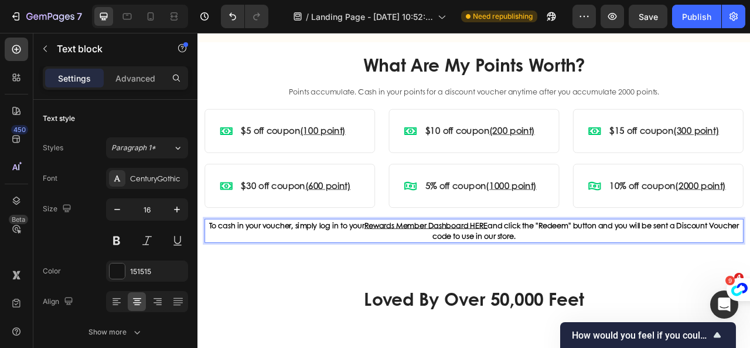
click at [583, 273] on strong "and click the "Redeem" button and you will be sent a Discount Voucher code to u…" at bounding box center [691, 284] width 390 height 28
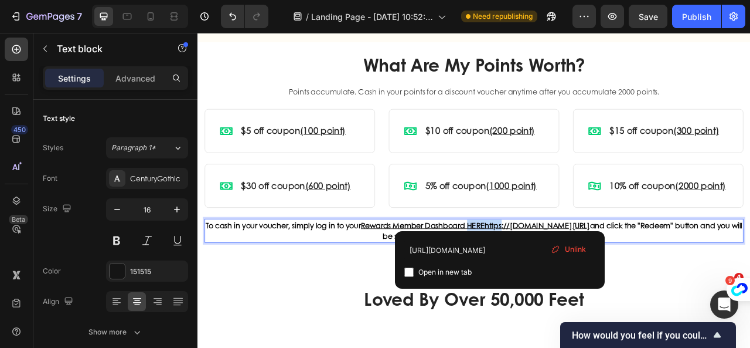
click at [583, 273] on p "To cash in your voucher, simply log in to your Rewards Member Dashboard HEREhtt…" at bounding box center [549, 284] width 683 height 28
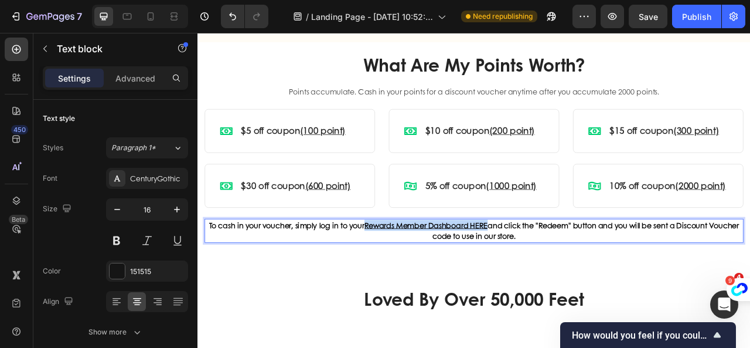
drag, startPoint x: 581, startPoint y: 274, endPoint x: 426, endPoint y: 277, distance: 155.4
click at [426, 277] on u "Rewards Member Dashboard HERE" at bounding box center [488, 276] width 157 height 13
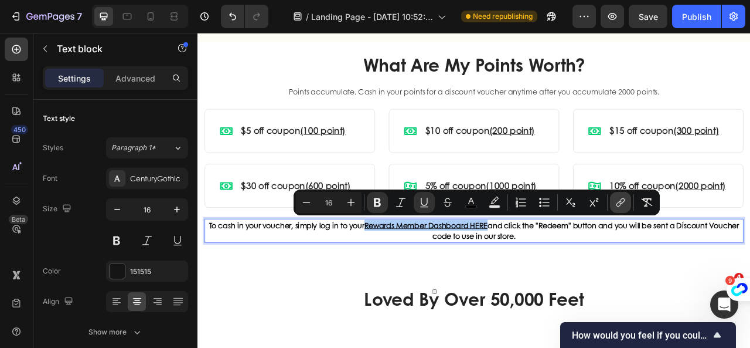
click at [620, 207] on icon "Editor contextual toolbar" at bounding box center [621, 202] width 12 height 12
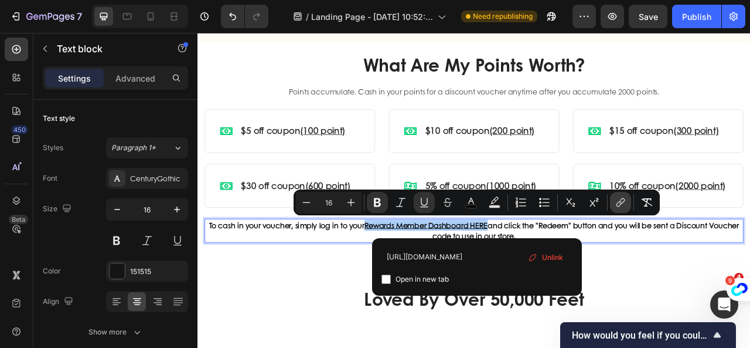
scroll to position [0, 53]
click at [551, 254] on span "Unlink" at bounding box center [552, 257] width 21 height 13
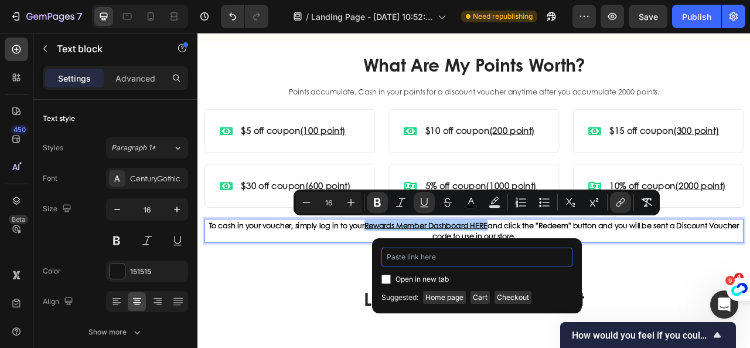
click at [486, 256] on input "Editor contextual toolbar" at bounding box center [477, 256] width 191 height 19
paste input "/account/login#smile-home"
type input "/account/login#smile-home"
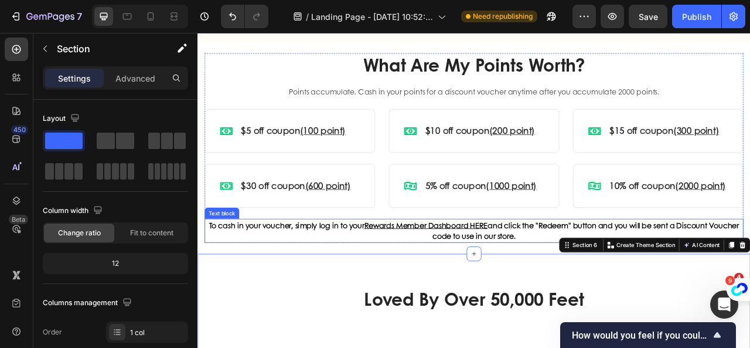
click at [567, 277] on u "Rewards Member Dashboard HERE" at bounding box center [488, 276] width 157 height 13
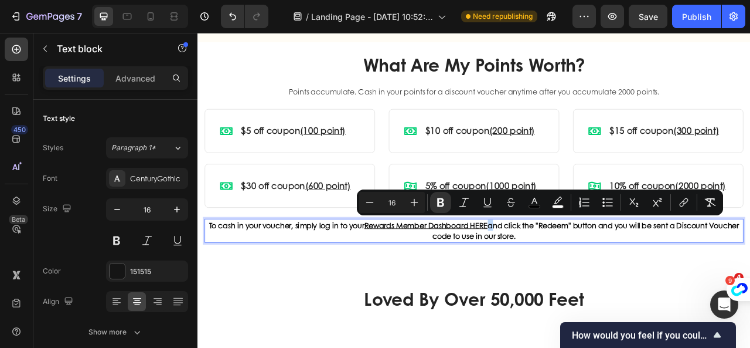
click at [567, 274] on u "Rewards Member Dashboard HERE" at bounding box center [488, 276] width 157 height 13
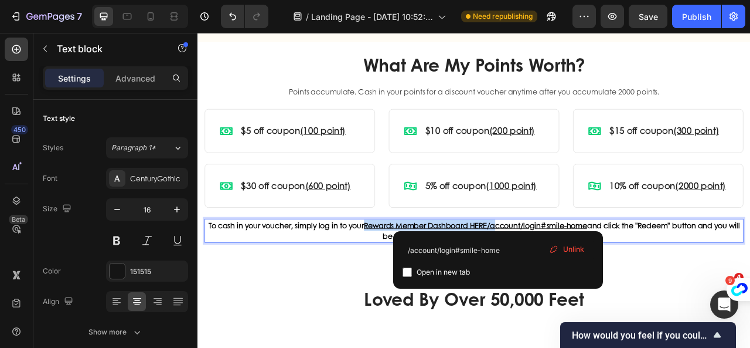
drag, startPoint x: 580, startPoint y: 274, endPoint x: 414, endPoint y: 280, distance: 166.6
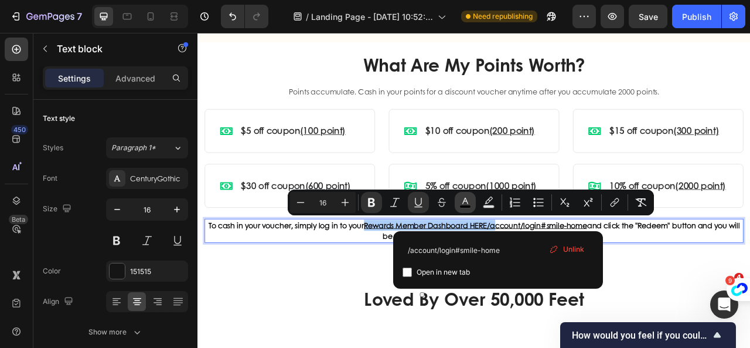
click at [468, 206] on rect "Editor contextual toolbar" at bounding box center [465, 206] width 11 height 3
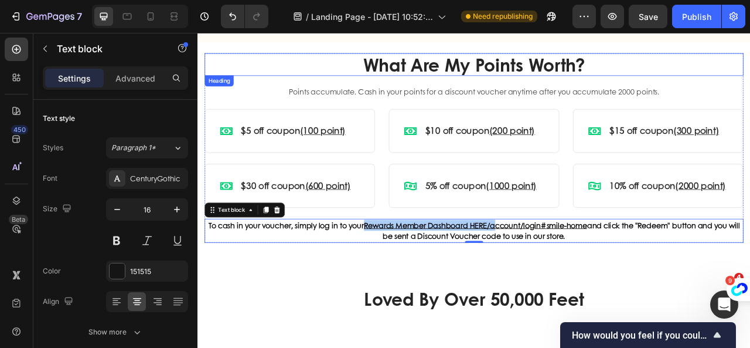
drag, startPoint x: 583, startPoint y: 174, endPoint x: 686, endPoint y: 76, distance: 142.6
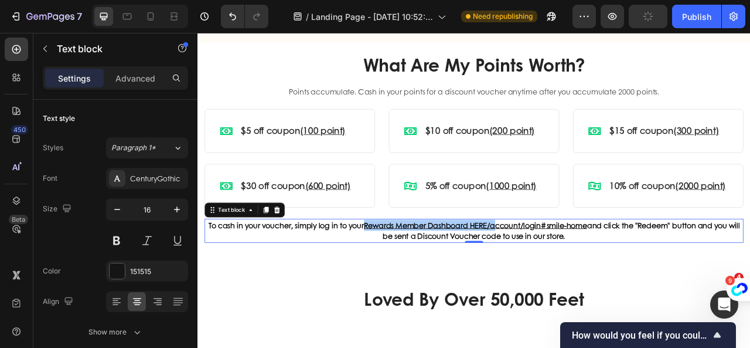
click at [406, 281] on div at bounding box center [406, 281] width 0 height 0
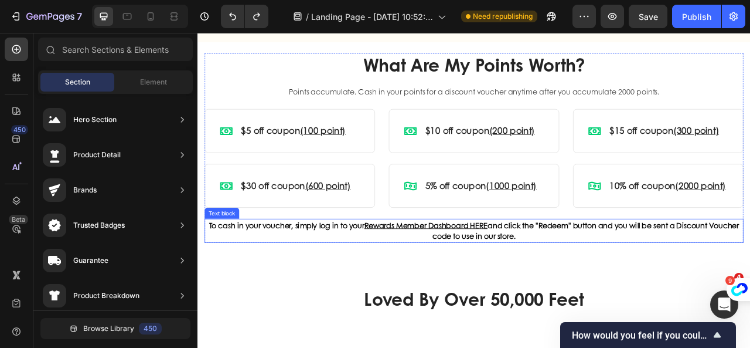
click at [584, 273] on strong "and click the "Redeem" button and you will be sent a Discount Voucher code to u…" at bounding box center [691, 284] width 390 height 28
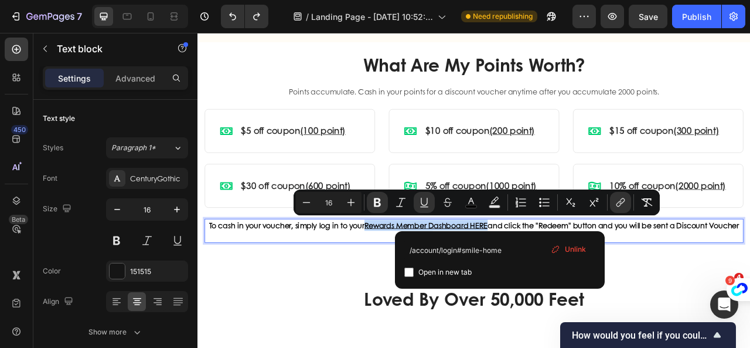
drag, startPoint x: 582, startPoint y: 273, endPoint x: 424, endPoint y: 274, distance: 157.7
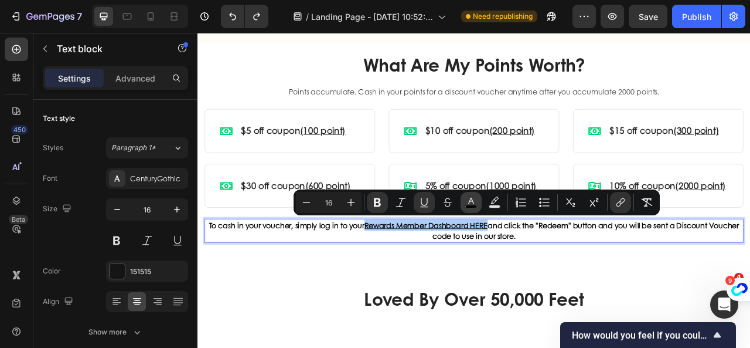
click at [470, 202] on icon "Editor contextual toolbar" at bounding box center [471, 201] width 6 height 6
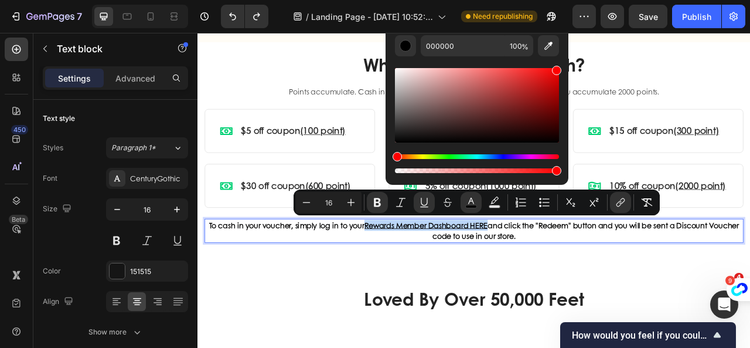
type input "FF0000"
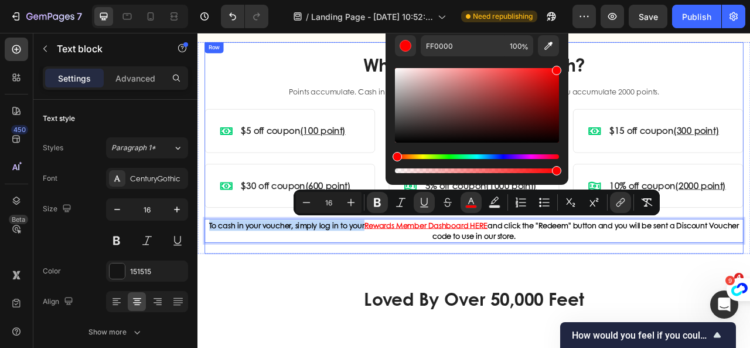
drag, startPoint x: 596, startPoint y: 173, endPoint x: 688, endPoint y: 50, distance: 153.2
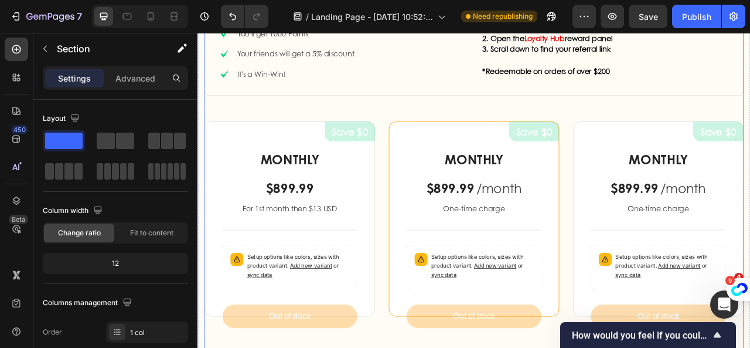
scroll to position [821, 0]
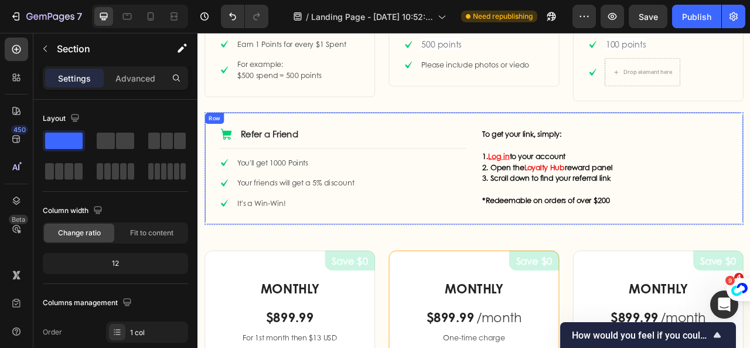
scroll to position [762, 0]
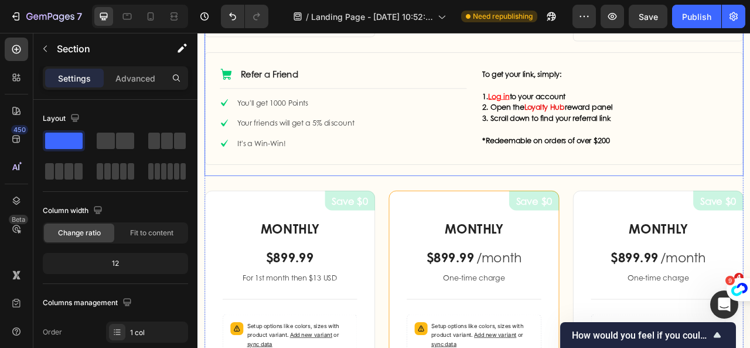
click at [686, 212] on div "How to Earn Points Heading Row Icon Make a Purchase Text Block Row Title Line I…" at bounding box center [549, 41] width 686 height 347
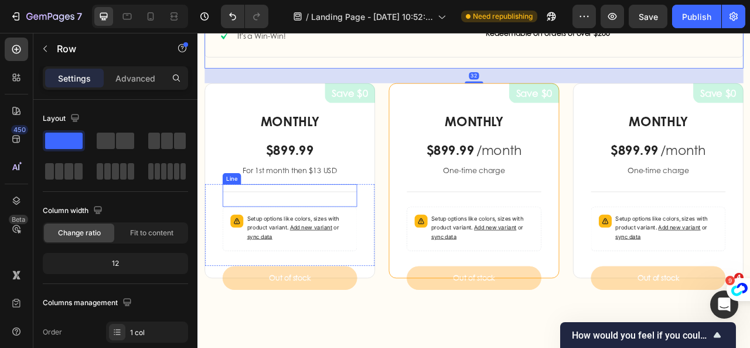
scroll to position [938, 0]
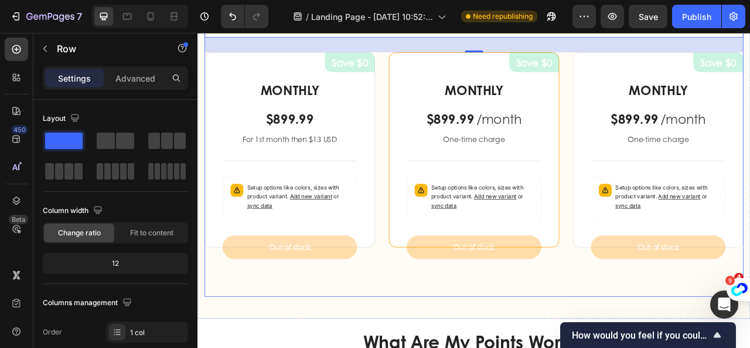
click at [267, 336] on div "How to Earn Points Heading Row Icon Make a Purchase Text Block Row Title Line I…" at bounding box center [549, 23] width 686 height 662
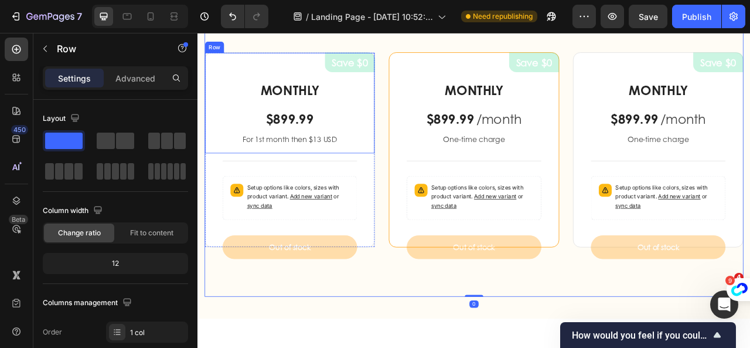
scroll to position [821, 0]
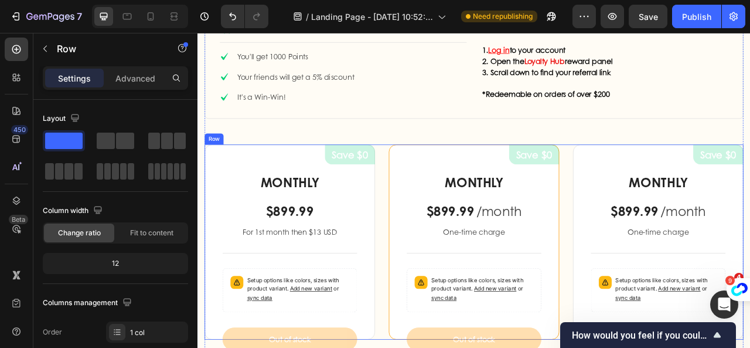
click at [422, 192] on div "Save $0 Product Badge MONTHLY Heading $899.99 Product Price Product Price For 1…" at bounding box center [549, 299] width 686 height 248
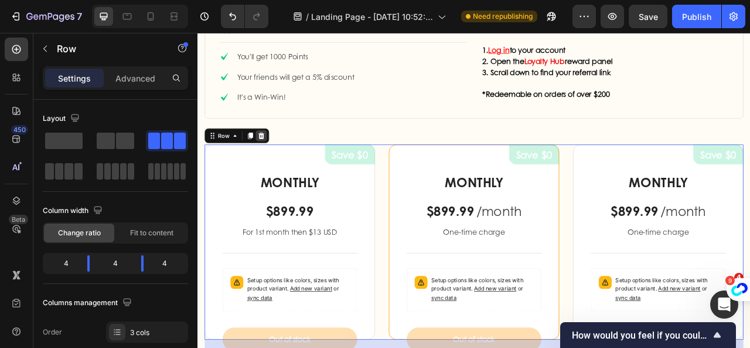
click at [280, 162] on icon at bounding box center [279, 163] width 8 height 8
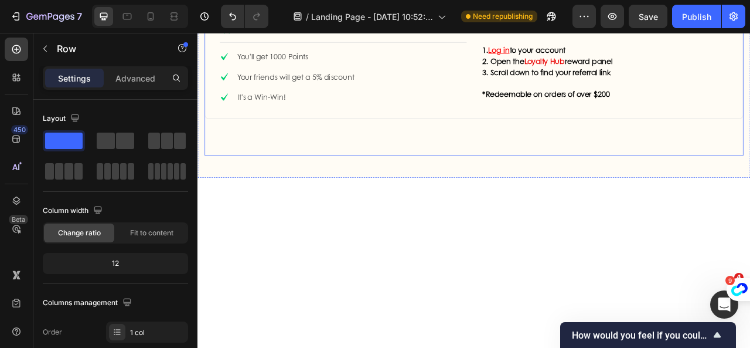
click at [136, 73] on p "Advanced" at bounding box center [135, 78] width 40 height 12
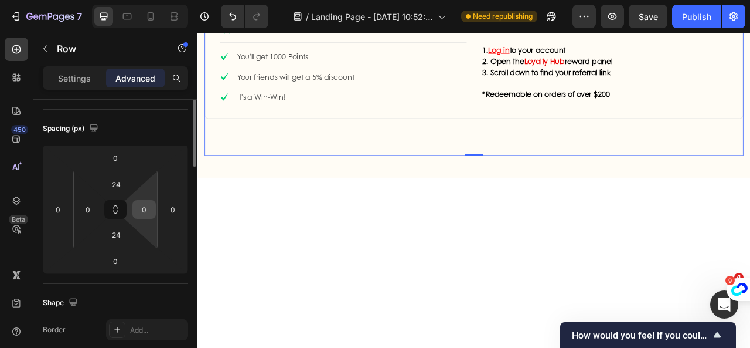
scroll to position [176, 0]
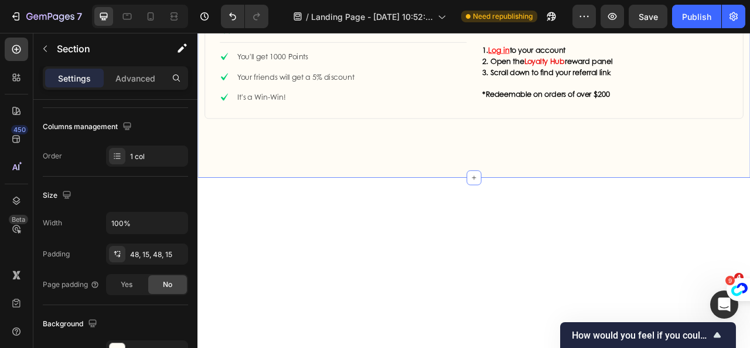
scroll to position [0, 0]
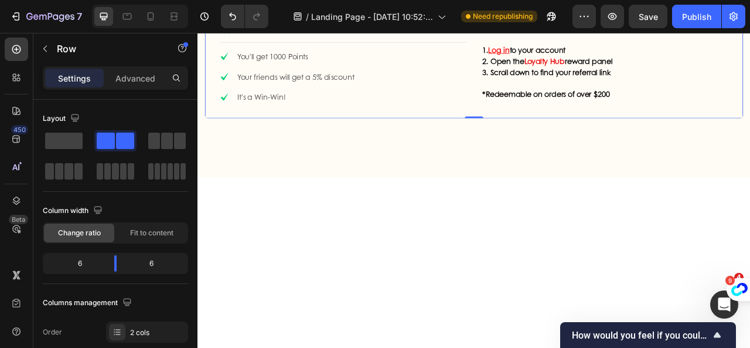
click at [494, 139] on div "Icon Refer a Friend Text Block Row Title Line Icon You'll get 1000 Points Text …" at bounding box center [549, 70] width 686 height 143
click at [483, 132] on div "Icon Refer a Friend Text Block Row Title Line Icon You'll get 1000 Points Text …" at bounding box center [549, 70] width 686 height 143
click at [138, 76] on p "Advanced" at bounding box center [135, 78] width 40 height 12
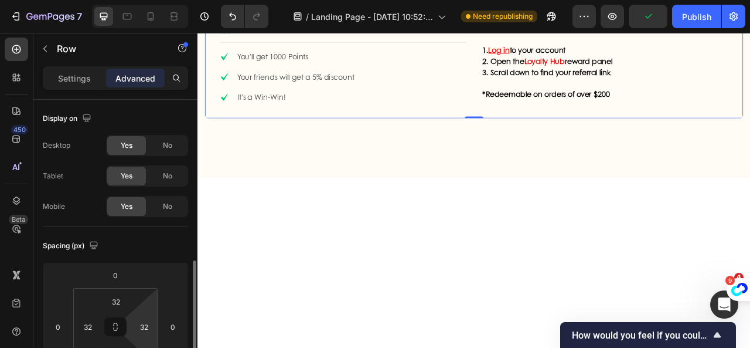
scroll to position [117, 0]
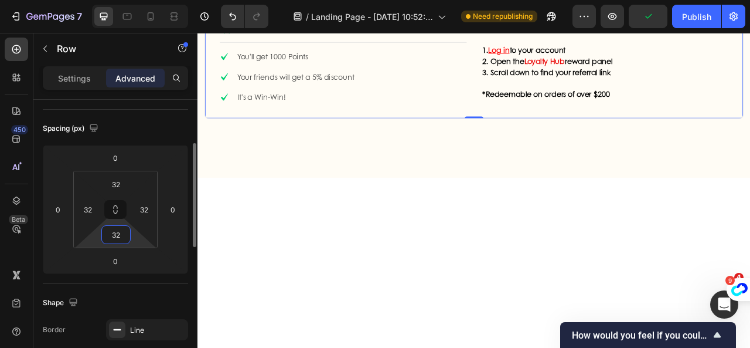
click at [120, 229] on input "32" at bounding box center [115, 235] width 23 height 18
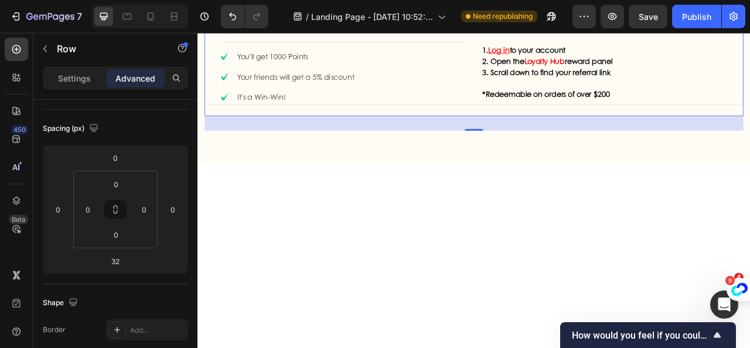
drag, startPoint x: 544, startPoint y: 151, endPoint x: 546, endPoint y: 134, distance: 17.2
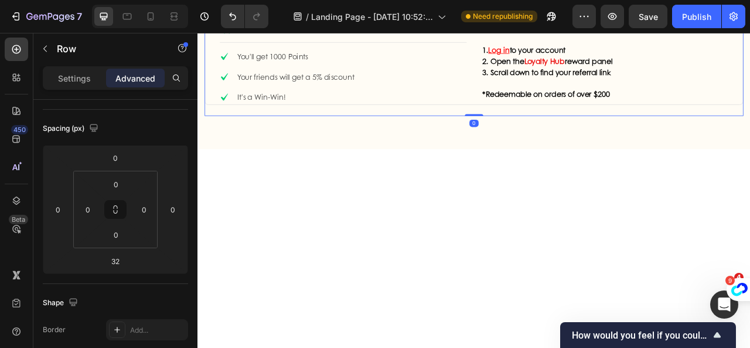
drag, startPoint x: 543, startPoint y: 154, endPoint x: 562, endPoint y: 109, distance: 48.3
type input "0"
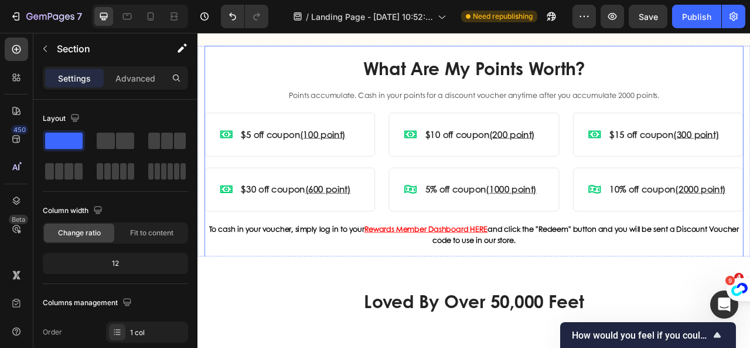
scroll to position [762, 0]
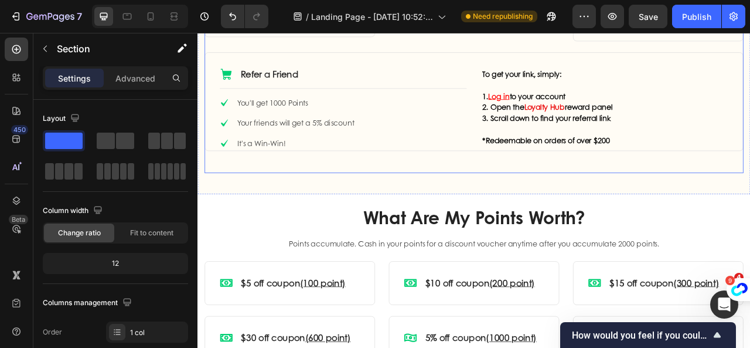
click at [672, 203] on div "How to Earn Points Heading Row Icon Make a Purchase Text Block Row Title Line I…" at bounding box center [549, 32] width 686 height 358
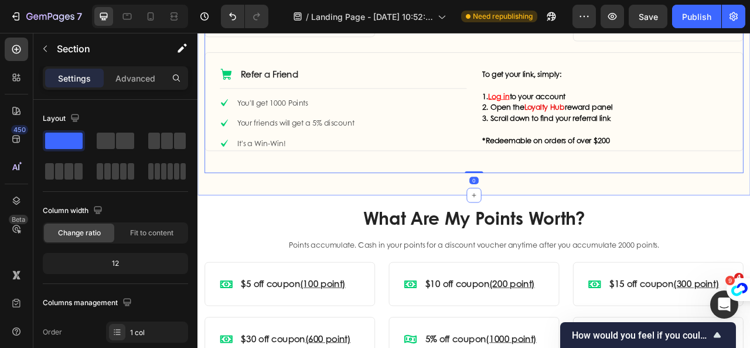
click at [508, 227] on div "How to Earn Points Heading Row Icon Make a Purchase Text Block Row Title Line I…" at bounding box center [549, 32] width 703 height 414
click at [144, 80] on p "Advanced" at bounding box center [135, 78] width 40 height 12
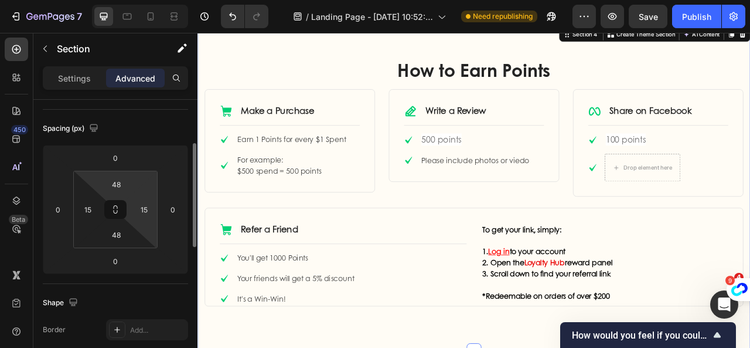
scroll to position [703, 0]
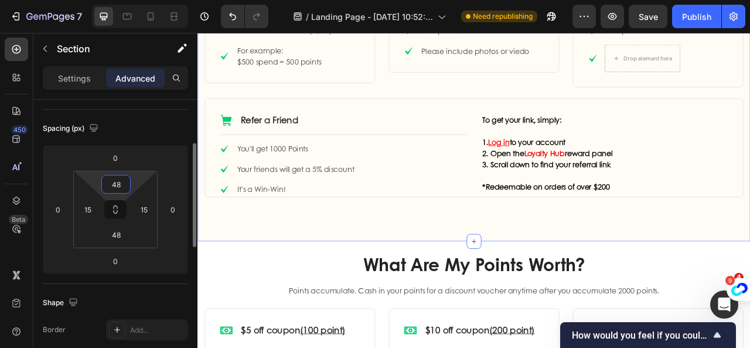
click at [124, 178] on input "48" at bounding box center [115, 184] width 23 height 18
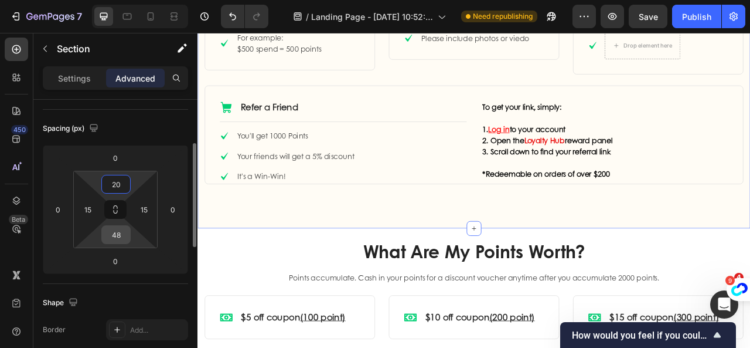
type input "20"
click at [120, 235] on input "48" at bounding box center [115, 235] width 23 height 18
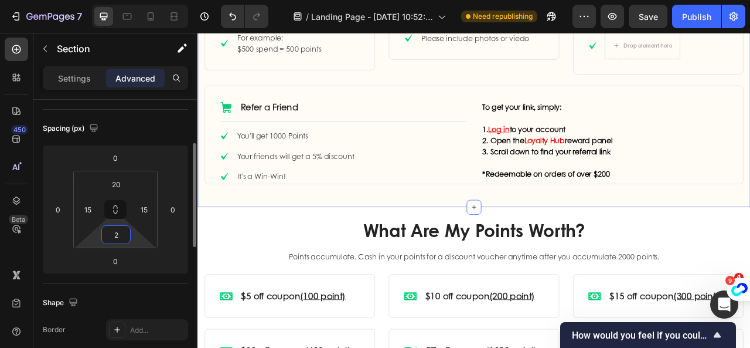
type input "20"
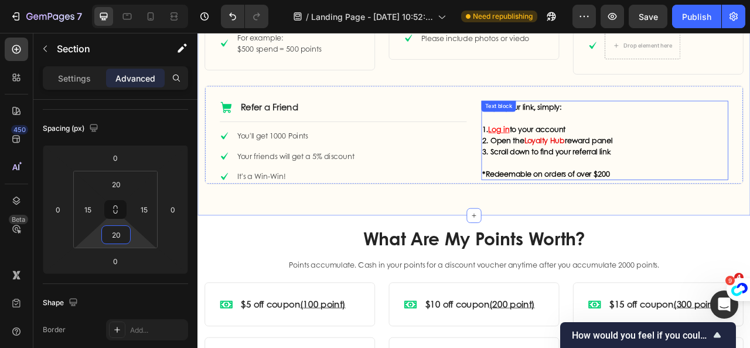
click at [750, 198] on p at bounding box center [716, 198] width 312 height 14
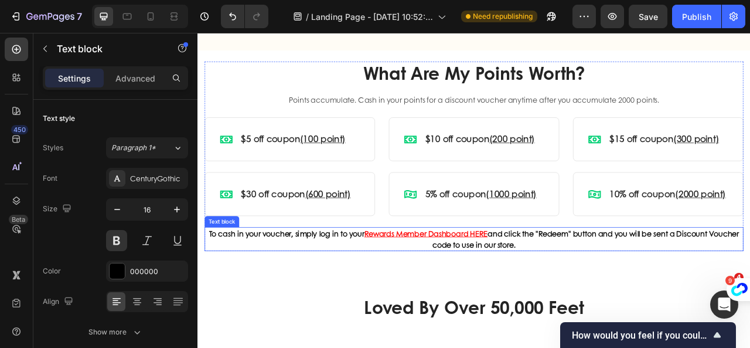
scroll to position [938, 0]
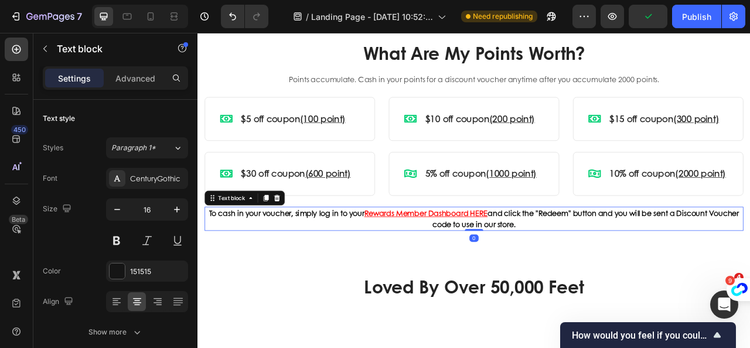
click at [638, 264] on strong "and click the "Redeem" button and you will be sent a Discount Voucher code to u…" at bounding box center [691, 269] width 390 height 28
click at [689, 278] on p "To cash in your voucher, simply log in to your Rewards Member Dashboard HERE an…" at bounding box center [549, 269] width 683 height 28
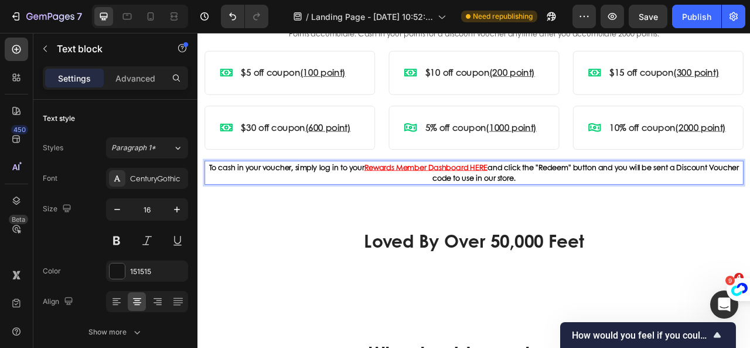
scroll to position [1055, 0]
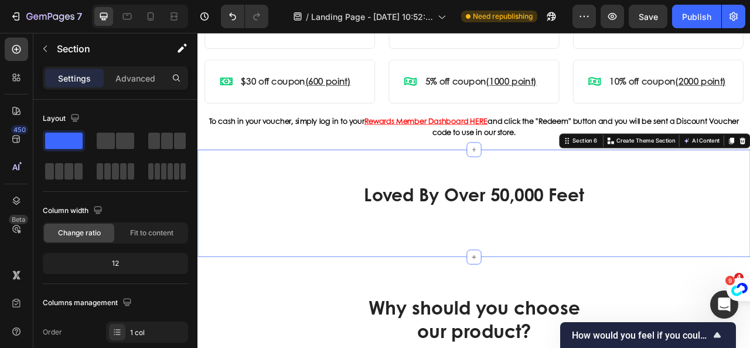
click at [681, 182] on div "Loved By Over 50,000 Feet Heading Row Row Section 6 Create Theme Section AI Con…" at bounding box center [549, 249] width 703 height 137
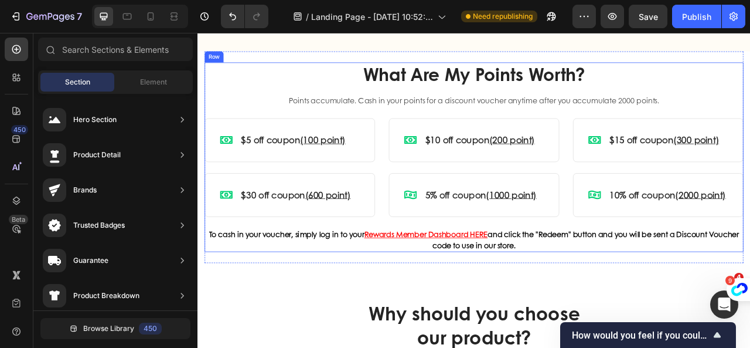
scroll to position [970, 0]
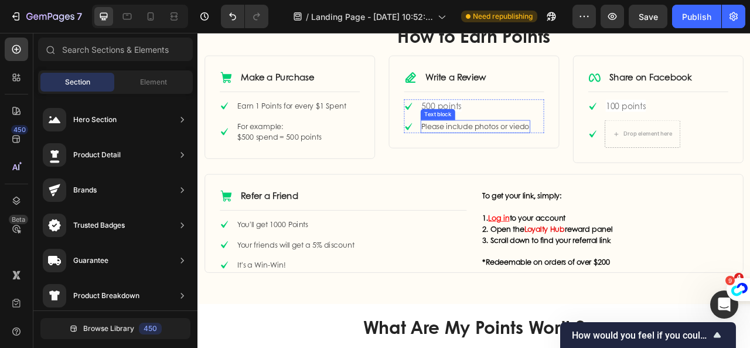
scroll to position [618, 0]
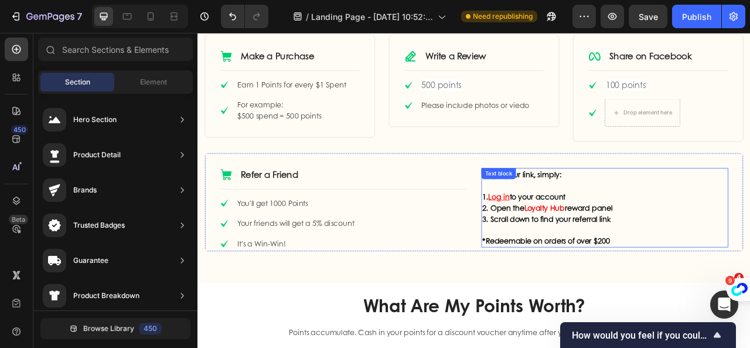
click at [719, 253] on p "2. Open the Loyalty Hub reward panel" at bounding box center [716, 255] width 312 height 14
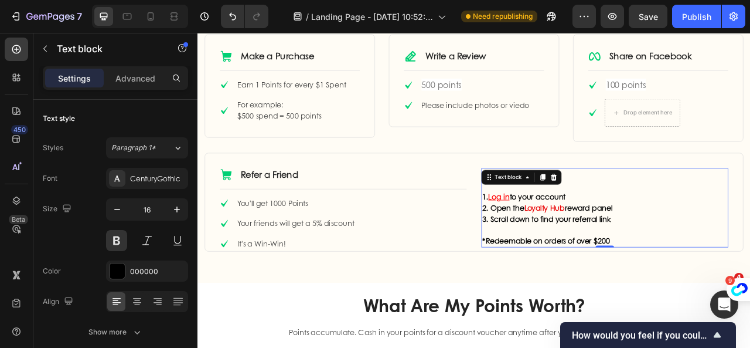
click at [750, 253] on p "2. Open the Loyalty Hub reward panel" at bounding box center [716, 255] width 312 height 14
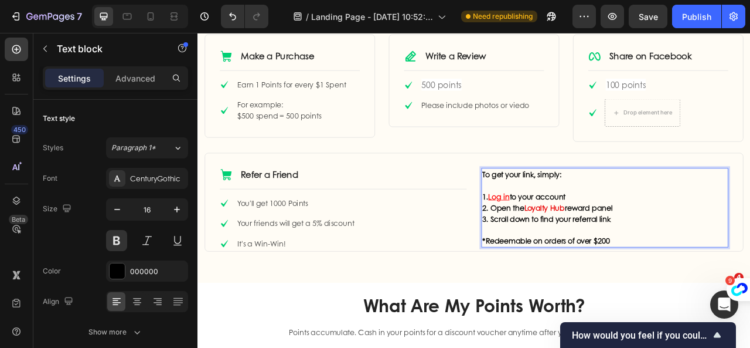
click at [732, 272] on p "3. Scroll down to find your referral link" at bounding box center [716, 269] width 312 height 14
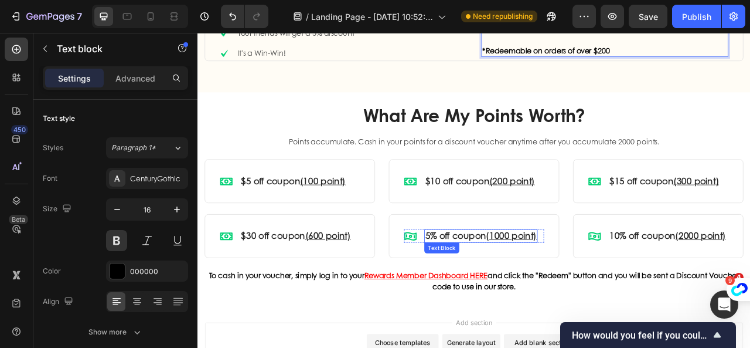
scroll to position [911, 0]
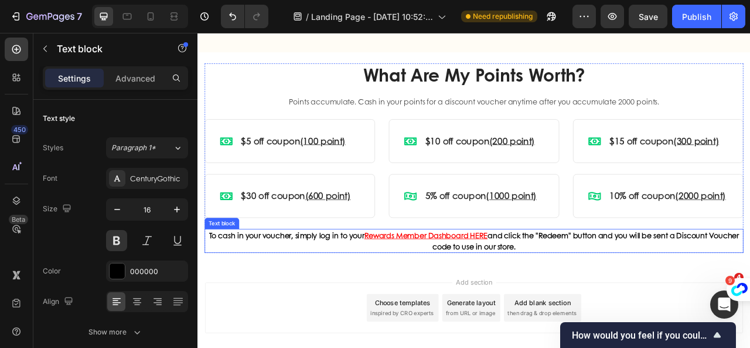
click at [358, 301] on p "To cash in your voucher, simply log in to your Rewards Member Dashboard HERE an…" at bounding box center [549, 297] width 683 height 28
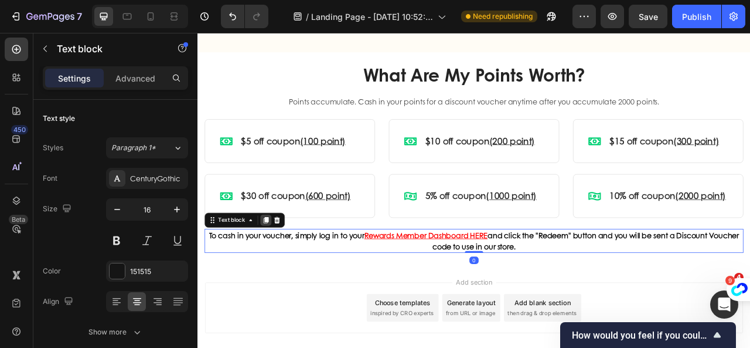
click at [283, 269] on icon at bounding box center [284, 270] width 9 height 9
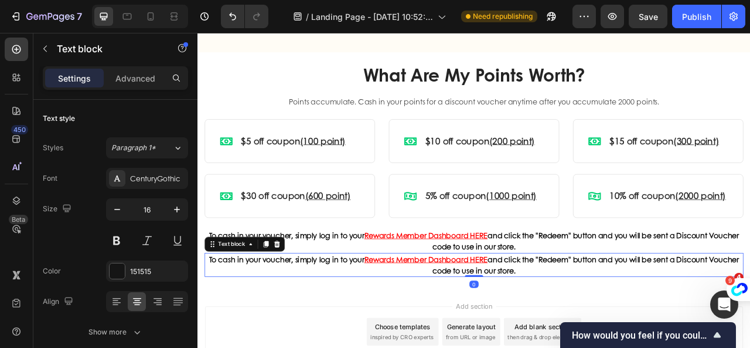
click at [230, 326] on p "To cash in your voucher, simply log in to your Rewards Member Dashboard HERE an…" at bounding box center [549, 328] width 683 height 28
click at [223, 292] on strong "To cash in your voucher, simply log in to your" at bounding box center [311, 289] width 198 height 13
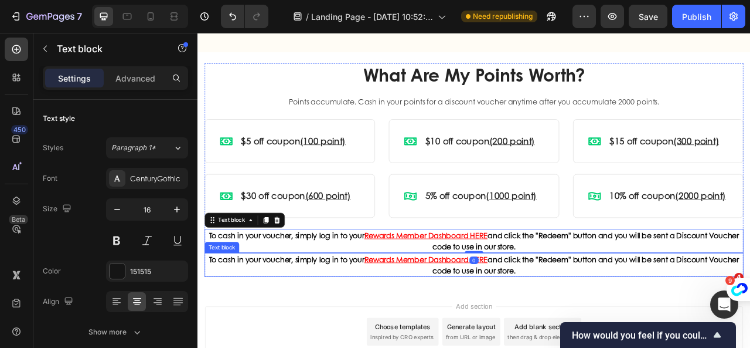
click at [222, 324] on strong "To cash in your voucher, simply log in to your" at bounding box center [311, 320] width 198 height 13
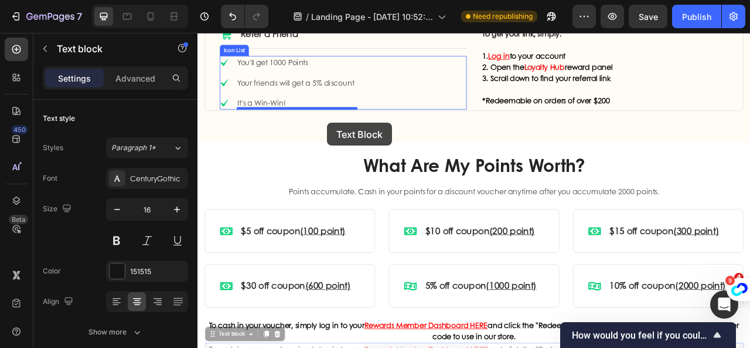
scroll to position [794, 0]
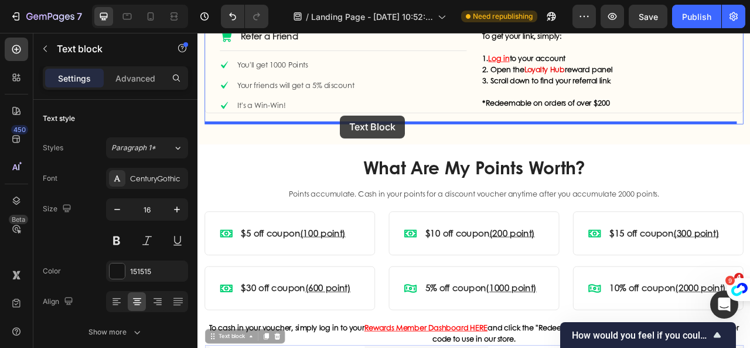
drag, startPoint x: 216, startPoint y: 303, endPoint x: 379, endPoint y: 138, distance: 232.1
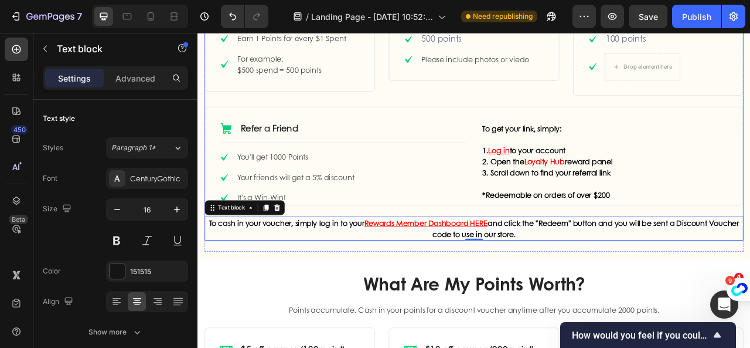
scroll to position [676, 0]
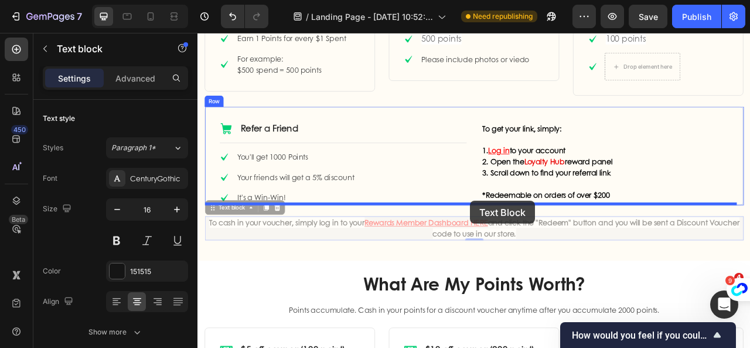
drag, startPoint x: 221, startPoint y: 257, endPoint x: 545, endPoint y: 246, distance: 323.7
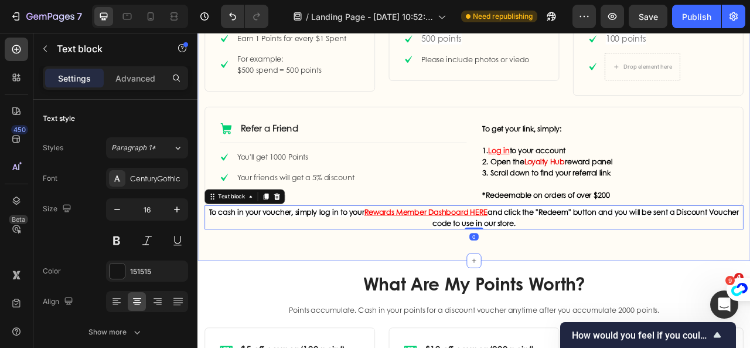
click at [458, 312] on div "How to Earn Points Heading Row Icon Make a Purchase Text Block Row Title Line I…" at bounding box center [549, 116] width 703 height 411
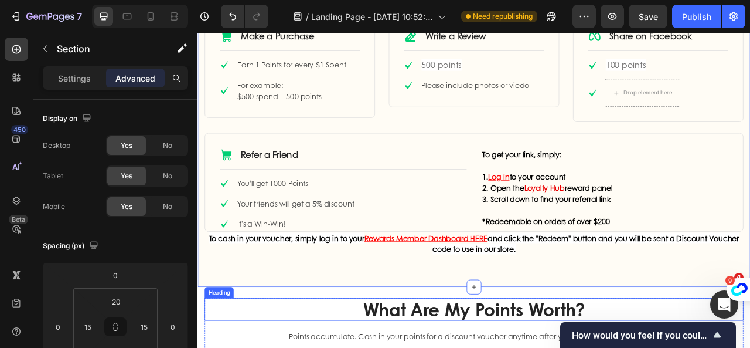
scroll to position [618, 0]
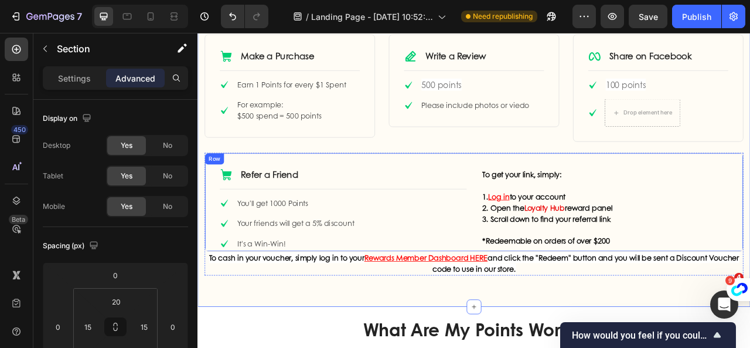
click at [750, 188] on div "Icon Refer a Friend Text Block Row Title Line Icon You'll get 1000 Points Text …" at bounding box center [549, 247] width 686 height 125
click at [63, 83] on p "Settings" at bounding box center [74, 78] width 33 height 12
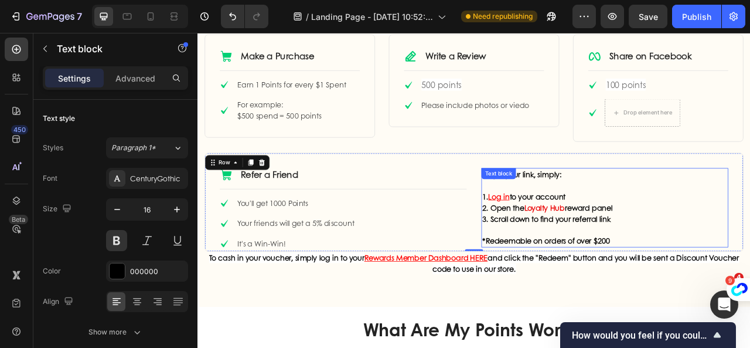
click at [736, 237] on p "1. Log in to your account" at bounding box center [716, 241] width 312 height 14
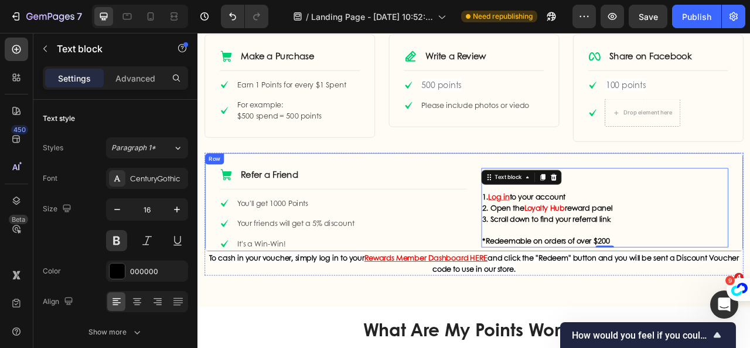
click at [269, 192] on div "Icon Refer a Friend Text Block Row Title Line Icon You'll get 1000 Points Text …" at bounding box center [549, 247] width 686 height 125
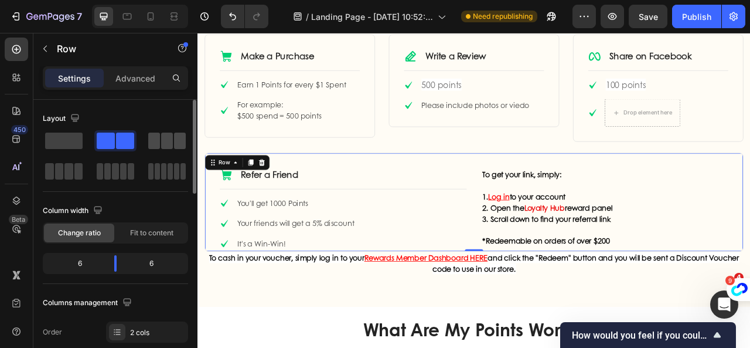
click at [159, 143] on span at bounding box center [154, 140] width 12 height 16
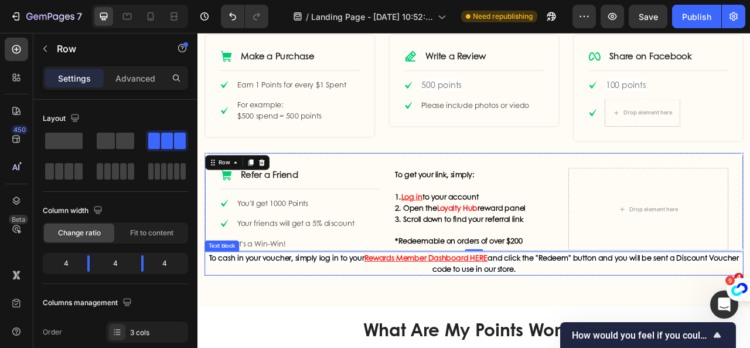
click at [328, 329] on p "To cash in your voucher, simply log in to your Rewards Member Dashboard HERE an…" at bounding box center [549, 326] width 683 height 28
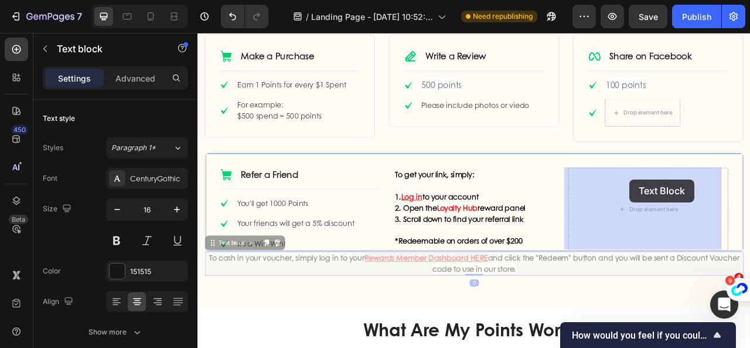
drag, startPoint x: 219, startPoint y: 299, endPoint x: 747, endPoint y: 219, distance: 534.1
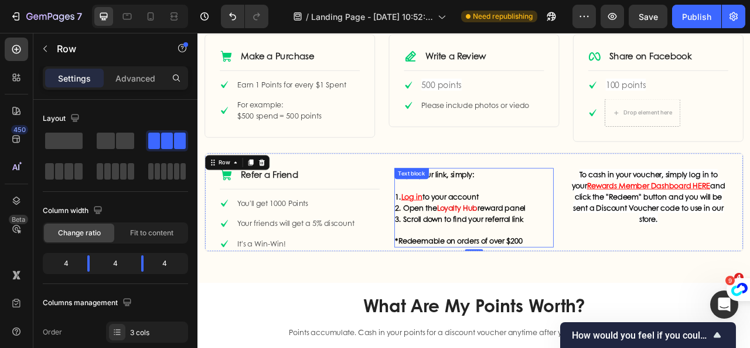
click at [542, 210] on div "To get your link, simply: 1. Log in to your account 2. Open the Loyalty Hub rew…" at bounding box center [549, 255] width 203 height 101
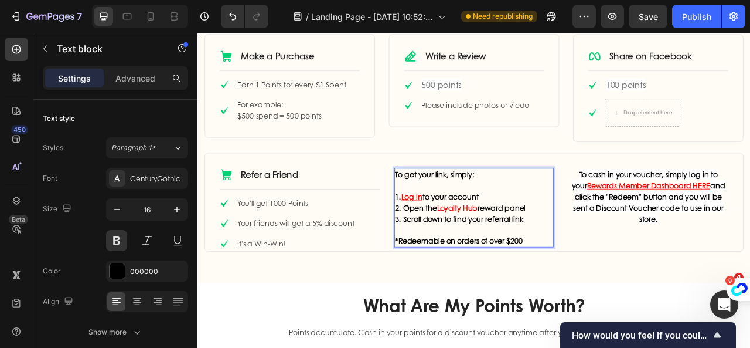
click at [466, 212] on p "To get your link, simply:" at bounding box center [549, 213] width 201 height 14
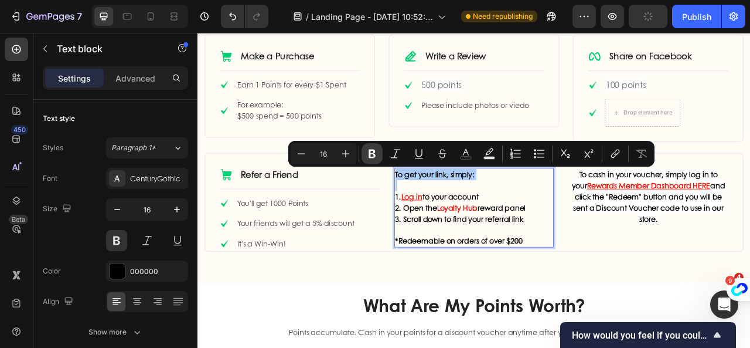
click at [370, 155] on icon "Editor contextual toolbar" at bounding box center [372, 153] width 7 height 9
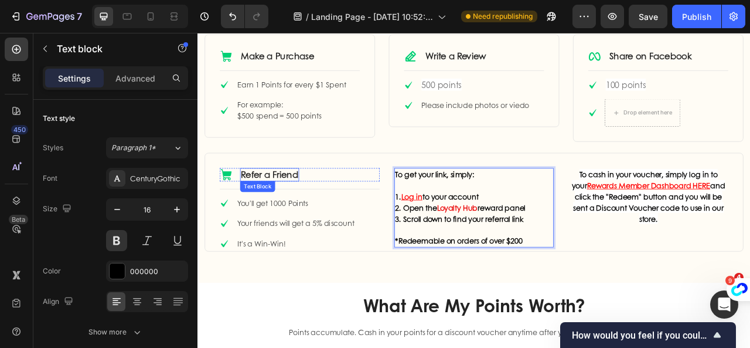
click at [325, 215] on p "Refer a Friend" at bounding box center [289, 213] width 73 height 15
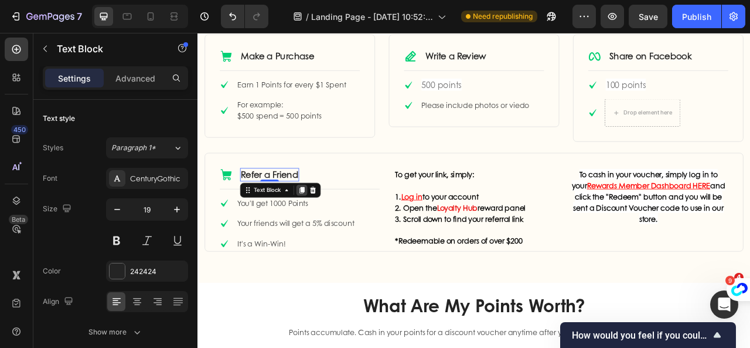
click at [328, 230] on icon at bounding box center [330, 233] width 6 height 8
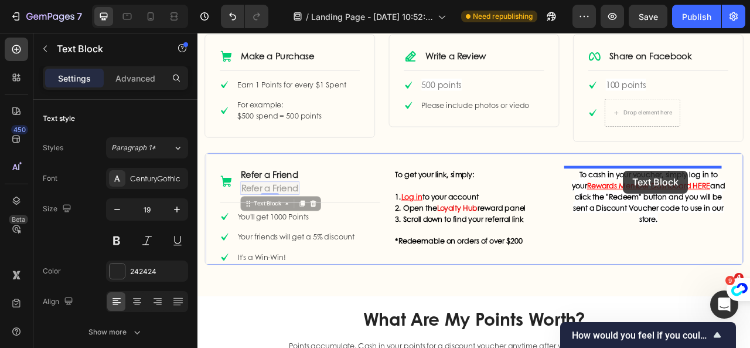
drag, startPoint x: 266, startPoint y: 250, endPoint x: 739, endPoint y: 208, distance: 475.4
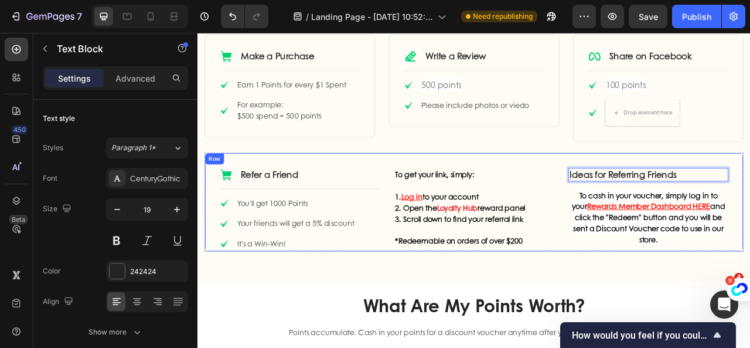
click at [750, 182] on div "How to Earn Points Heading Row Icon Make a Purchase Text Block Row Title Line I…" at bounding box center [549, 159] width 686 height 329
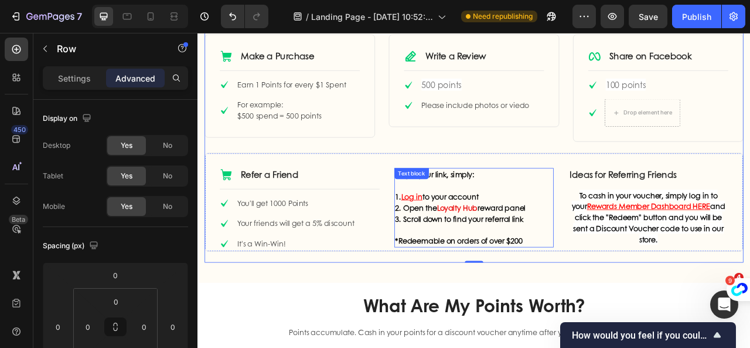
click at [496, 211] on div "To get your link, simply: 1. Log in to your account 2. Open the Loyalty Hub rew…" at bounding box center [549, 255] width 203 height 101
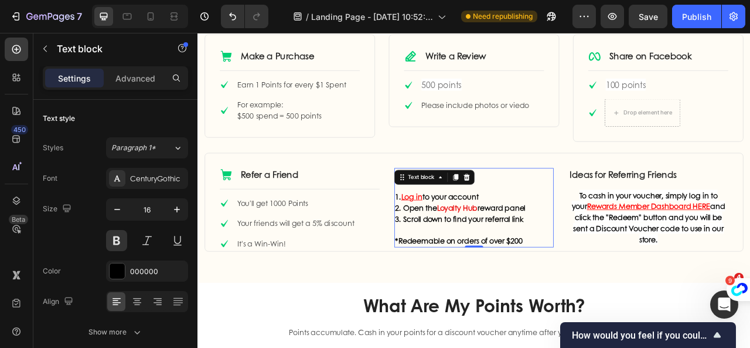
click at [496, 211] on div "Text block" at bounding box center [481, 216] width 39 height 11
click at [537, 209] on strong "To get your link, simply:" at bounding box center [499, 212] width 101 height 13
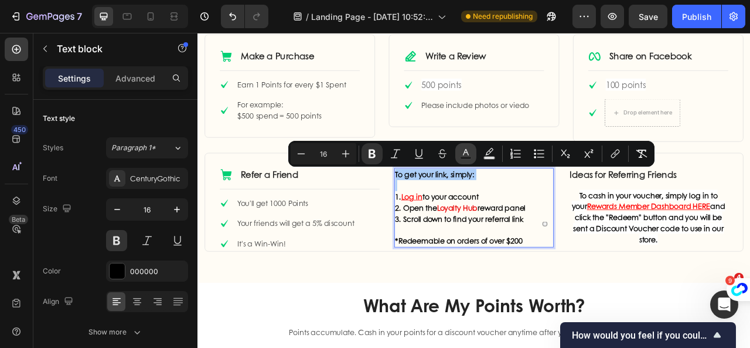
click at [465, 155] on icon "Editor contextual toolbar" at bounding box center [466, 154] width 12 height 12
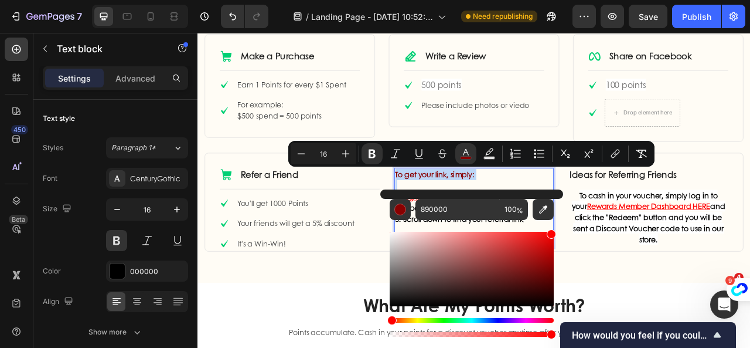
drag, startPoint x: 394, startPoint y: 301, endPoint x: 555, endPoint y: 222, distance: 178.5
click at [555, 222] on div "890000 100 %" at bounding box center [471, 263] width 183 height 149
type input "FF0000"
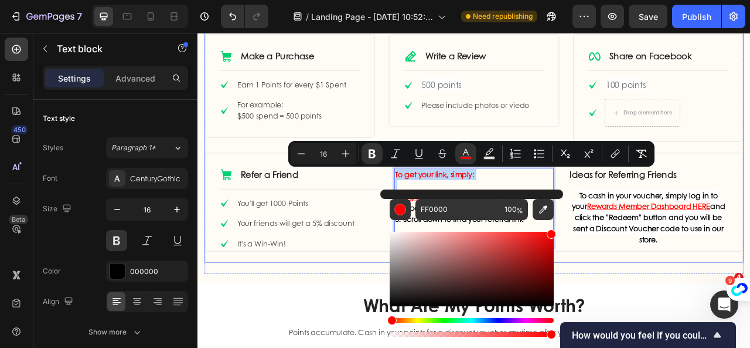
click at [679, 318] on div "How to Earn Points Heading Row Icon Make a Purchase Text Block Row Title Line I…" at bounding box center [549, 159] width 686 height 329
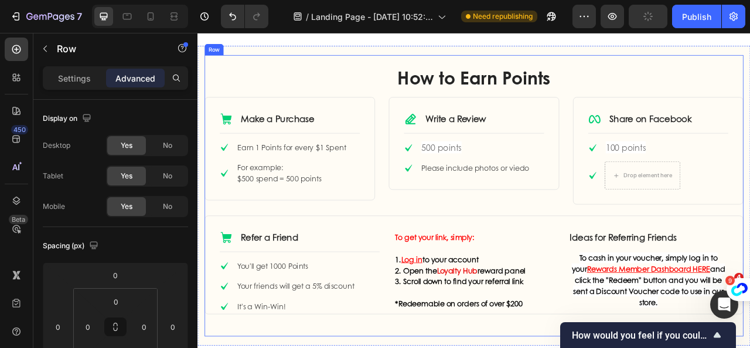
scroll to position [528, 0]
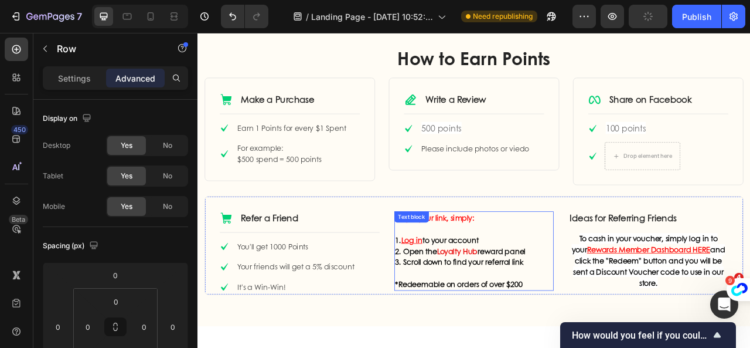
click at [531, 299] on div "To get your link, simply: 1. Log in to your account 2. Open the Loyalty Hub rew…" at bounding box center [549, 310] width 203 height 101
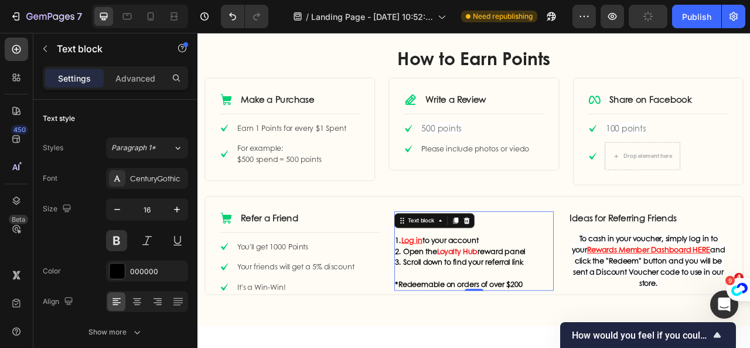
click at [549, 275] on p "To get your link, simply:" at bounding box center [549, 268] width 201 height 14
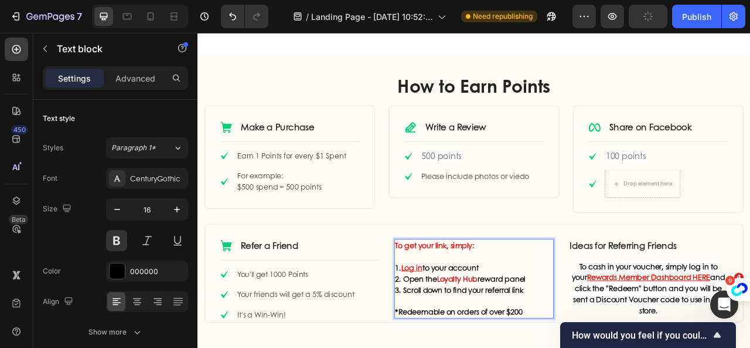
scroll to position [586, 0]
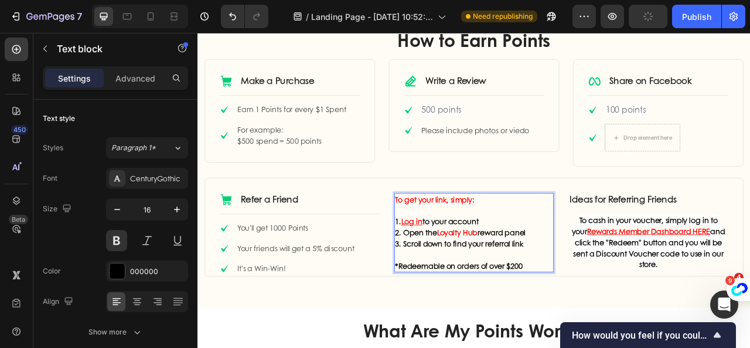
click at [523, 248] on strong "To get your link, simply:" at bounding box center [499, 243] width 101 height 13
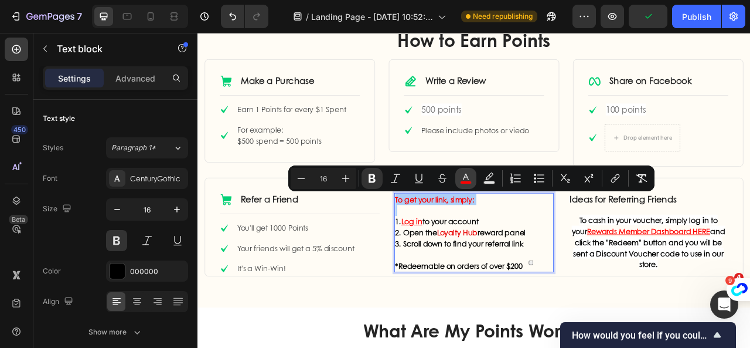
click at [465, 175] on icon "Editor contextual toolbar" at bounding box center [466, 177] width 6 height 6
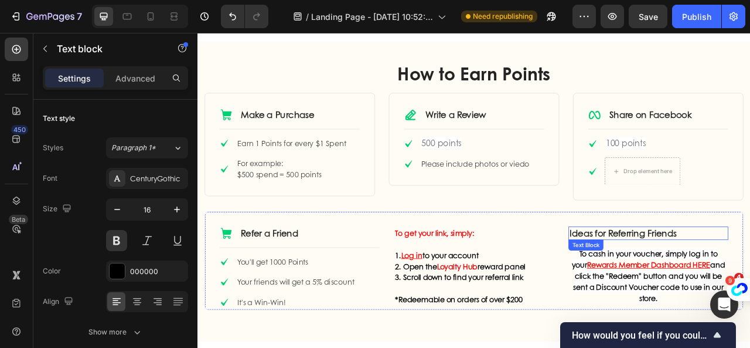
scroll to position [645, 0]
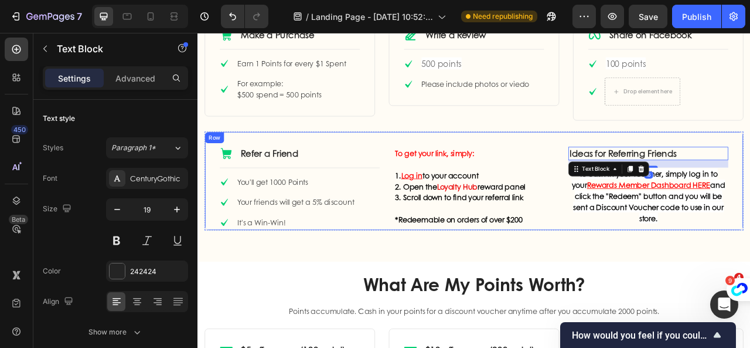
click at [661, 234] on div "Icon Refer a Friend Text Block Row Title Line Icon You'll get 1000 Points Text …" at bounding box center [549, 220] width 686 height 125
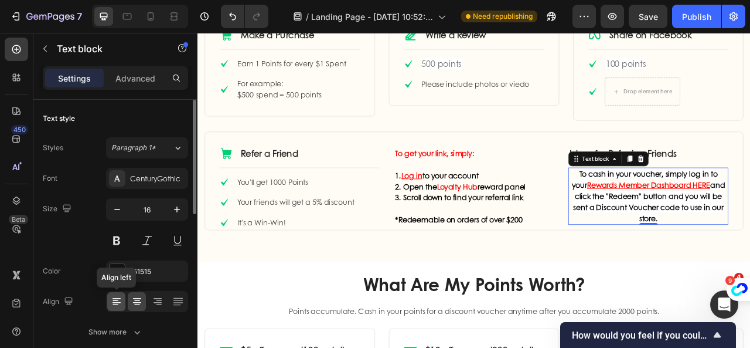
click at [118, 301] on icon at bounding box center [117, 301] width 12 height 12
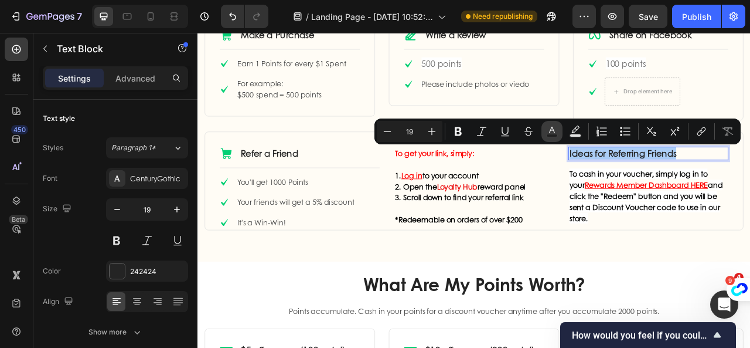
click at [556, 135] on rect "Editor contextual toolbar" at bounding box center [552, 135] width 11 height 3
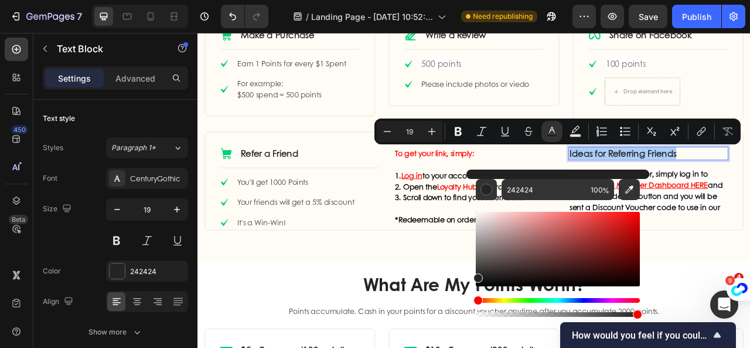
click at [506, 300] on div "Hue" at bounding box center [558, 300] width 164 height 5
click at [502, 301] on div "Hue" at bounding box center [558, 300] width 164 height 5
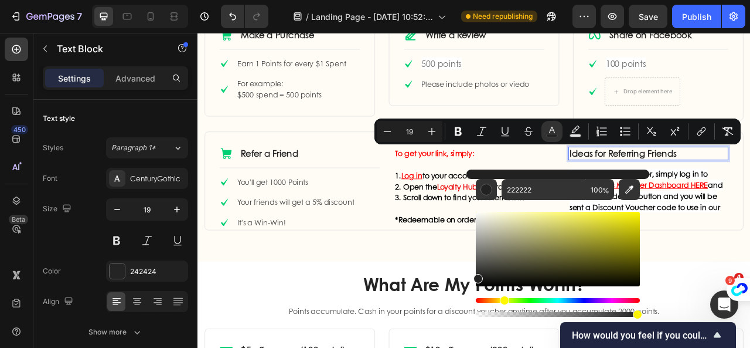
click at [502, 301] on div "Hue" at bounding box center [558, 300] width 164 height 5
drag, startPoint x: 479, startPoint y: 300, endPoint x: 500, endPoint y: 299, distance: 20.5
click at [500, 299] on div "Hue" at bounding box center [502, 299] width 9 height 9
click at [618, 219] on div "Editor contextual toolbar" at bounding box center [558, 249] width 164 height 74
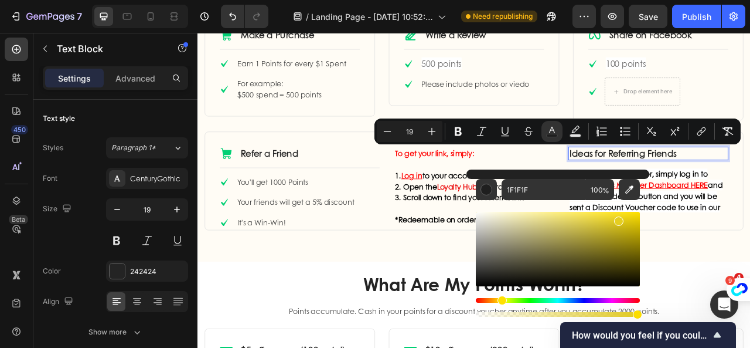
type input "E5CE20"
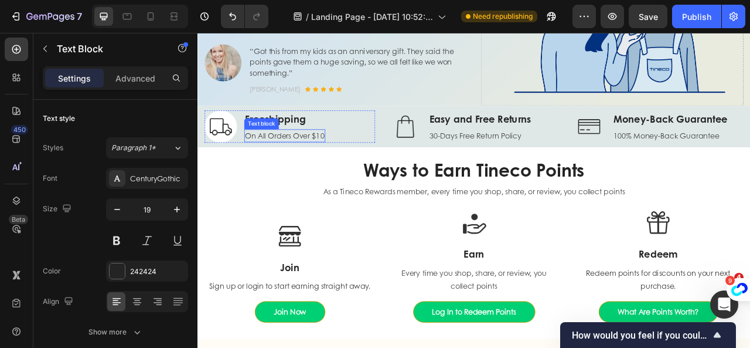
type input "16"
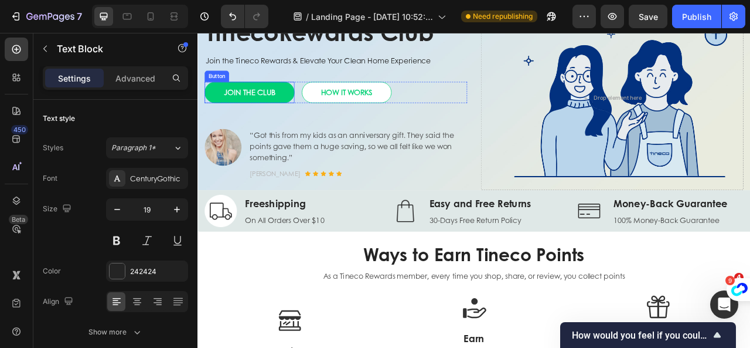
click at [309, 114] on link "JOIN THE CLUB" at bounding box center [263, 108] width 114 height 27
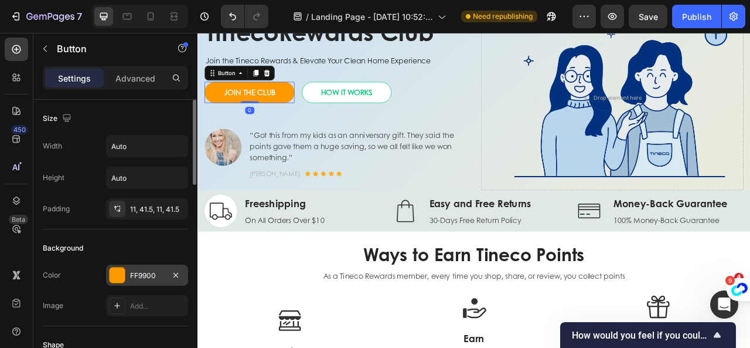
click at [120, 276] on div at bounding box center [117, 274] width 15 height 15
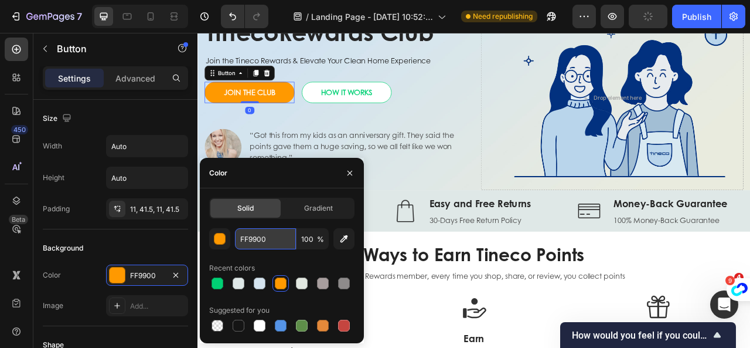
click at [270, 236] on input "FF9900" at bounding box center [265, 238] width 61 height 21
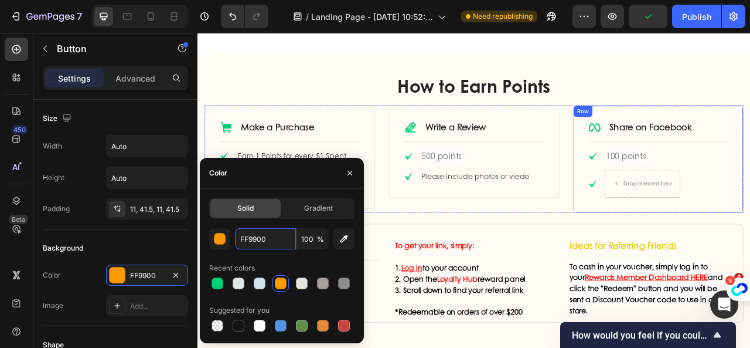
scroll to position [586, 0]
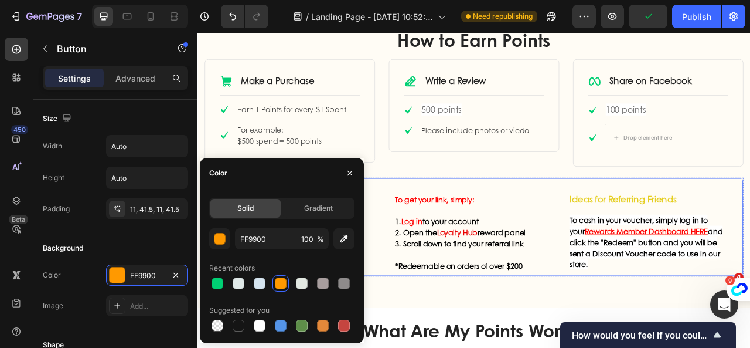
click at [728, 244] on span "Ideas for Referring Friends" at bounding box center [739, 244] width 136 height 16
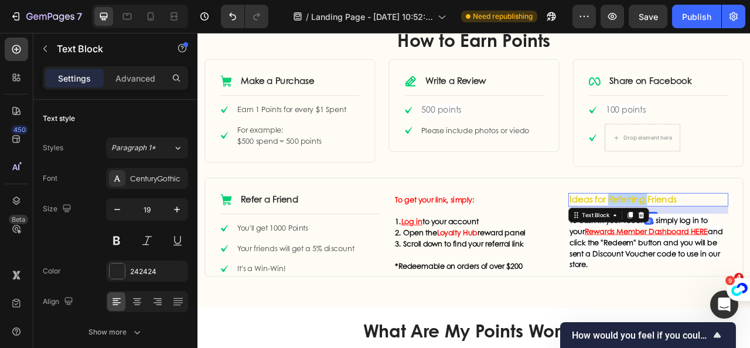
click at [728, 244] on span "Ideas for Referring Friends" at bounding box center [739, 244] width 136 height 16
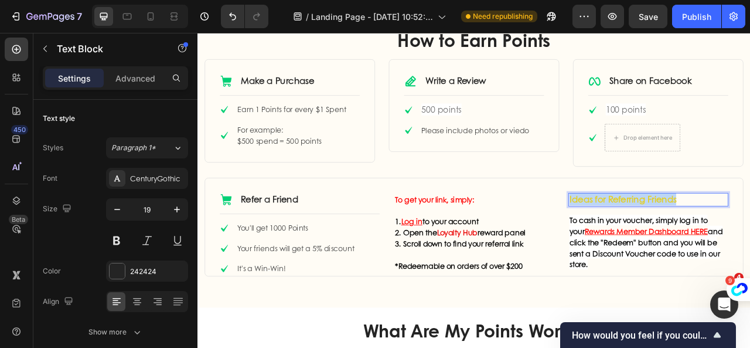
click at [728, 244] on span "Ideas for Referring Friends" at bounding box center [739, 244] width 136 height 16
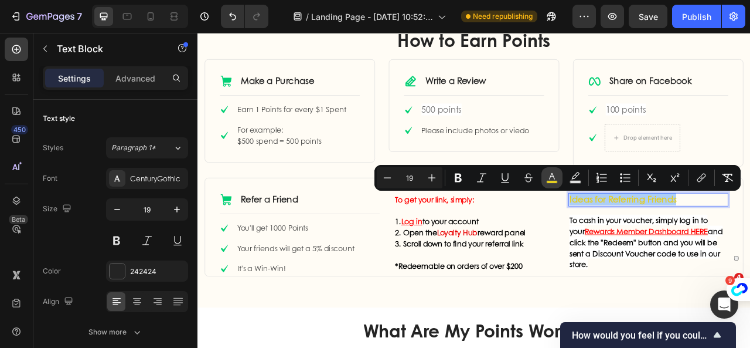
click at [556, 178] on icon "Editor contextual toolbar" at bounding box center [552, 178] width 12 height 12
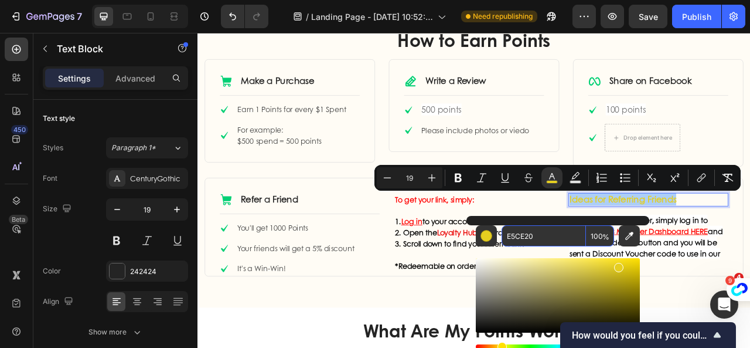
click at [536, 230] on input "E5CE20" at bounding box center [544, 235] width 84 height 21
paste input "FF990"
type input "FF9900"
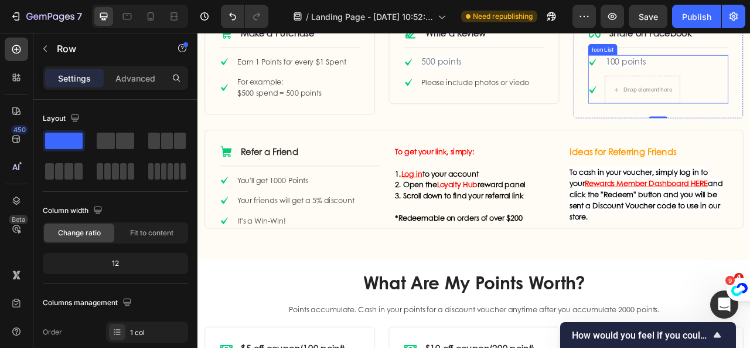
scroll to position [703, 0]
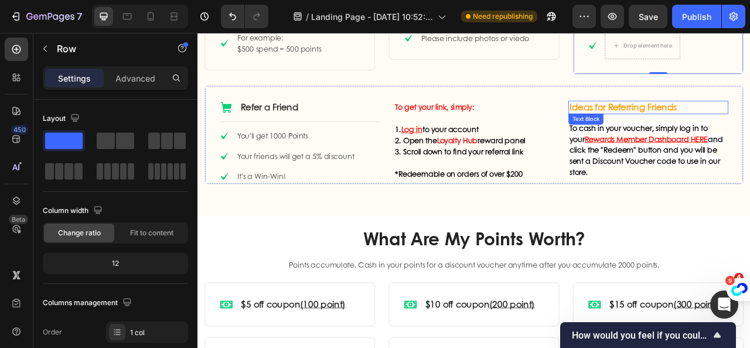
click at [750, 128] on span "Ideas for Referring Friends" at bounding box center [739, 127] width 136 height 16
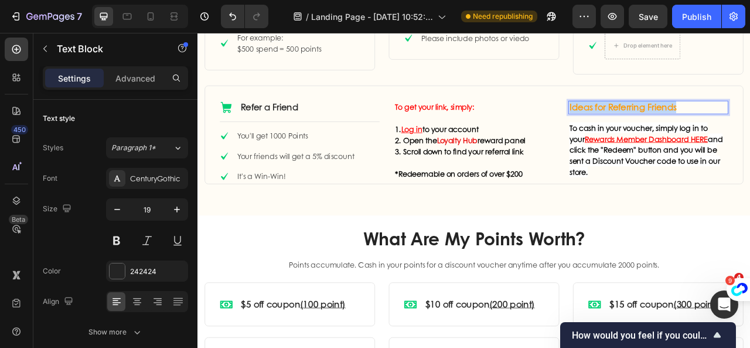
click at [750, 128] on span "Ideas for Referring Friends" at bounding box center [739, 127] width 136 height 16
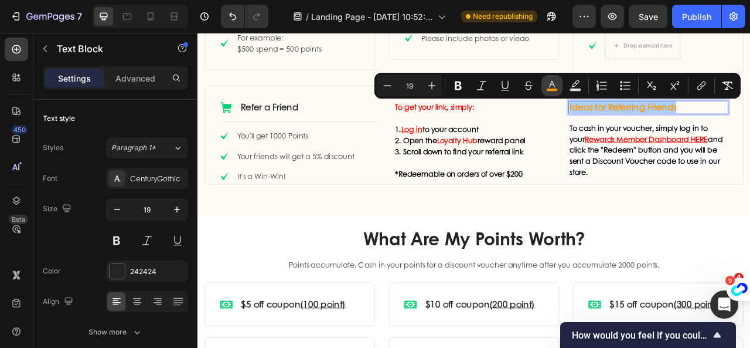
click at [556, 84] on icon "Editor contextual toolbar" at bounding box center [552, 86] width 12 height 12
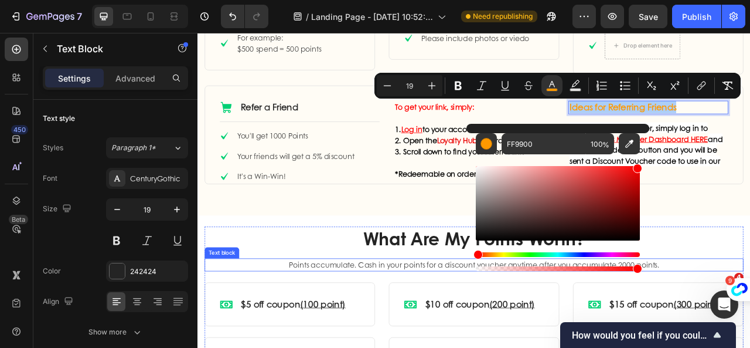
drag, startPoint x: 689, startPoint y: 289, endPoint x: 538, endPoint y: 311, distance: 153.4
type input "FF0000"
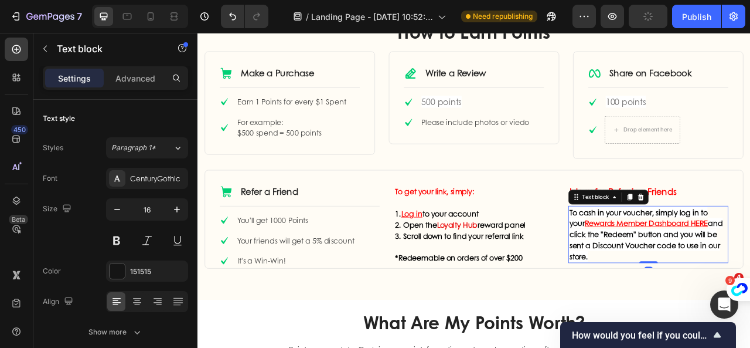
scroll to position [586, 0]
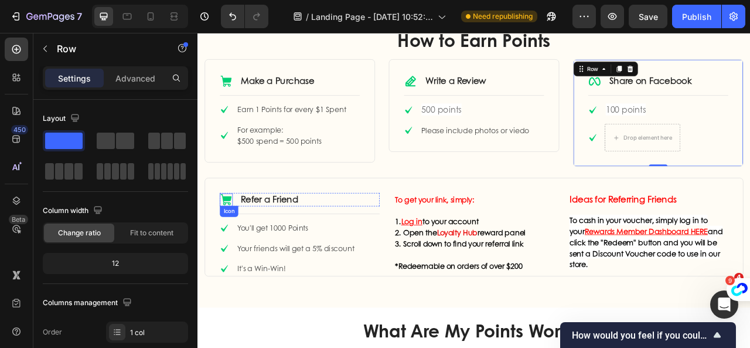
click at [235, 243] on icon at bounding box center [234, 244] width 14 height 14
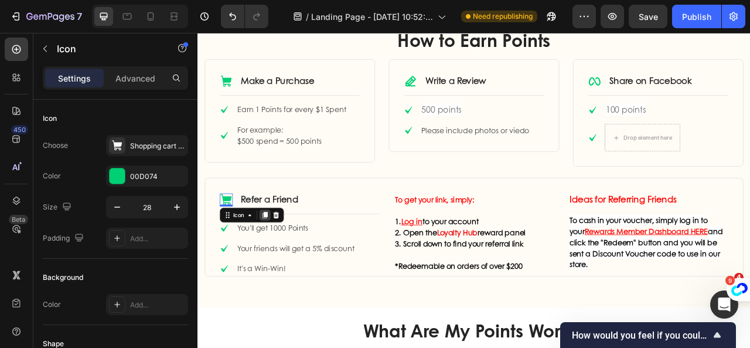
click at [284, 264] on icon at bounding box center [283, 264] width 6 height 8
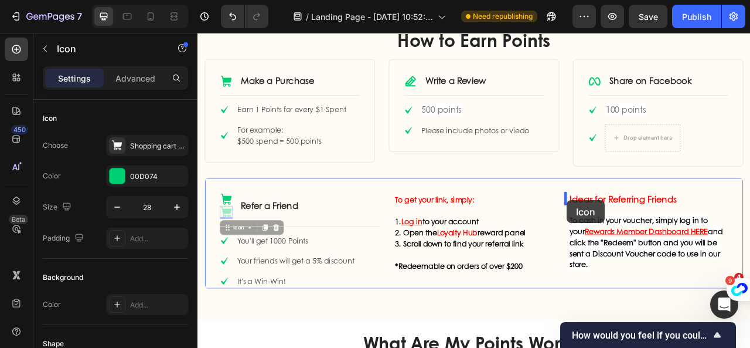
drag, startPoint x: 237, startPoint y: 279, endPoint x: 668, endPoint y: 246, distance: 431.5
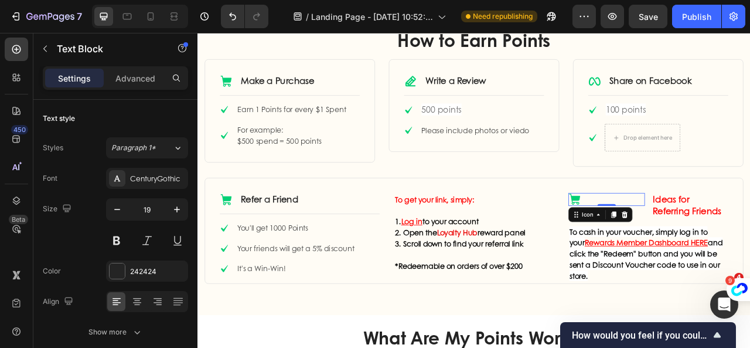
click at [746, 243] on div "Icon 0" at bounding box center [717, 244] width 97 height 16
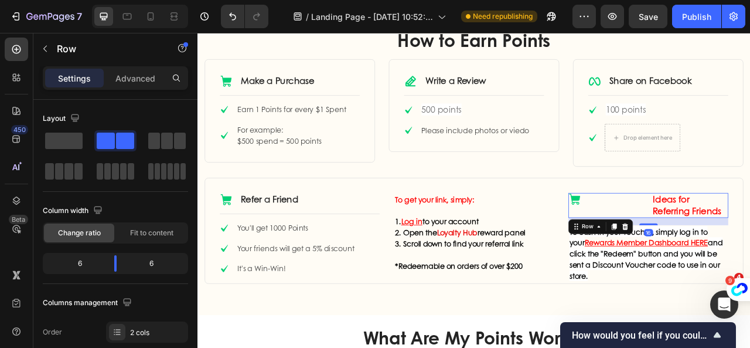
click at [228, 244] on icon at bounding box center [234, 245] width 16 height 16
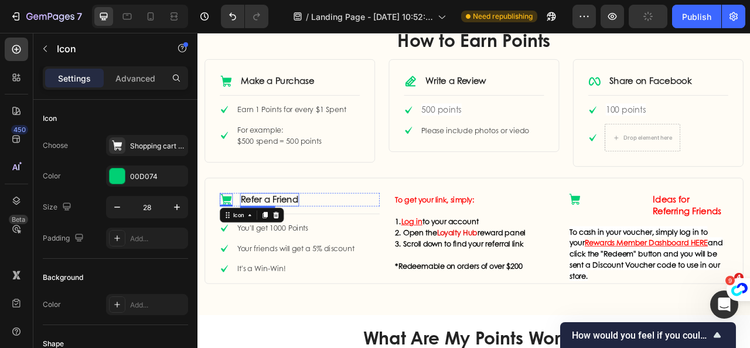
click at [250, 243] on div "Icon 0 Refer a Friend Text Block Row" at bounding box center [327, 244] width 203 height 17
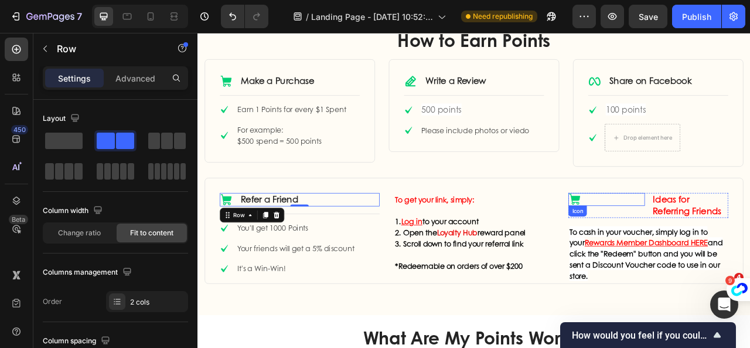
click at [698, 243] on div "Icon" at bounding box center [717, 244] width 97 height 16
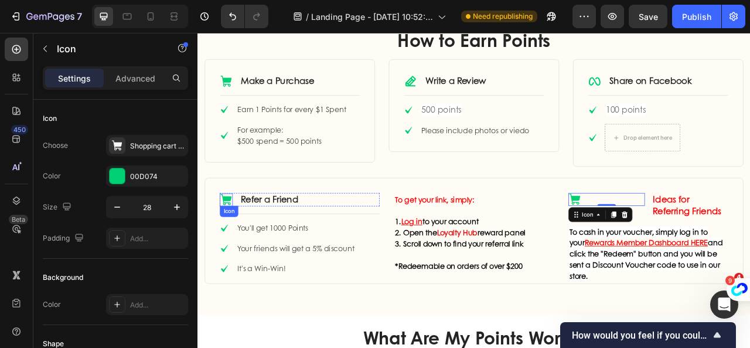
click at [235, 243] on icon at bounding box center [234, 244] width 14 height 14
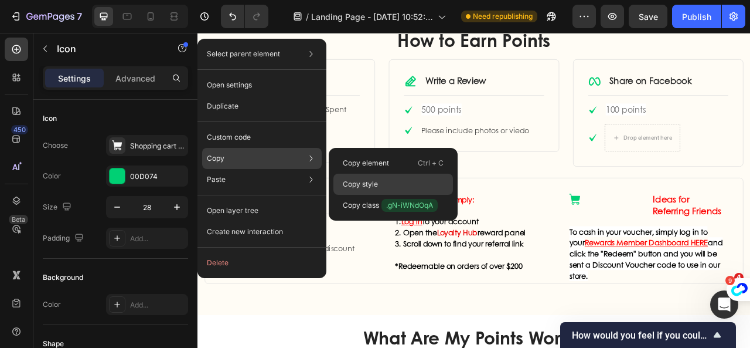
click at [343, 179] on p "Copy style" at bounding box center [360, 184] width 35 height 11
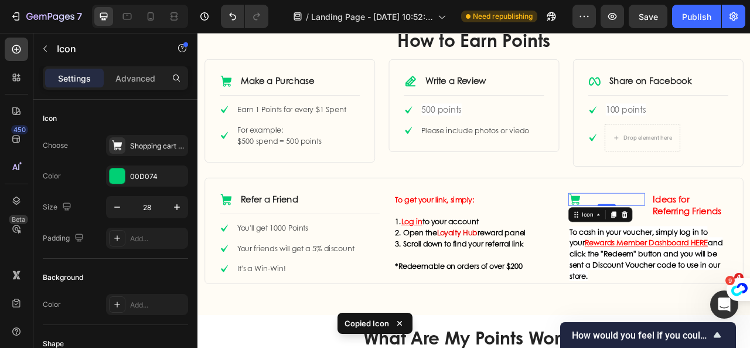
click at [676, 244] on icon at bounding box center [678, 244] width 14 height 14
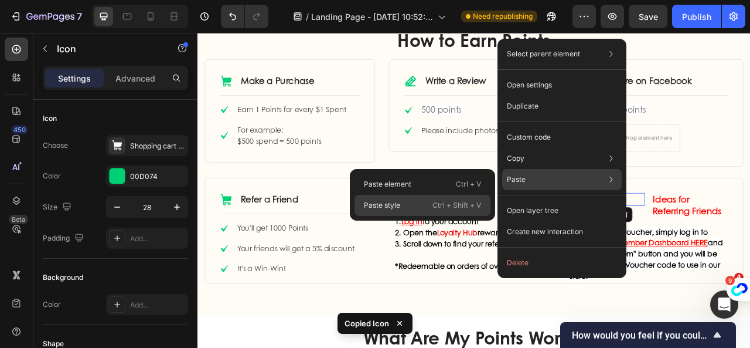
click at [406, 200] on div "Paste style Ctrl + Shift + V" at bounding box center [423, 205] width 136 height 21
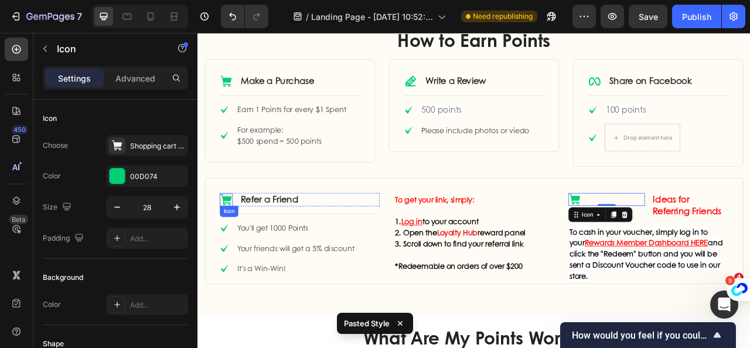
click at [233, 242] on icon at bounding box center [234, 244] width 14 height 14
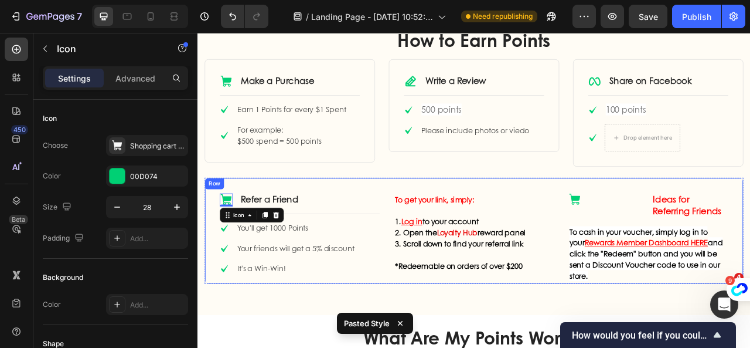
click at [669, 244] on icon at bounding box center [677, 244] width 16 height 16
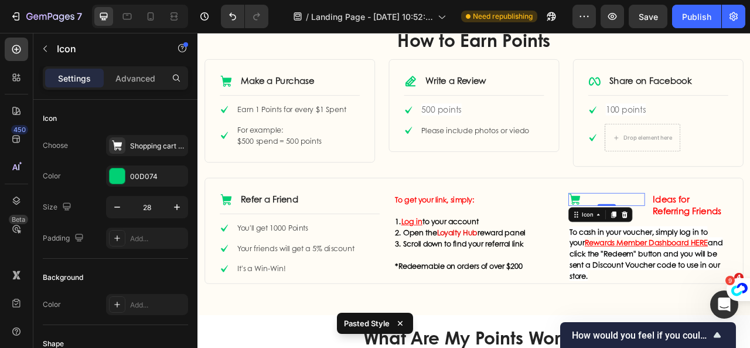
click at [671, 244] on icon at bounding box center [678, 244] width 14 height 14
click at [135, 81] on p "Advanced" at bounding box center [135, 78] width 40 height 12
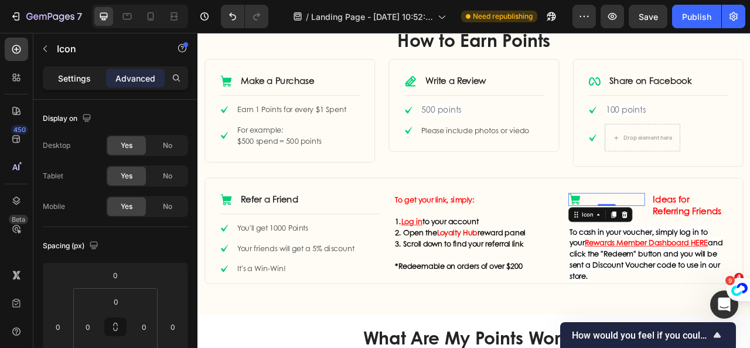
click at [70, 79] on p "Settings" at bounding box center [74, 78] width 33 height 12
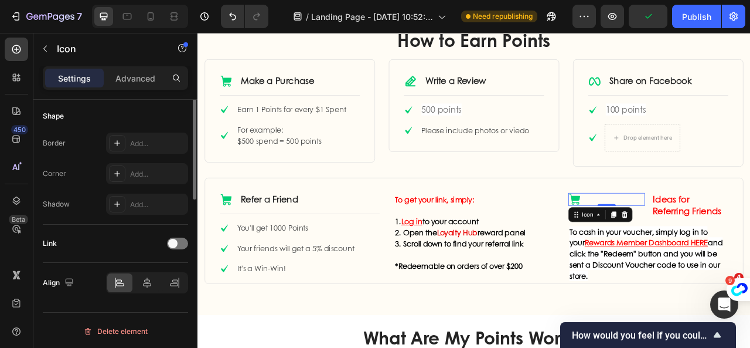
scroll to position [52, 0]
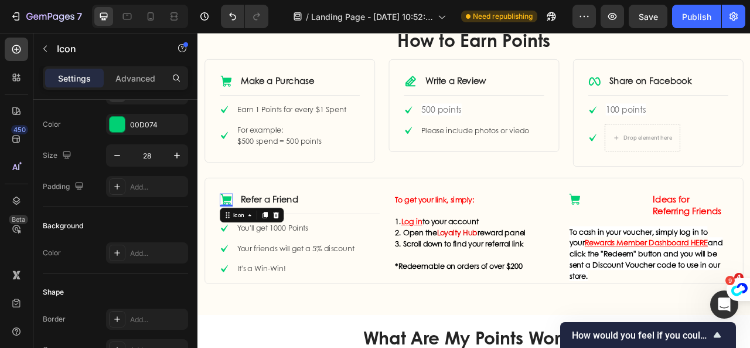
click at [229, 243] on icon at bounding box center [234, 245] width 16 height 16
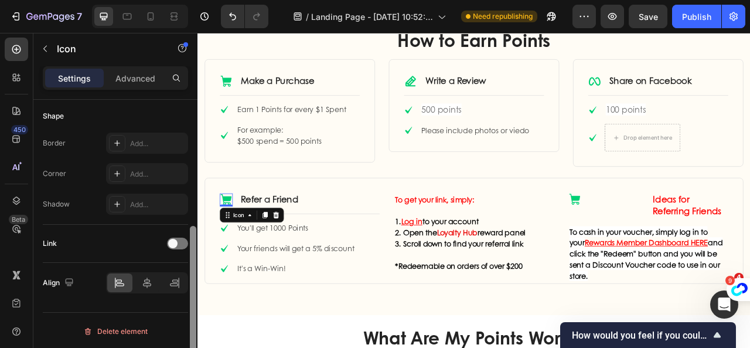
scroll to position [110, 0]
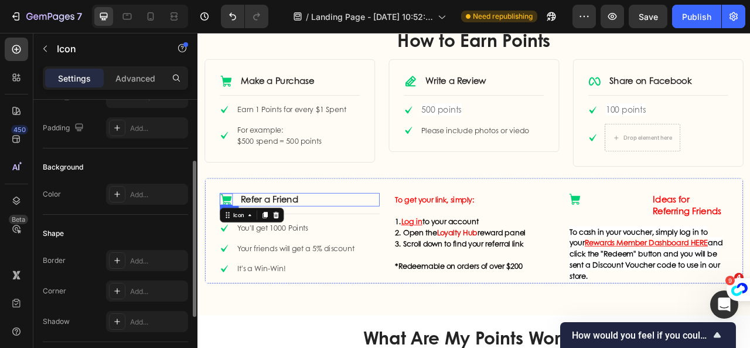
click at [340, 243] on div "Icon 0 Refer a Friend Text Block Row" at bounding box center [327, 244] width 203 height 17
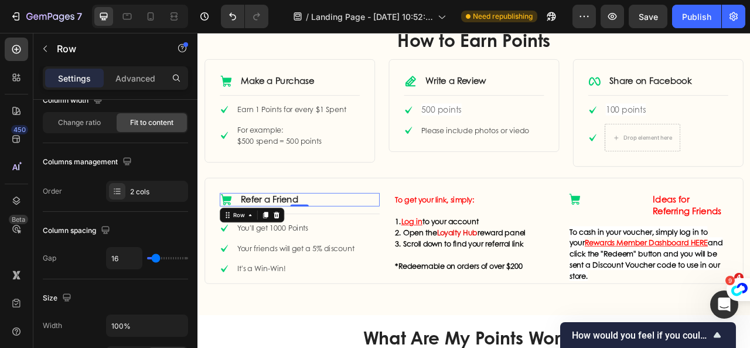
scroll to position [0, 0]
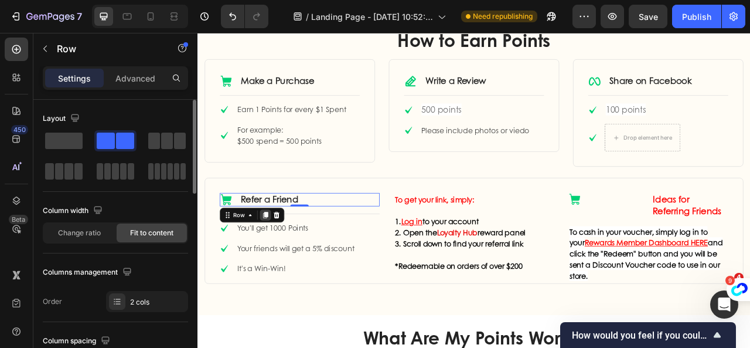
click at [288, 259] on div "Row" at bounding box center [267, 264] width 82 height 19
click at [284, 264] on icon at bounding box center [284, 264] width 6 height 8
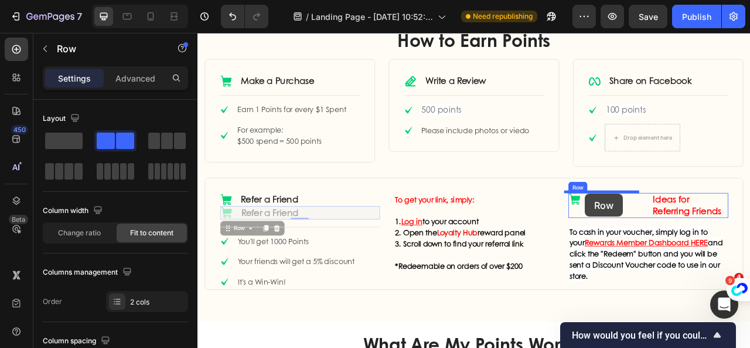
drag, startPoint x: 234, startPoint y: 280, endPoint x: 691, endPoint y: 237, distance: 458.6
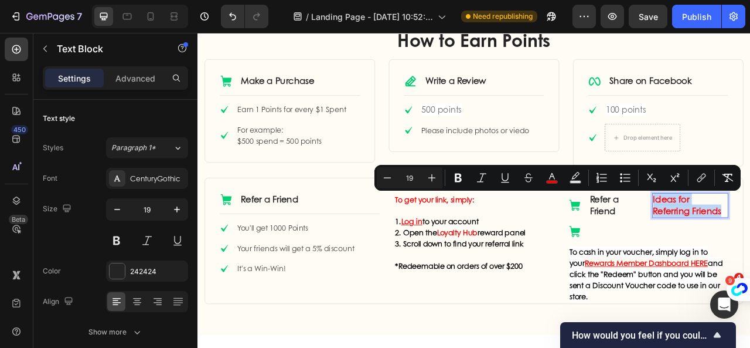
copy span "Ideas for Referring Friends"
click at [703, 248] on p "Refer a Friend" at bounding box center [730, 251] width 69 height 29
click at [703, 247] on p "Refer a Friend" at bounding box center [730, 251] width 69 height 29
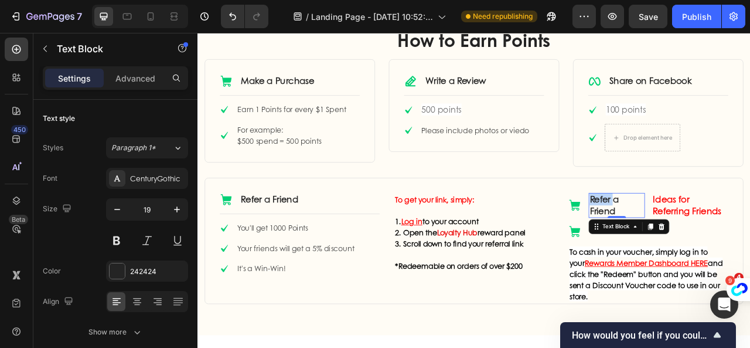
click at [705, 247] on p "Refer a Friend" at bounding box center [730, 251] width 69 height 29
click at [708, 254] on p "Refer a Friend" at bounding box center [730, 251] width 69 height 29
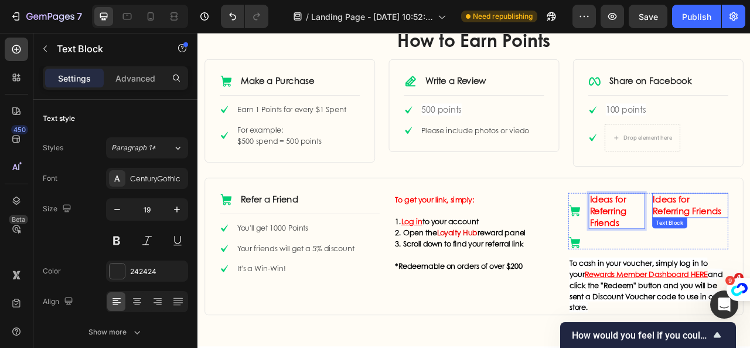
click at [750, 271] on p "Ideas for Referring Friends" at bounding box center [730, 258] width 69 height 43
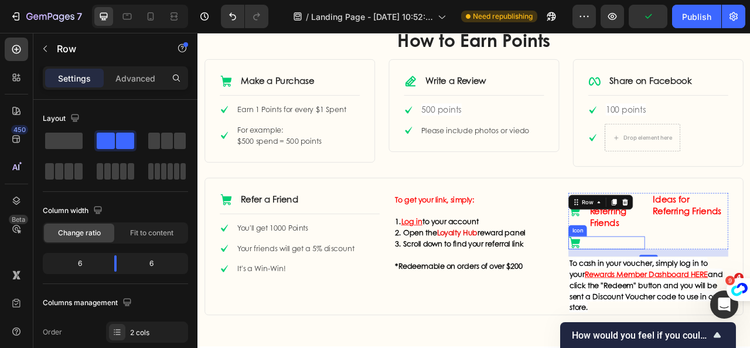
click at [671, 293] on icon at bounding box center [677, 299] width 16 height 16
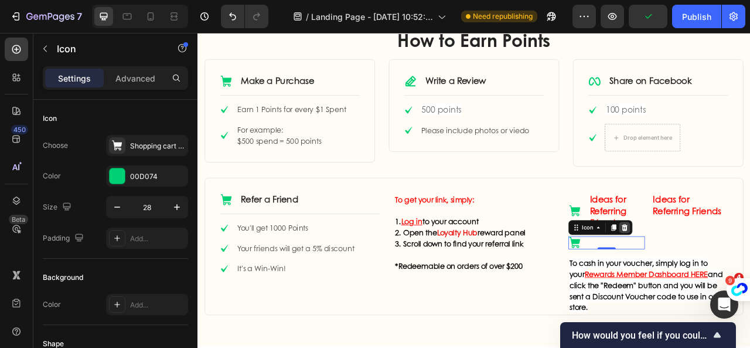
click at [737, 278] on icon at bounding box center [741, 280] width 8 height 8
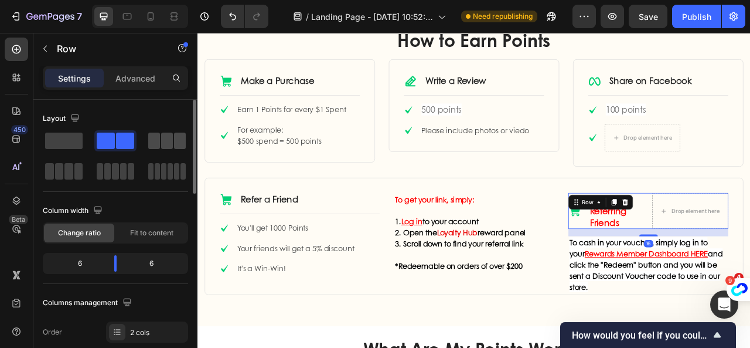
drag, startPoint x: 48, startPoint y: 135, endPoint x: 184, endPoint y: 148, distance: 136.7
click at [48, 135] on span at bounding box center [64, 140] width 38 height 16
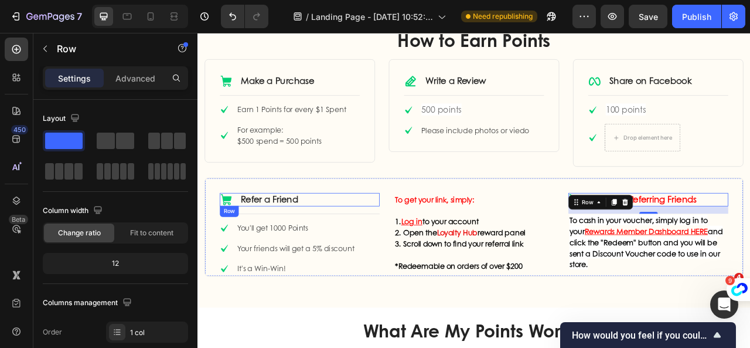
click at [356, 247] on div "Icon Refer a Friend Text Block Row" at bounding box center [327, 244] width 203 height 17
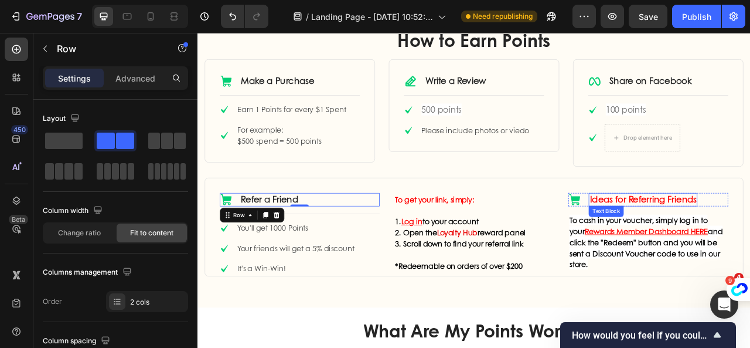
click at [703, 250] on span "Ideas for Referring Friends" at bounding box center [764, 244] width 136 height 16
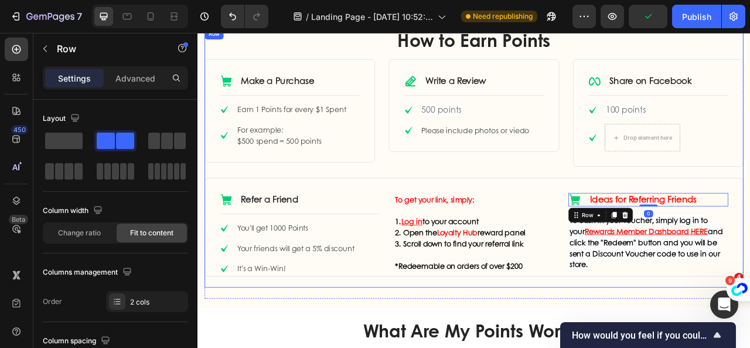
click at [750, 206] on div "How to Earn Points Heading Row Icon Make a Purchase Text Block Row Title Line I…" at bounding box center [549, 191] width 686 height 329
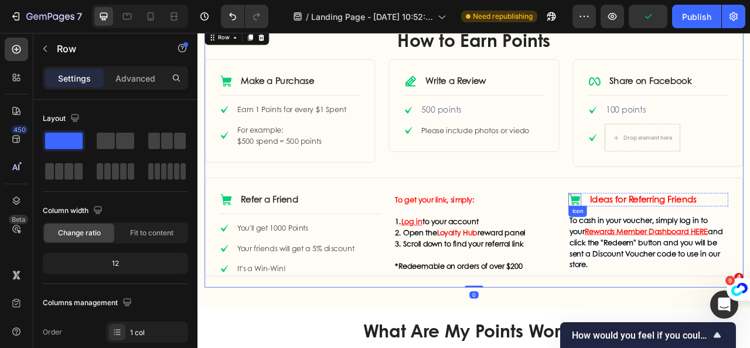
click at [679, 243] on icon at bounding box center [677, 245] width 16 height 16
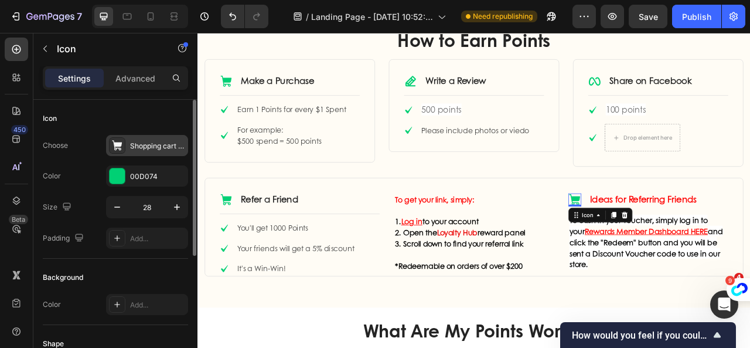
click at [146, 146] on div "Shopping cart filled" at bounding box center [157, 146] width 55 height 11
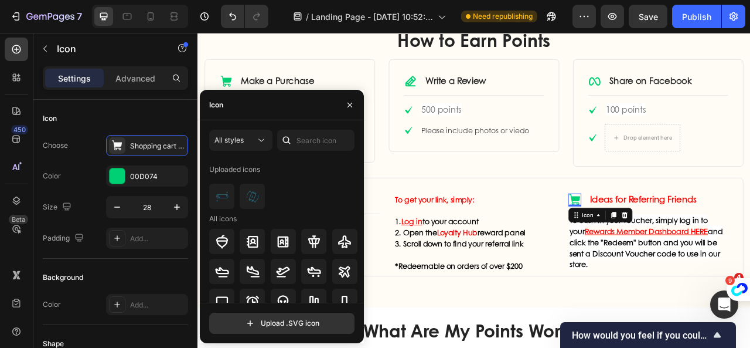
click at [287, 141] on icon at bounding box center [287, 140] width 12 height 12
click at [314, 137] on input "text" at bounding box center [315, 140] width 77 height 21
type input "i"
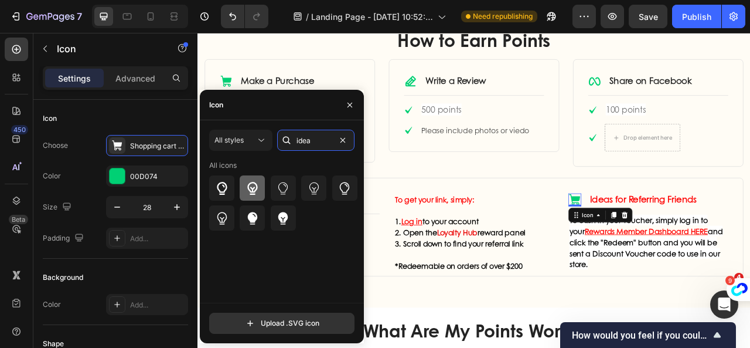
type input "idea"
click at [253, 193] on icon at bounding box center [253, 188] width 14 height 14
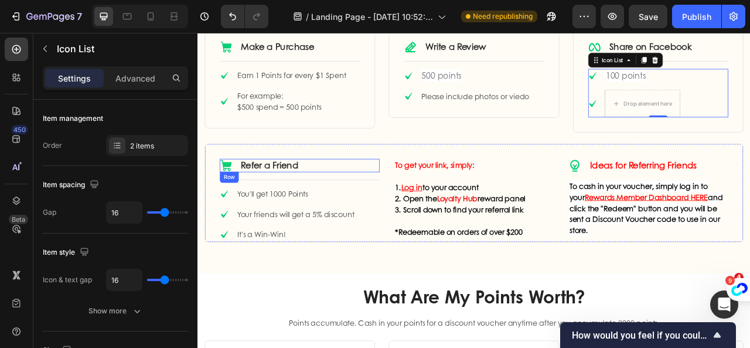
scroll to position [703, 0]
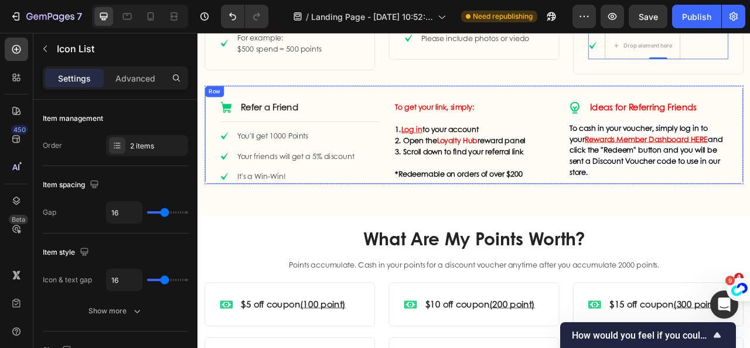
click at [450, 221] on div "To get your link, simply: 1. Log in to your account 2. Open the Loyalty Hub rew…" at bounding box center [549, 171] width 203 height 104
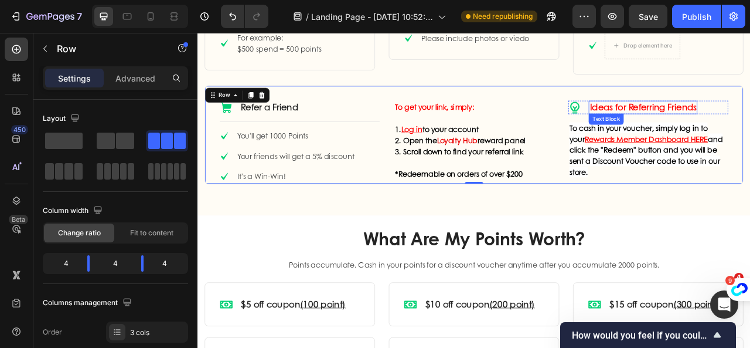
click at [750, 127] on span "Ideas for Referring Friends" at bounding box center [764, 127] width 136 height 16
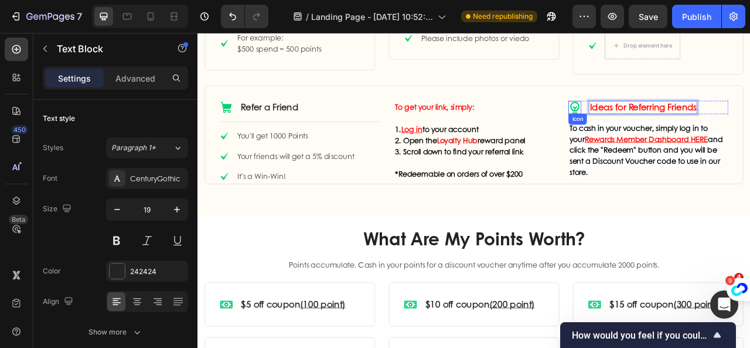
click at [671, 127] on icon at bounding box center [677, 128] width 16 height 16
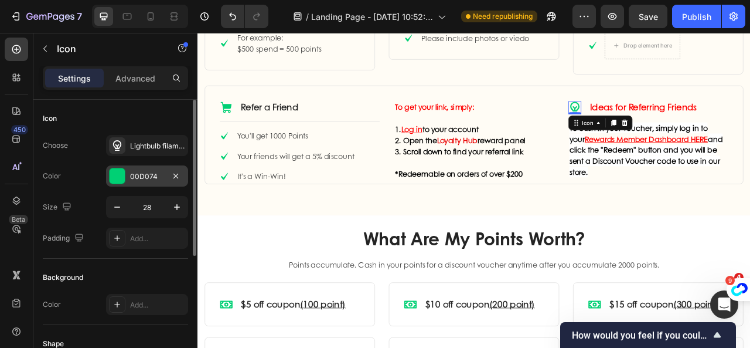
click at [118, 175] on div at bounding box center [117, 175] width 15 height 15
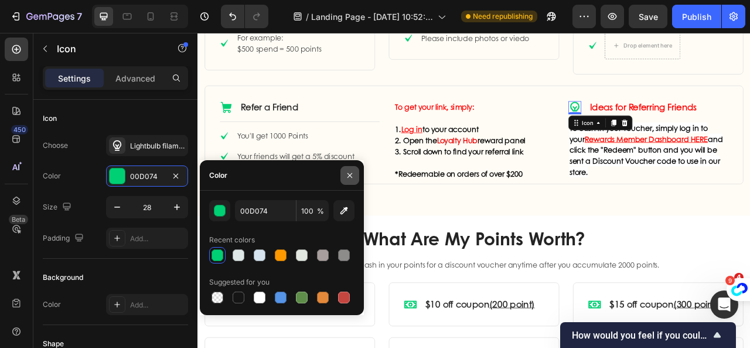
click at [351, 175] on icon "button" at bounding box center [349, 175] width 9 height 9
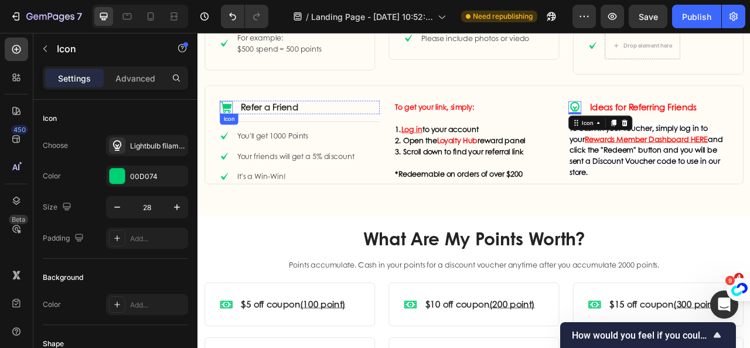
click at [230, 125] on icon at bounding box center [234, 127] width 14 height 14
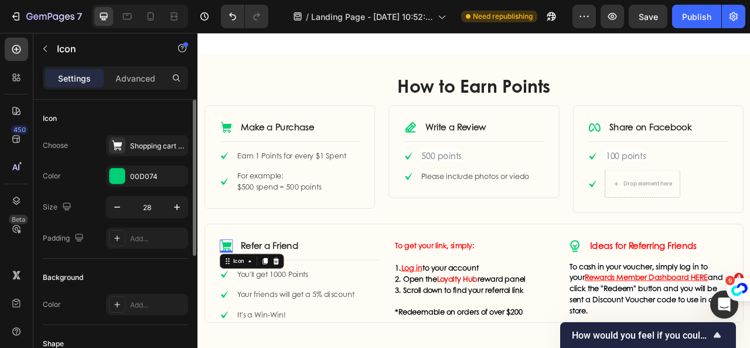
scroll to position [586, 0]
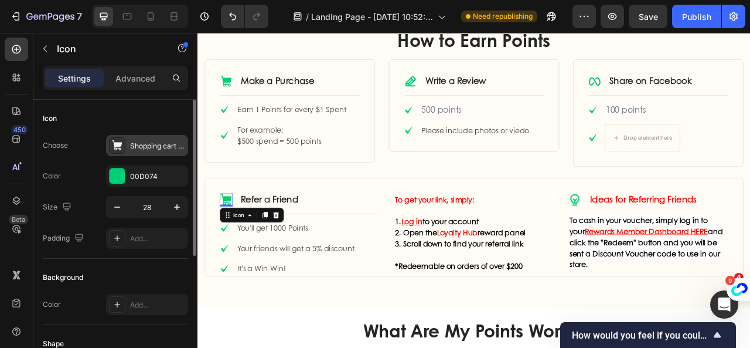
click at [149, 147] on div "Shopping cart filled" at bounding box center [157, 146] width 55 height 11
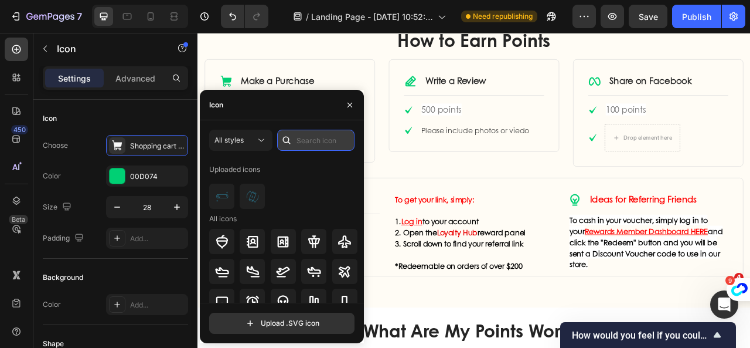
click at [326, 132] on input "text" at bounding box center [315, 140] width 77 height 21
type input "f"
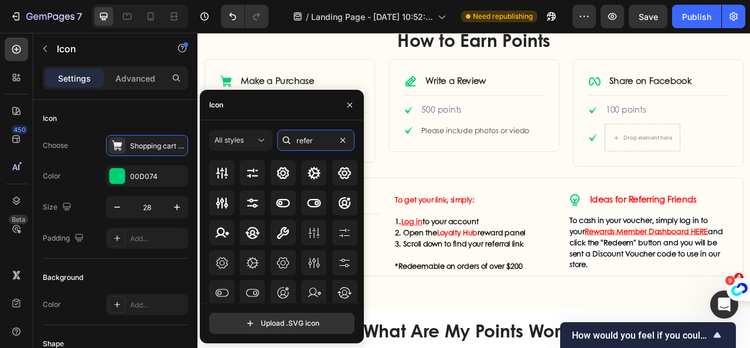
scroll to position [0, 0]
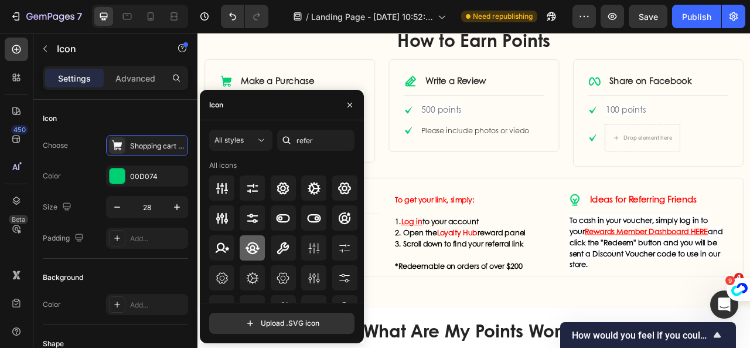
click at [250, 247] on icon at bounding box center [253, 248] width 14 height 12
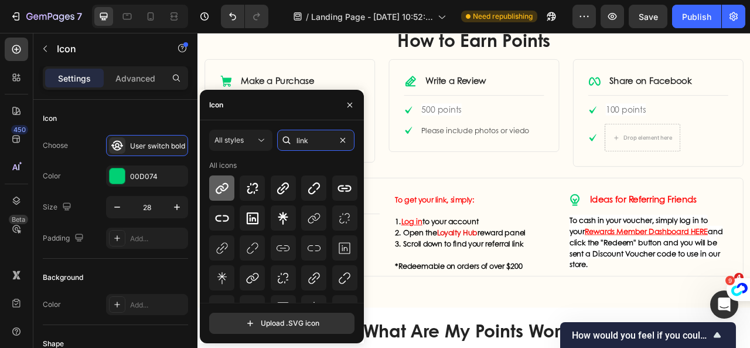
type input "link"
click at [225, 189] on icon at bounding box center [222, 187] width 13 height 11
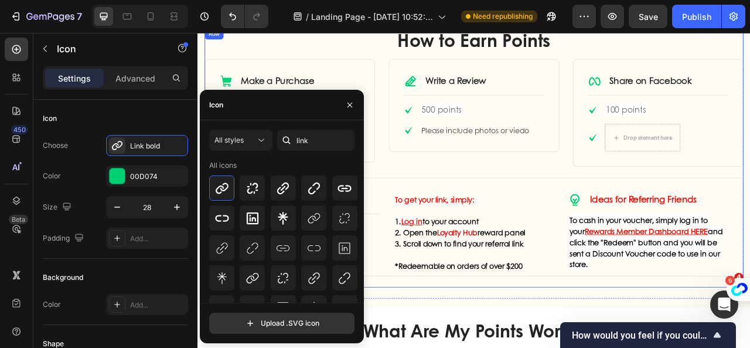
click at [448, 205] on div "How to Earn Points Heading Row Icon Make a Purchase Text Block Row Title Line I…" at bounding box center [549, 191] width 686 height 329
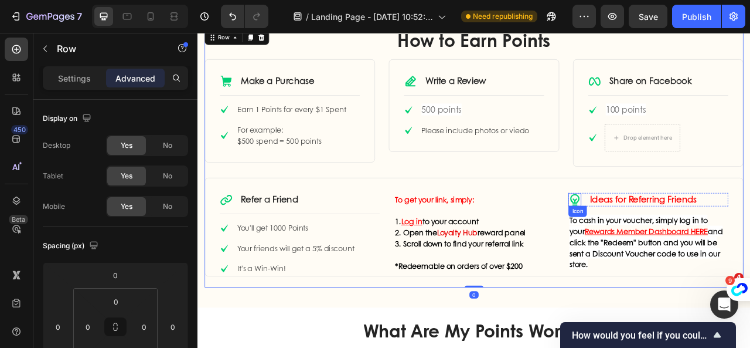
click at [676, 245] on icon at bounding box center [678, 244] width 12 height 15
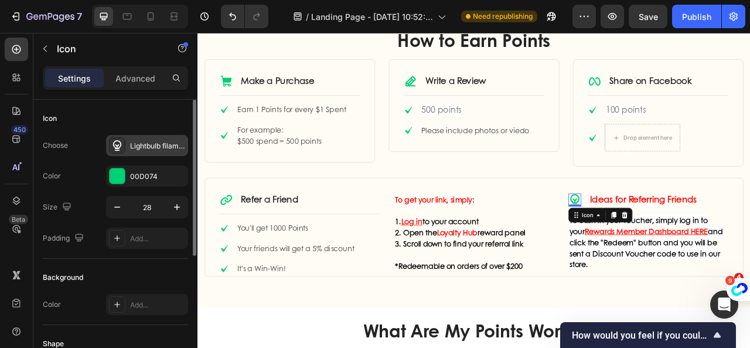
click at [155, 145] on div "Lightbulb filament bold" at bounding box center [157, 146] width 55 height 11
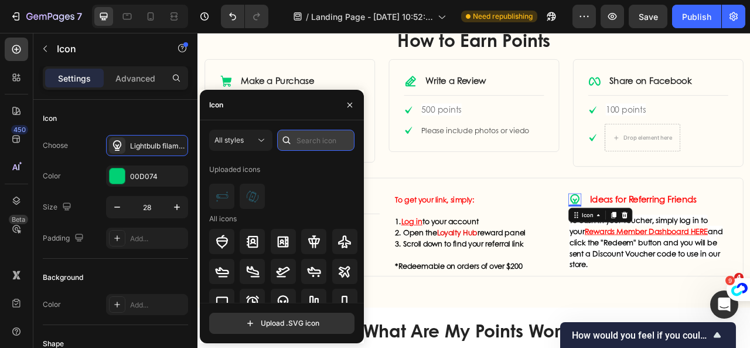
click at [311, 141] on input "text" at bounding box center [315, 140] width 77 height 21
type input "f"
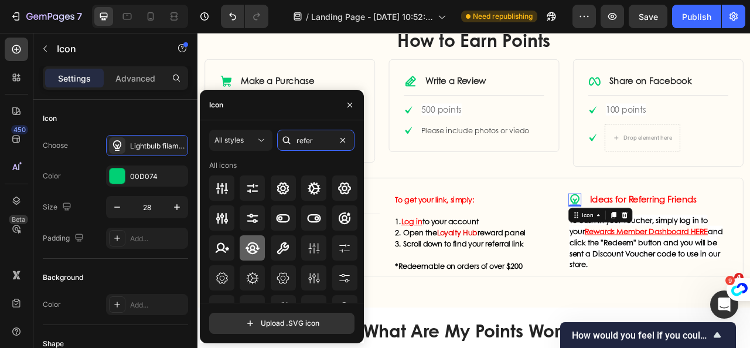
type input "refer"
click at [254, 254] on icon at bounding box center [253, 248] width 14 height 14
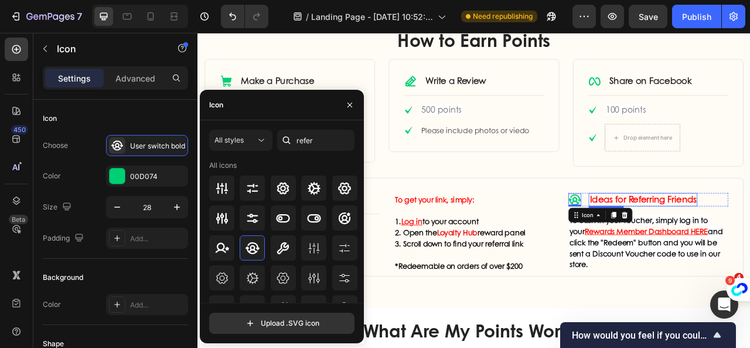
click at [732, 244] on span "Ideas for Referring Friends" at bounding box center [764, 244] width 136 height 16
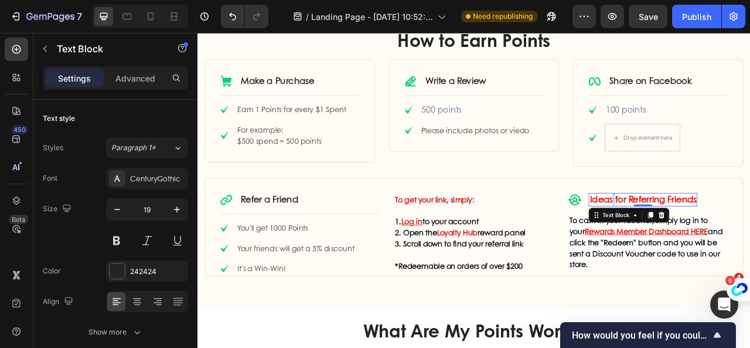
click at [720, 243] on span "Ideas for Referring Friends" at bounding box center [764, 244] width 136 height 16
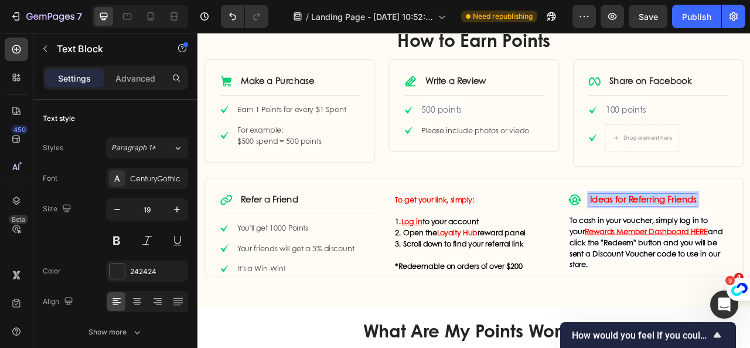
click at [720, 243] on span "Ideas for Referring Friends" at bounding box center [764, 244] width 136 height 16
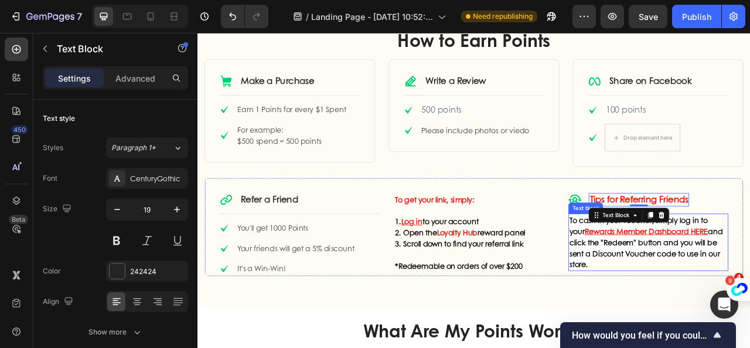
click at [674, 269] on strong "To cash in your voucher, simply log in to your" at bounding box center [759, 278] width 176 height 28
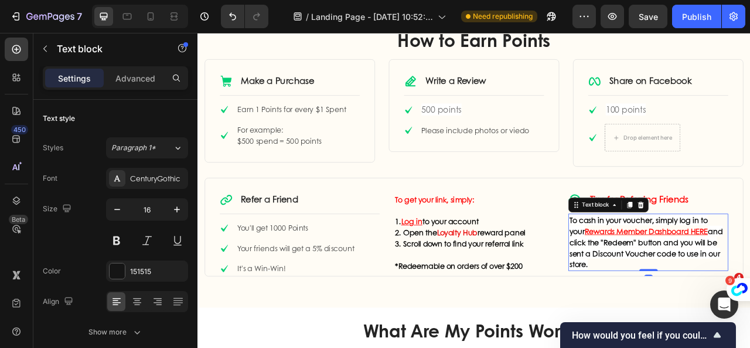
click at [674, 269] on strong "To cash in your voucher, simply log in to your" at bounding box center [759, 278] width 176 height 28
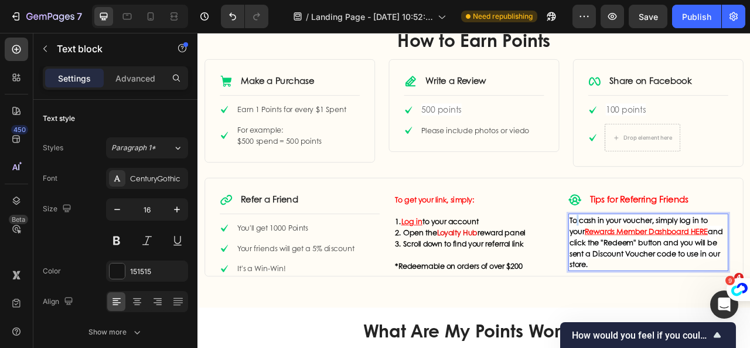
click at [674, 269] on strong "To cash in your voucher, simply log in to your" at bounding box center [759, 278] width 176 height 28
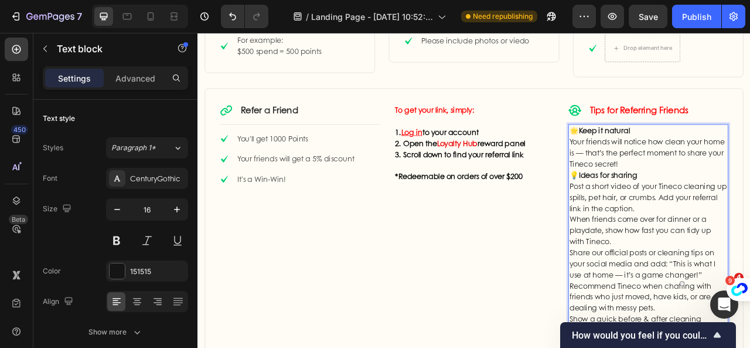
scroll to position [764, 0]
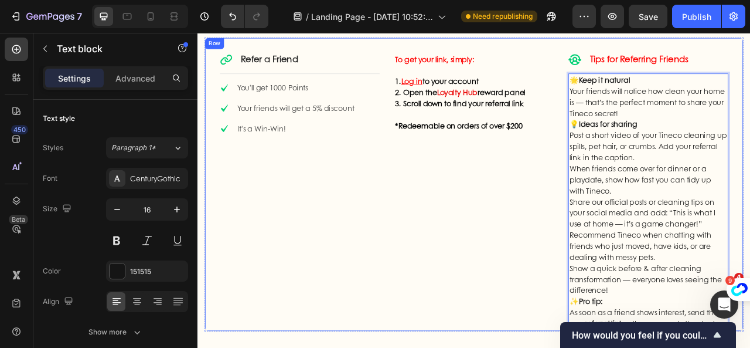
click at [637, 160] on div "To get your link, simply: 1. Log in to your account 2. Open the Loyalty Hub rew…" at bounding box center [549, 234] width 203 height 352
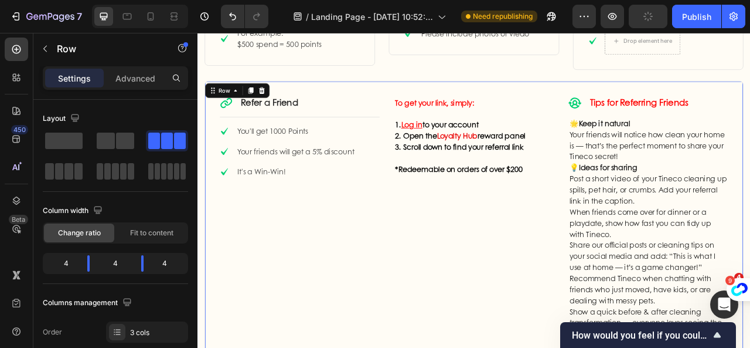
scroll to position [706, 0]
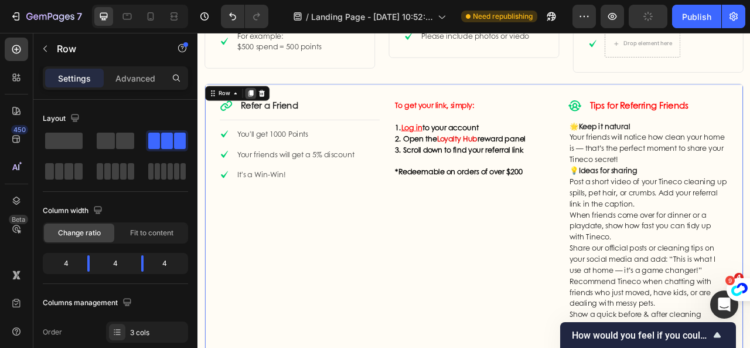
click at [267, 108] on icon at bounding box center [265, 110] width 6 height 8
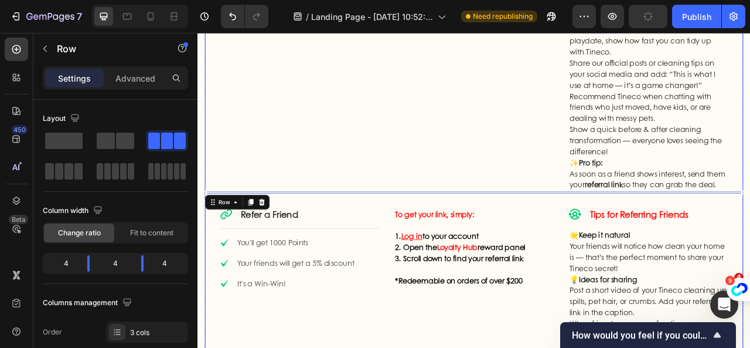
scroll to position [939, 0]
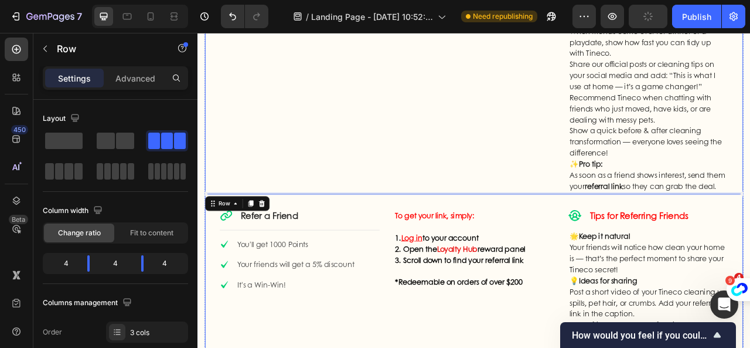
click at [504, 181] on div "To get your link, simply: 1. Log in to your account 2. Open the Loyalty Hub rew…" at bounding box center [549, 59] width 203 height 352
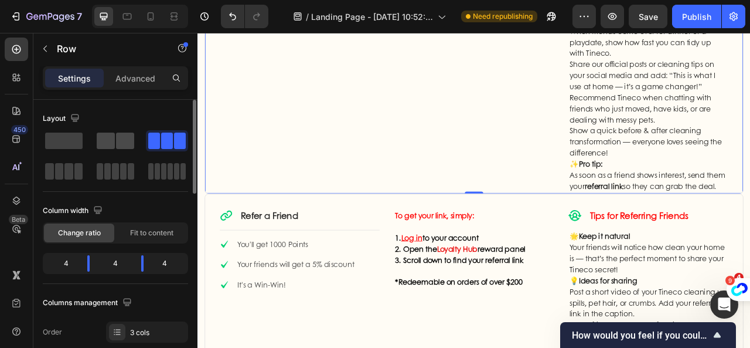
click at [125, 146] on span at bounding box center [125, 140] width 18 height 16
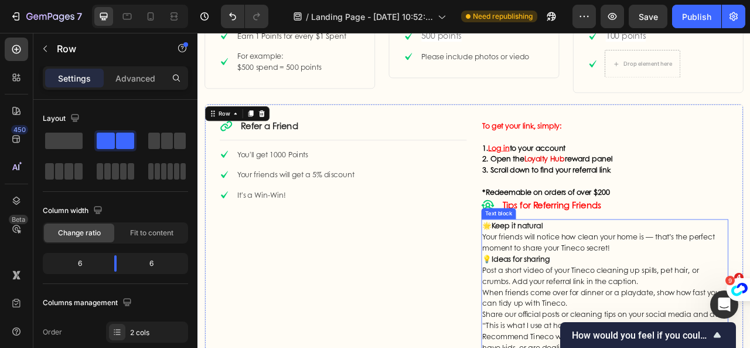
scroll to position [705, 0]
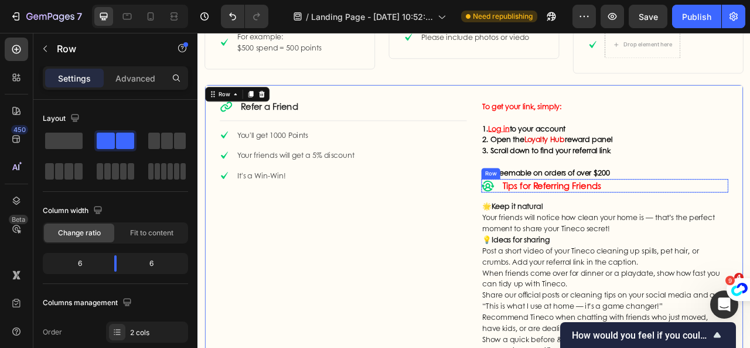
click at [573, 231] on div "Icon Tips for Referring Friends Text Block Row" at bounding box center [716, 227] width 314 height 17
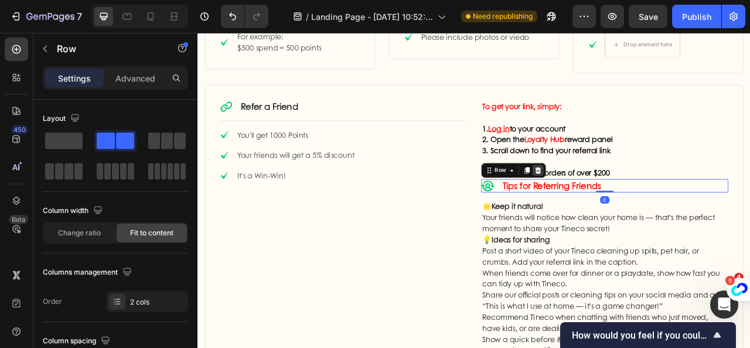
click at [631, 204] on div at bounding box center [631, 207] width 14 height 14
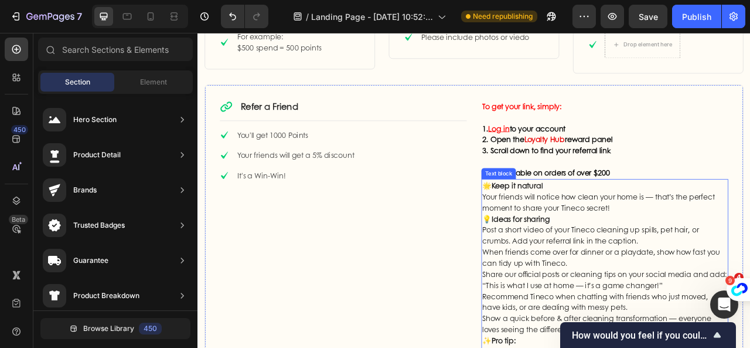
click at [750, 225] on p "🌟 Keep it natural Your friends will notice how clean your home is — that’s the …" at bounding box center [716, 241] width 312 height 42
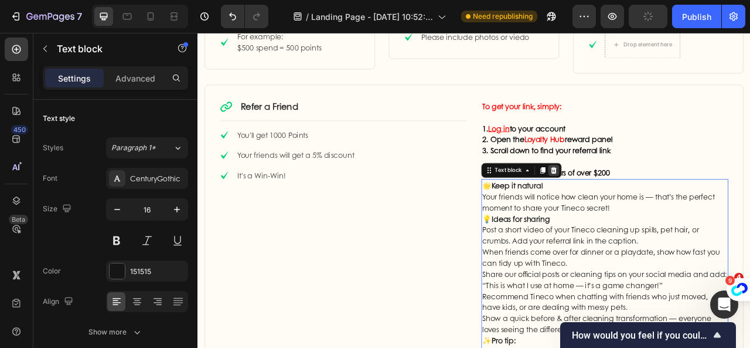
click at [646, 205] on icon at bounding box center [650, 207] width 9 height 9
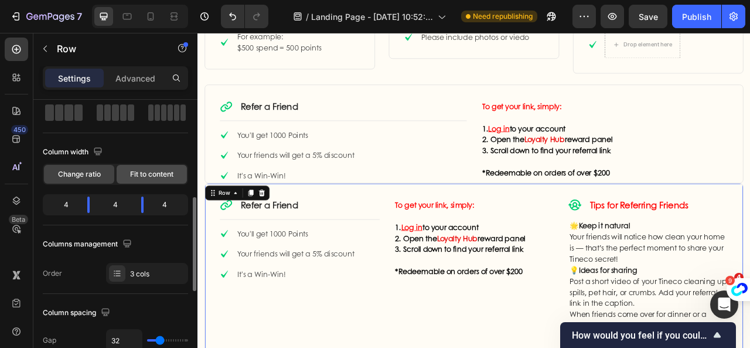
scroll to position [117, 0]
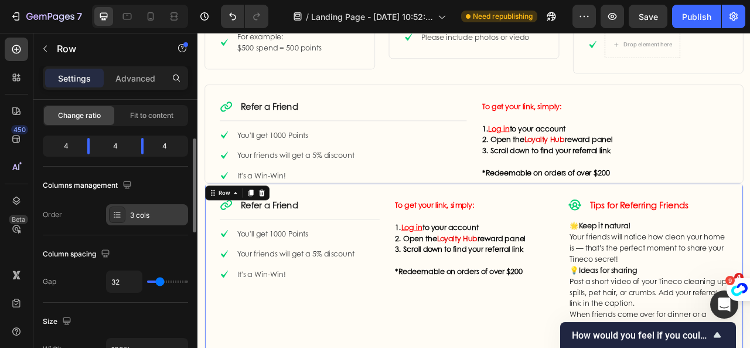
click at [127, 213] on div "3 cols" at bounding box center [147, 214] width 82 height 21
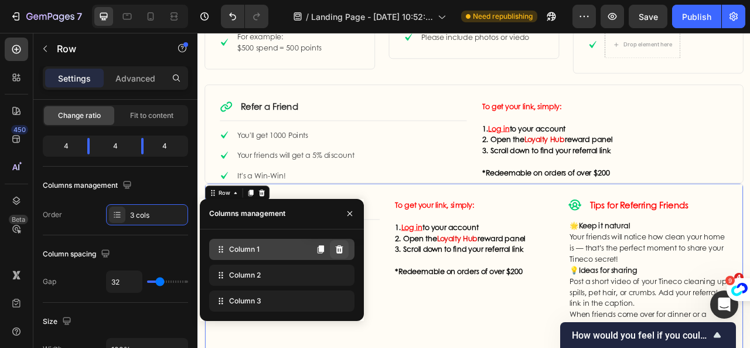
click at [341, 249] on icon at bounding box center [340, 249] width 8 height 8
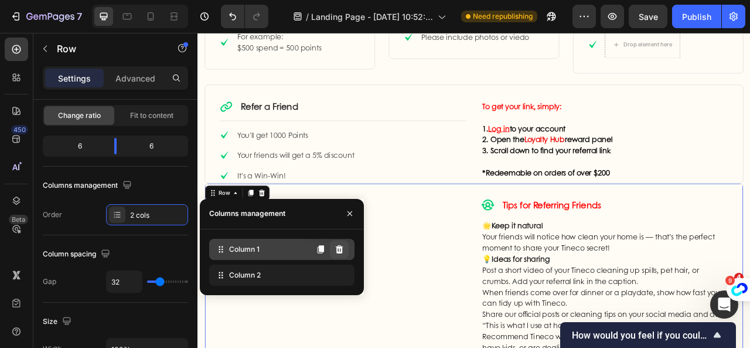
click at [345, 247] on button at bounding box center [339, 249] width 19 height 19
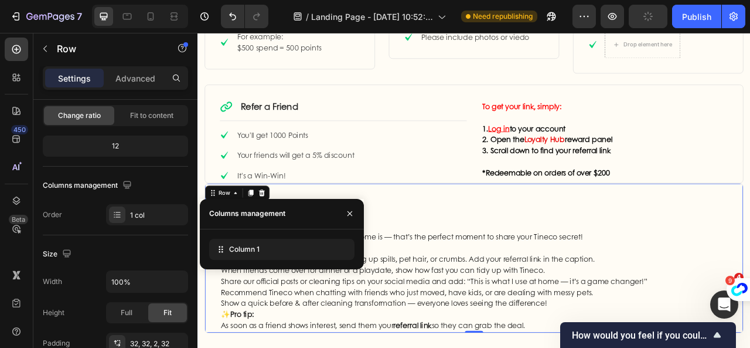
click at [608, 240] on div "Icon Tips for Referring Friends Text Block Row Row 🌟 Keep it natural Your frien…" at bounding box center [549, 319] width 686 height 191
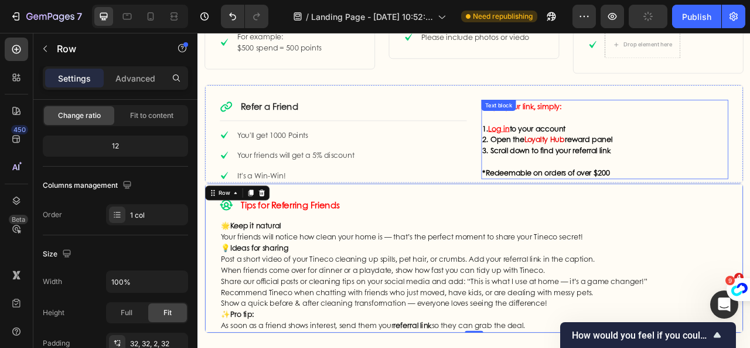
click at [705, 180] on p "3. Scroll down to find your referral link" at bounding box center [716, 182] width 312 height 14
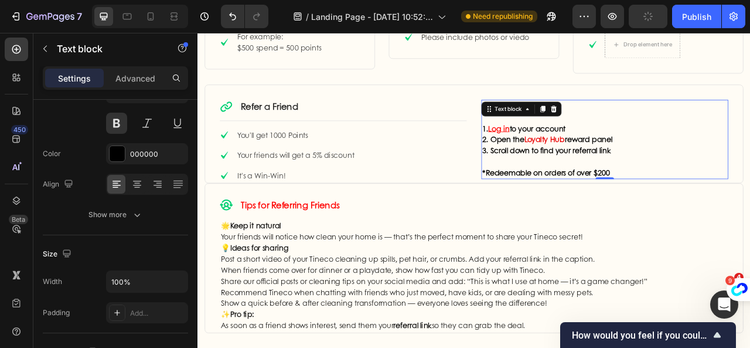
scroll to position [0, 0]
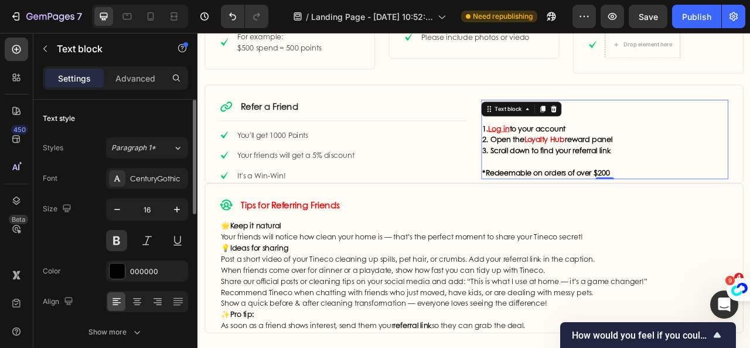
click at [750, 175] on p "3. Scroll down to find your referral link" at bounding box center [716, 182] width 312 height 14
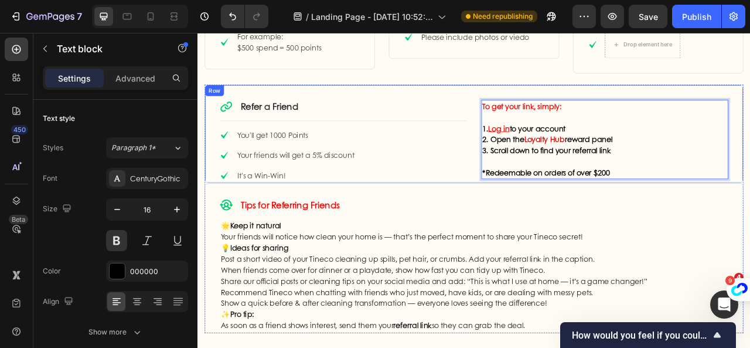
click at [750, 206] on div "Icon Refer a Friend Text Block Row Title Line Icon You'll get 1000 Points Text …" at bounding box center [549, 160] width 686 height 125
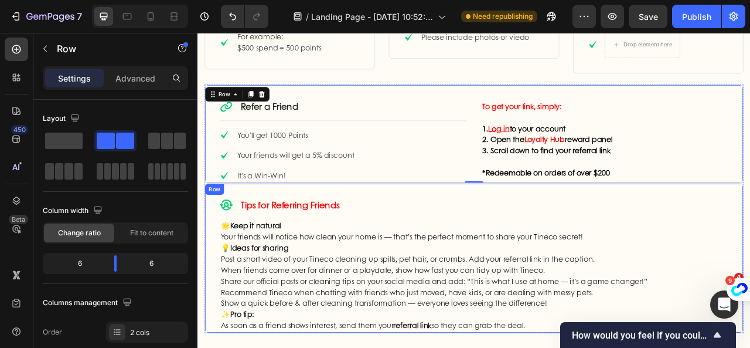
click at [750, 231] on div "Icon Tips for Referring Friends Text Block Row Row 🌟 Keep it natural Your frien…" at bounding box center [549, 319] width 686 height 191
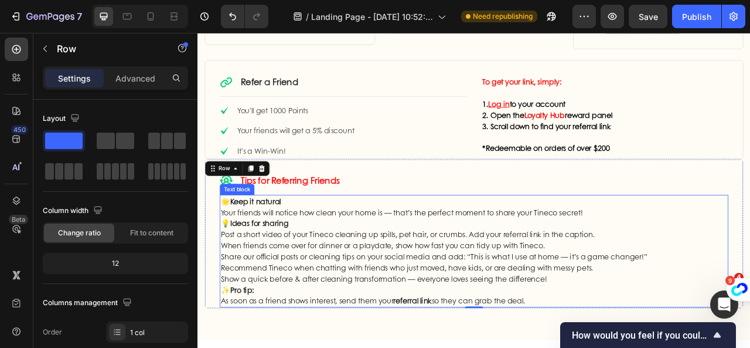
scroll to position [705, 0]
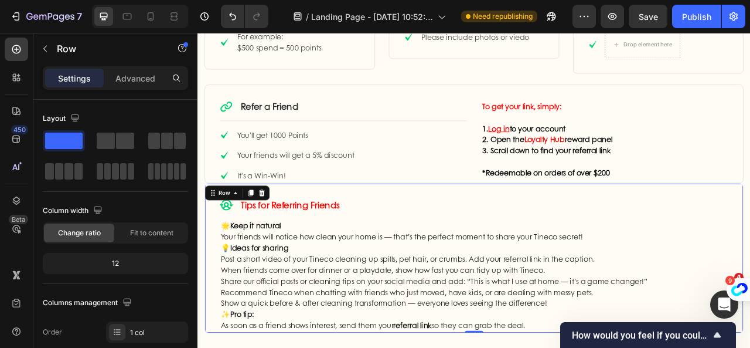
click at [339, 239] on div "Icon Tips for Referring Friends Text Block Row Row 🌟 Keep it natural Your frien…" at bounding box center [549, 319] width 686 height 191
click at [228, 255] on div "Icon" at bounding box center [234, 251] width 16 height 16
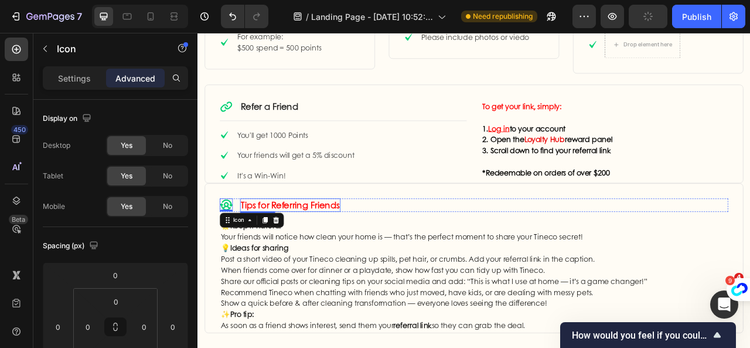
click at [326, 254] on span "Tips for Referring Friends" at bounding box center [315, 251] width 125 height 16
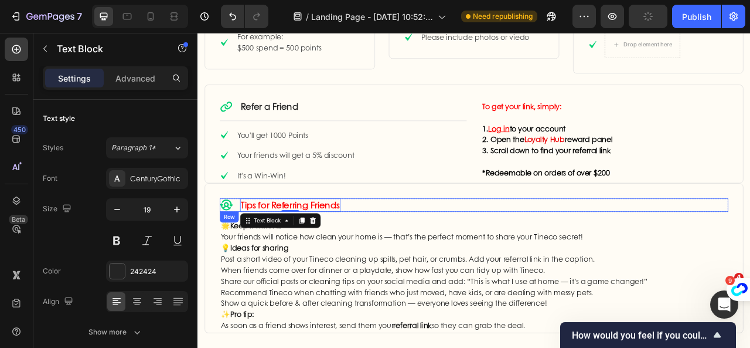
click at [411, 256] on div "Icon Tips for Referring Friends Text Block 0 Row" at bounding box center [549, 251] width 647 height 17
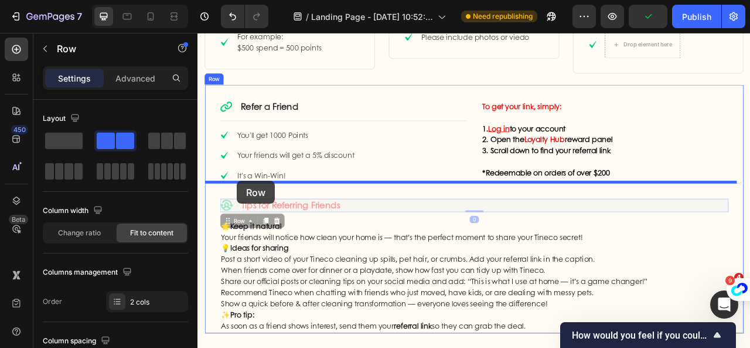
drag, startPoint x: 238, startPoint y: 273, endPoint x: 248, endPoint y: 234, distance: 40.5
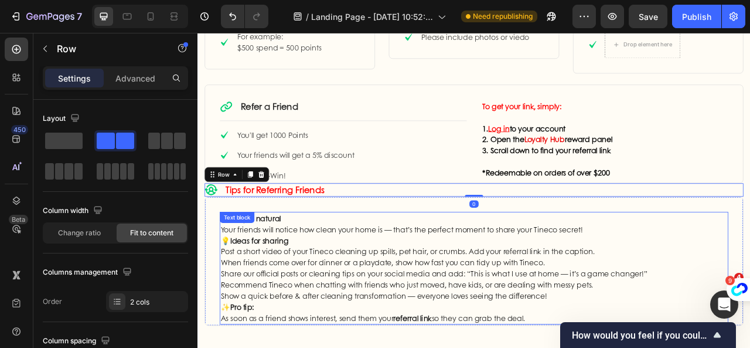
click at [255, 265] on div "Text block" at bounding box center [247, 267] width 39 height 11
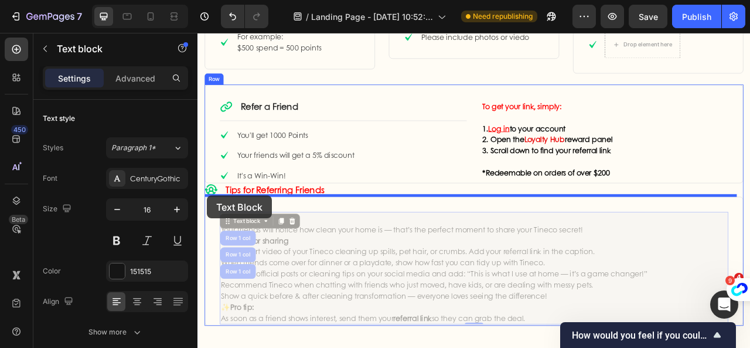
drag, startPoint x: 238, startPoint y: 271, endPoint x: 209, endPoint y: 240, distance: 42.7
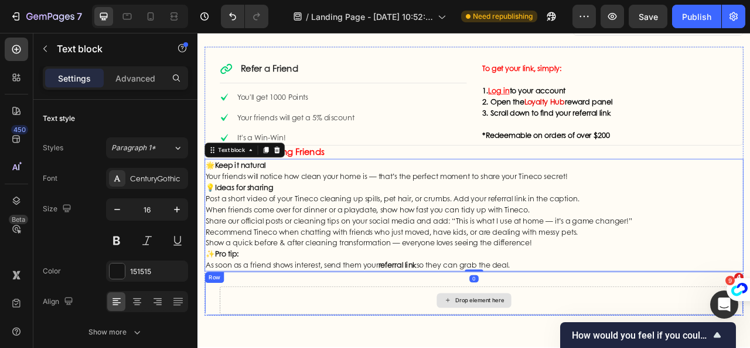
scroll to position [763, 0]
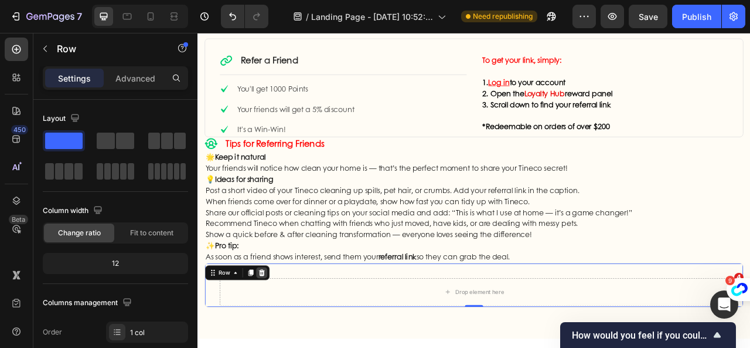
click at [280, 331] on div at bounding box center [279, 338] width 14 height 14
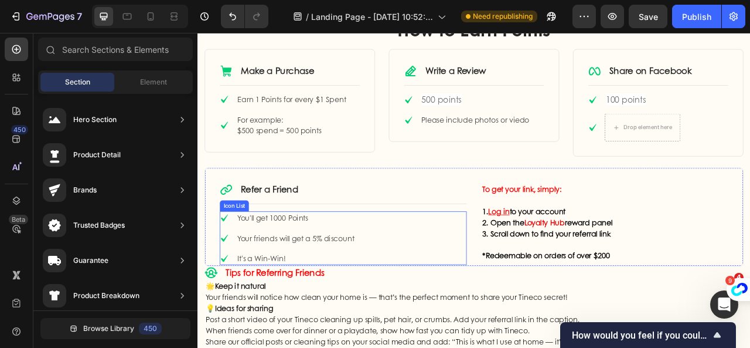
scroll to position [587, 0]
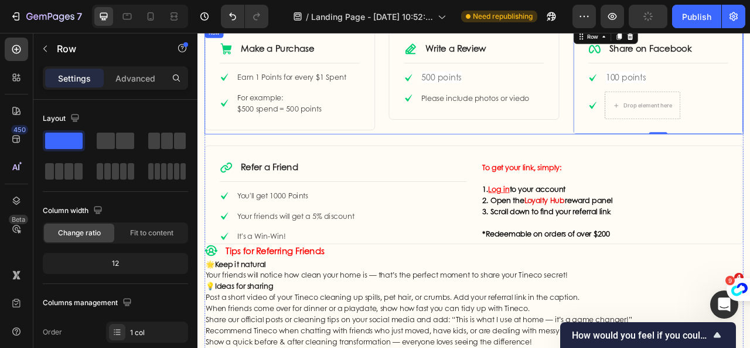
scroll to position [646, 0]
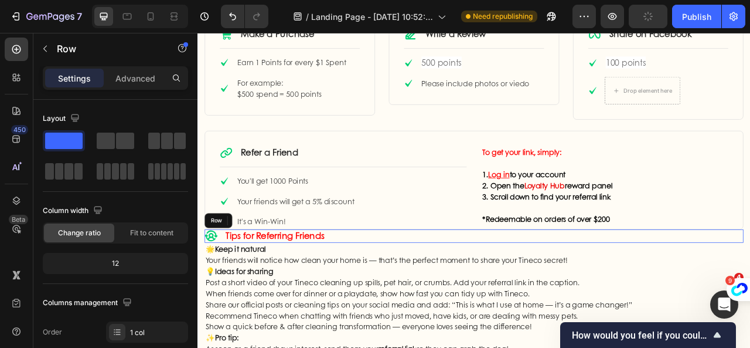
click at [484, 283] on div "Icon Tips for Referring Friends Text Block Row" at bounding box center [549, 291] width 686 height 17
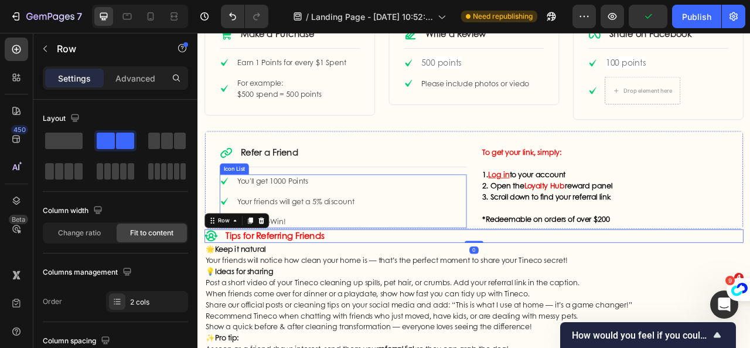
click at [489, 274] on div "Icon You'll get 1000 Points Text block Icon Your friends will get a 5% discount…" at bounding box center [383, 247] width 314 height 68
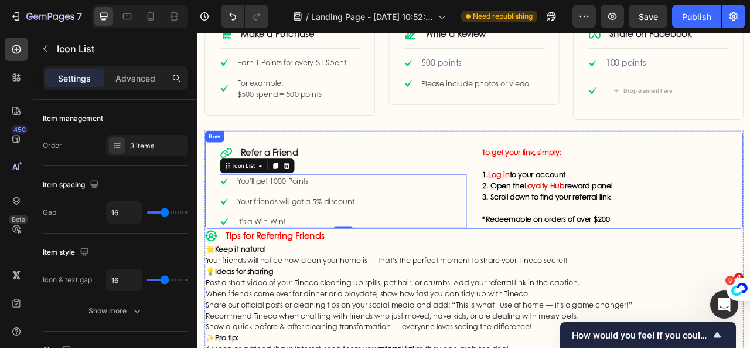
click at [750, 239] on div "Icon Refer a Friend Text Block Row Title Line Icon You'll get 1000 Points Text …" at bounding box center [549, 219] width 686 height 125
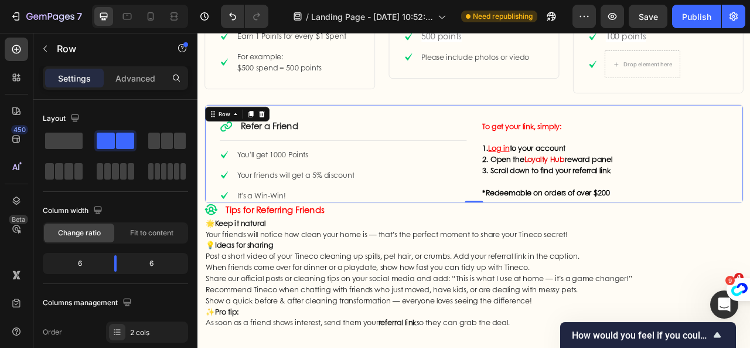
scroll to position [705, 0]
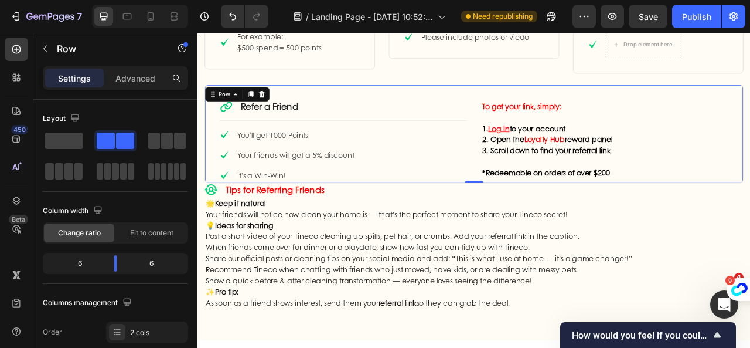
click at [750, 205] on div "Icon Refer a Friend Text Block Row Title Line Icon You'll get 1000 Points Text …" at bounding box center [549, 160] width 686 height 125
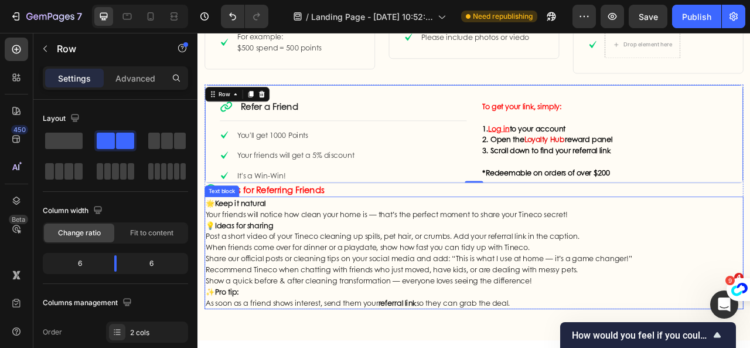
click at [271, 289] on p "Post a short video of your Tineco cleaning up spills, pet hair, or crumbs. Add …" at bounding box center [549, 291] width 683 height 14
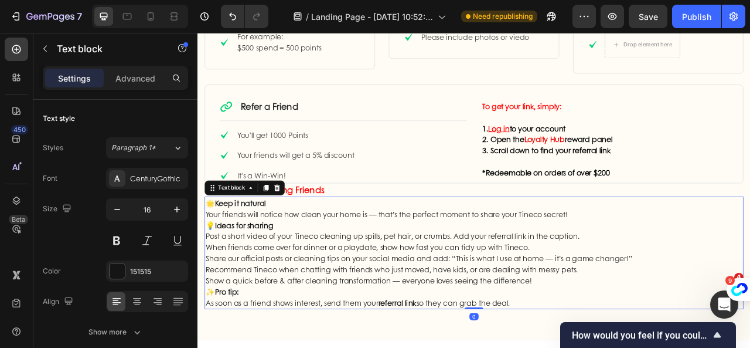
click at [227, 293] on p "Post a short video of your Tineco cleaning up spills, pet hair, or crumbs. Add …" at bounding box center [549, 291] width 683 height 14
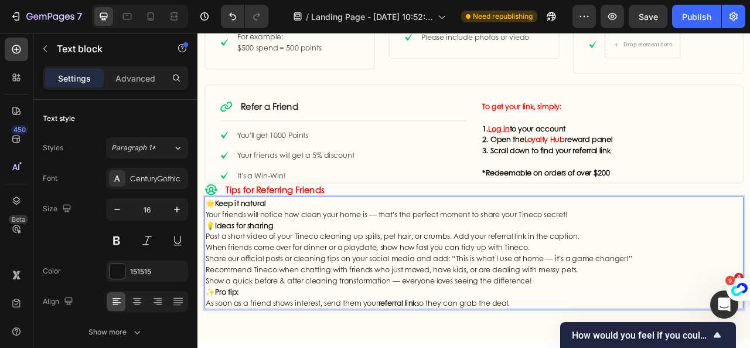
click at [209, 290] on p "Post a short video of your Tineco cleaning up spills, pet hair, or crumbs. Add …" at bounding box center [549, 291] width 683 height 14
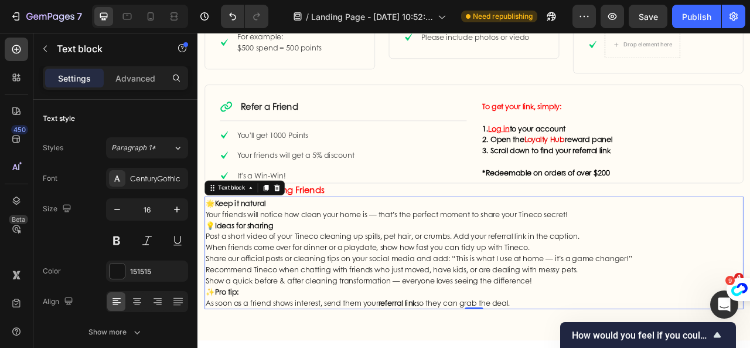
click at [210, 289] on p "Post a short video of your Tineco cleaning up spills, pet hair, or crumbs. Add …" at bounding box center [549, 291] width 683 height 14
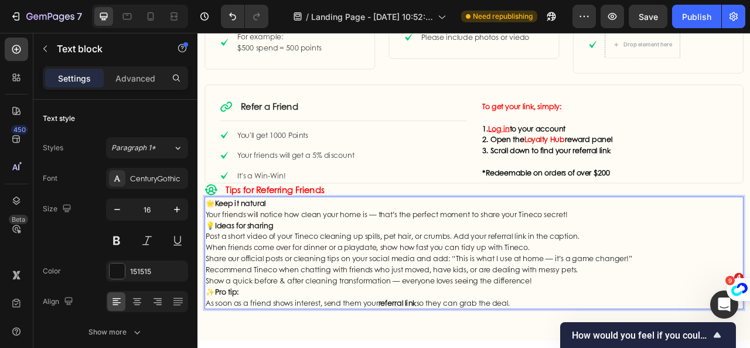
click at [209, 292] on p "Post a short video of your Tineco cleaning up spills, pet hair, or crumbs. Add …" at bounding box center [549, 291] width 683 height 14
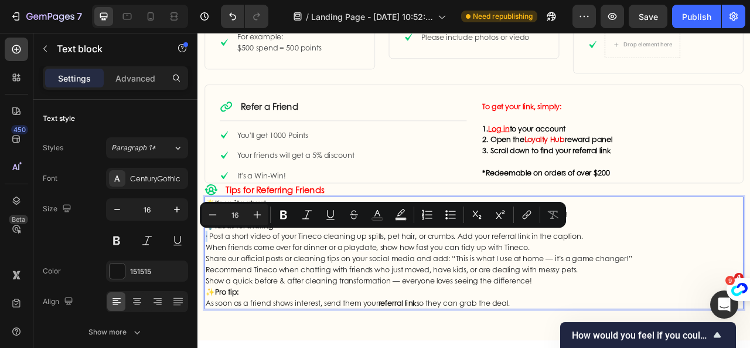
click at [206, 289] on div "🌟 Keep it natural Your friends will notice how clean your home is — that’s the …" at bounding box center [549, 312] width 686 height 143
copy p "·"
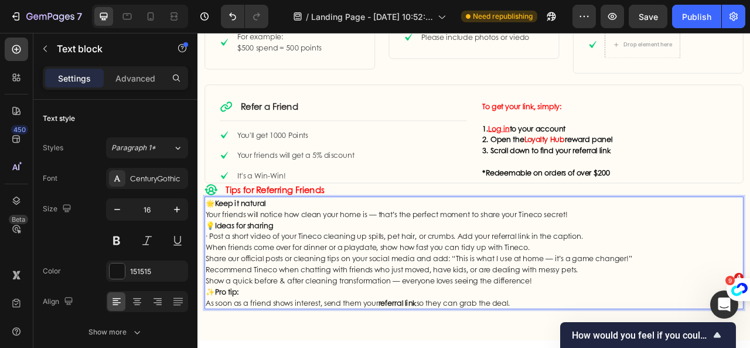
click at [208, 302] on p "When friends come over for dinner or a playdate, show how fast you can tidy up …" at bounding box center [549, 305] width 683 height 14
click at [215, 317] on p "Share our official posts or cleaning tips on your social media and add: “This i…" at bounding box center [549, 319] width 683 height 14
click at [212, 289] on p "· Post a short video of your Tineco cleaning up spills, pet hair, or crumbs. Ad…" at bounding box center [549, 291] width 683 height 14
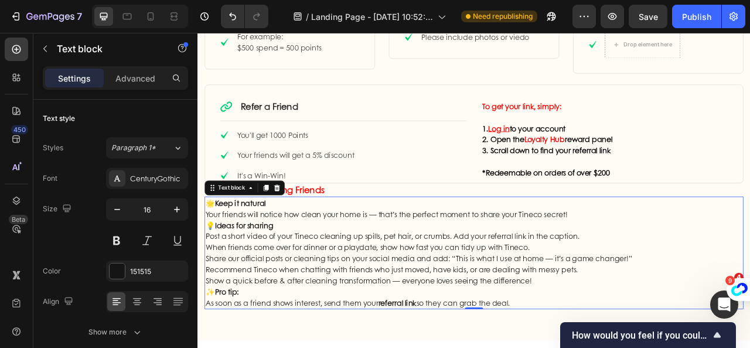
click at [209, 292] on p "Post a short video of your Tineco cleaning up spills, pet hair, or crumbs. Add …" at bounding box center [549, 291] width 683 height 14
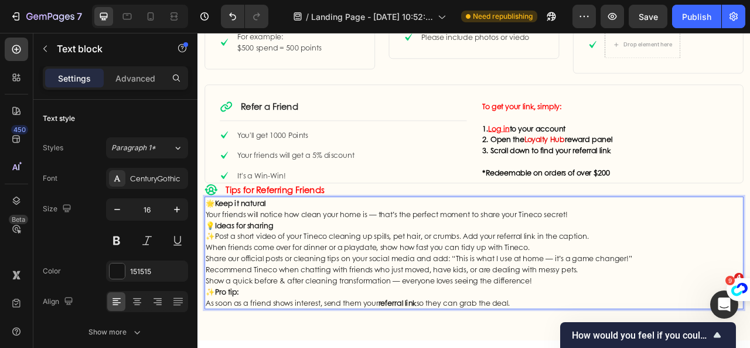
click at [210, 306] on p "When friends come over for dinner or a playdate, show how fast you can tidy up …" at bounding box center [549, 305] width 683 height 14
click at [208, 319] on p "Share our official posts or cleaning tips on your social media and add: “This i…" at bounding box center [549, 319] width 683 height 14
click at [208, 335] on p "Recommend Tineco when chatting with friends who just moved, have kids, or are d…" at bounding box center [549, 333] width 683 height 14
click at [209, 347] on p "Show a quick before & after cleaning transformation — everyone loves seeing the…" at bounding box center [549, 348] width 683 height 14
click at [345, 317] on p "✨Share our official posts or cleaning tips on your social media and add: “This …" at bounding box center [549, 319] width 683 height 14
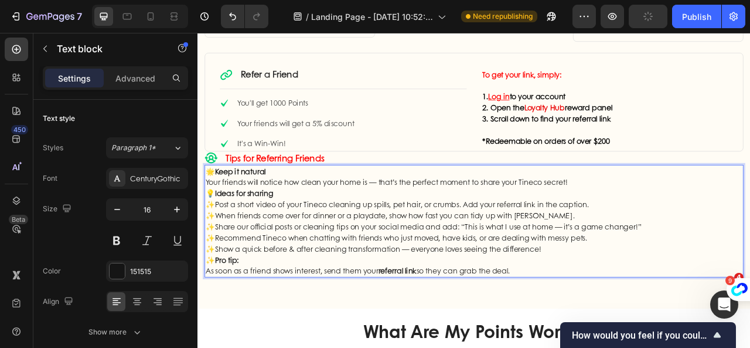
scroll to position [763, 0]
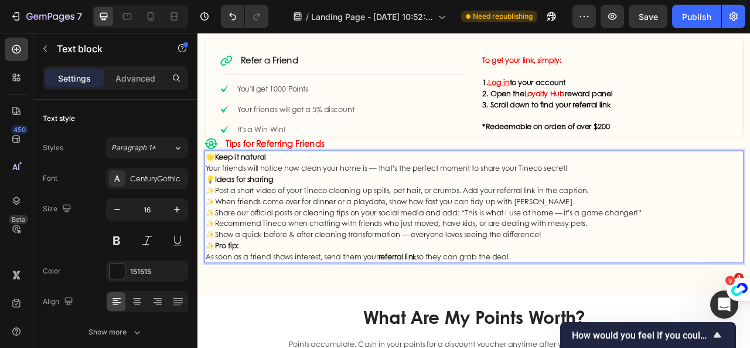
click at [532, 258] on p "✨Share our official posts or cleaning tips on your social media and add: “This …" at bounding box center [549, 261] width 683 height 14
click at [274, 300] on p "✨ Pro tip: As soon as a friend shows interest, send them your referral link so …" at bounding box center [549, 310] width 683 height 28
click at [238, 314] on p "✨ Pro tip: As soon as a friend shows interest, send them your referral link so …" at bounding box center [549, 310] width 683 height 28
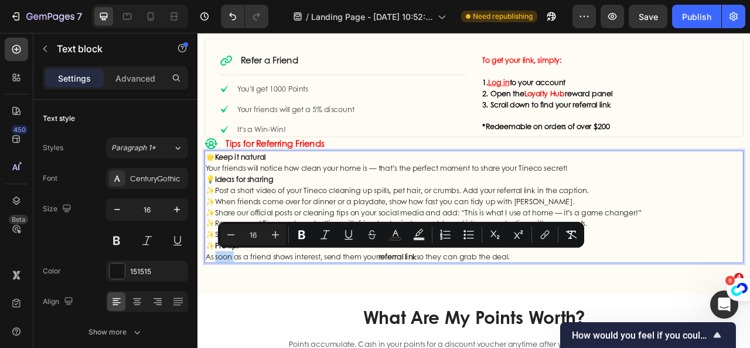
click at [550, 313] on p "✨ Pro tip: As soon as a friend shows interest, send them your referral link so …" at bounding box center [549, 310] width 683 height 28
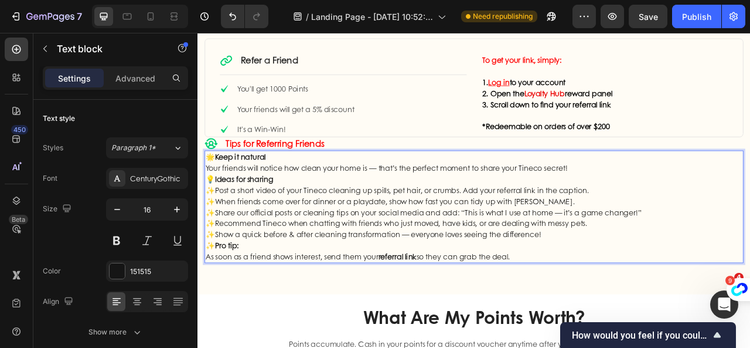
click at [640, 317] on p "✨ Pro tip: As soon as a friend shows interest, send them your referral link so …" at bounding box center [549, 310] width 683 height 28
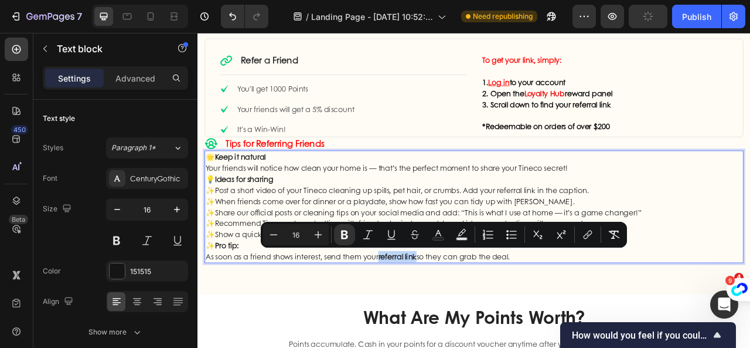
drag, startPoint x: 485, startPoint y: 317, endPoint x: 451, endPoint y: 297, distance: 38.9
click at [436, 317] on p "✨ Pro tip: As soon as a friend shows interest, send them your referral link so …" at bounding box center [549, 310] width 683 height 28
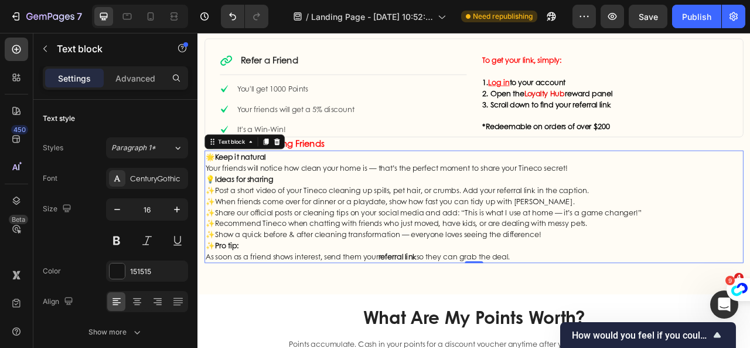
click at [399, 261] on p "✨Share our official posts or cleaning tips on your social media and add: “This …" at bounding box center [549, 261] width 683 height 14
click at [407, 249] on p "✨When friends come over for dinner or a playdate, show how fast you can tidy up…" at bounding box center [549, 247] width 683 height 14
click at [438, 247] on p "✨When friends come over for dinner or a playdate, show how fast you can tidy up…" at bounding box center [549, 247] width 683 height 14
click at [307, 263] on p "✨Share our official posts or cleaning tips on your social media and add: “This …" at bounding box center [549, 261] width 683 height 14
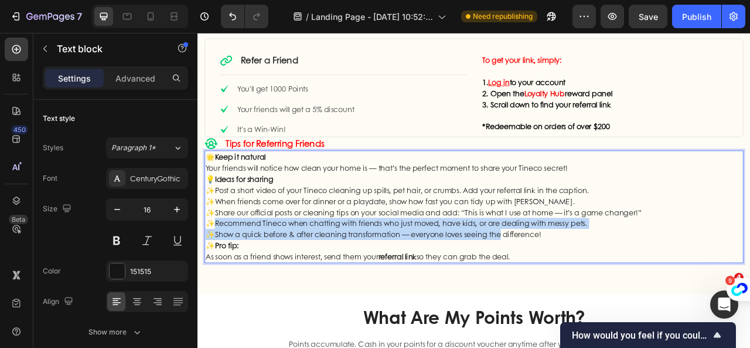
drag, startPoint x: 222, startPoint y: 274, endPoint x: 590, endPoint y: 280, distance: 368.2
click at [590, 280] on div "🌟 Keep it natural Your friends will notice how clean your home is — that’s the …" at bounding box center [549, 253] width 686 height 143
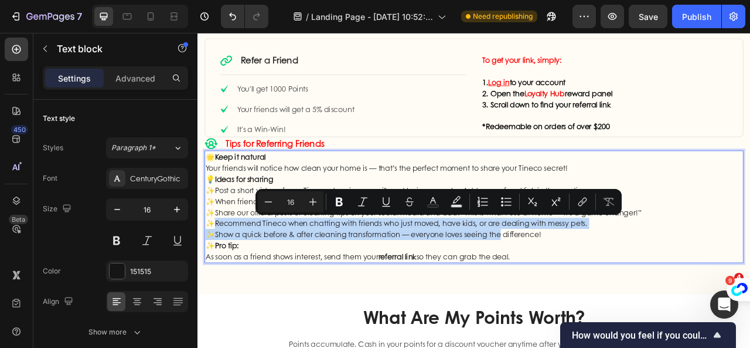
click at [590, 282] on p "✨Show a quick before & after cleaning transformation — everyone loves seeing th…" at bounding box center [549, 289] width 683 height 14
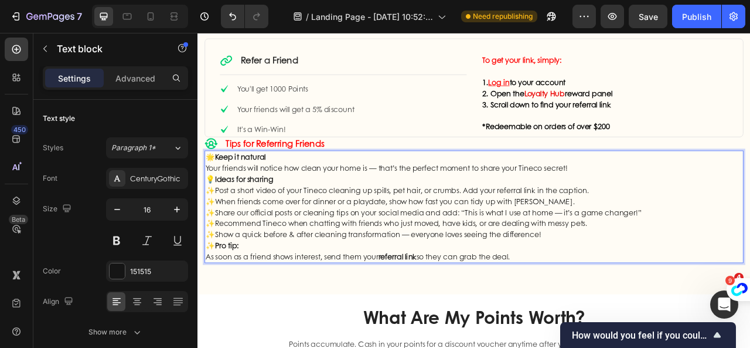
click at [410, 298] on p "✨ Pro tip: As soon as a friend shows interest, send them your referral link so …" at bounding box center [549, 310] width 683 height 28
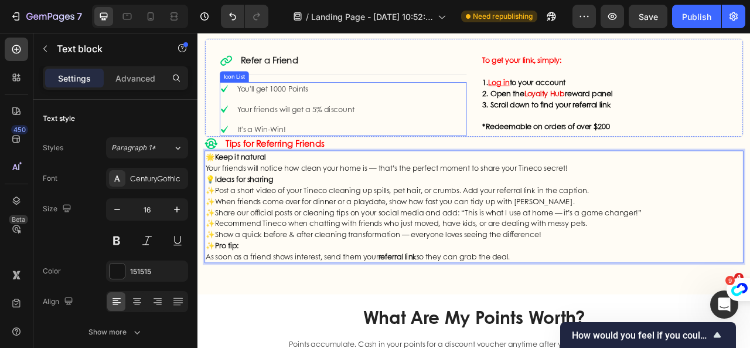
click at [412, 152] on div "Icon You'll get 1000 Points Text block Icon Your friends will get a 5% discount…" at bounding box center [383, 130] width 314 height 68
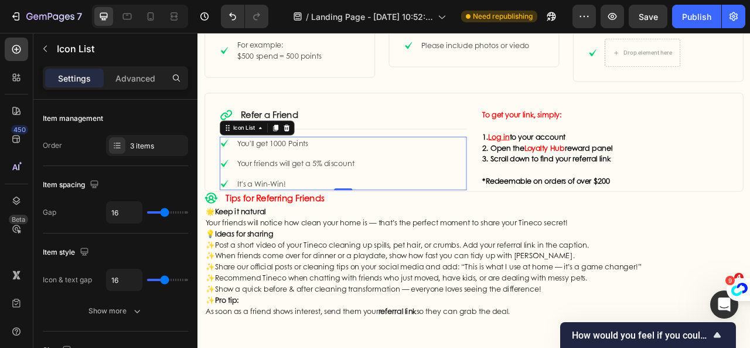
scroll to position [705, 0]
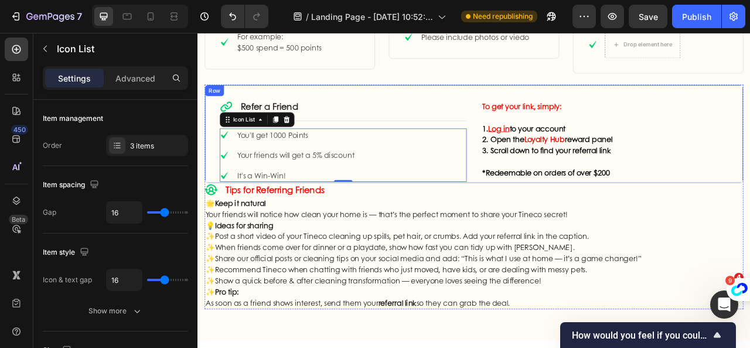
click at [750, 150] on div "Icon Refer a Friend Text Block Row Title Line Icon You'll get 1000 Points Text …" at bounding box center [549, 160] width 686 height 125
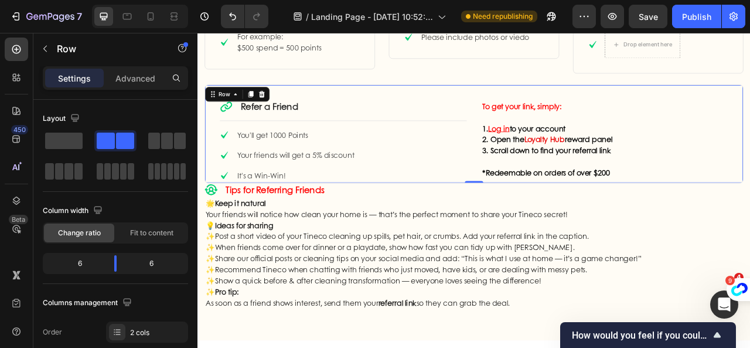
click at [213, 138] on div "Icon Refer a Friend Text Block Row Title Line Icon You'll get 1000 Points Text …" at bounding box center [549, 160] width 686 height 125
click at [750, 104] on div "Icon Refer a Friend Text Block Row Title Line Icon You'll get 1000 Points Text …" at bounding box center [549, 160] width 686 height 125
click at [261, 108] on icon at bounding box center [264, 110] width 9 height 9
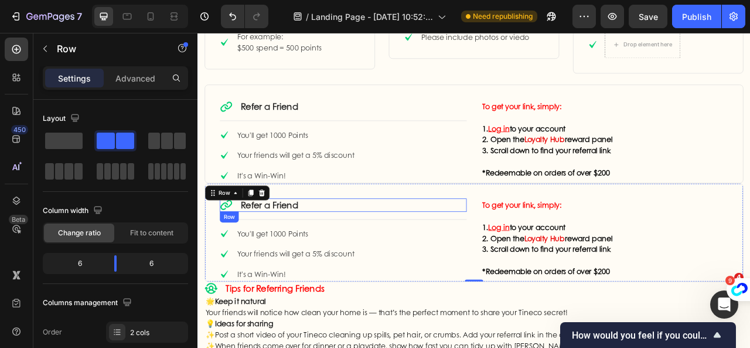
click at [531, 251] on div "Icon Refer a Friend Text Block Row" at bounding box center [383, 251] width 314 height 17
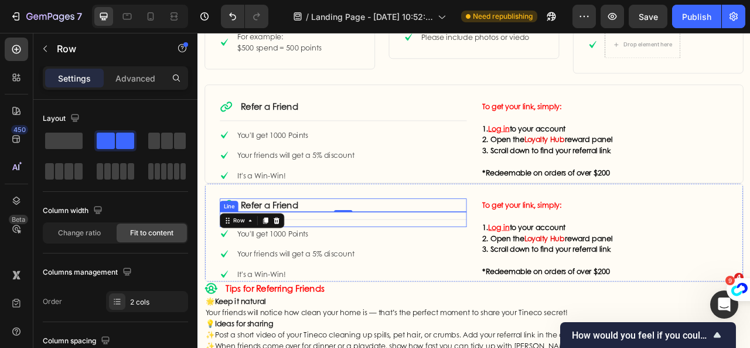
click at [530, 261] on div "Title Line" at bounding box center [383, 269] width 314 height 19
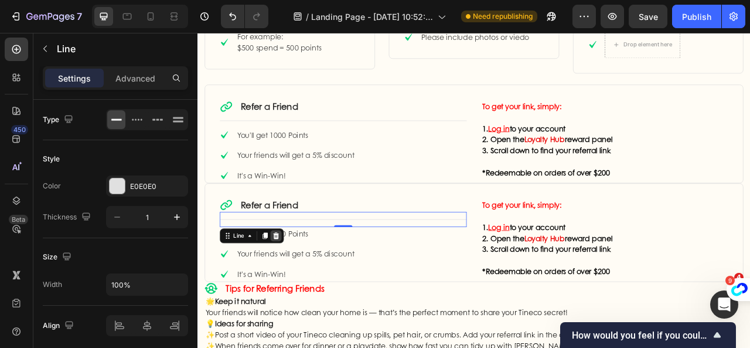
click at [303, 289] on div at bounding box center [297, 291] width 14 height 14
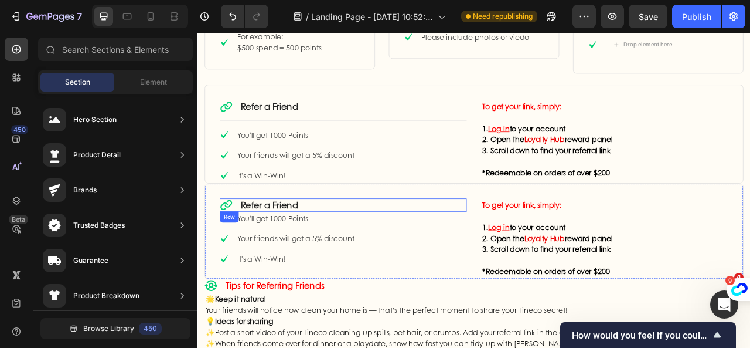
click at [340, 250] on div "Icon Refer a Friend Text Block Row" at bounding box center [383, 251] width 314 height 17
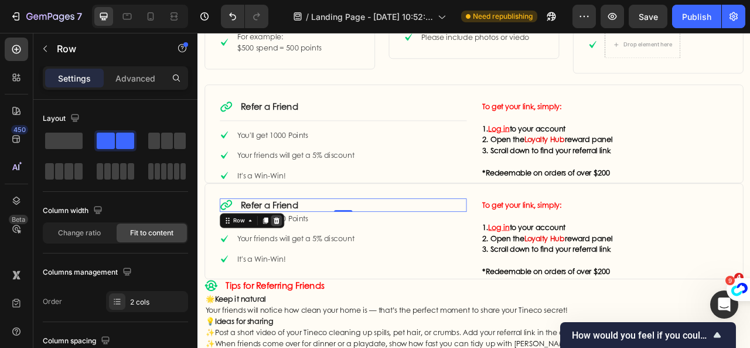
click at [304, 267] on div "Row" at bounding box center [267, 271] width 82 height 19
click at [301, 267] on icon at bounding box center [297, 271] width 9 height 9
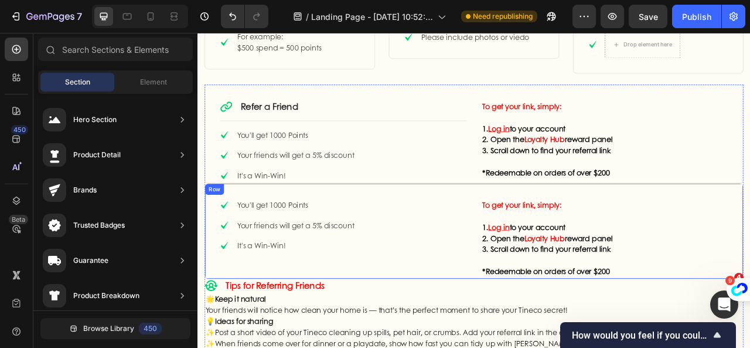
click at [536, 247] on div "Icon You'll get 1000 Points Text block Icon Your friends will get a 5% discount…" at bounding box center [549, 285] width 686 height 122
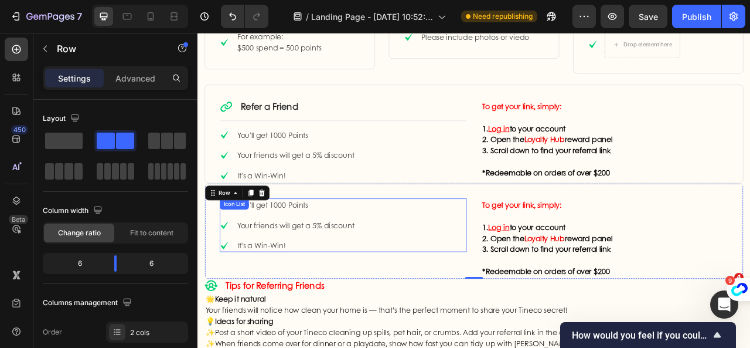
click at [530, 247] on div "Icon You'll get 1000 Points Text block Icon Your friends will get a 5% discount…" at bounding box center [383, 277] width 314 height 68
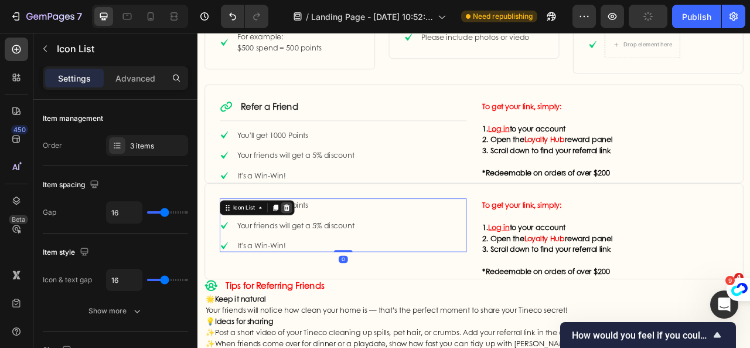
click at [314, 253] on icon at bounding box center [310, 254] width 9 height 9
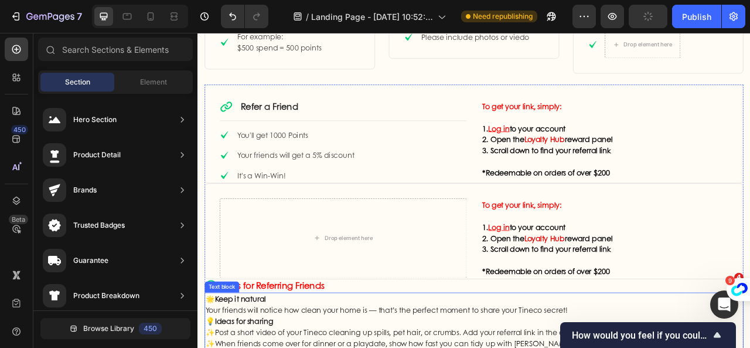
click at [274, 347] on span "Tips for Referring Friends" at bounding box center [295, 354] width 125 height 16
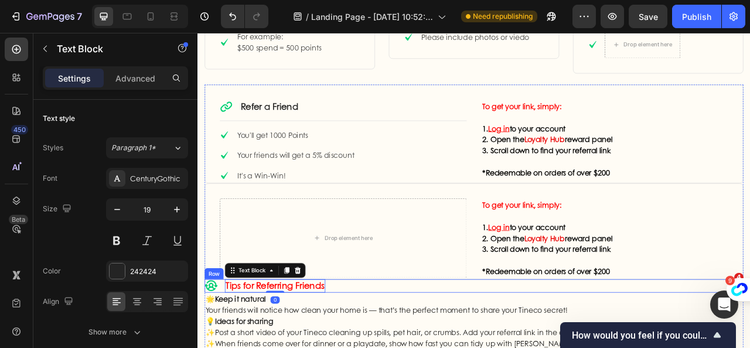
click at [226, 347] on div "Icon Tips for Referring Friends Text Block 0 Row" at bounding box center [549, 354] width 686 height 17
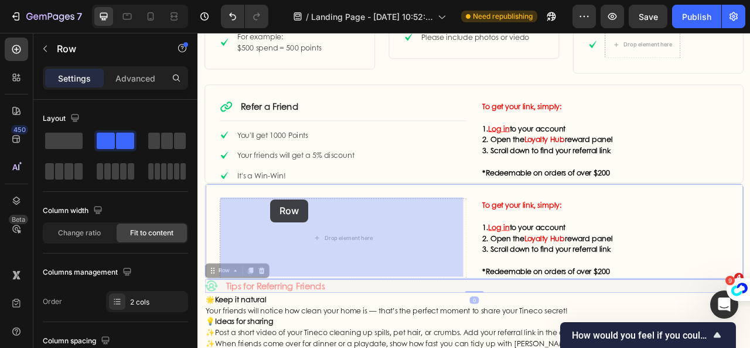
drag, startPoint x: 216, startPoint y: 335, endPoint x: 290, endPoint y: 244, distance: 116.6
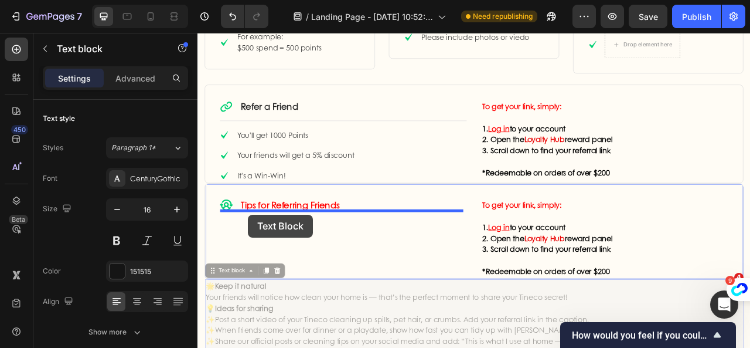
drag, startPoint x: 225, startPoint y: 332, endPoint x: 262, endPoint y: 264, distance: 77.9
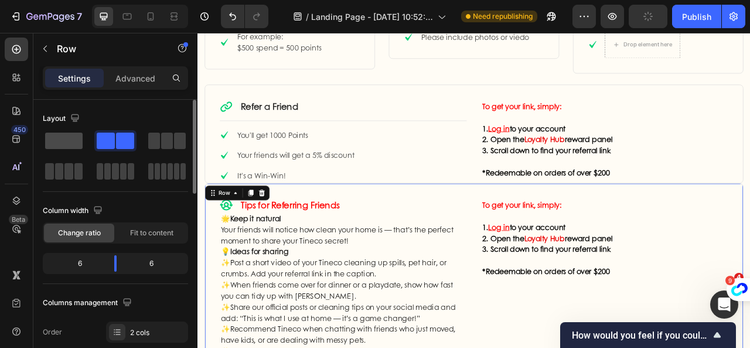
click at [63, 141] on span at bounding box center [64, 140] width 38 height 16
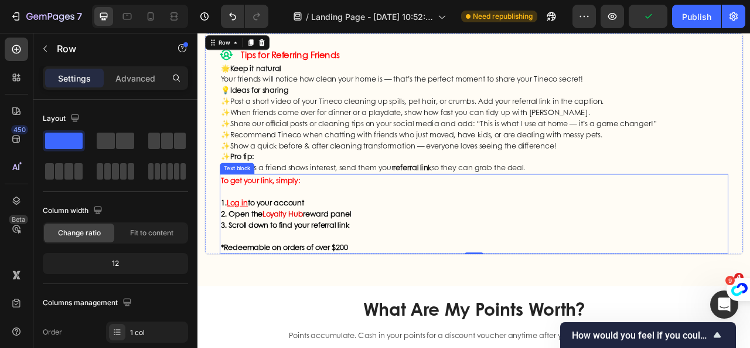
scroll to position [939, 0]
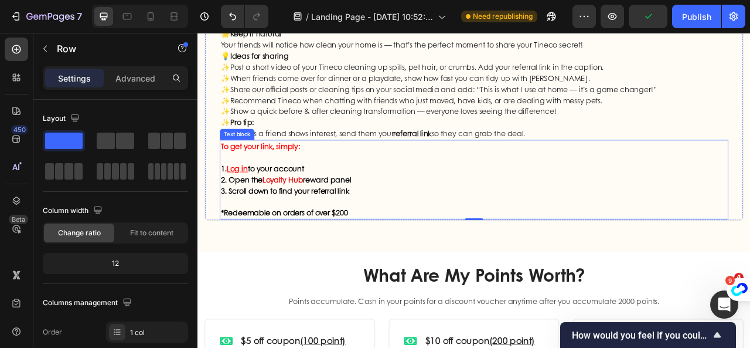
click at [409, 186] on p at bounding box center [549, 191] width 645 height 14
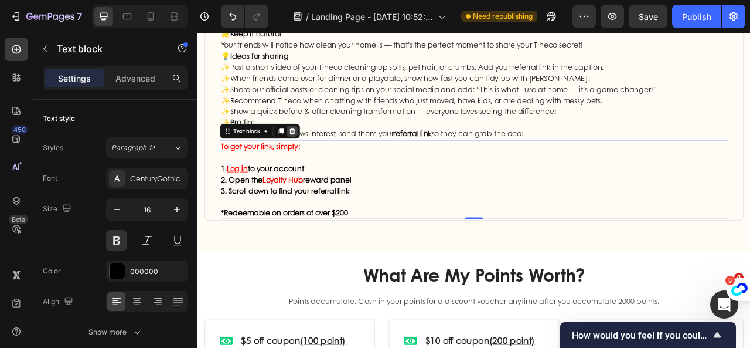
click at [319, 153] on icon at bounding box center [317, 157] width 9 height 9
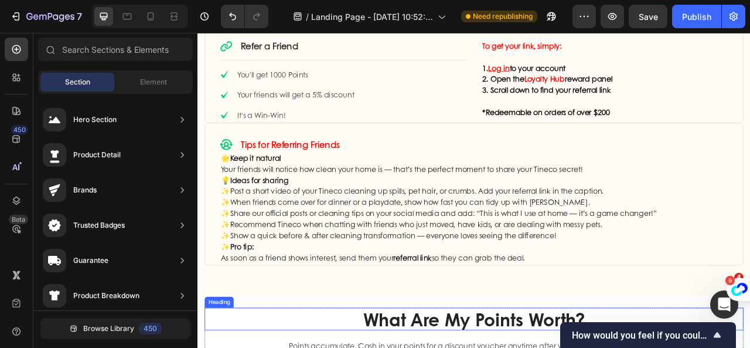
scroll to position [763, 0]
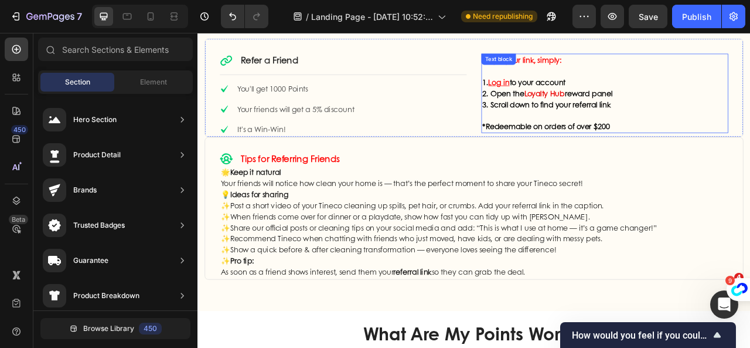
click at [750, 128] on p "3. Scroll down to find your referral link" at bounding box center [716, 124] width 312 height 14
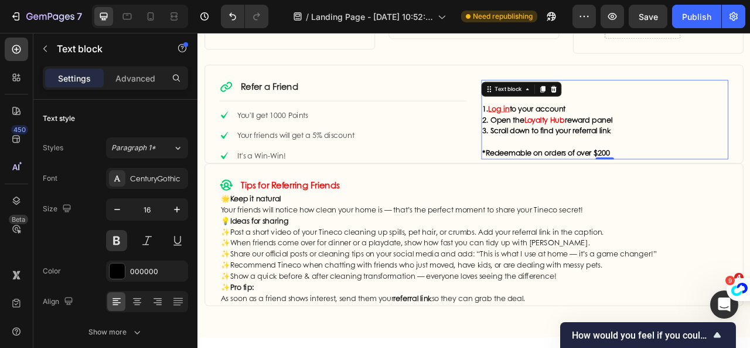
scroll to position [705, 0]
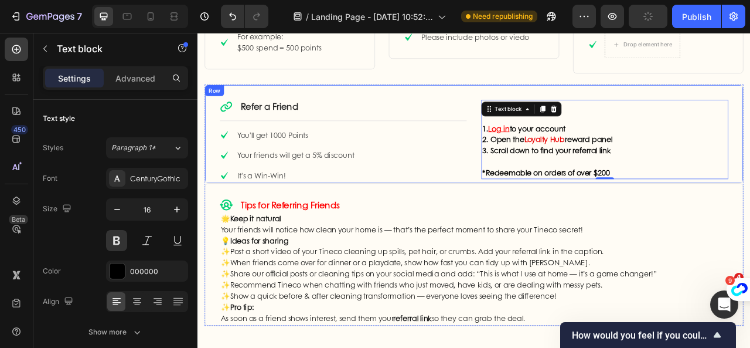
click at [750, 106] on div "Icon Refer a Friend Text Block Row Title Line Icon You'll get 1000 Points Text …" at bounding box center [549, 160] width 686 height 125
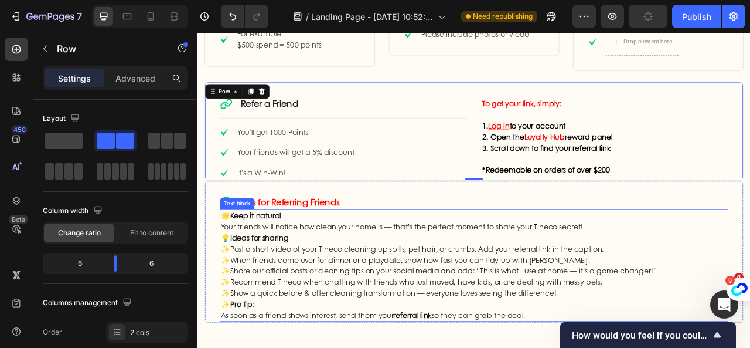
scroll to position [880, 0]
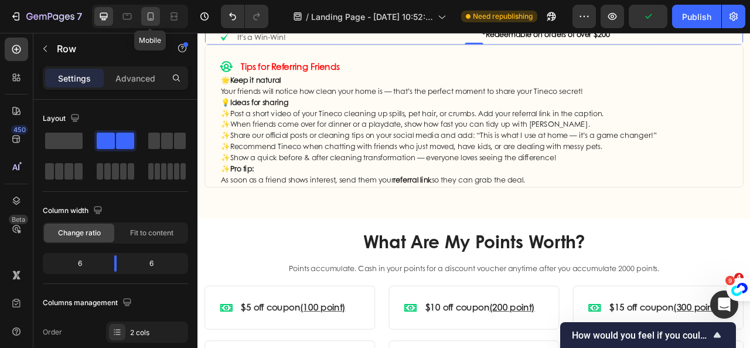
click at [148, 21] on icon at bounding box center [151, 17] width 12 height 12
type input "0"
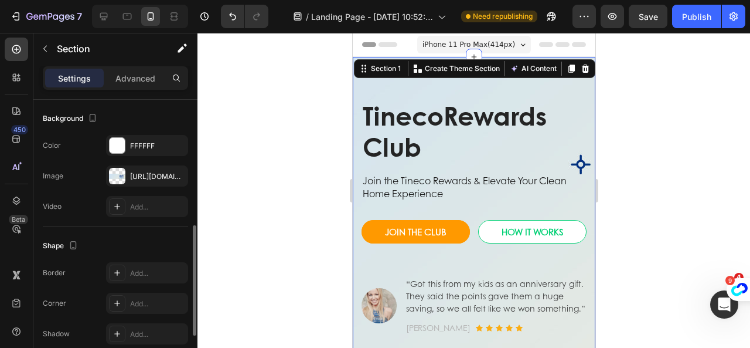
scroll to position [261, 0]
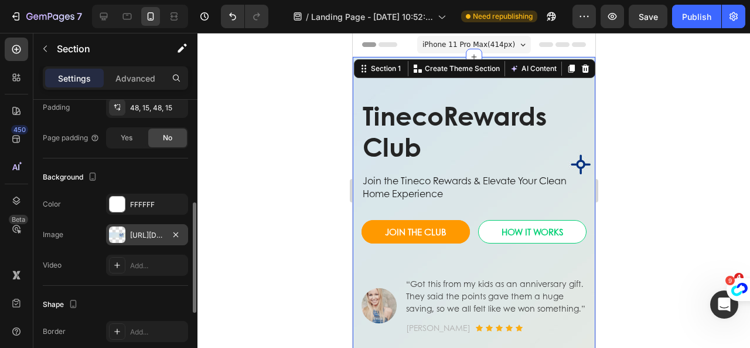
click at [117, 235] on div at bounding box center [117, 234] width 16 height 16
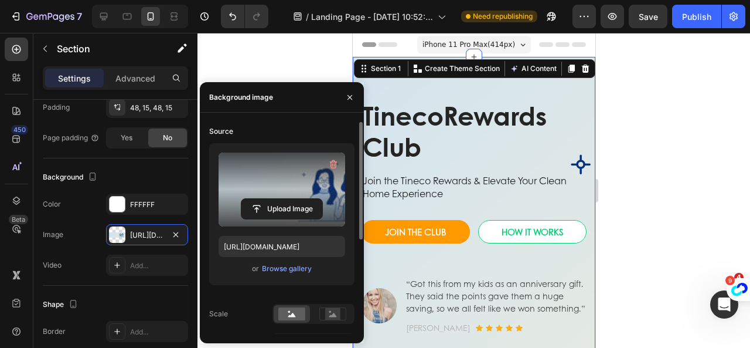
click at [253, 195] on label at bounding box center [282, 189] width 127 height 74
click at [253, 199] on input "file" at bounding box center [282, 209] width 81 height 20
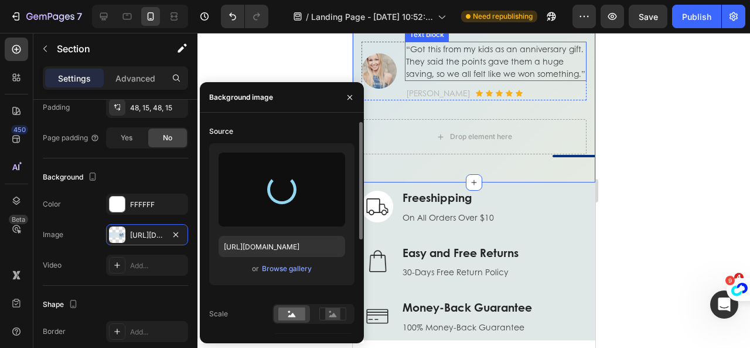
scroll to position [176, 0]
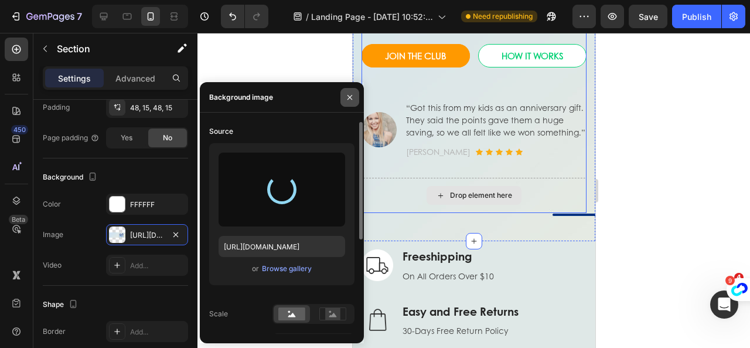
type input "https://cdn.shopify.com/s/files/1/0587/7468/3810/files/gempages_484017359548318…"
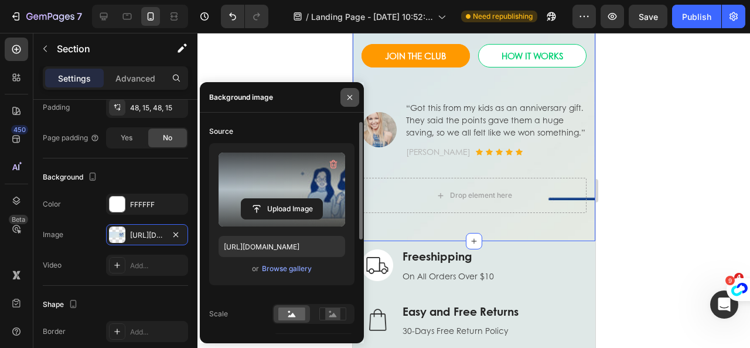
click at [352, 97] on icon "button" at bounding box center [349, 97] width 9 height 9
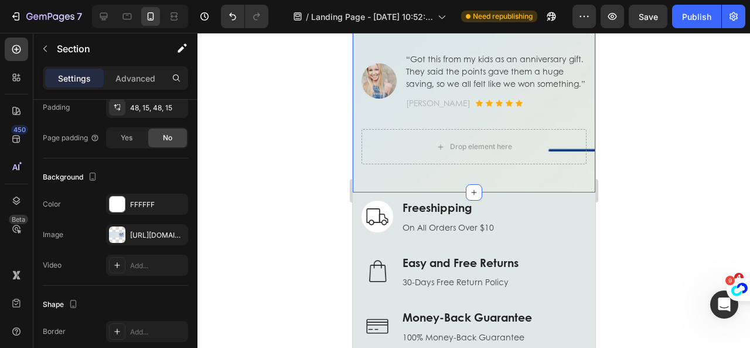
scroll to position [293, 0]
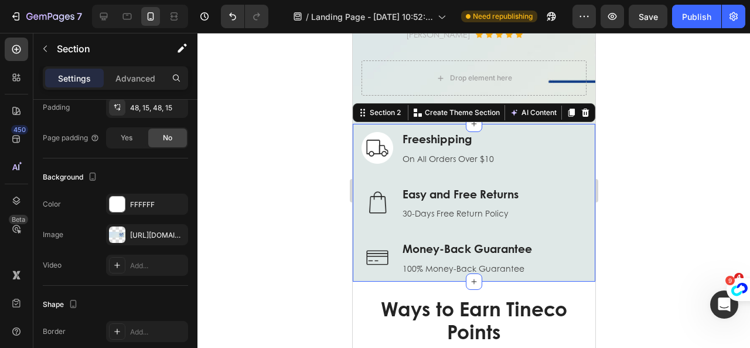
click at [581, 154] on div "Image Freeshipping Text block On All Orders Over $10 Text block Row Image Easy …" at bounding box center [473, 203] width 243 height 158
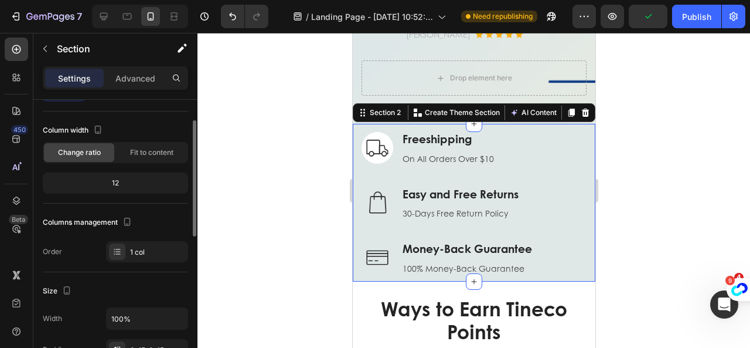
scroll to position [0, 0]
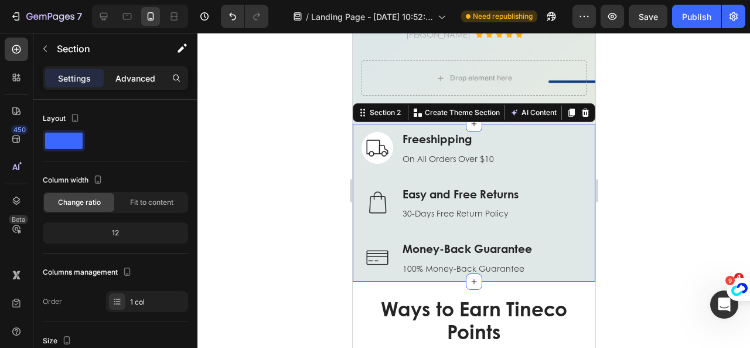
click at [148, 79] on p "Advanced" at bounding box center [135, 78] width 40 height 12
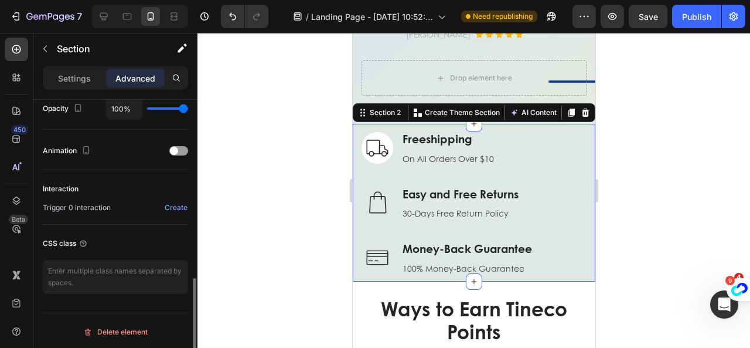
scroll to position [188, 0]
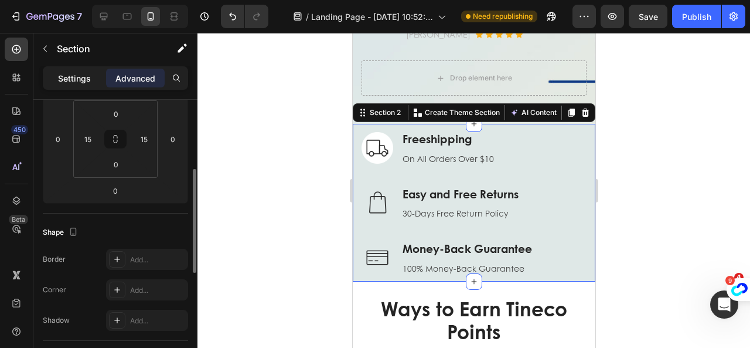
click at [76, 79] on p "Settings" at bounding box center [74, 78] width 33 height 12
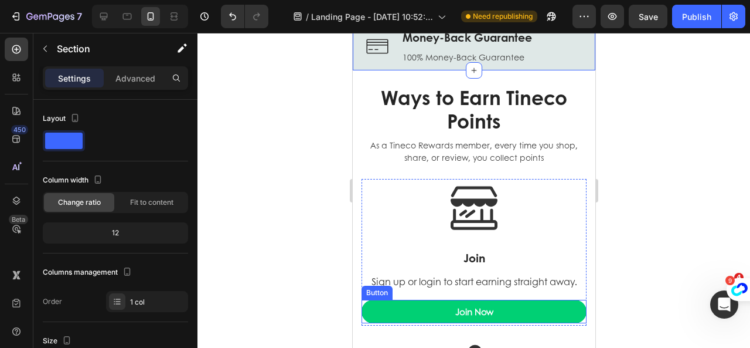
scroll to position [528, 0]
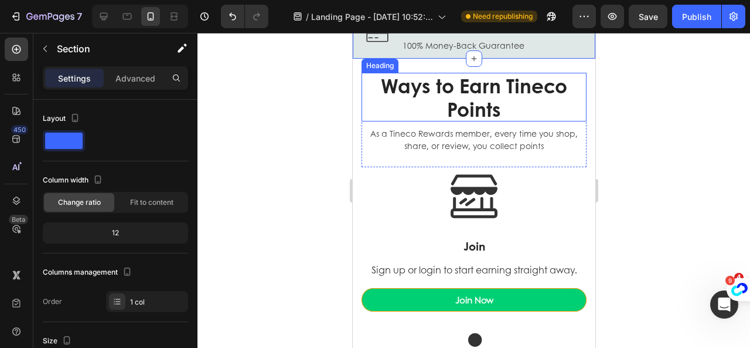
click at [538, 103] on h2 "Ways to Earn Tineco Points" at bounding box center [473, 97] width 225 height 49
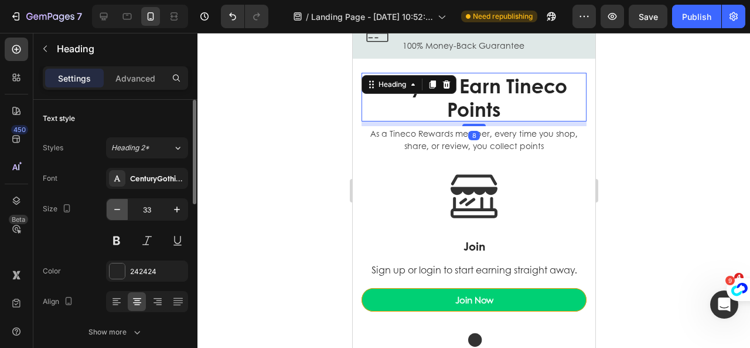
click at [122, 216] on button "button" at bounding box center [117, 209] width 21 height 21
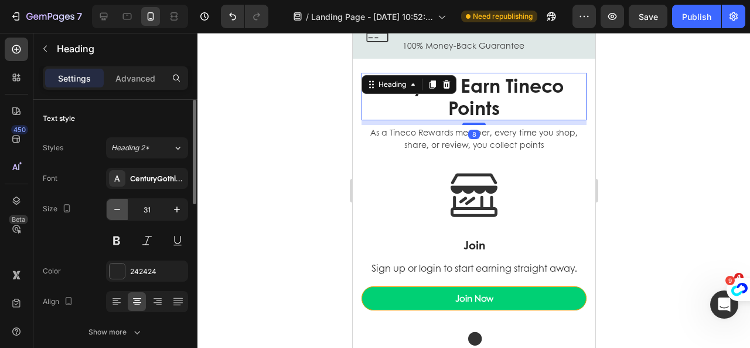
click at [122, 216] on button "button" at bounding box center [117, 209] width 21 height 21
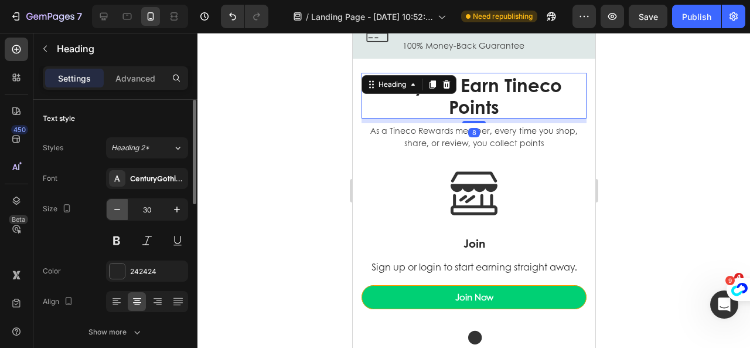
click at [122, 216] on button "button" at bounding box center [117, 209] width 21 height 21
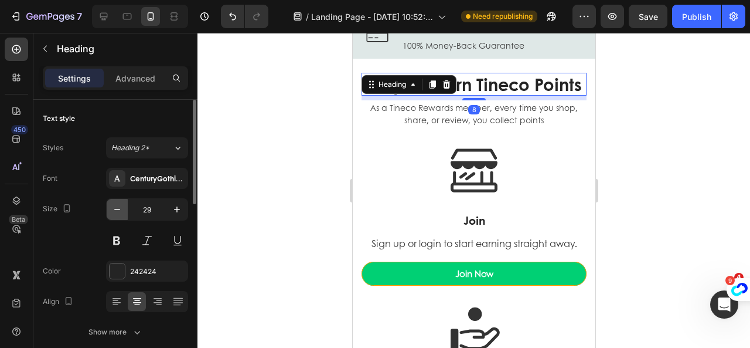
click at [122, 216] on button "button" at bounding box center [117, 209] width 21 height 21
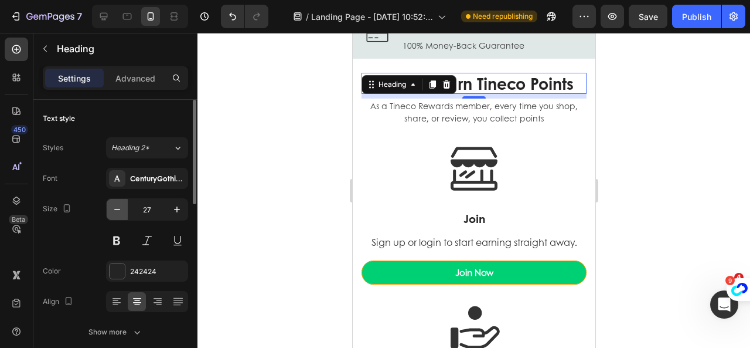
click at [122, 216] on button "button" at bounding box center [117, 209] width 21 height 21
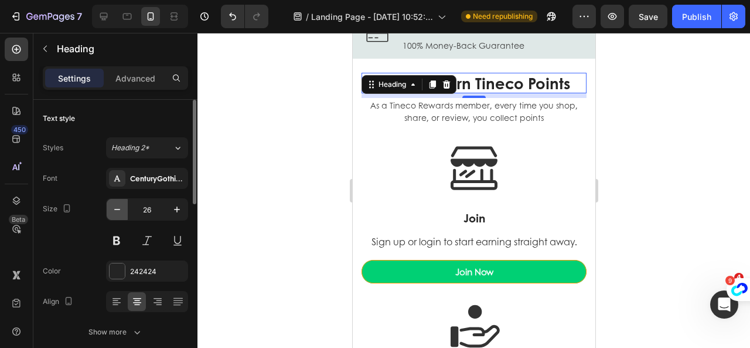
click at [122, 216] on button "button" at bounding box center [117, 209] width 21 height 21
type input "25"
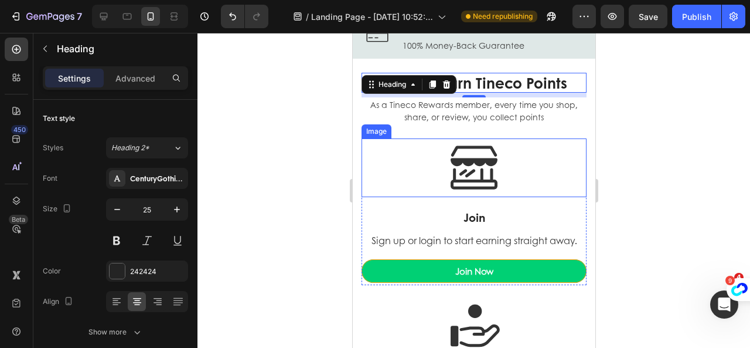
click at [531, 189] on div at bounding box center [473, 167] width 225 height 59
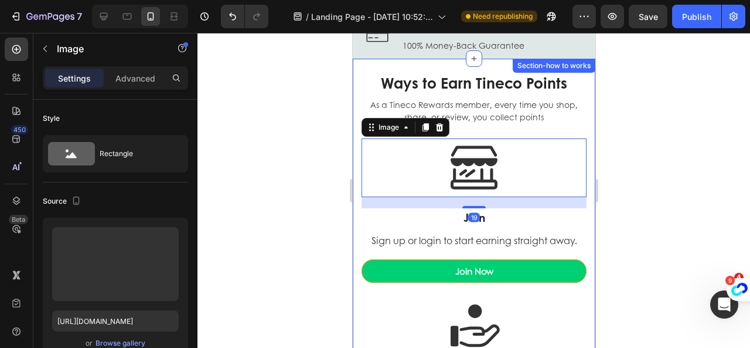
click at [583, 194] on div "Ways to Earn Tineco Points Heading As a Tineco Rewards member, every time you s…" at bounding box center [473, 352] width 243 height 586
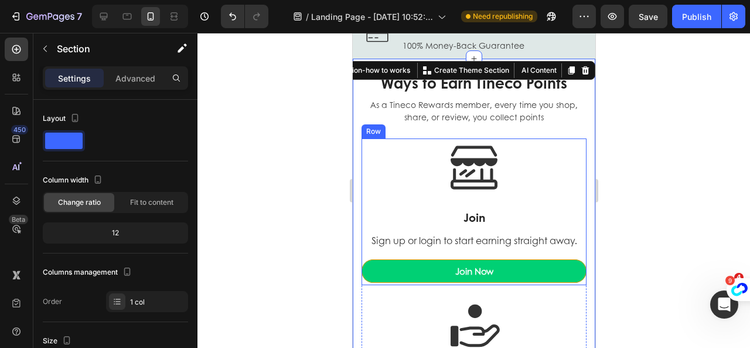
click at [366, 199] on div "Image Join Heading Sign up or login to start earning straight away. Text block …" at bounding box center [473, 211] width 225 height 147
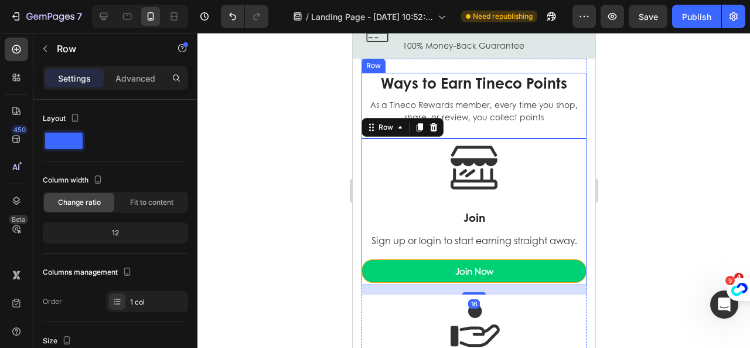
click at [475, 132] on div "Ways to Earn Tineco Points Heading As a Tineco Rewards member, every time you s…" at bounding box center [473, 106] width 225 height 66
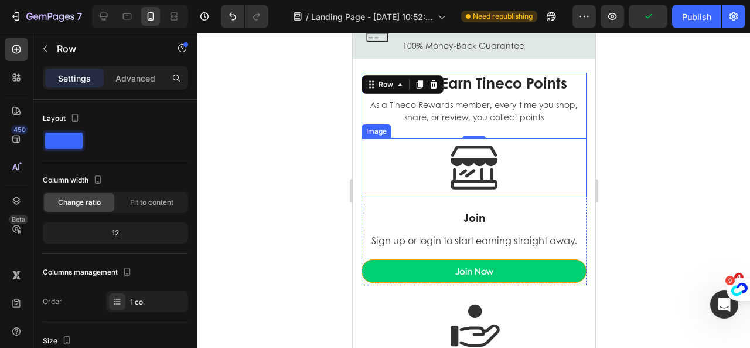
click at [574, 160] on div at bounding box center [473, 167] width 225 height 59
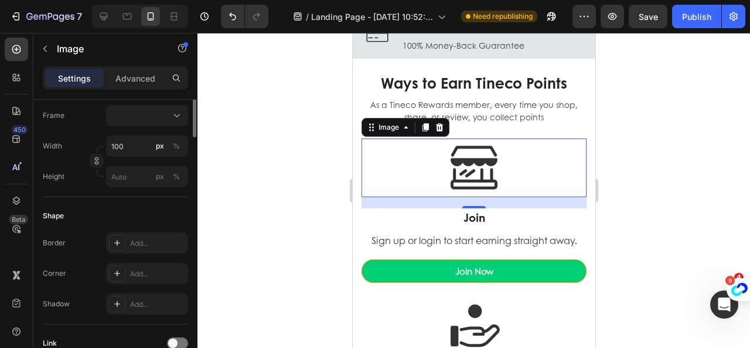
scroll to position [221, 0]
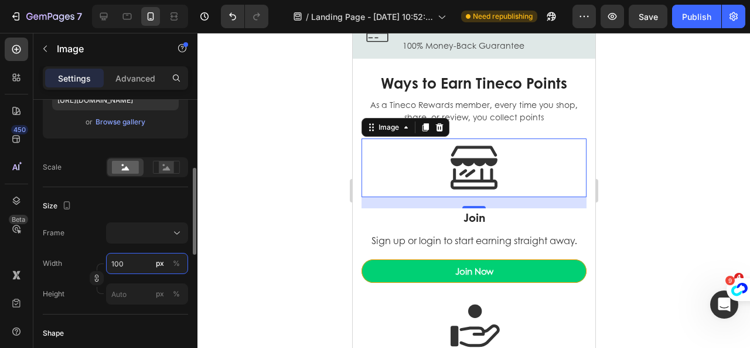
click at [134, 266] on input "100" at bounding box center [147, 263] width 82 height 21
type input "2"
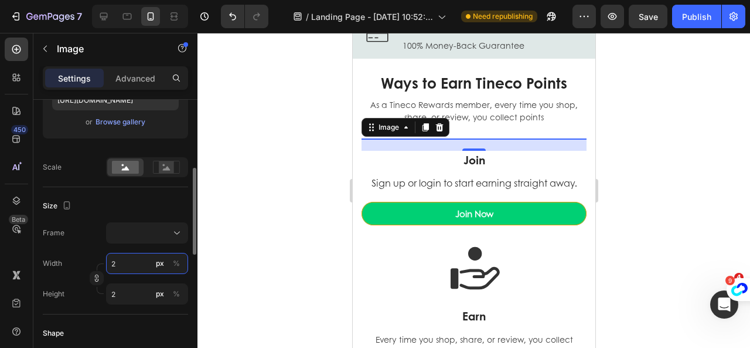
type input "20"
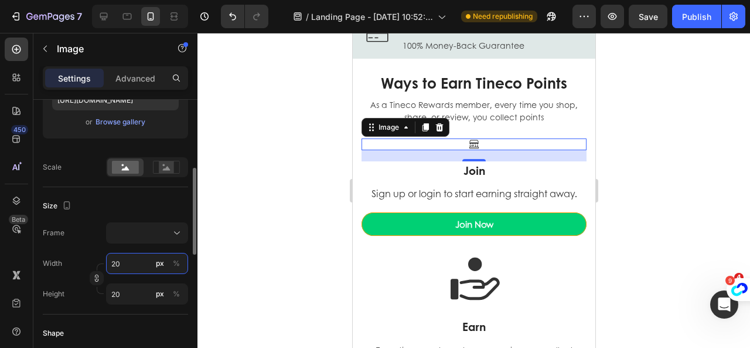
click at [91, 257] on div "Width 20 px %" at bounding box center [115, 263] width 145 height 21
type input "3"
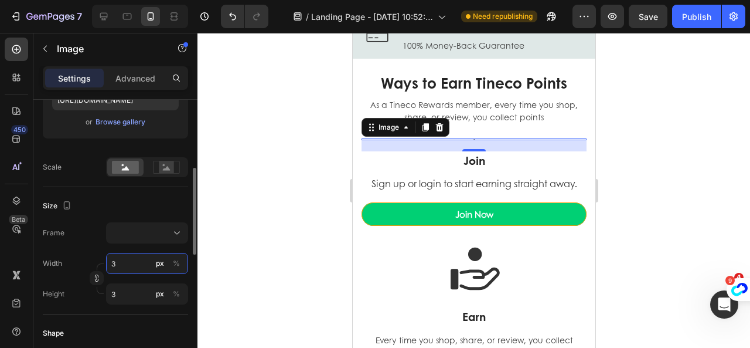
type input "30"
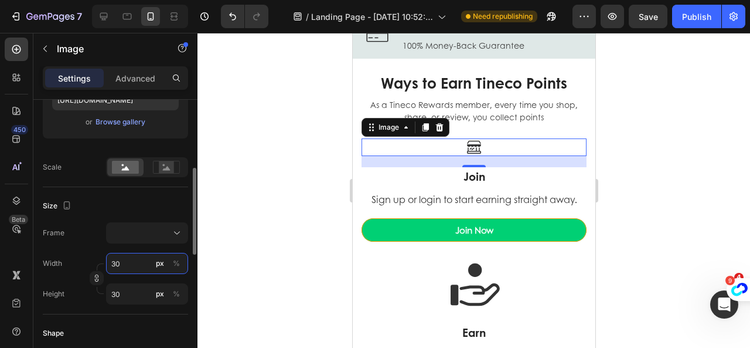
click at [123, 267] on input "30" at bounding box center [147, 263] width 82 height 21
drag, startPoint x: 118, startPoint y: 264, endPoint x: 110, endPoint y: 264, distance: 7.6
click at [110, 264] on input "30" at bounding box center [147, 263] width 82 height 21
type input "6"
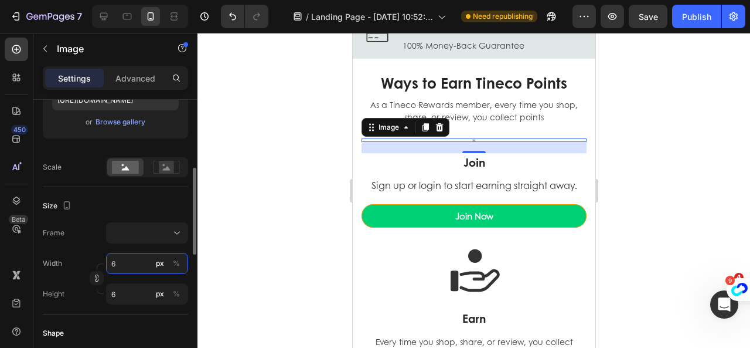
type input "60"
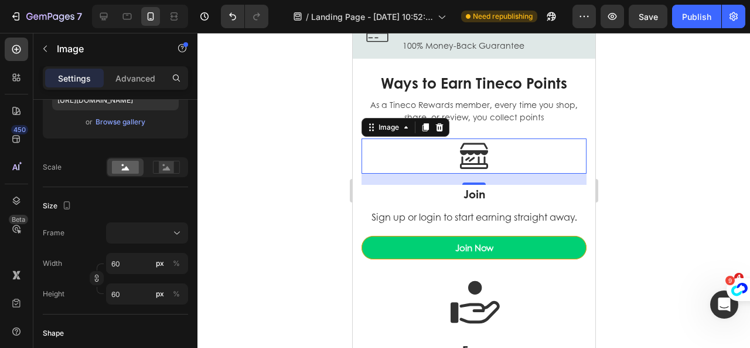
click at [231, 275] on div at bounding box center [474, 190] width 553 height 315
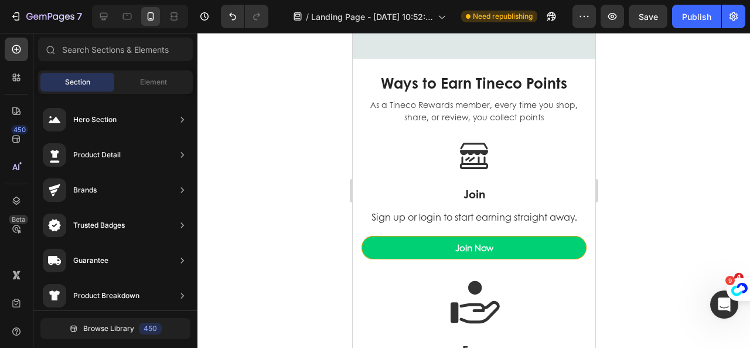
scroll to position [762, 0]
